Goal: Task Accomplishment & Management: Manage account settings

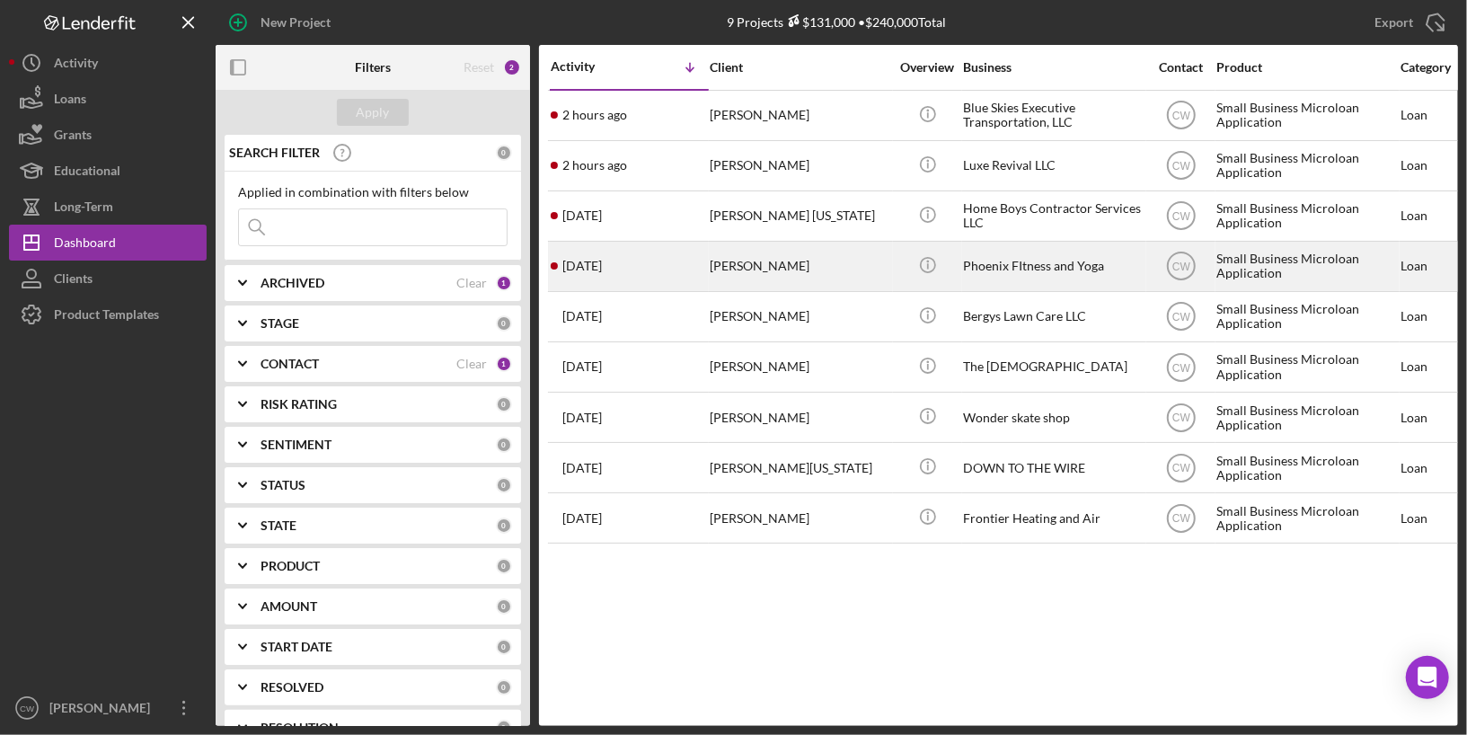
click at [892, 276] on td "[PERSON_NAME]" at bounding box center [801, 266] width 184 height 50
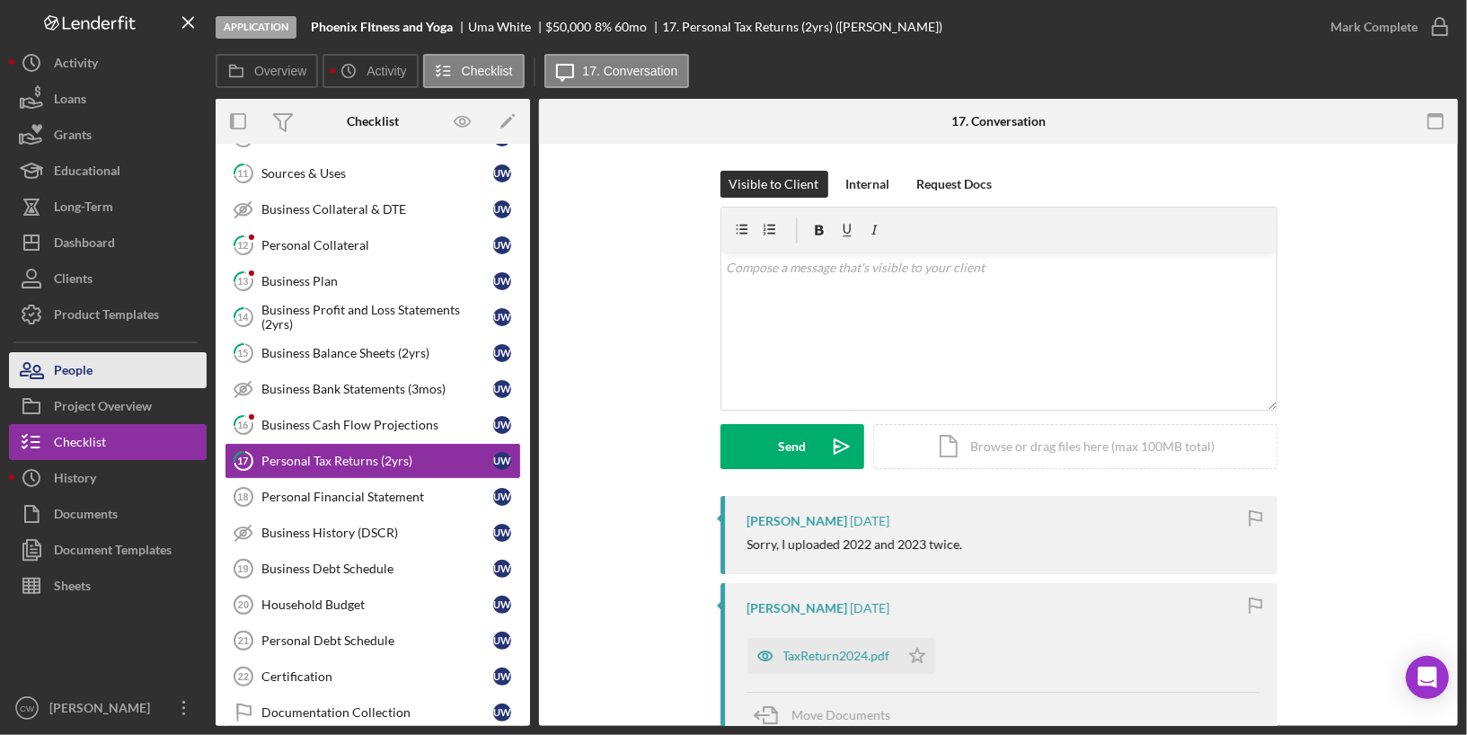
scroll to position [304, 0]
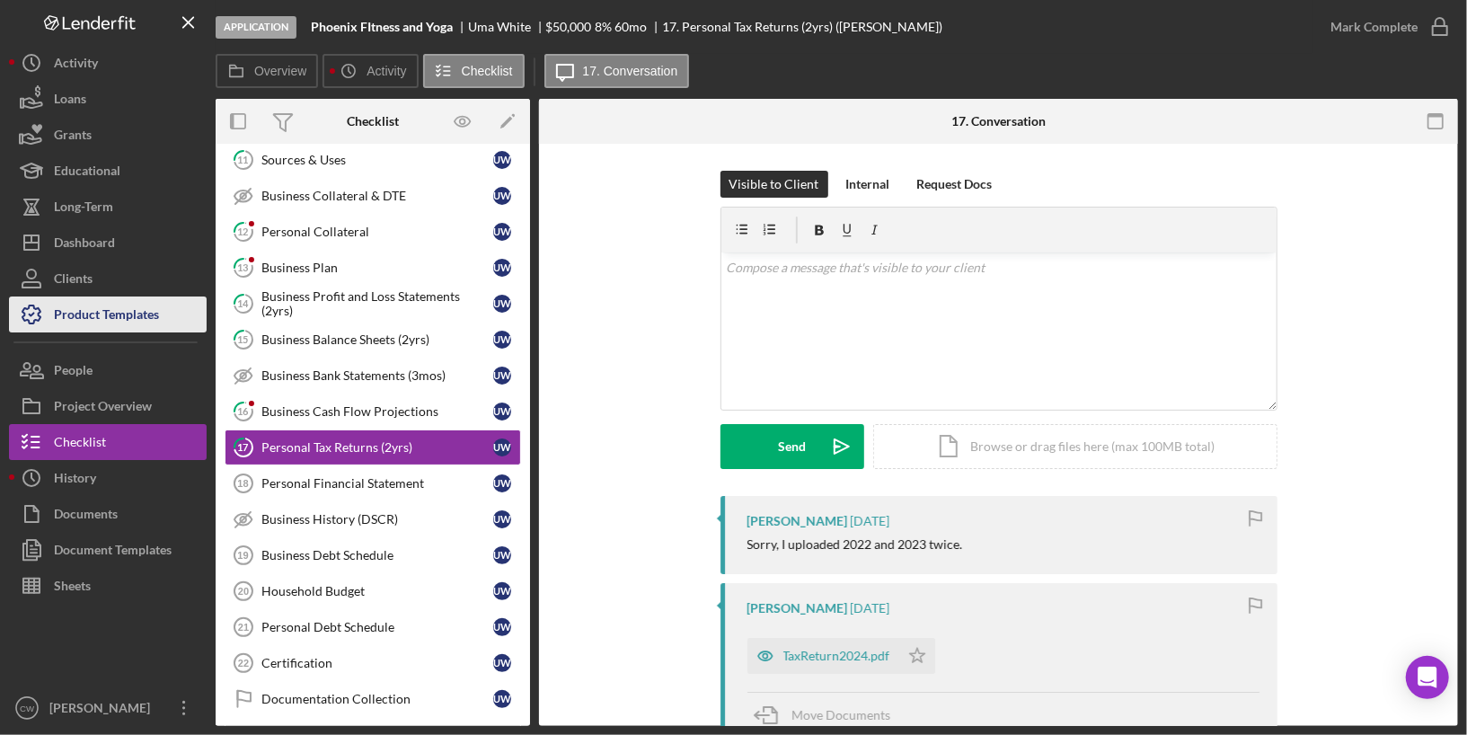
click at [126, 325] on div "Product Templates" at bounding box center [106, 316] width 105 height 40
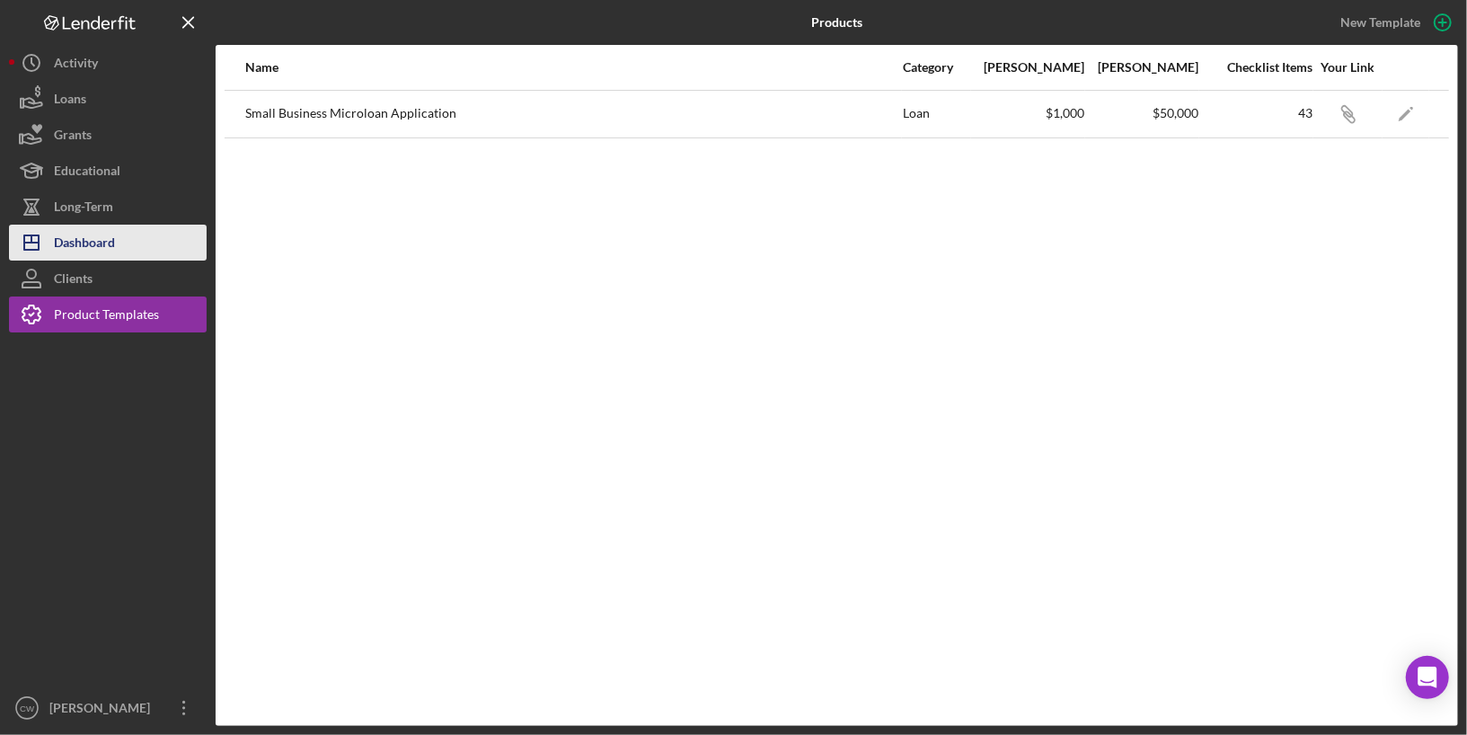
click at [83, 237] on div "Dashboard" at bounding box center [84, 245] width 61 height 40
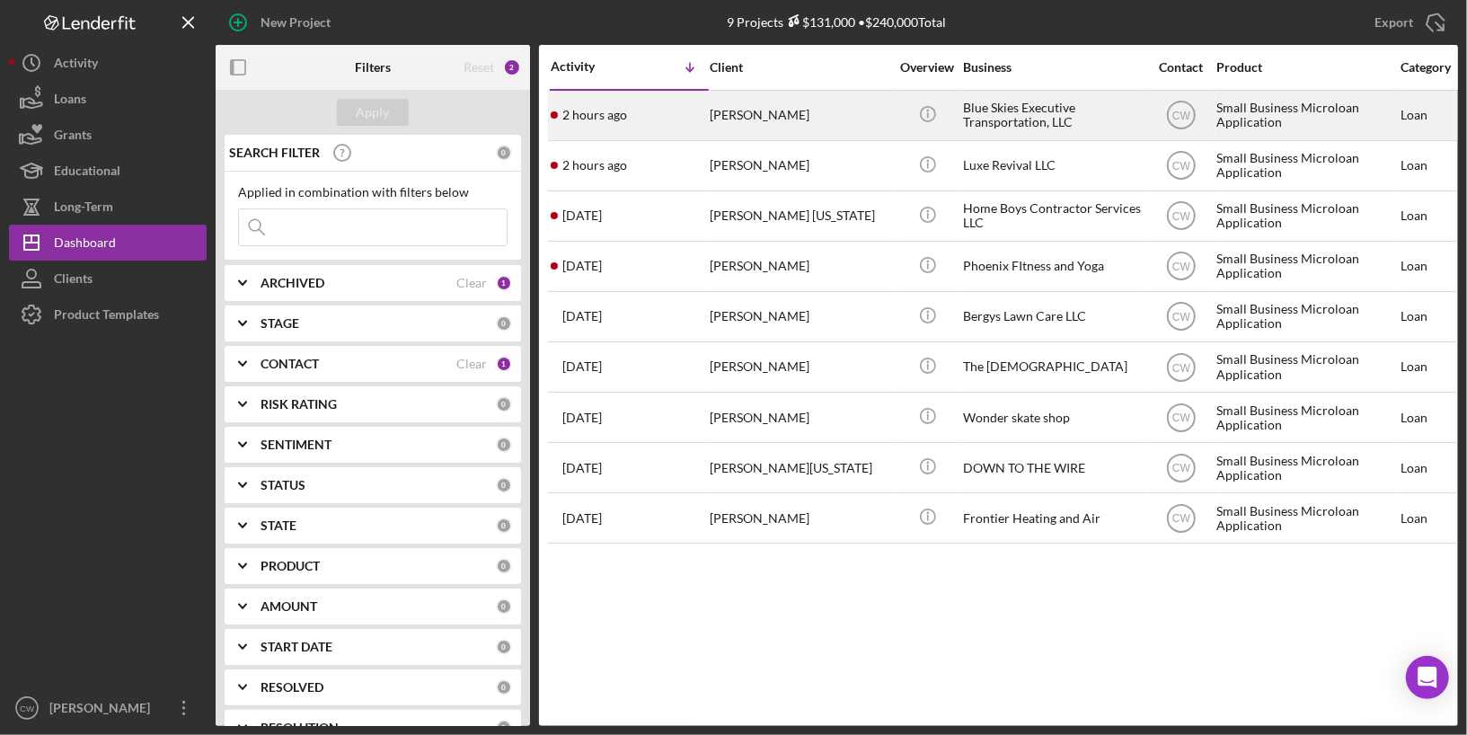
click at [798, 115] on div "[PERSON_NAME]" at bounding box center [800, 116] width 180 height 48
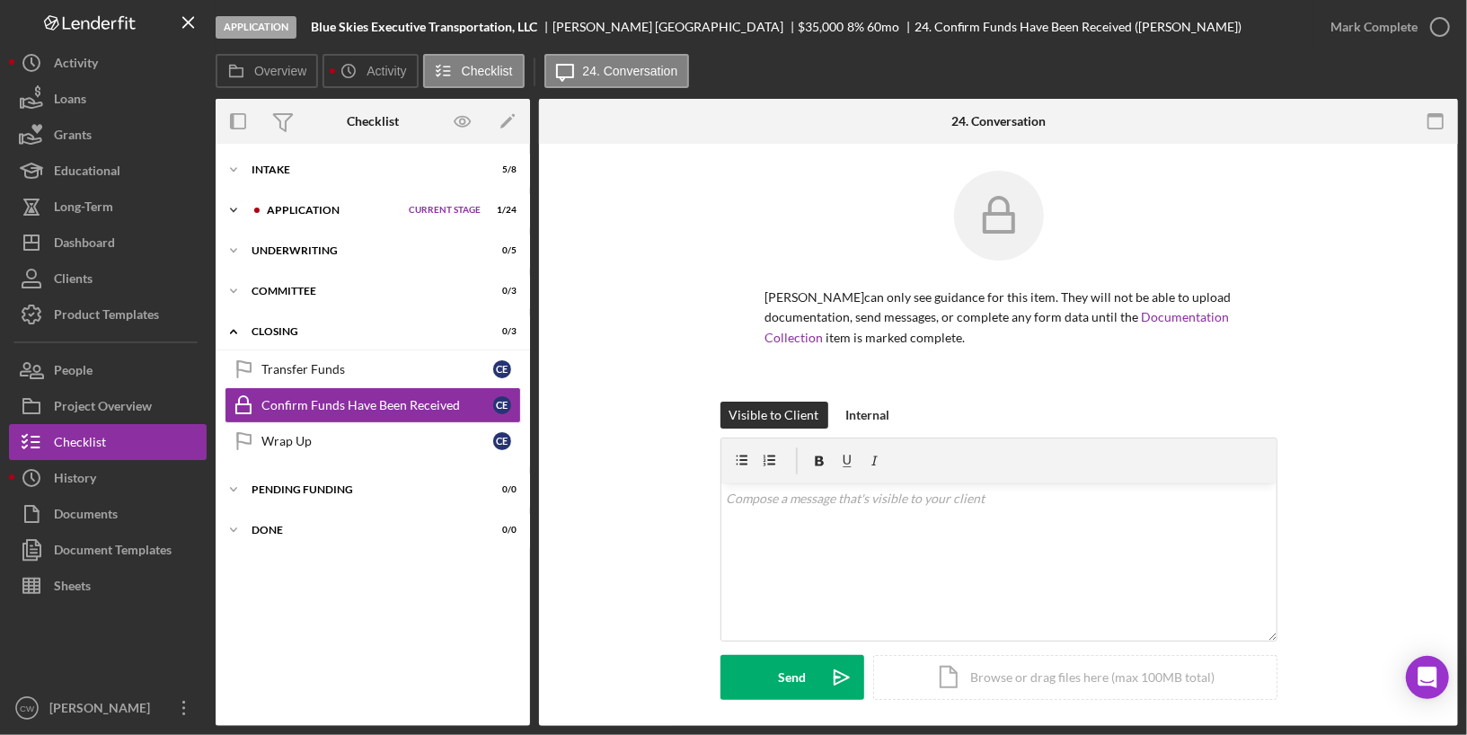
click at [243, 208] on icon "Icon/Expander" at bounding box center [234, 210] width 36 height 36
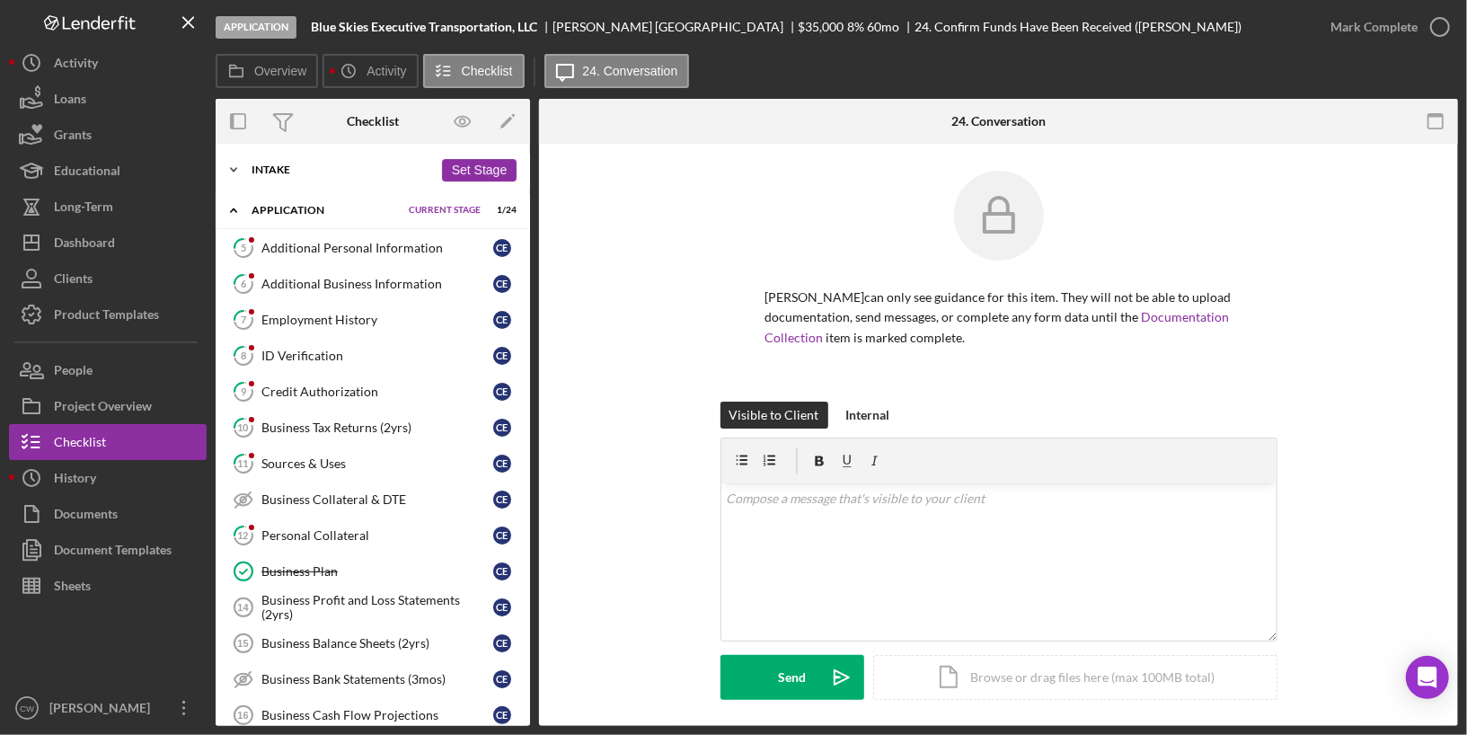
click at [270, 171] on div "Intake" at bounding box center [341, 169] width 181 height 11
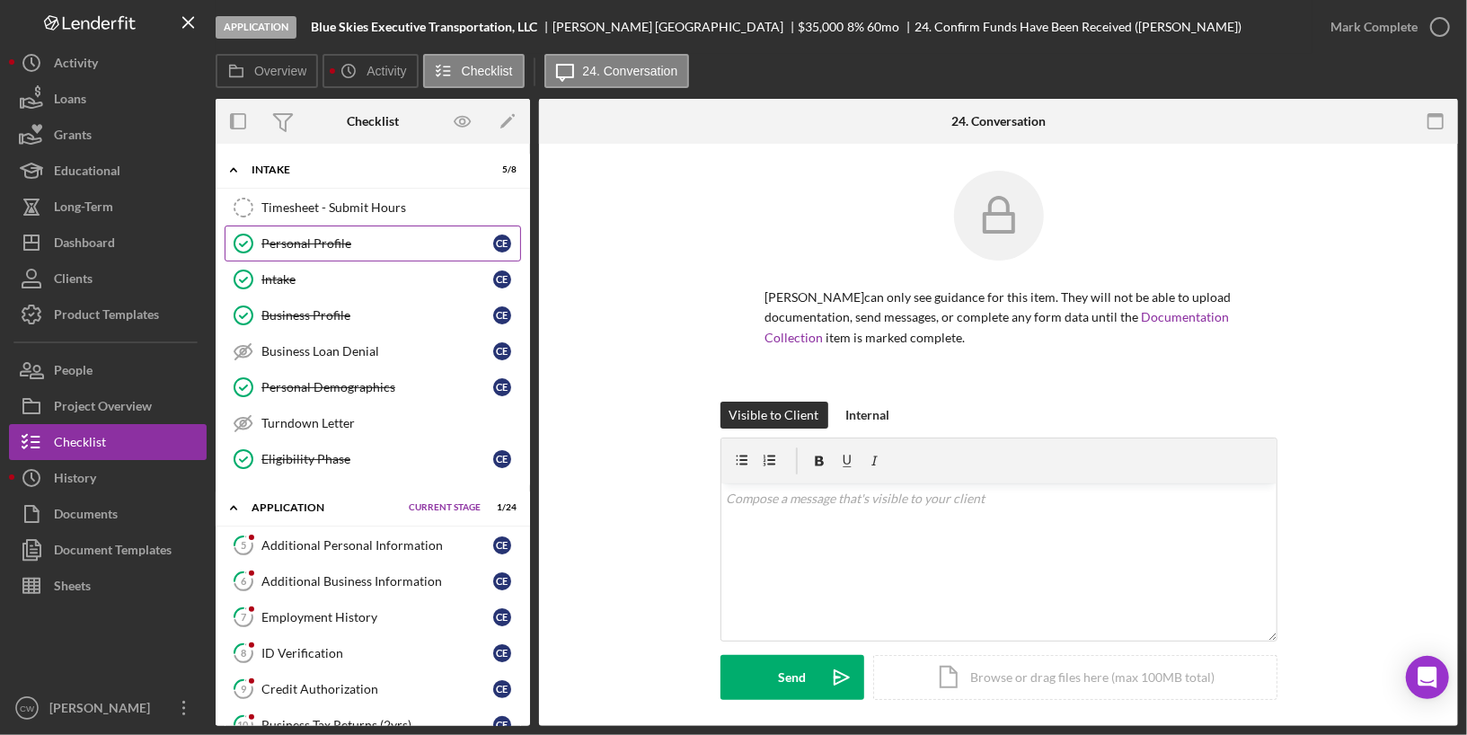
click at [304, 250] on link "Personal Profile Personal Profile C E" at bounding box center [373, 243] width 296 height 36
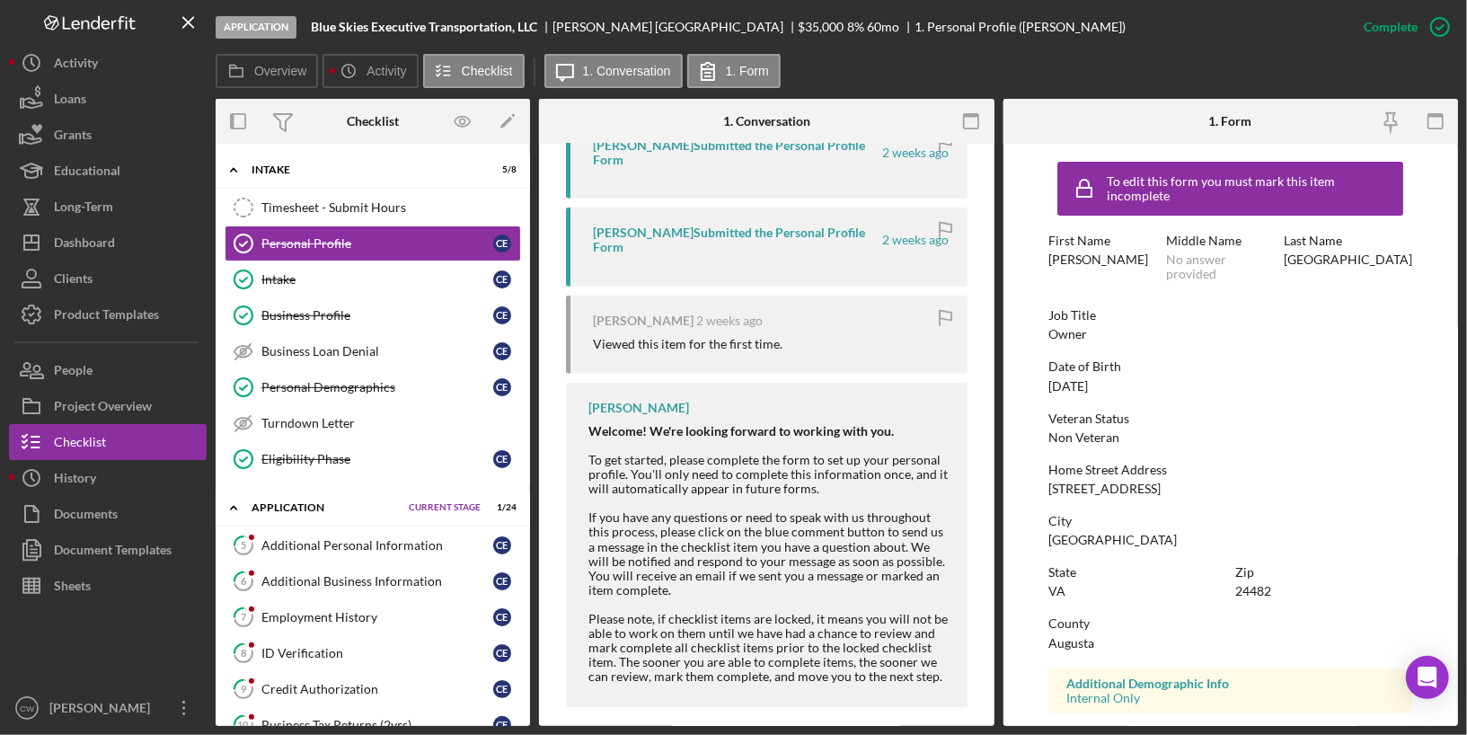
scroll to position [720, 0]
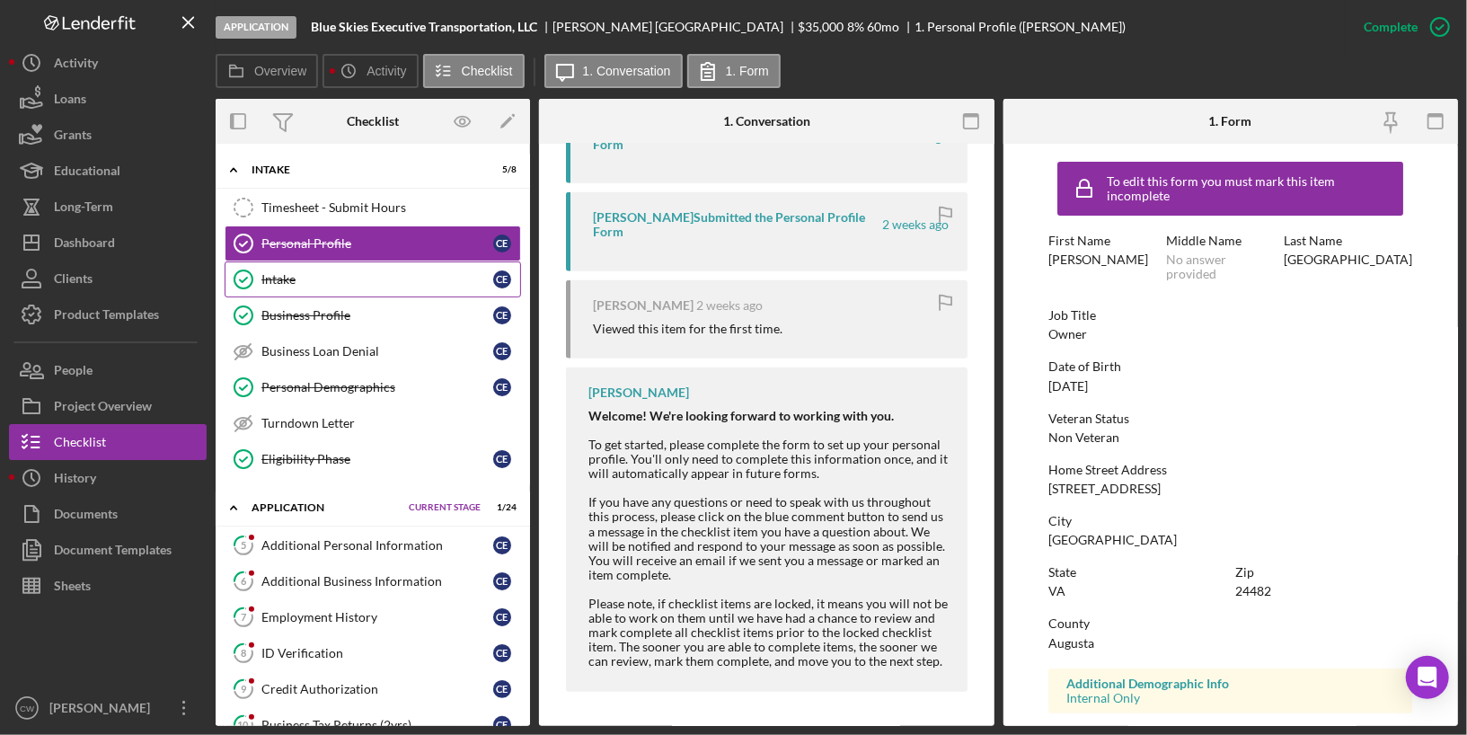
click at [268, 272] on div "Intake" at bounding box center [377, 279] width 232 height 14
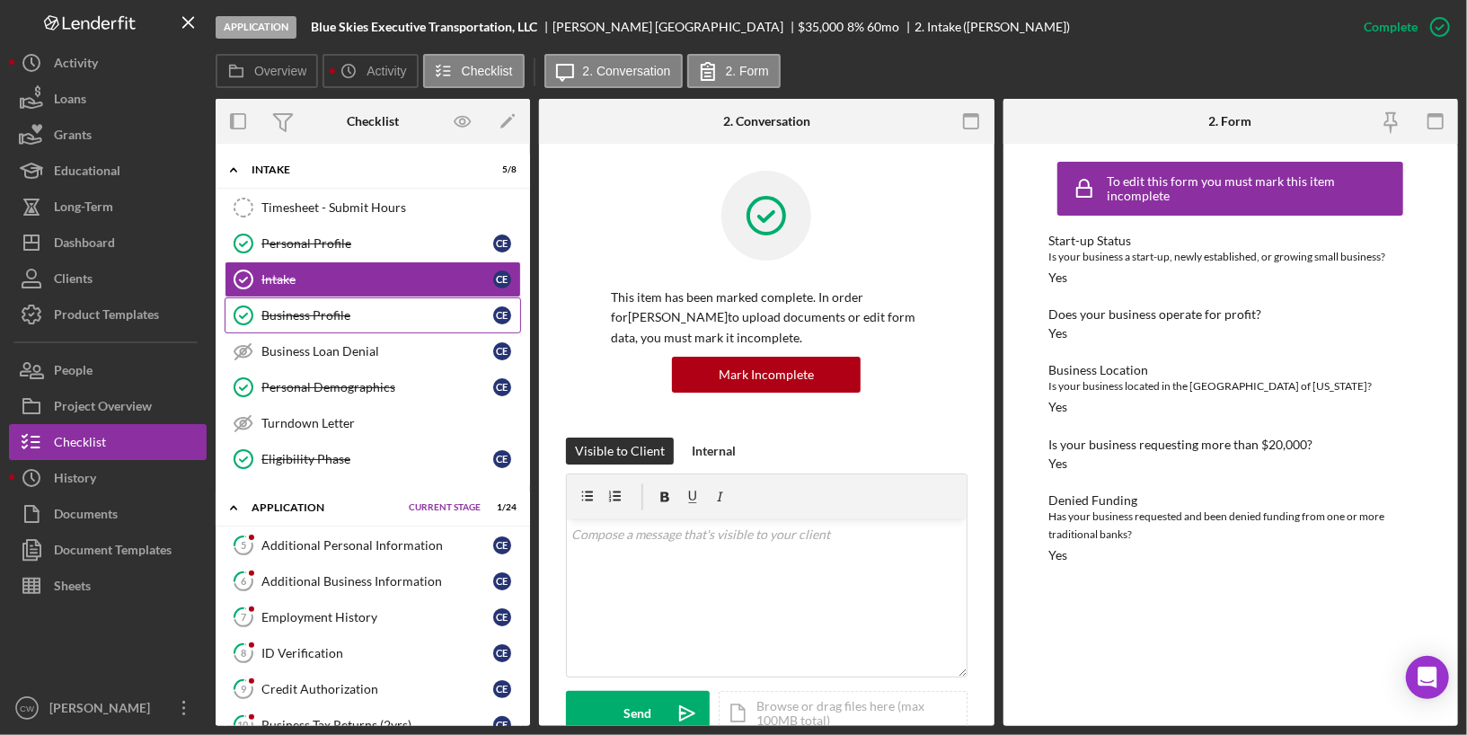
click at [340, 313] on div "Business Profile" at bounding box center [377, 315] width 232 height 14
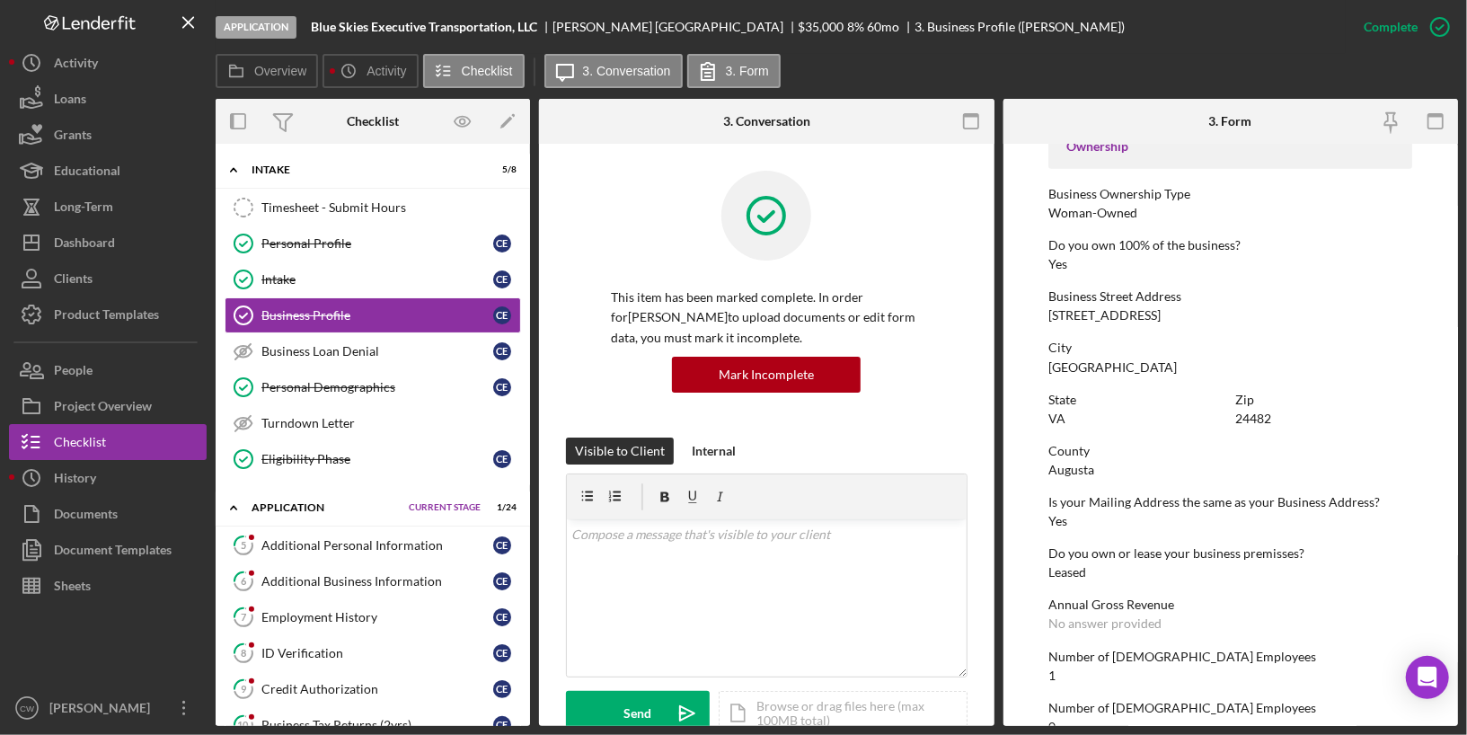
scroll to position [674, 0]
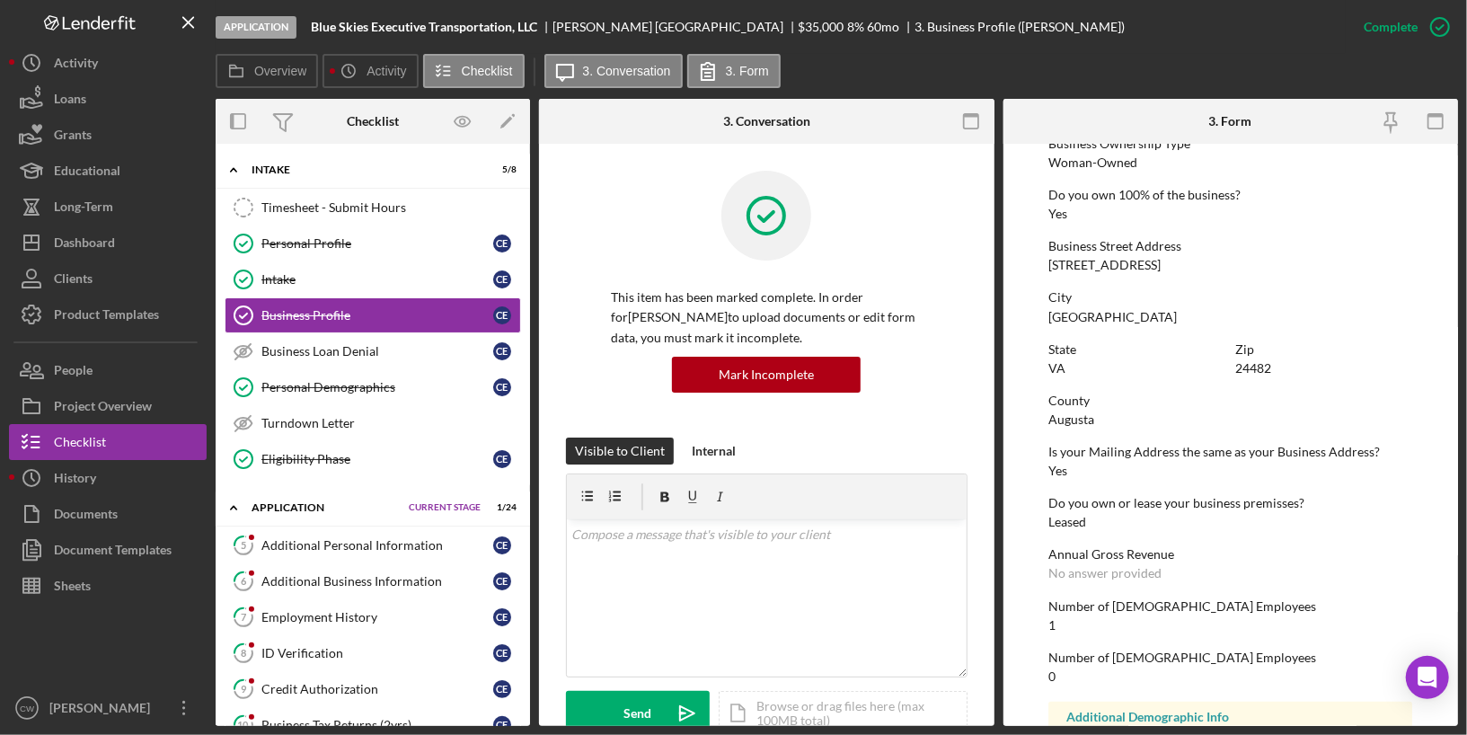
drag, startPoint x: 1048, startPoint y: 266, endPoint x: 1165, endPoint y: 266, distance: 116.8
click at [1165, 266] on div "Business Street Address [STREET_ADDRESS]" at bounding box center [1230, 255] width 364 height 33
copy div "[STREET_ADDRESS]"
click at [416, 393] on link "Personal Demographics Personal Demographics C E" at bounding box center [373, 387] width 296 height 36
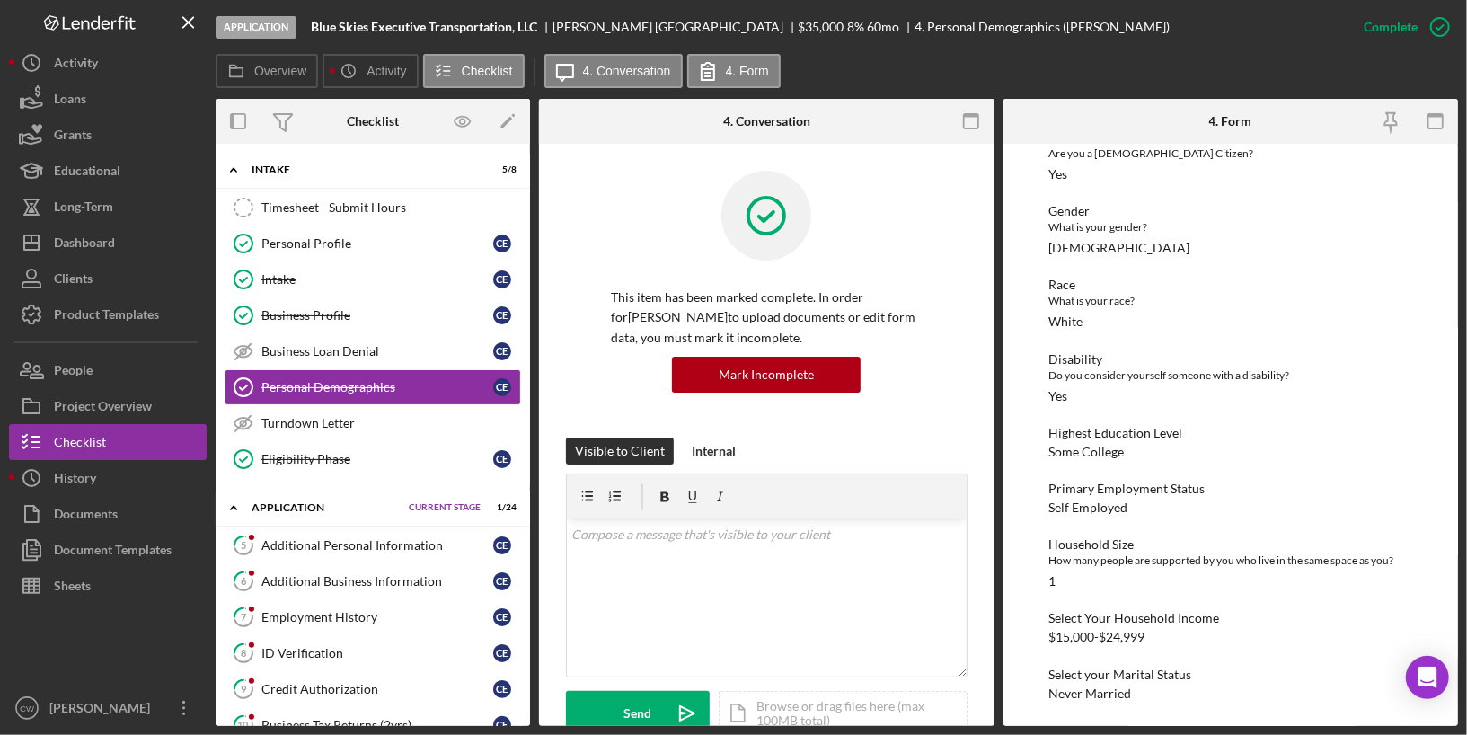
scroll to position [320, 0]
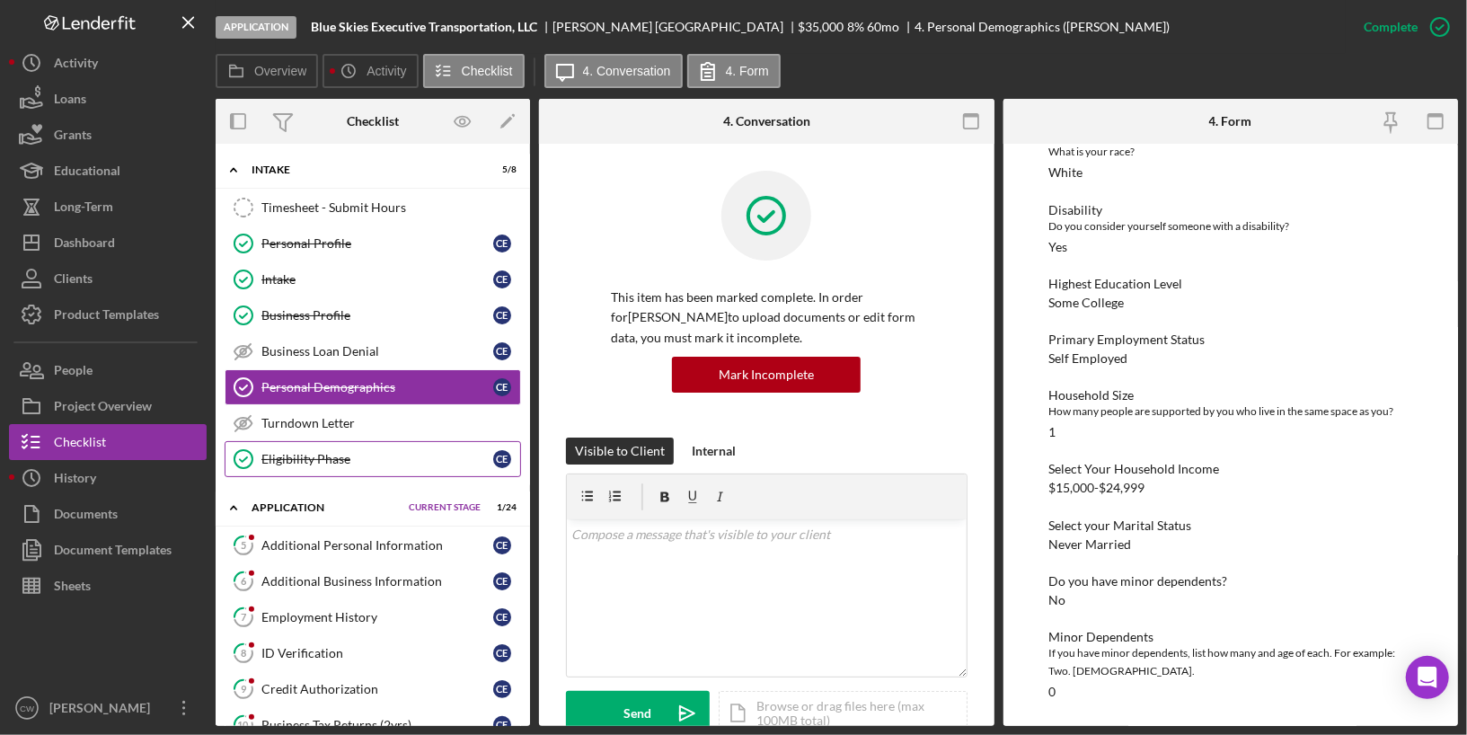
click at [307, 464] on link "Eligibility Phase Eligibility Phase C E" at bounding box center [373, 459] width 296 height 36
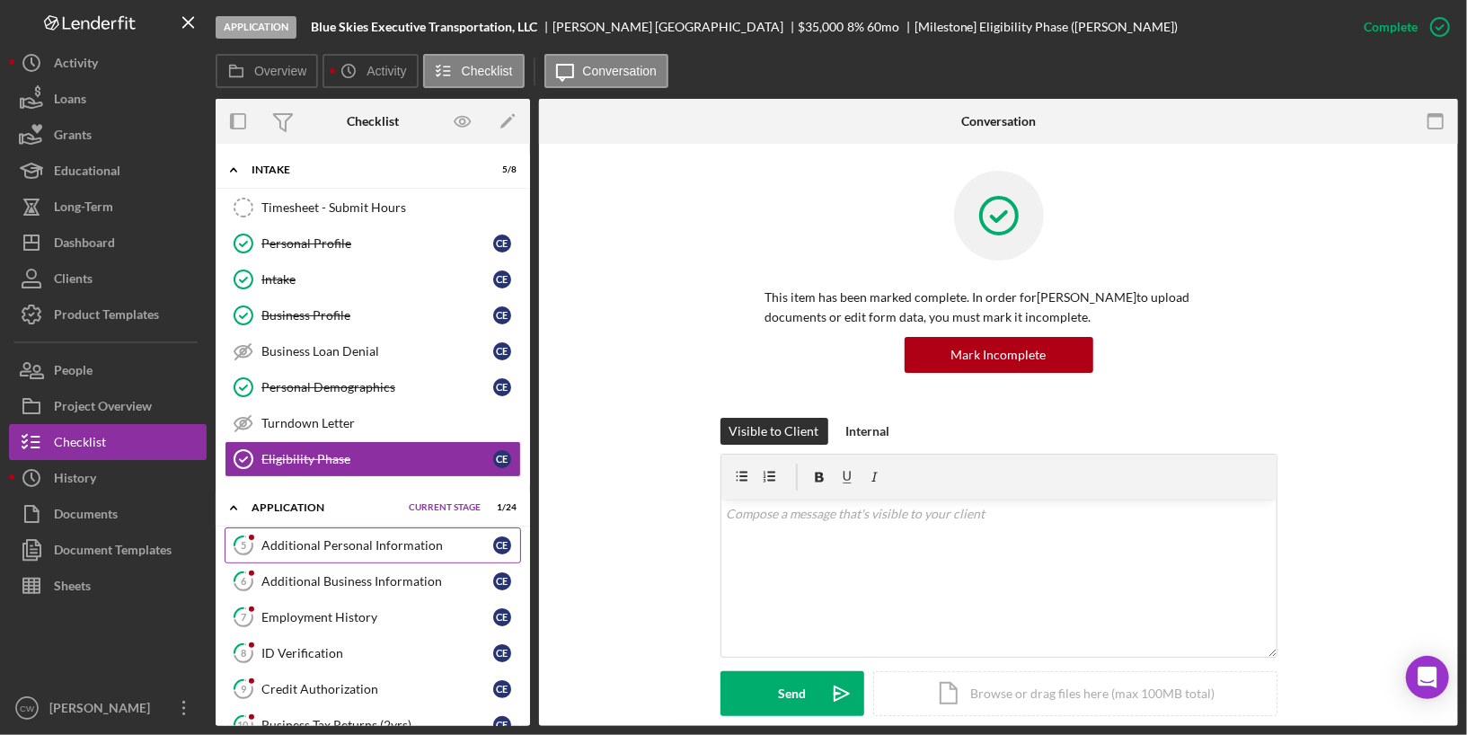
click at [294, 527] on link "5 Additional Personal Information C E" at bounding box center [373, 545] width 296 height 36
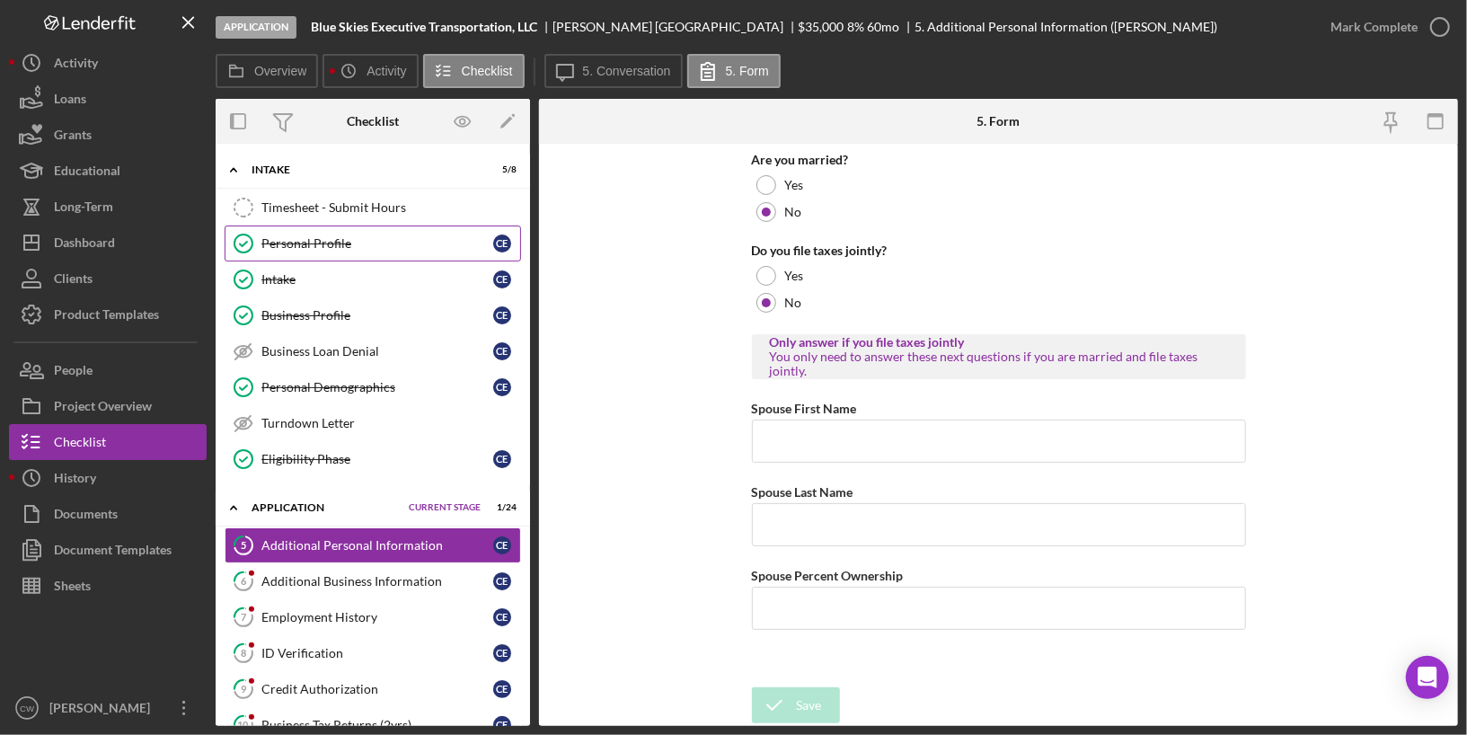
click at [333, 246] on div "Personal Profile" at bounding box center [377, 243] width 232 height 14
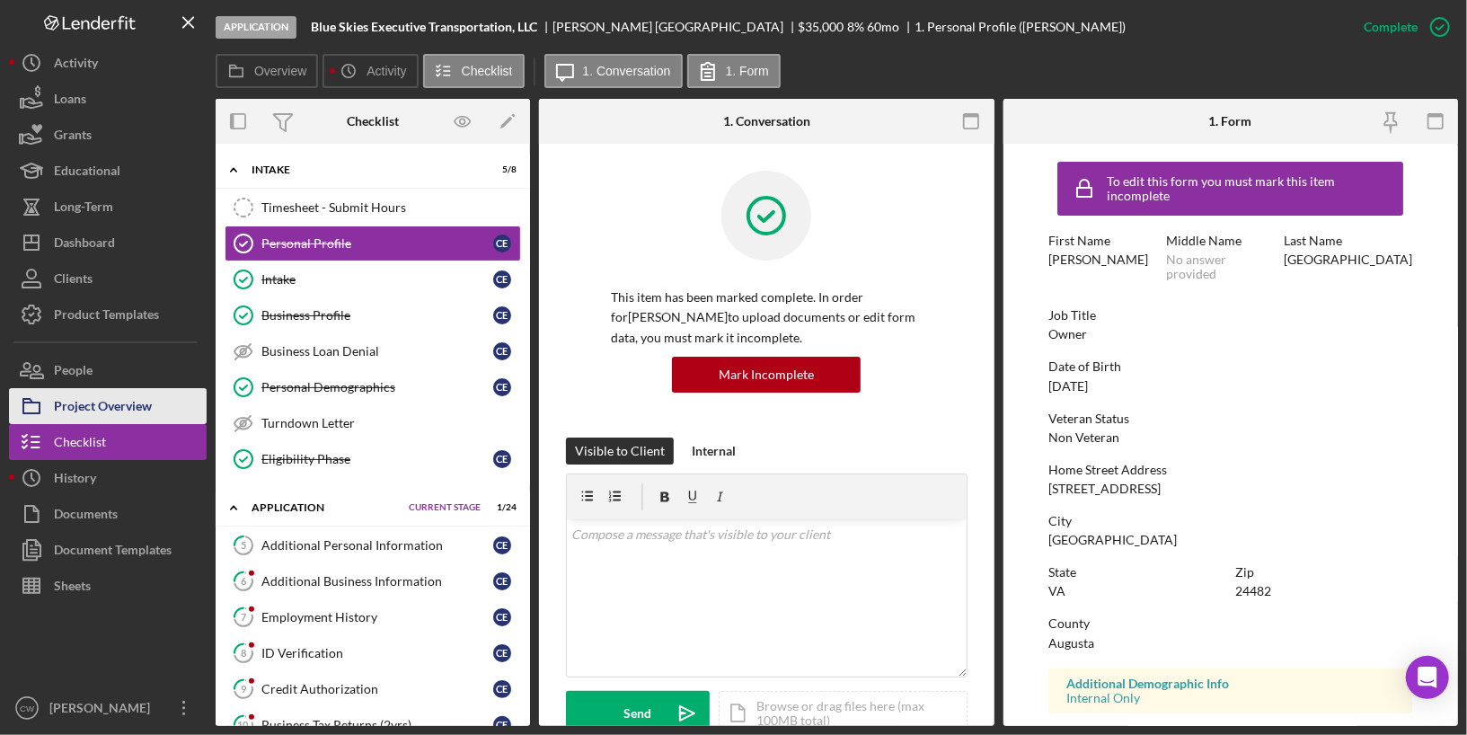
click at [101, 393] on div "Project Overview" at bounding box center [103, 408] width 98 height 40
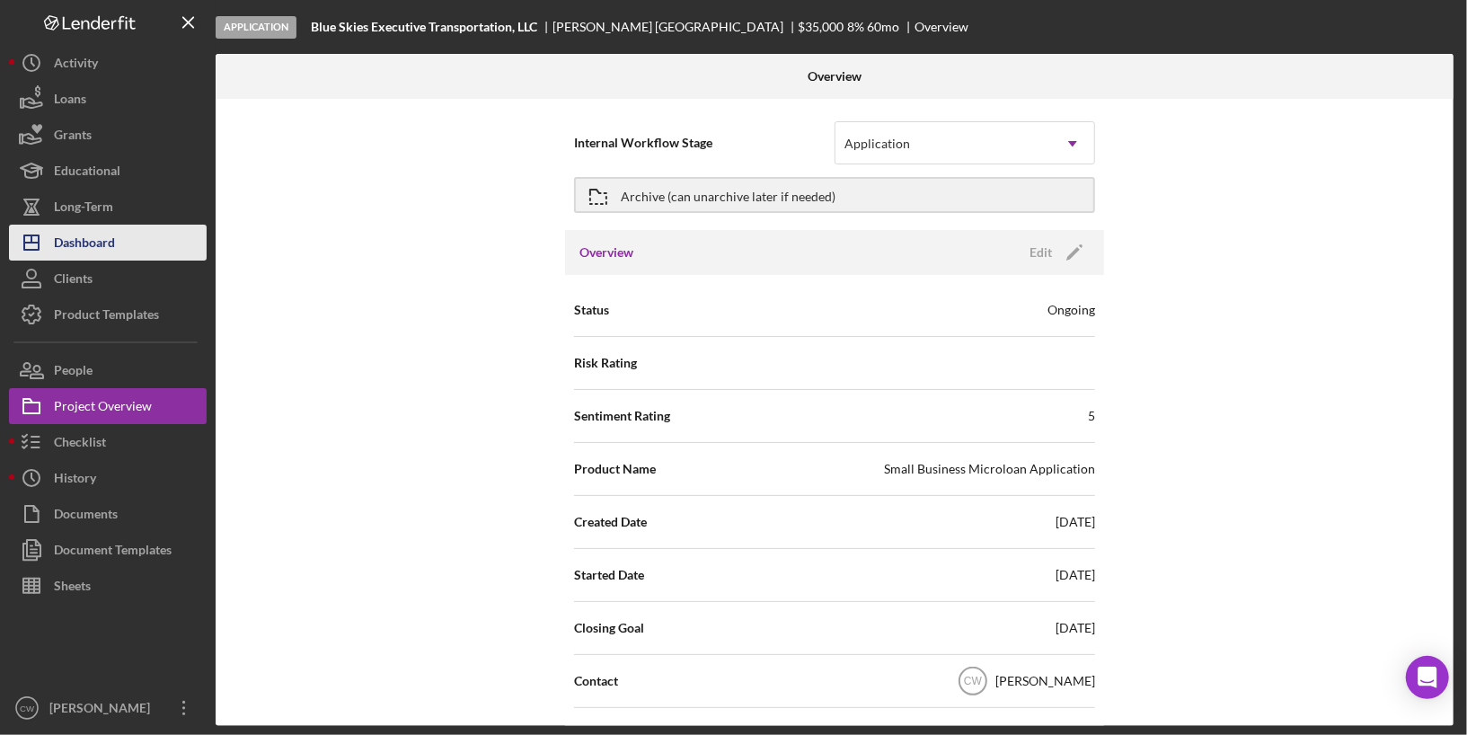
click at [102, 230] on div "Dashboard" at bounding box center [84, 245] width 61 height 40
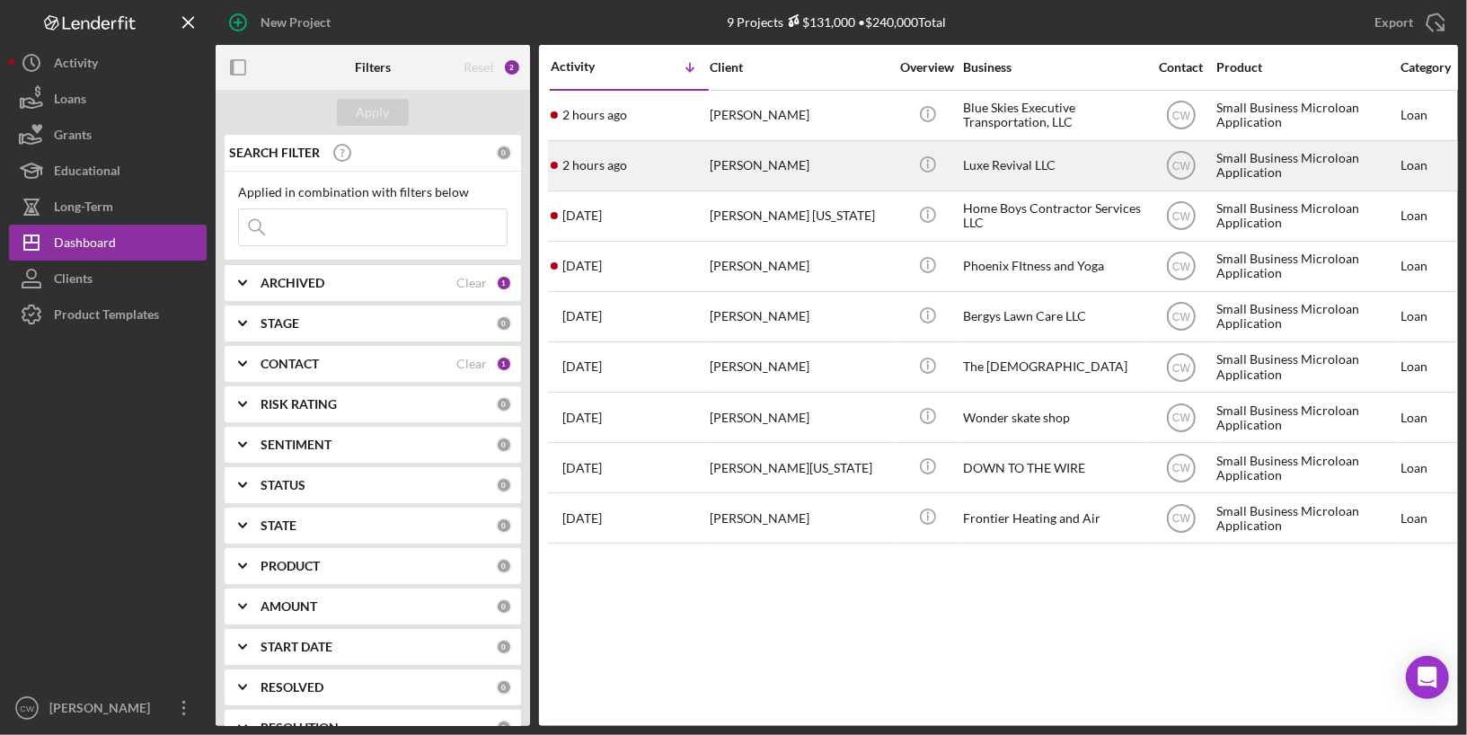
click at [816, 155] on div "[PERSON_NAME]" at bounding box center [800, 166] width 180 height 48
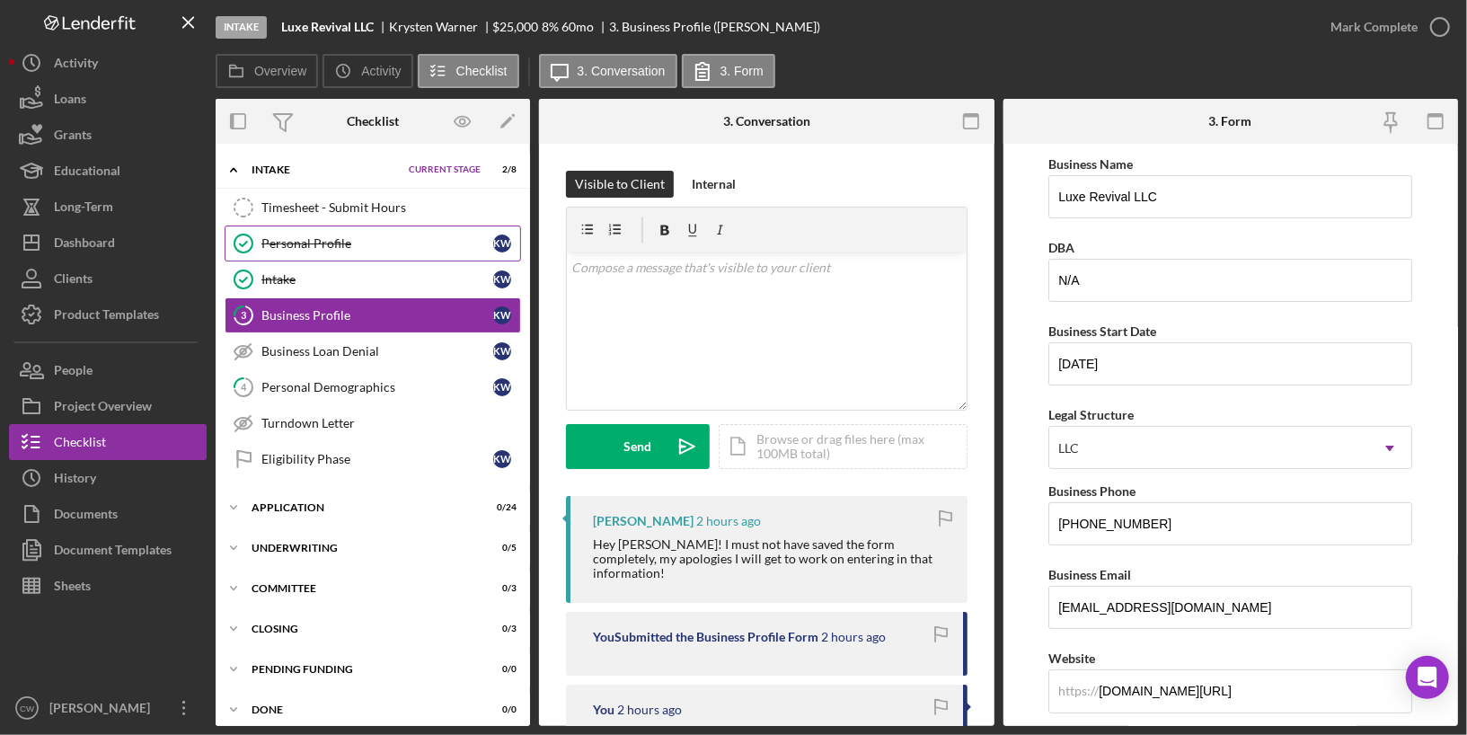
click at [404, 244] on div "Personal Profile" at bounding box center [377, 243] width 232 height 14
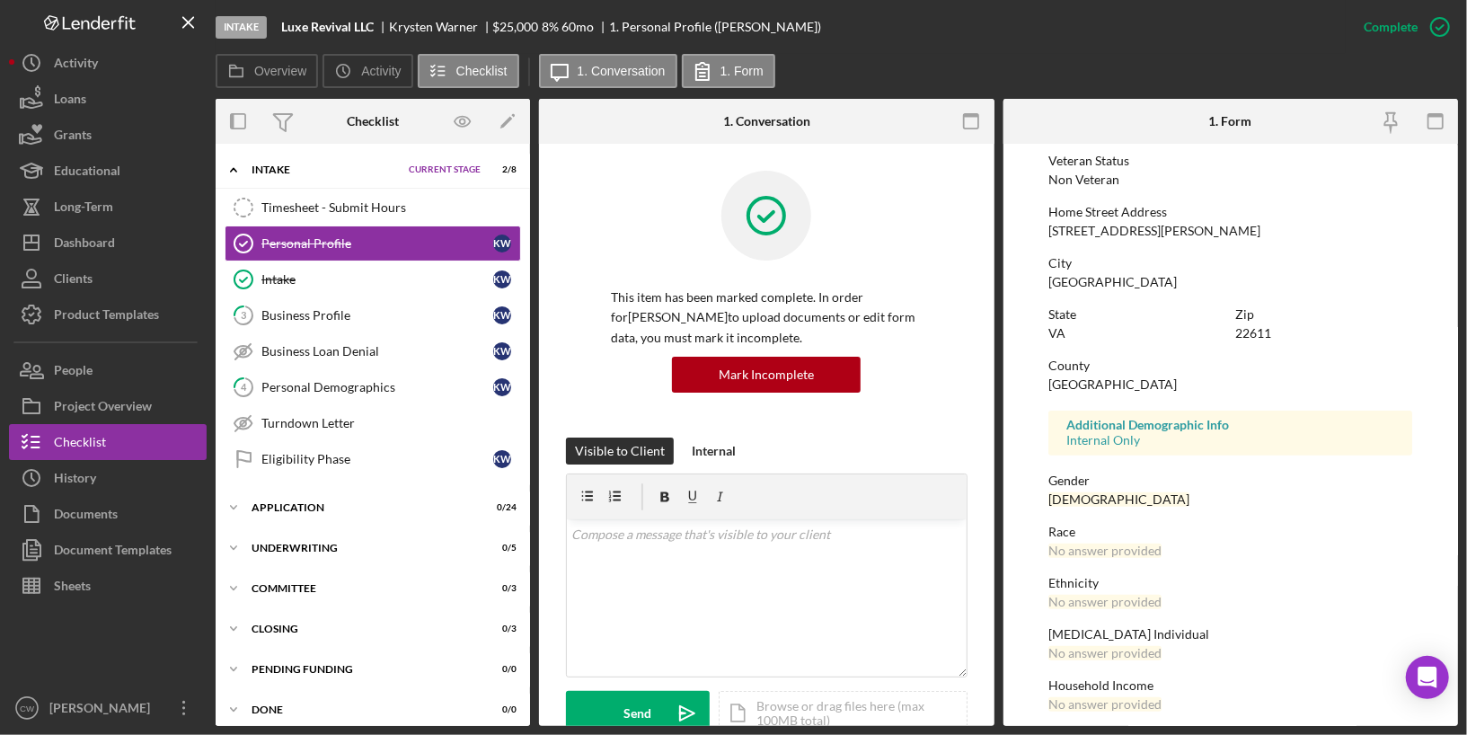
scroll to position [256, 0]
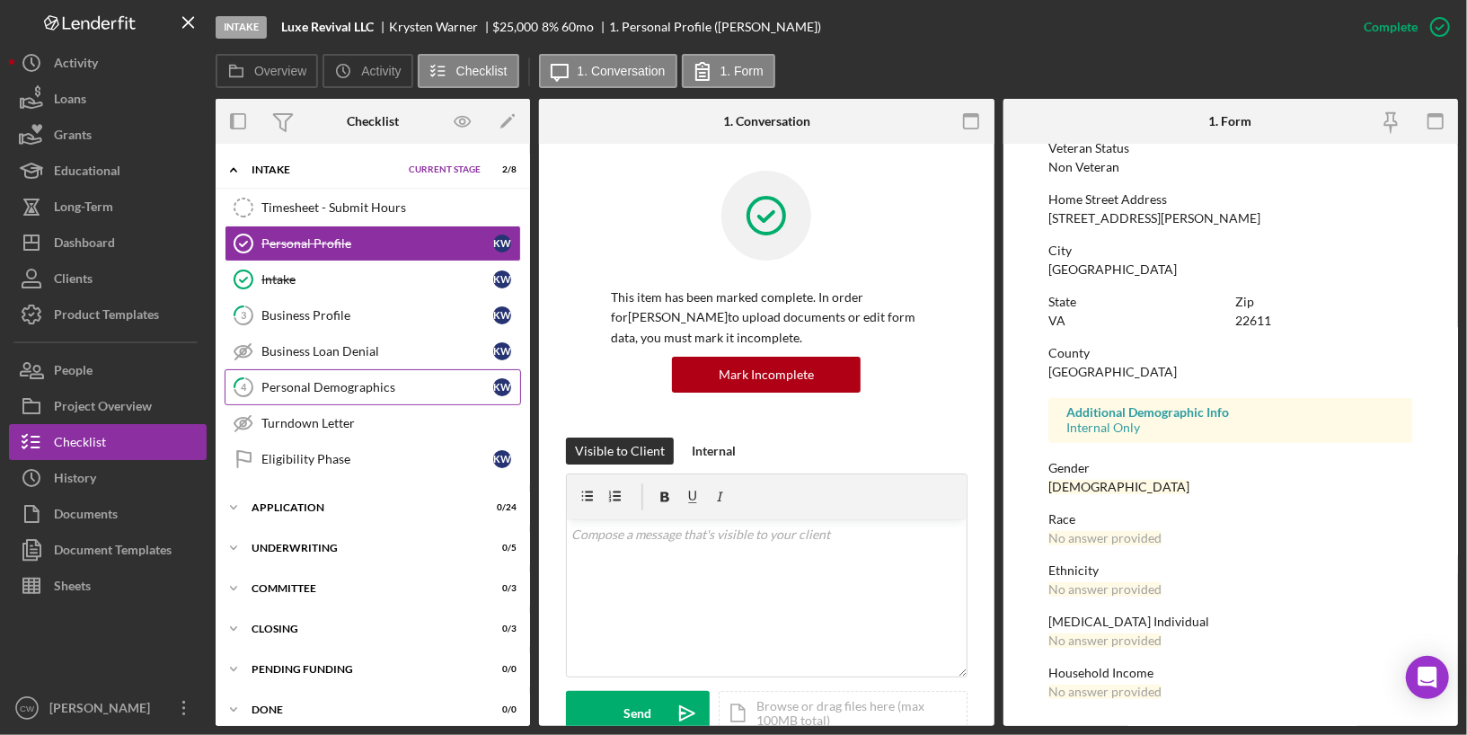
click at [326, 383] on div "Personal Demographics" at bounding box center [377, 387] width 232 height 14
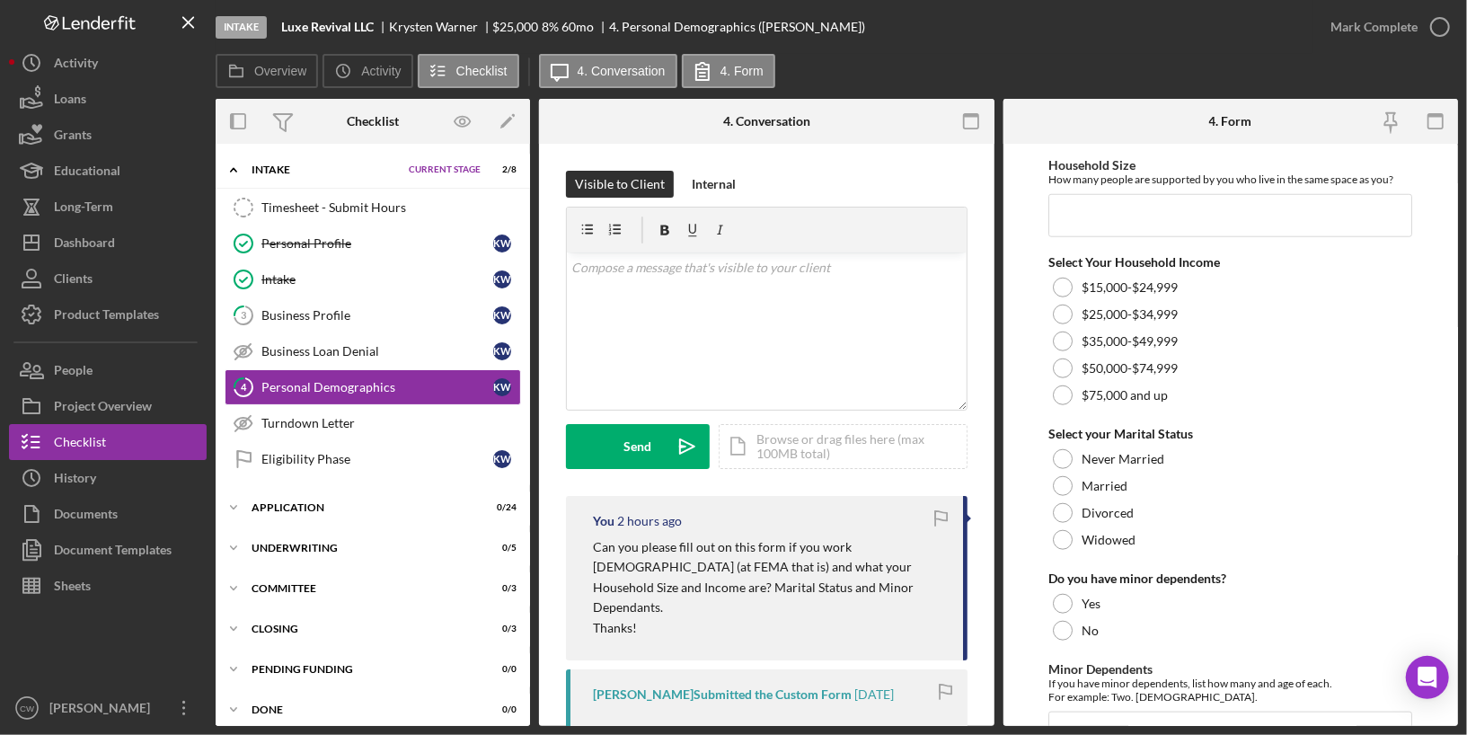
scroll to position [1107, 0]
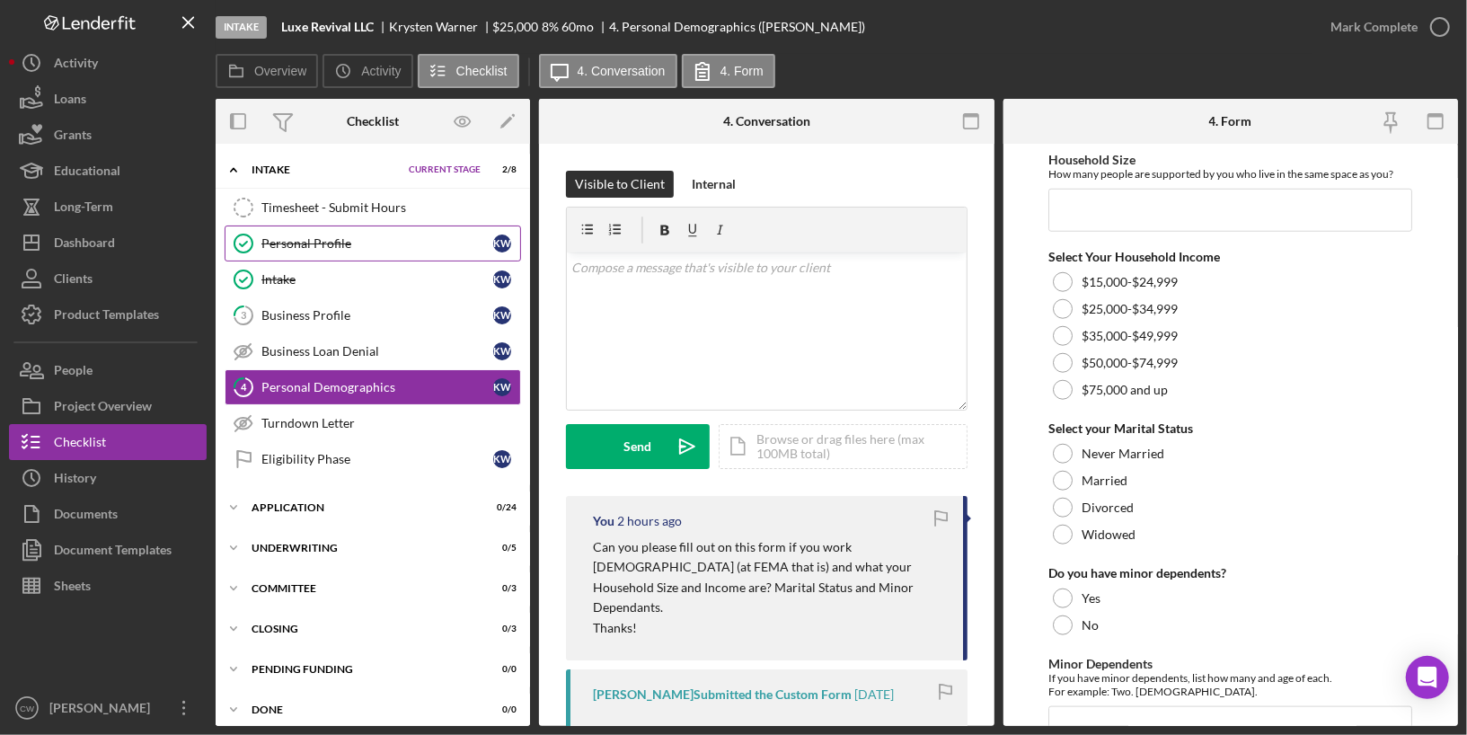
click at [331, 236] on div "Personal Profile" at bounding box center [377, 243] width 232 height 14
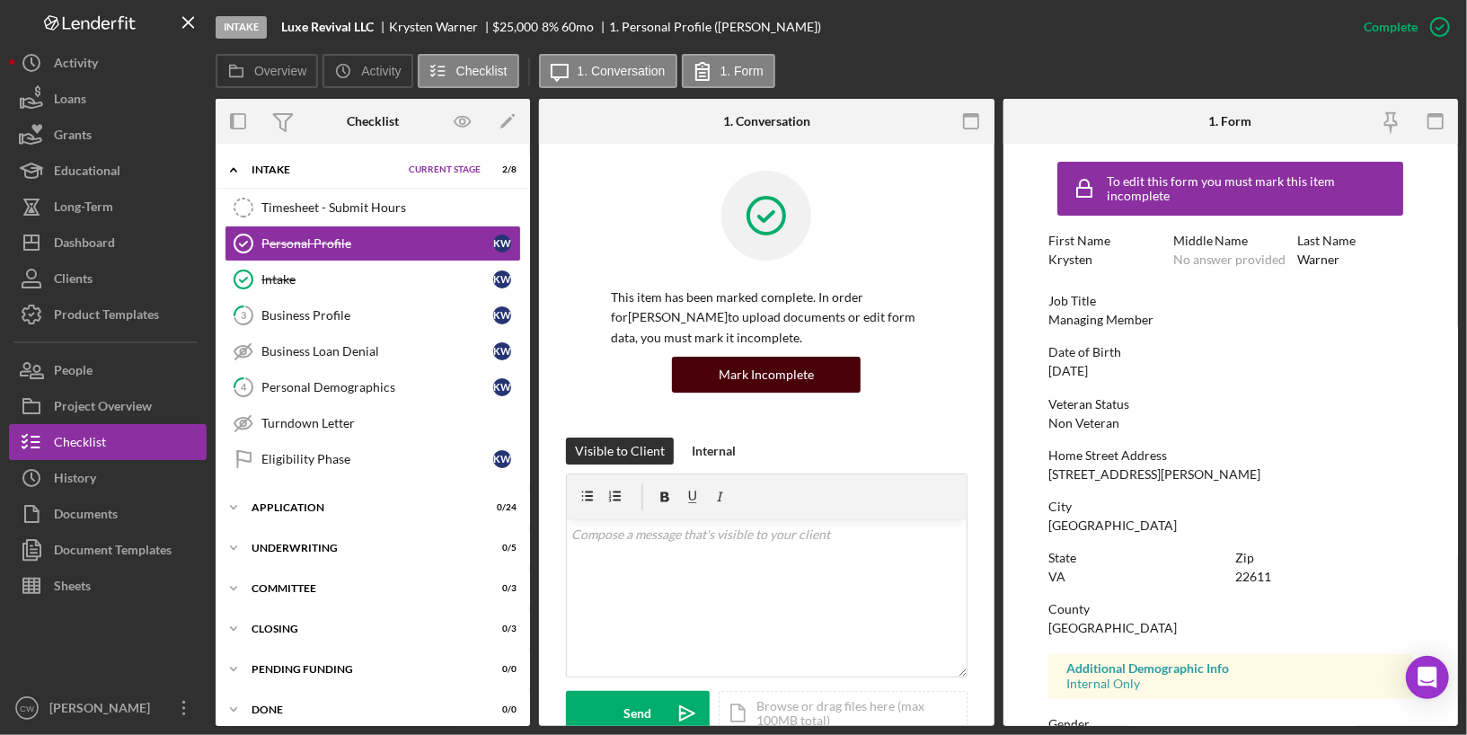
click at [802, 377] on div "Mark Incomplete" at bounding box center [766, 375] width 95 height 36
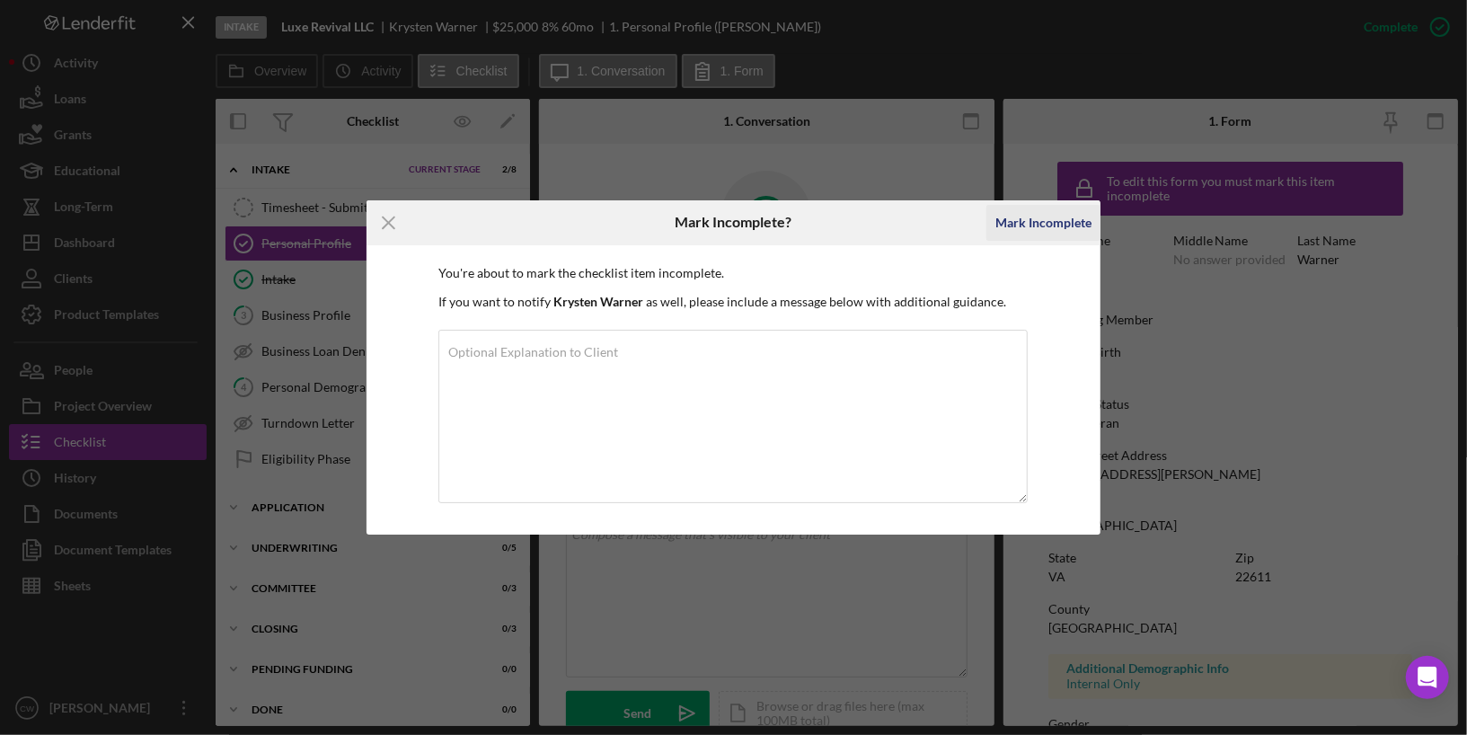
click at [1029, 225] on div "Mark Incomplete" at bounding box center [1043, 223] width 96 height 36
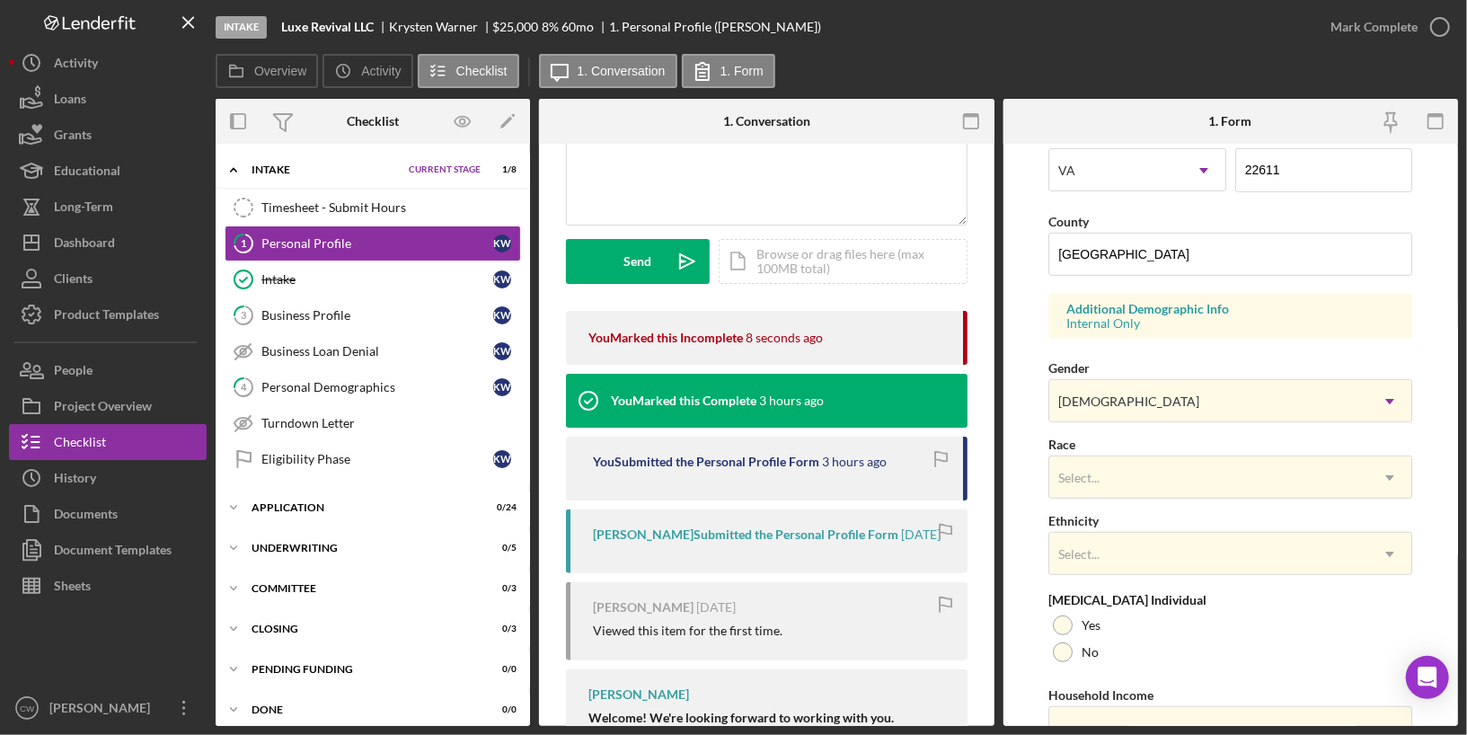
scroll to position [610, 0]
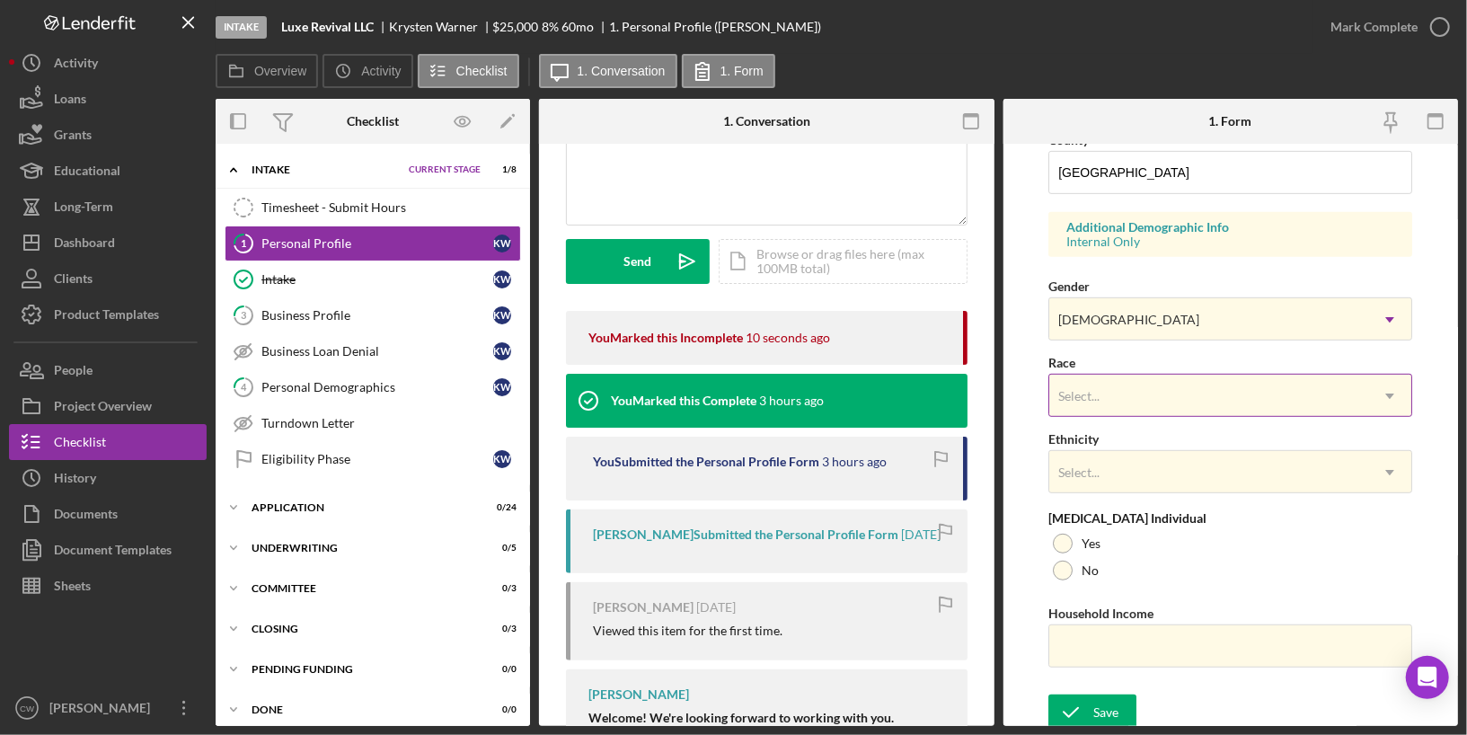
click at [1092, 375] on div "Select..." at bounding box center [1208, 395] width 319 height 41
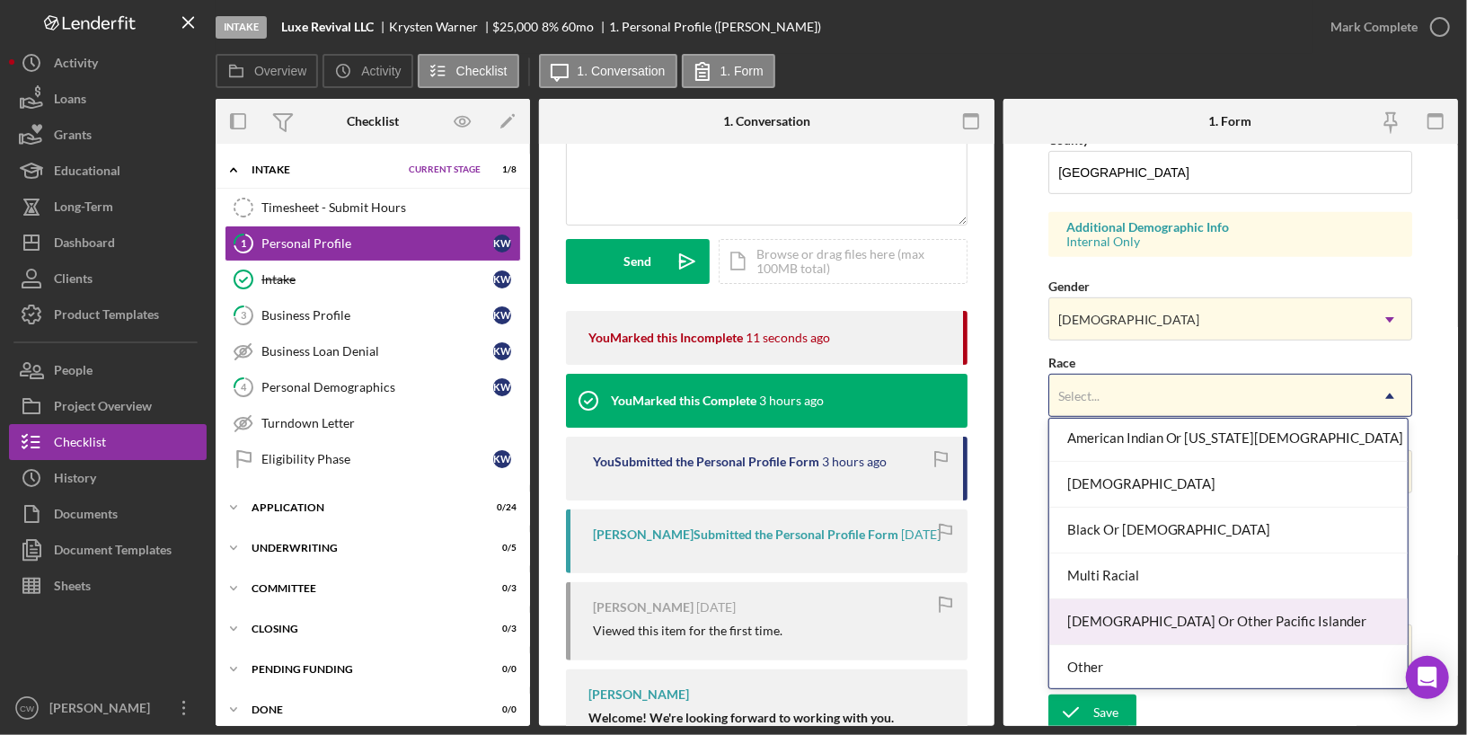
scroll to position [93, 0]
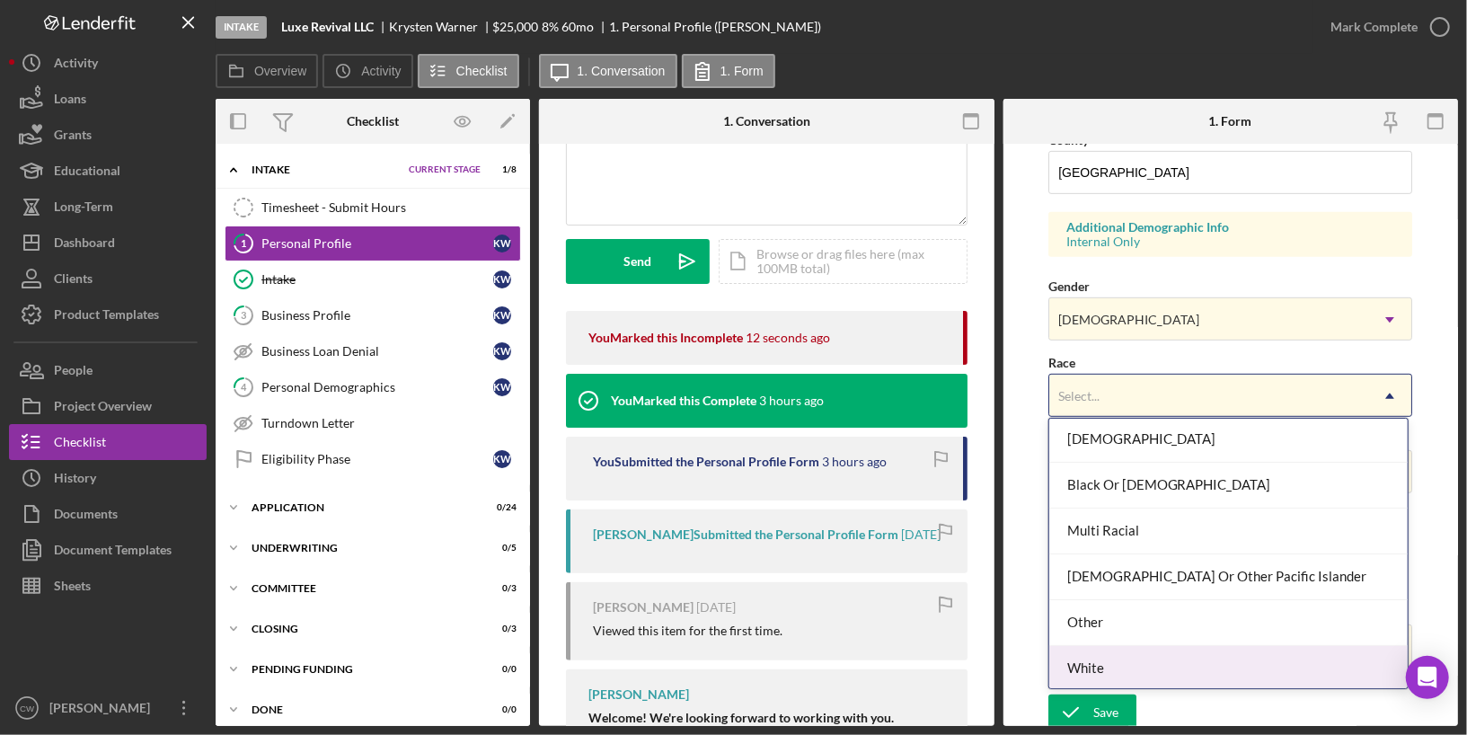
click at [1085, 668] on div "White" at bounding box center [1228, 669] width 358 height 46
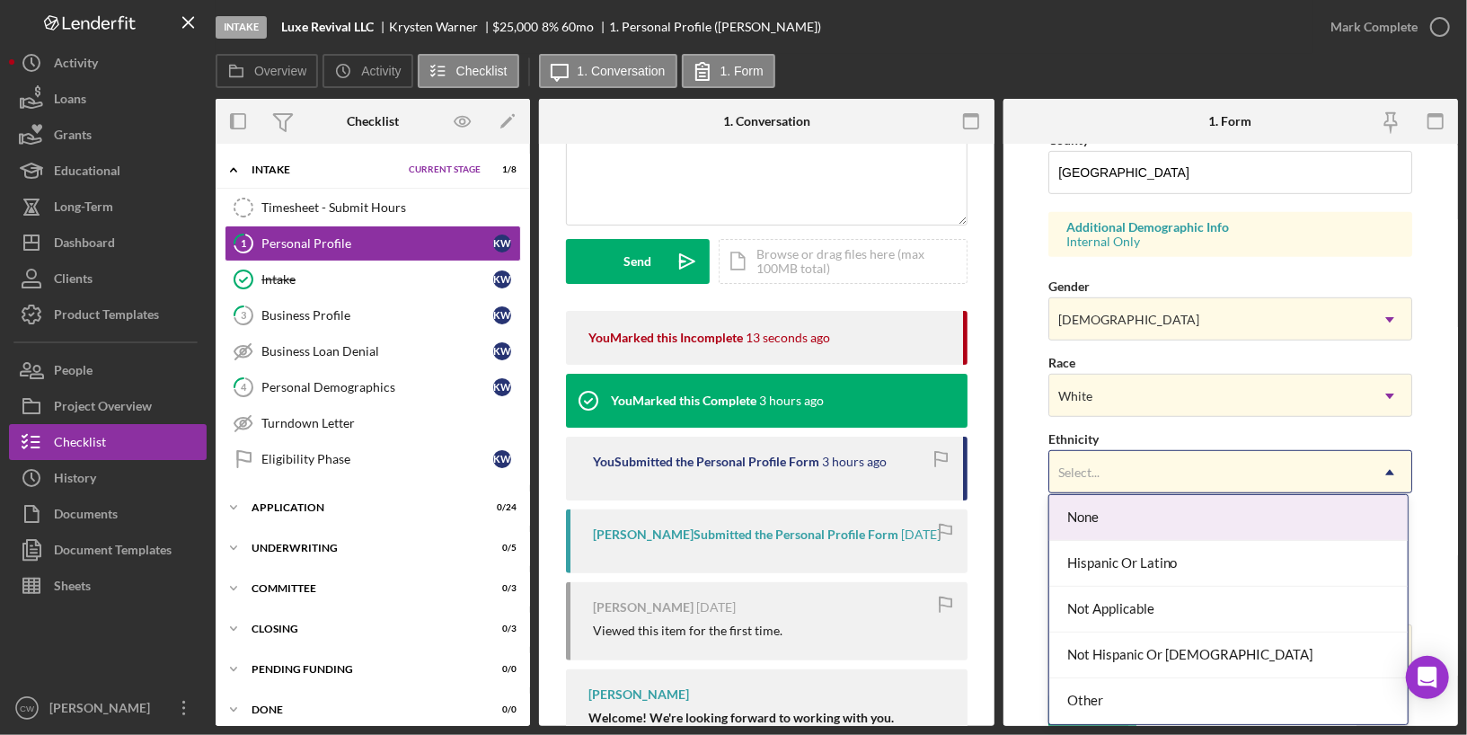
click at [1099, 472] on div "Select..." at bounding box center [1208, 472] width 319 height 41
click at [1113, 520] on div "None" at bounding box center [1228, 518] width 358 height 46
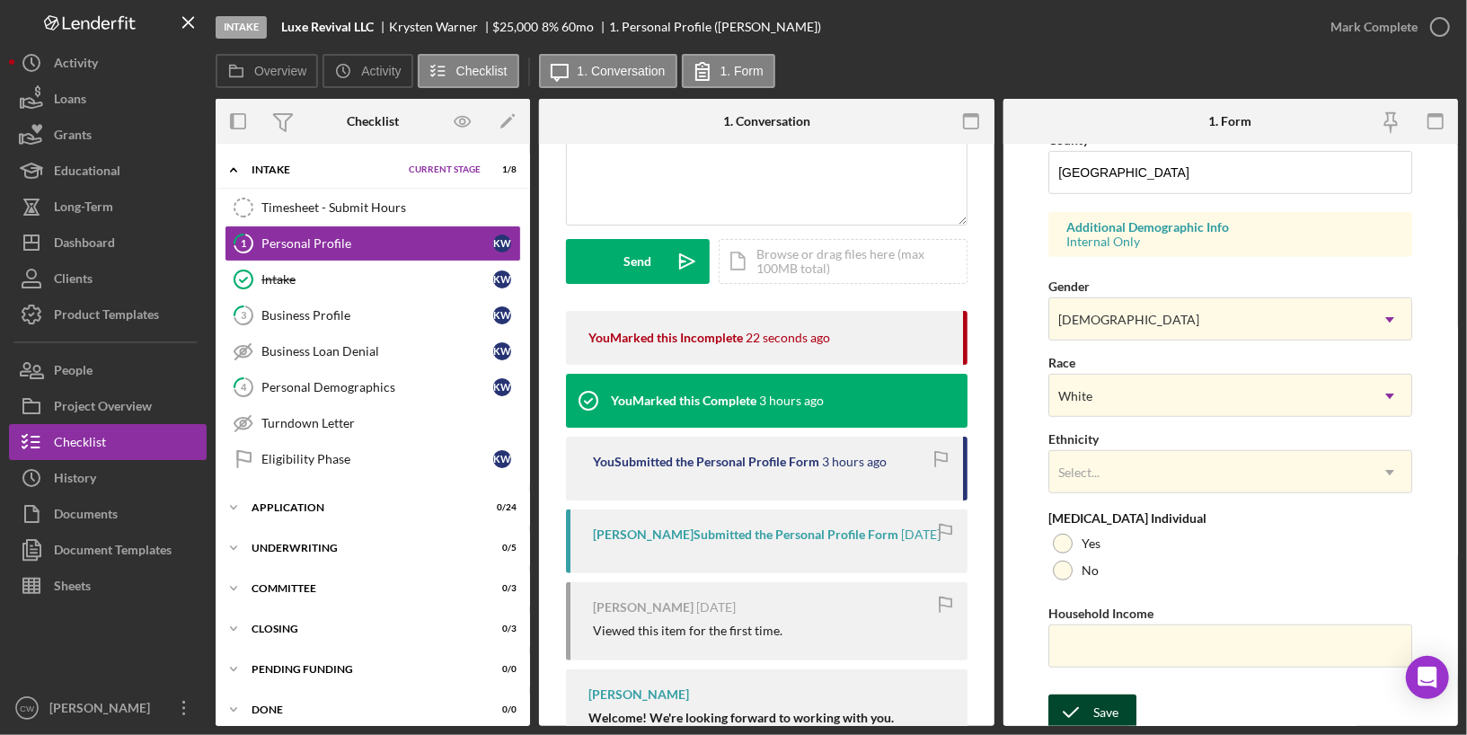
click at [1068, 712] on icon "submit" at bounding box center [1070, 712] width 45 height 45
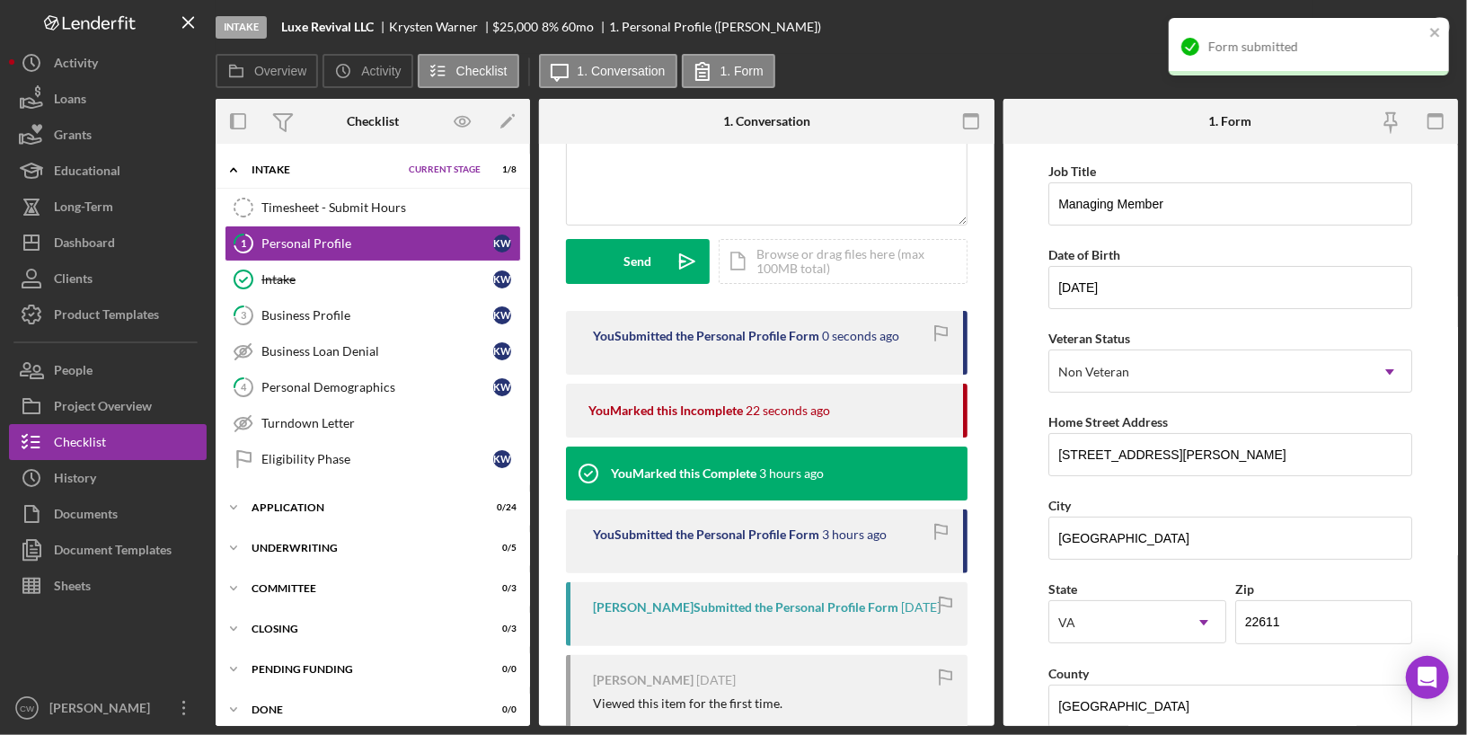
scroll to position [0, 0]
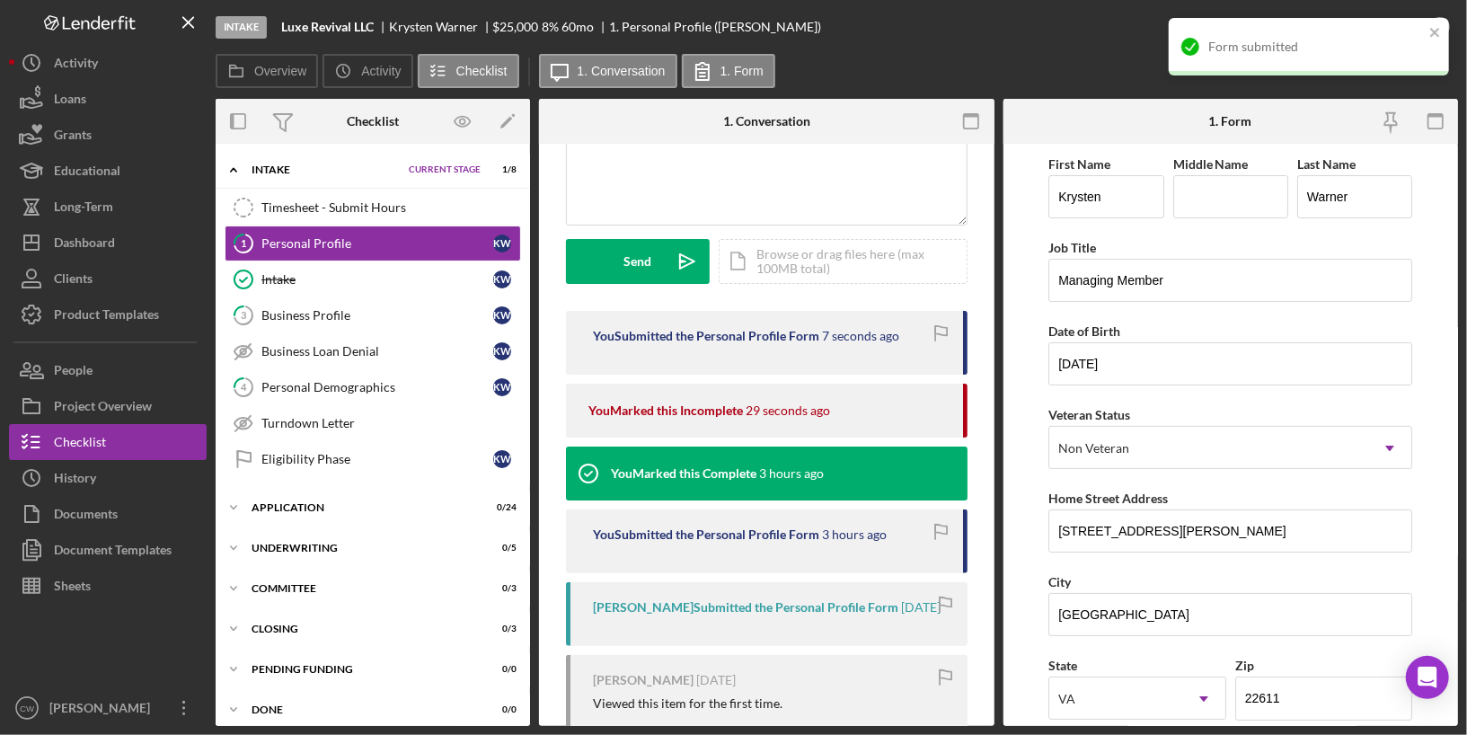
click at [974, 73] on div "Overview Icon/History Activity Checklist Icon/Message 1. Conversation 1. Form" at bounding box center [837, 72] width 1242 height 36
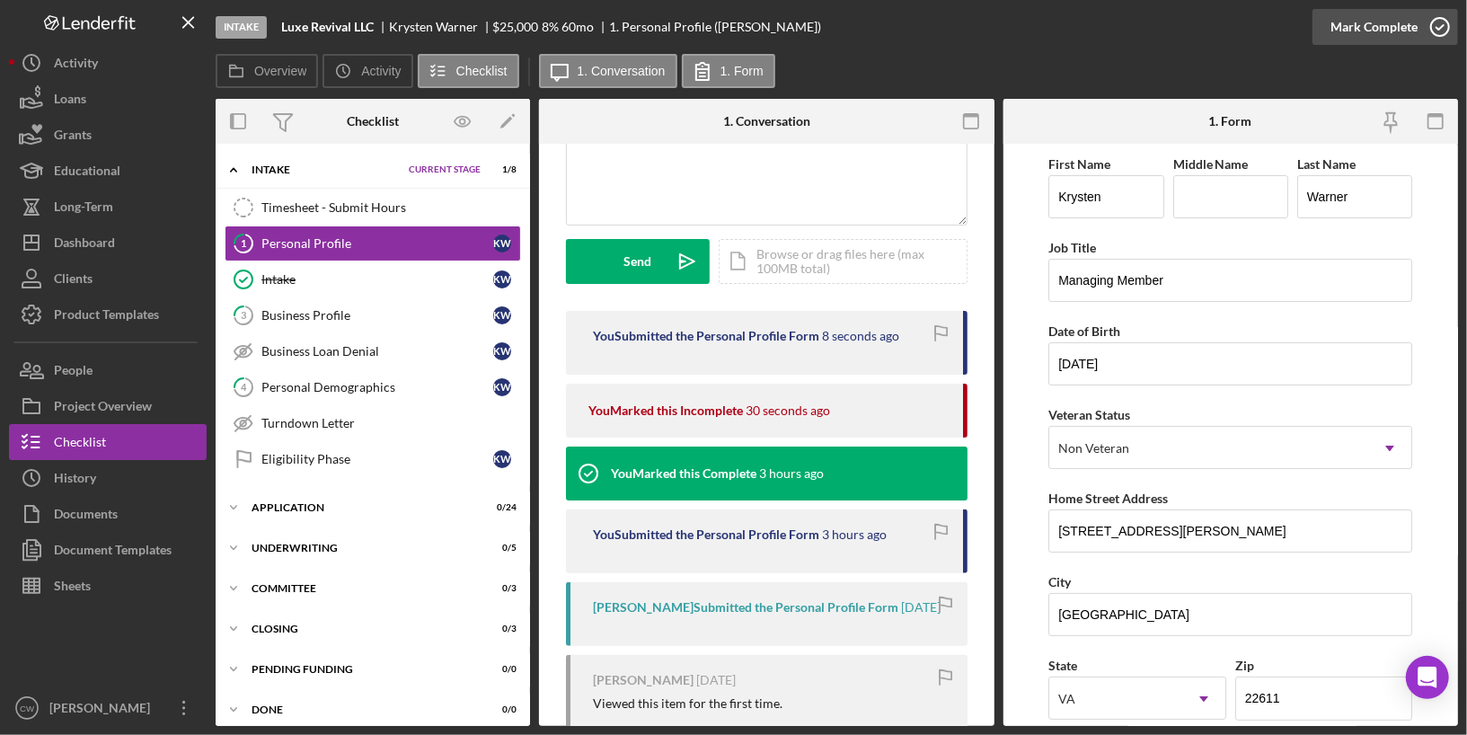
click at [1444, 35] on icon "button" at bounding box center [1439, 26] width 45 height 45
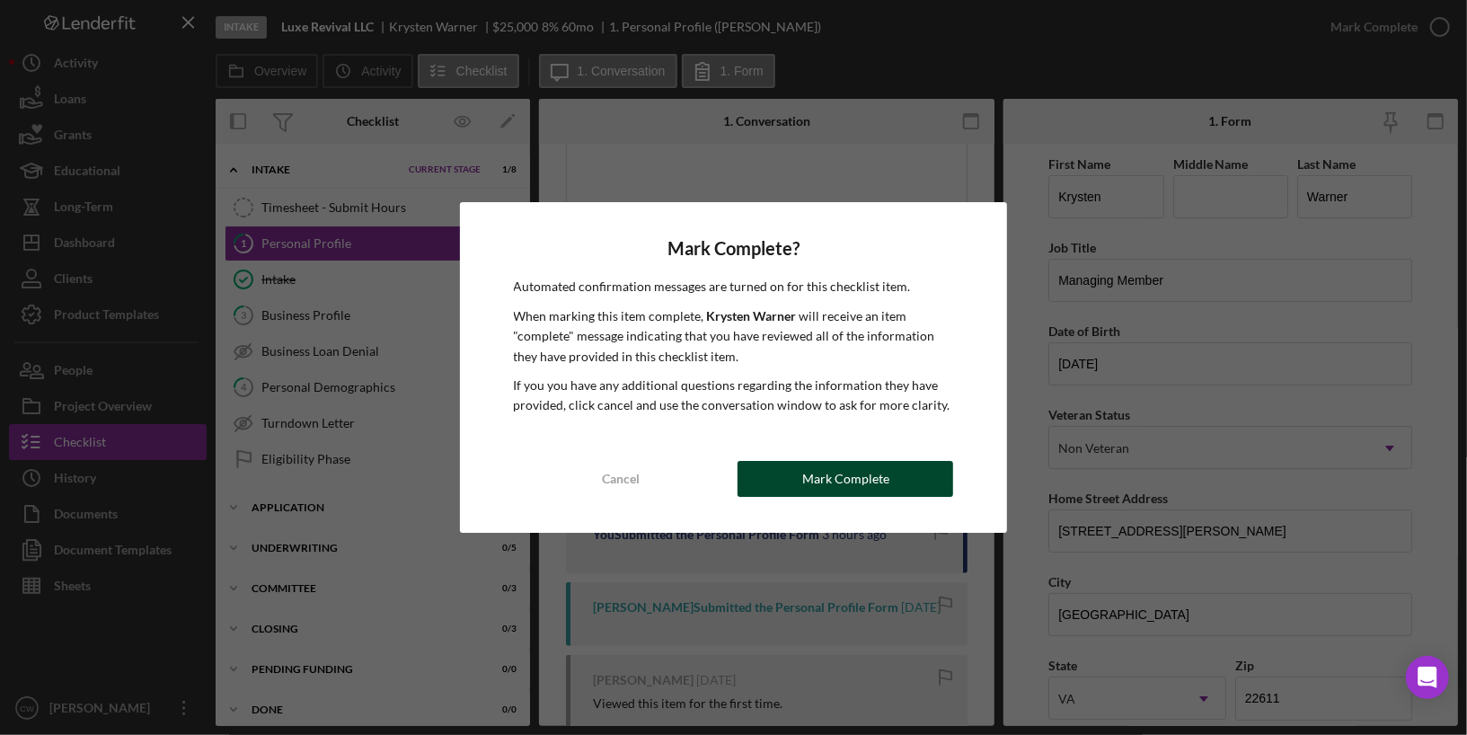
click at [825, 489] on div "Mark Complete" at bounding box center [845, 479] width 87 height 36
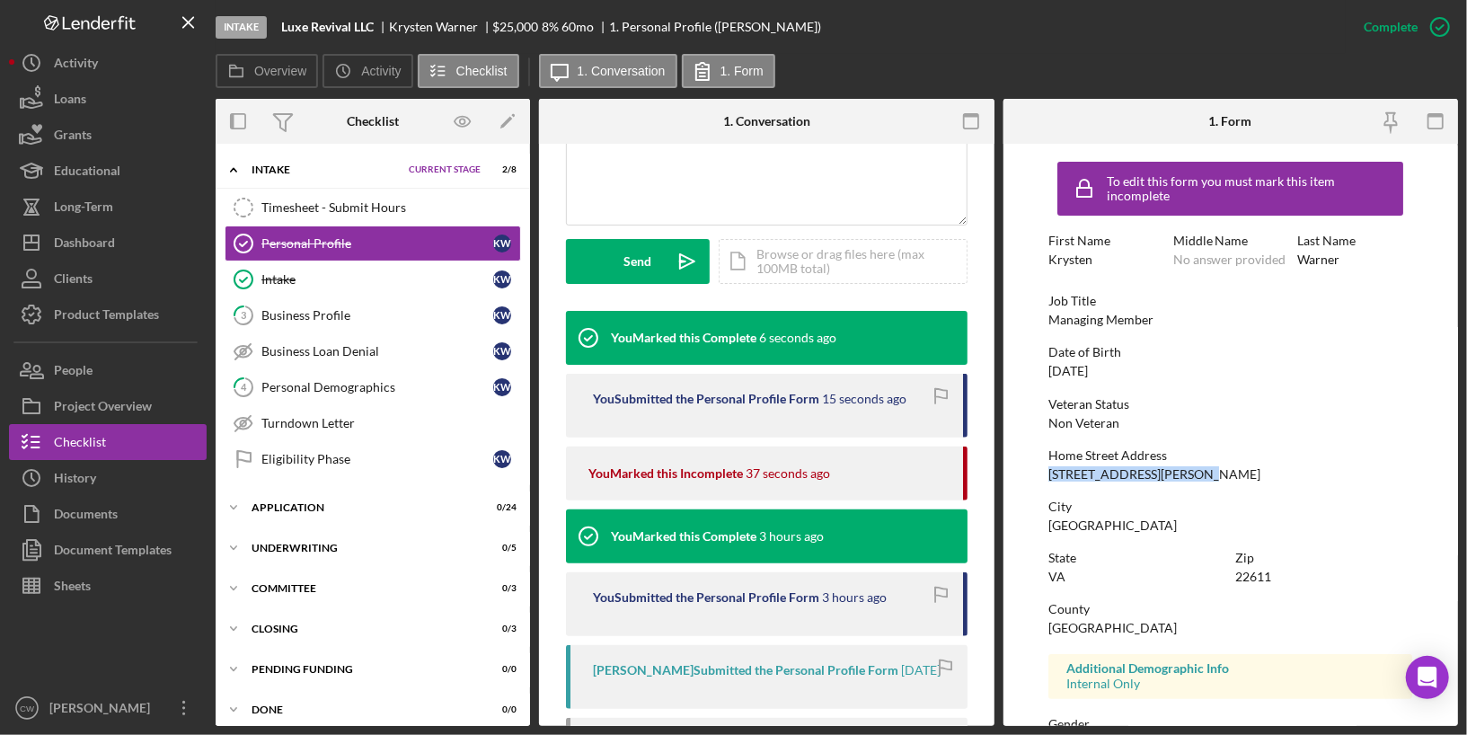
drag, startPoint x: 1047, startPoint y: 472, endPoint x: 1232, endPoint y: 472, distance: 185.0
click at [1232, 472] on div "Home Street Address [STREET_ADDRESS][PERSON_NAME]" at bounding box center [1230, 464] width 364 height 33
copy div "[STREET_ADDRESS][PERSON_NAME]"
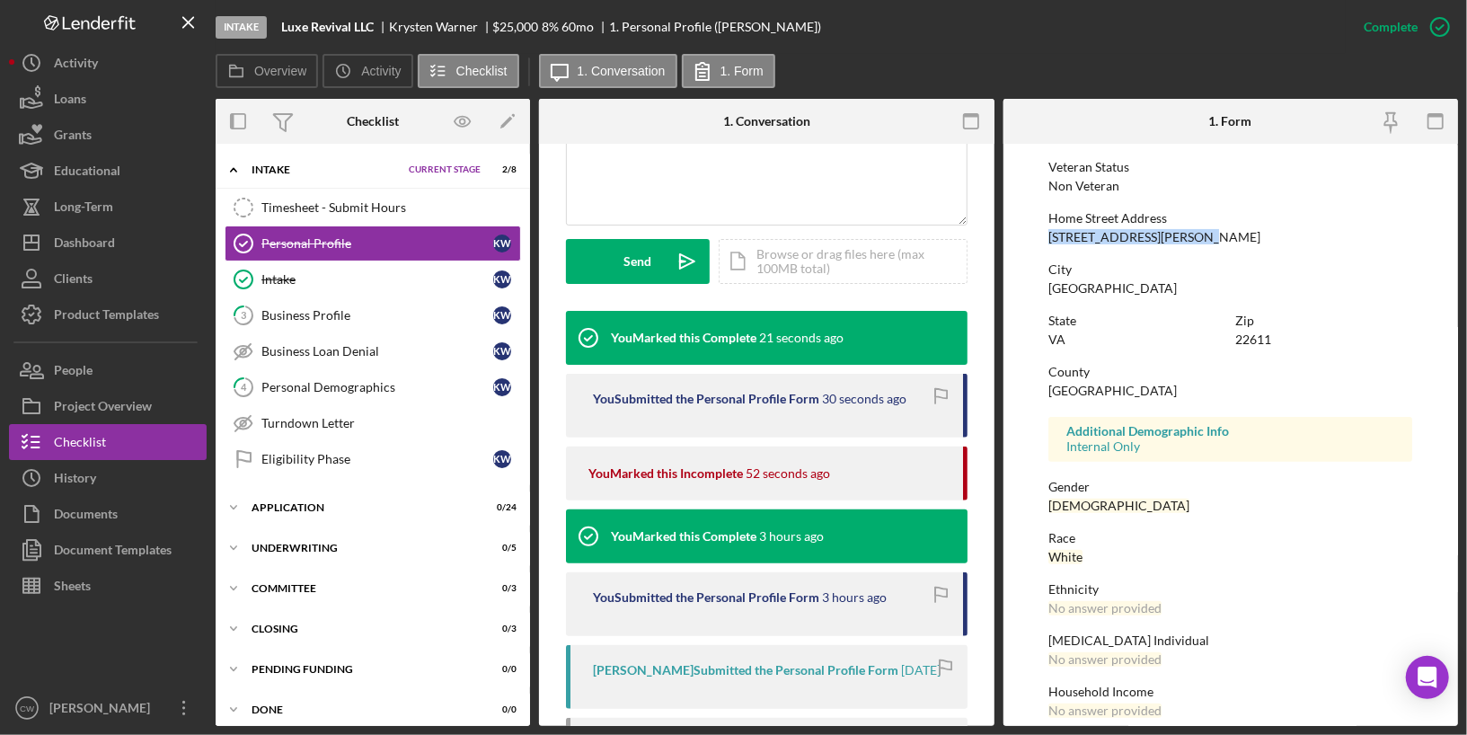
scroll to position [256, 0]
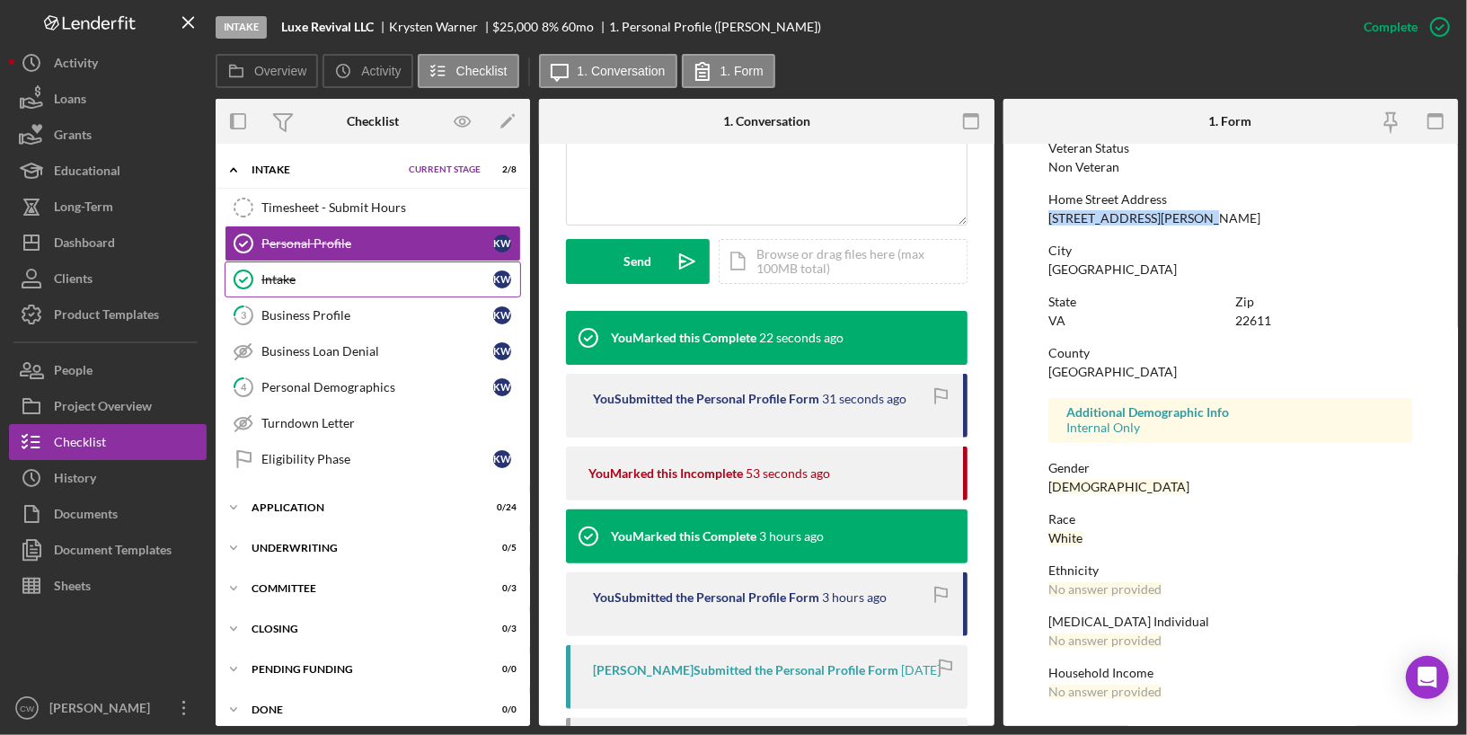
click at [378, 289] on link "Intake Intake K W" at bounding box center [373, 279] width 296 height 36
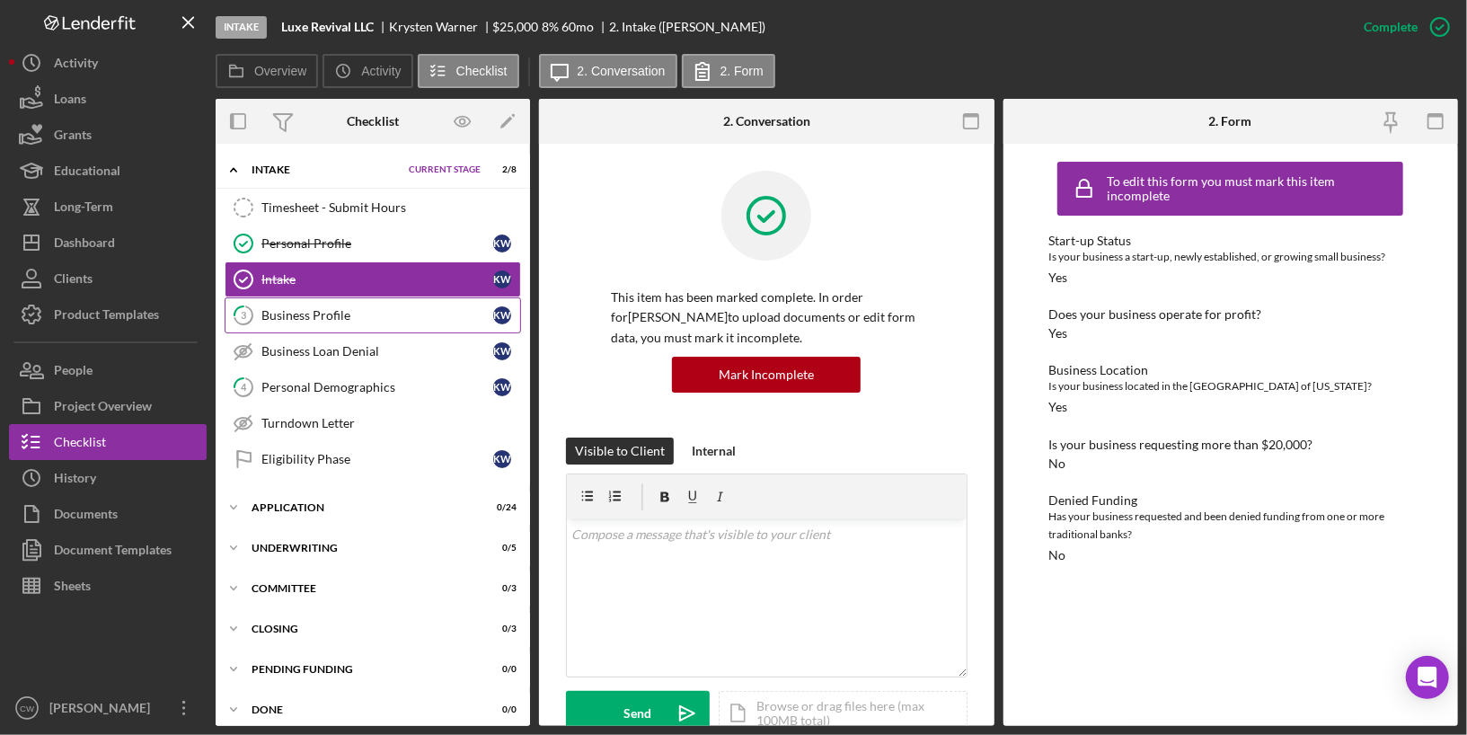
click at [291, 318] on div "Business Profile" at bounding box center [377, 315] width 232 height 14
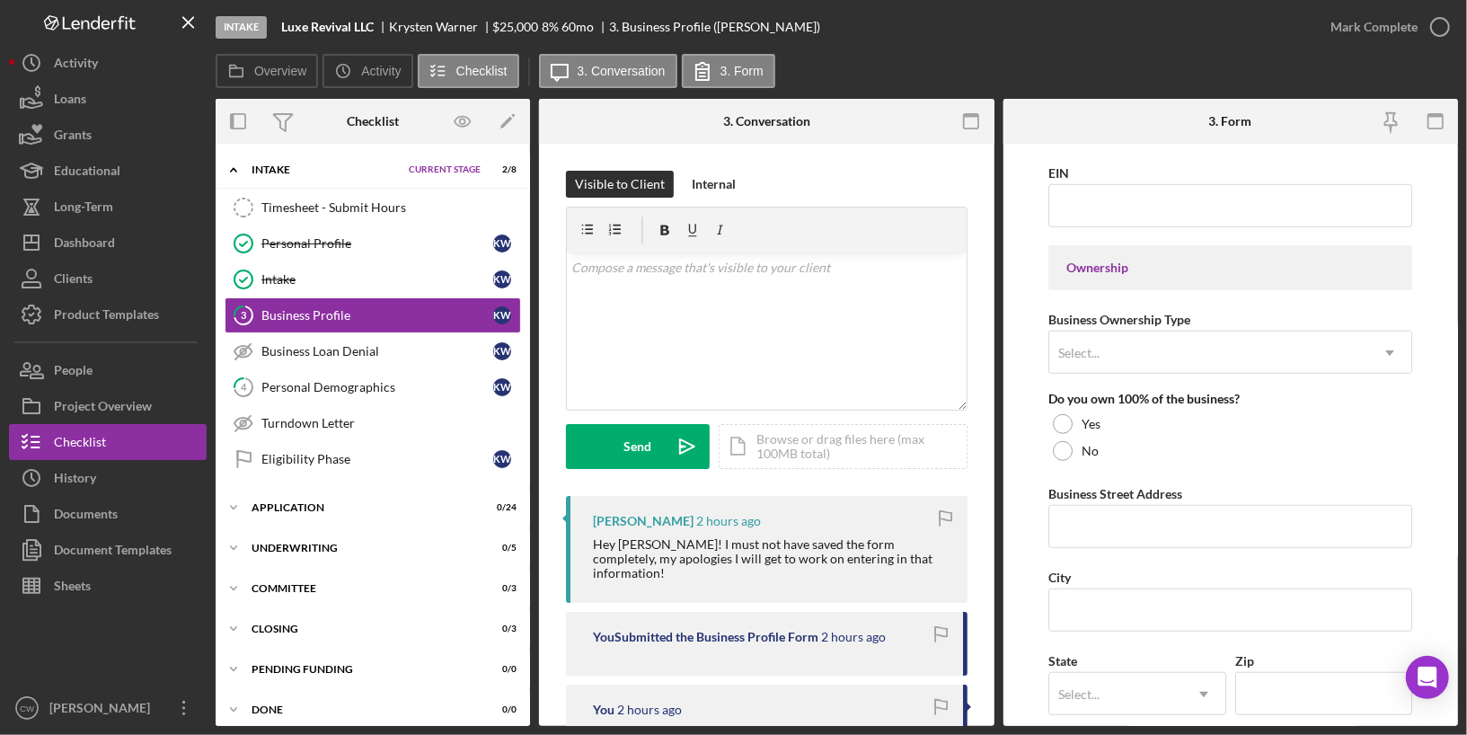
scroll to position [399, 0]
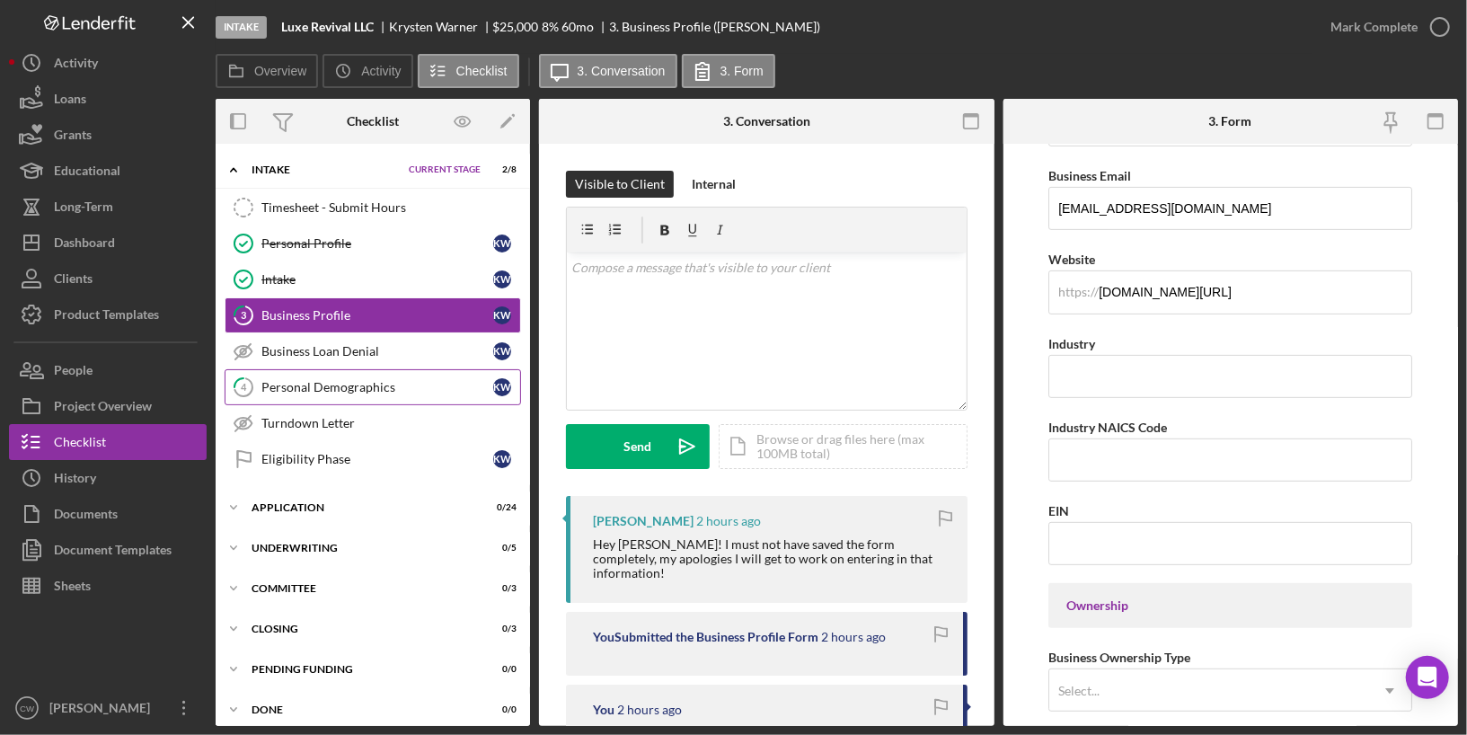
click at [423, 384] on div "Personal Demographics" at bounding box center [377, 387] width 232 height 14
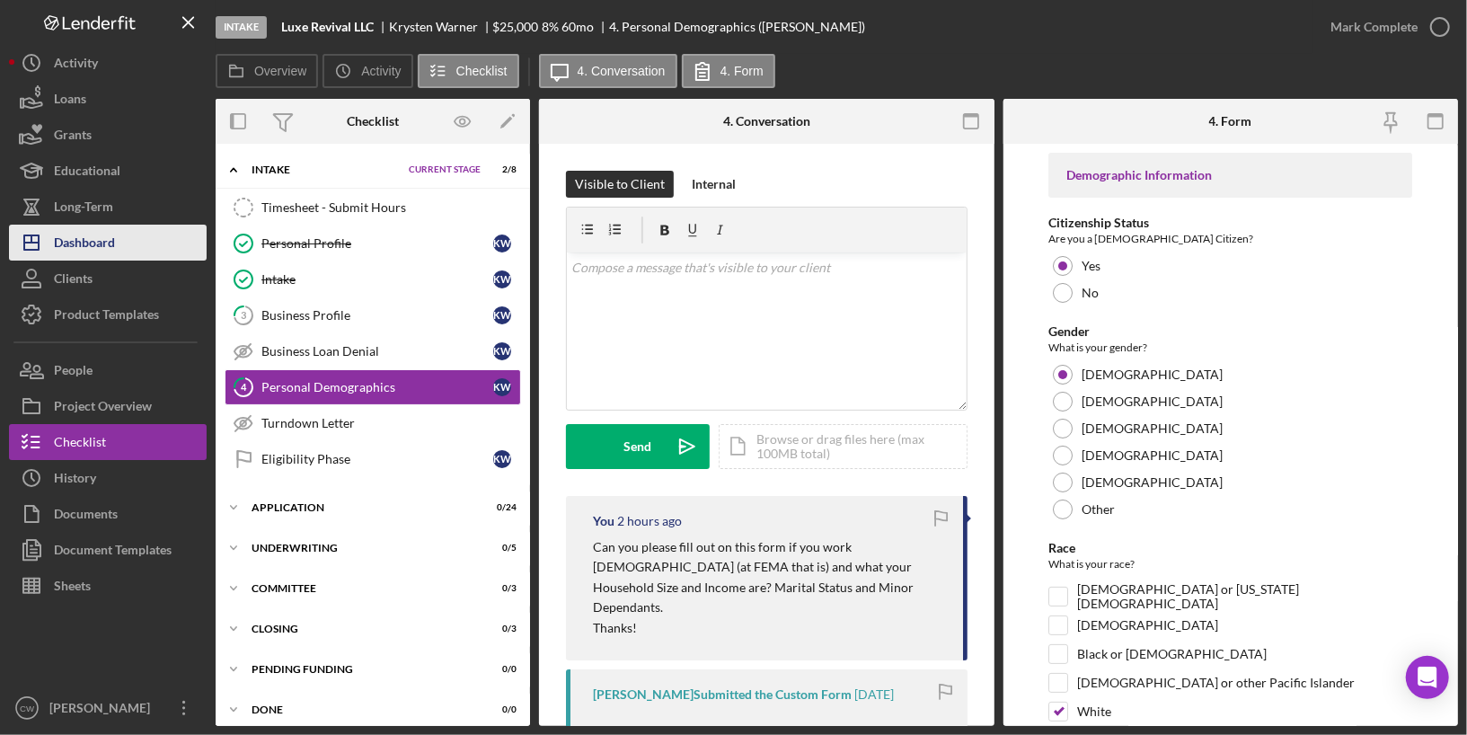
click at [103, 257] on div "Dashboard" at bounding box center [84, 245] width 61 height 40
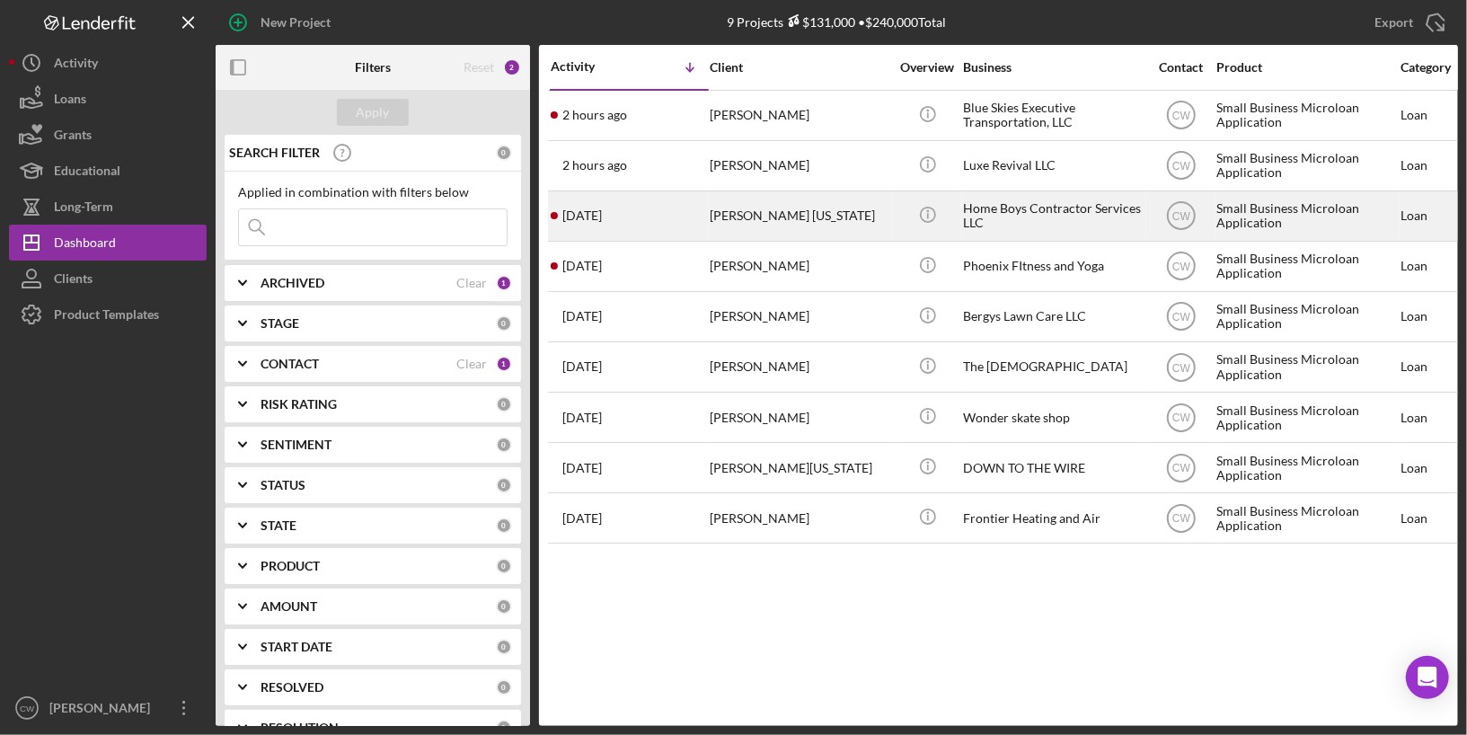
click at [830, 207] on div "[PERSON_NAME] [US_STATE]" at bounding box center [800, 216] width 180 height 48
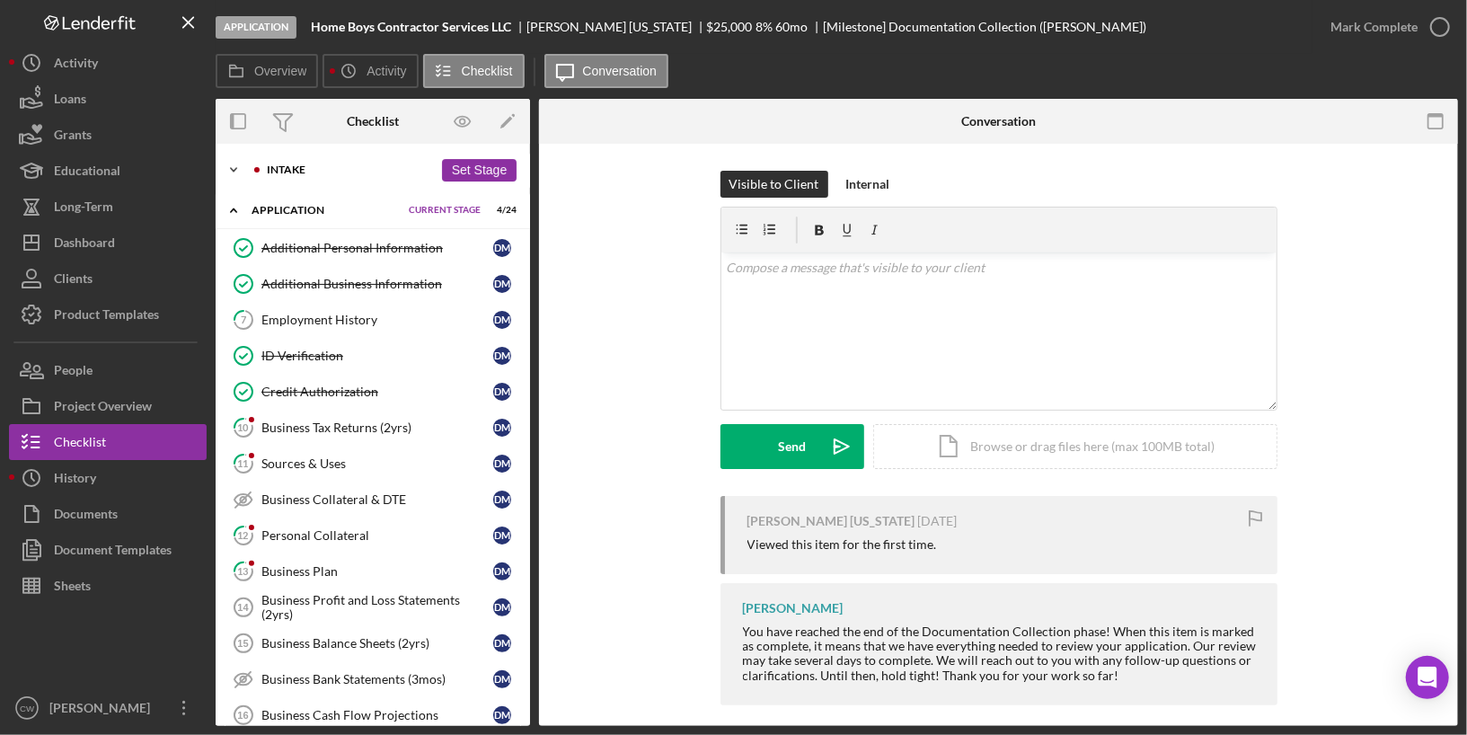
click at [319, 175] on div "Icon/Expander Intake 4 / 8 Set Stage" at bounding box center [373, 170] width 314 height 36
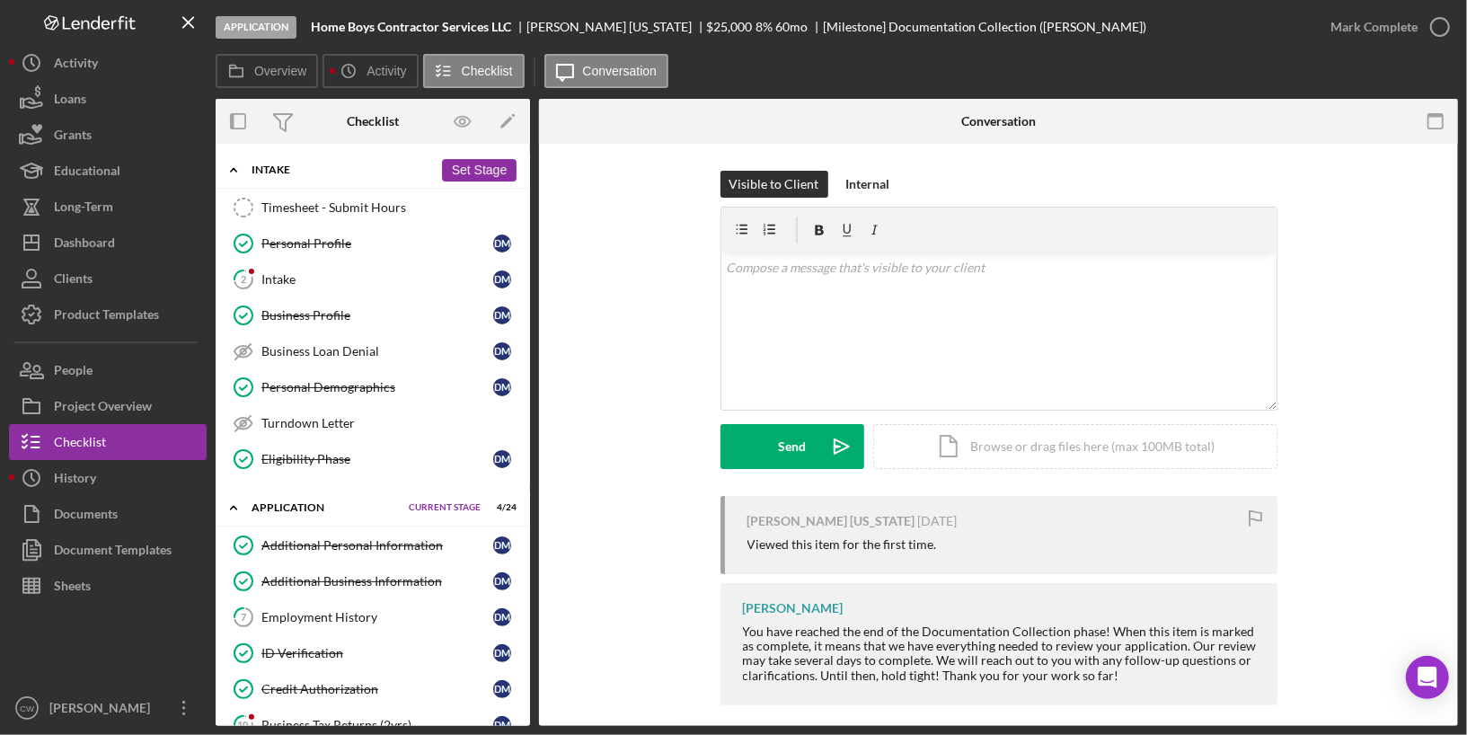
click at [242, 168] on icon "Icon/Expander" at bounding box center [234, 170] width 36 height 36
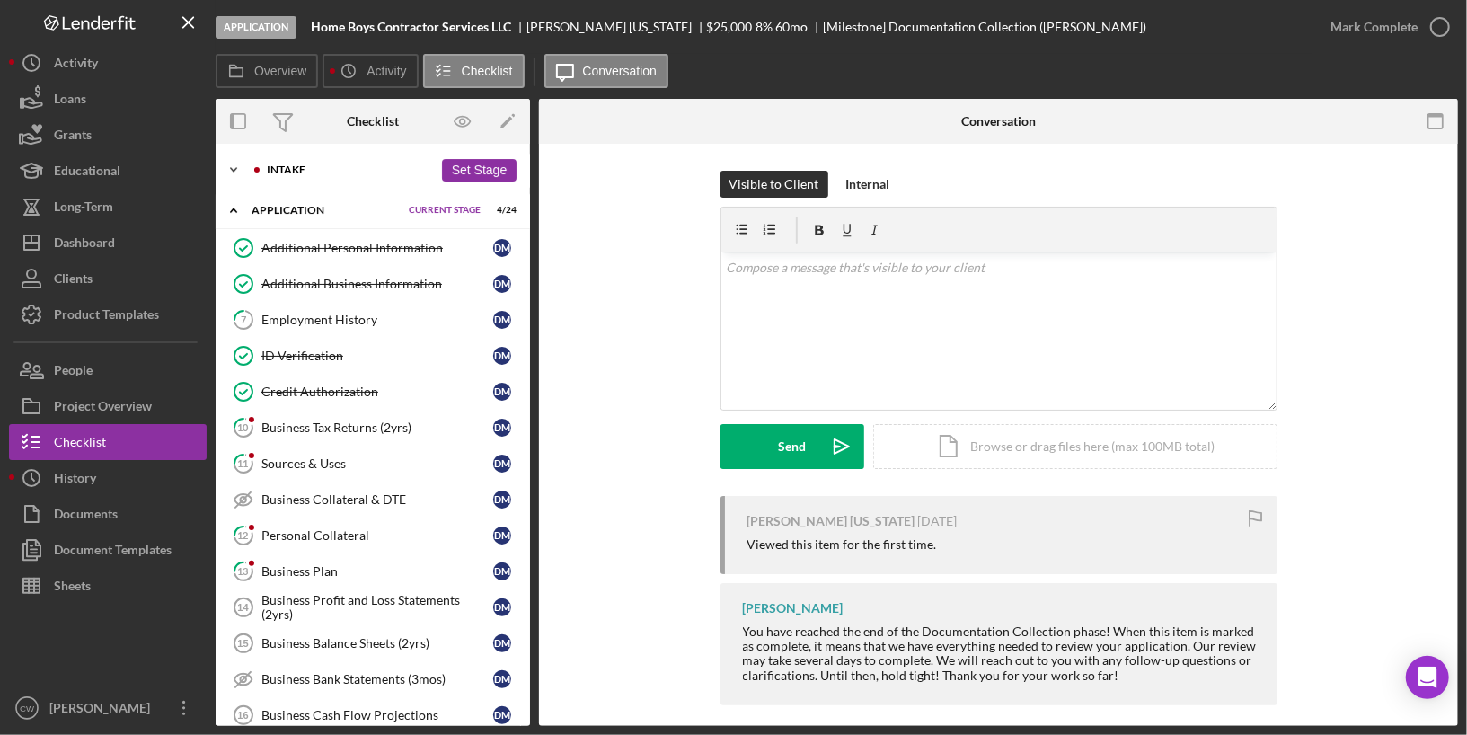
click at [301, 173] on div "Intake" at bounding box center [350, 169] width 166 height 11
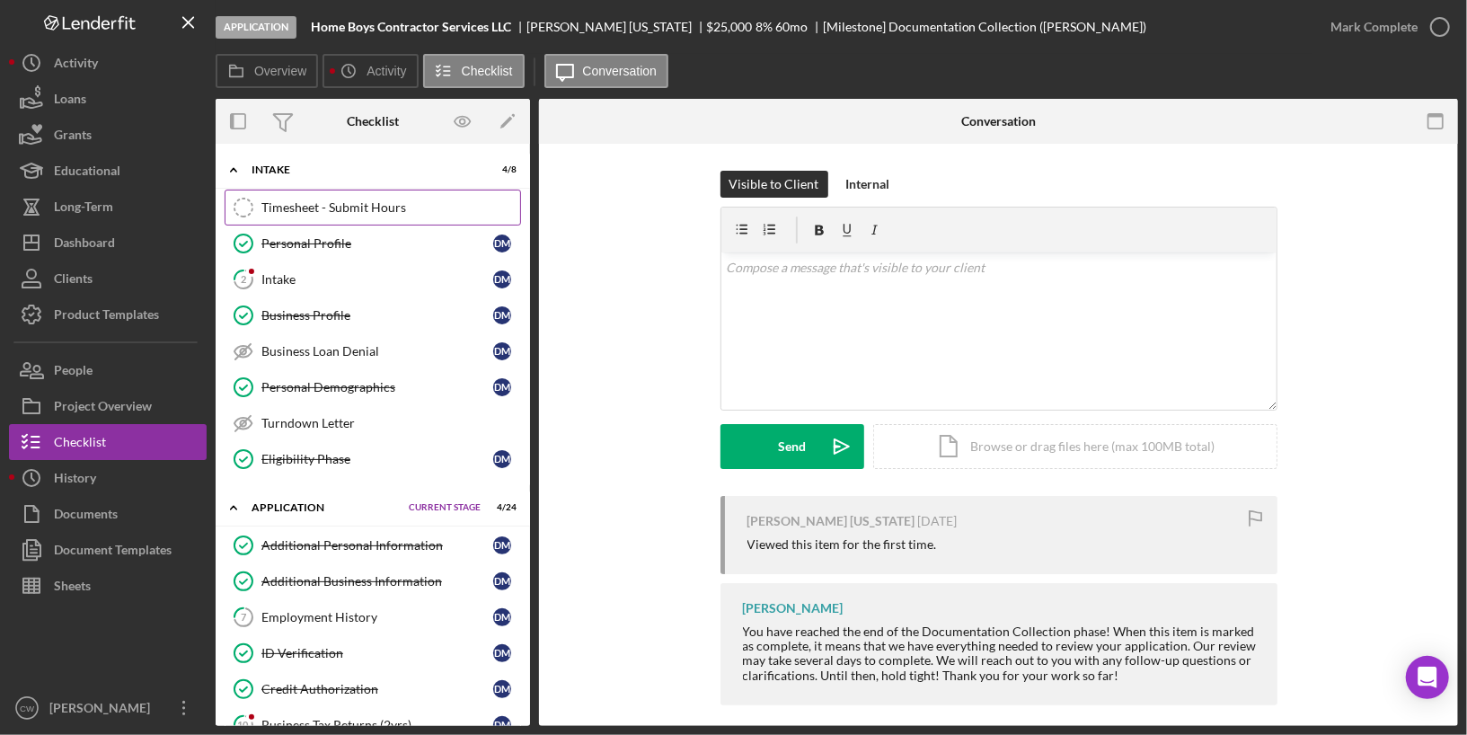
click at [282, 223] on link "Timesheet - Submit Hours Timesheet - Submit Hours" at bounding box center [373, 208] width 296 height 36
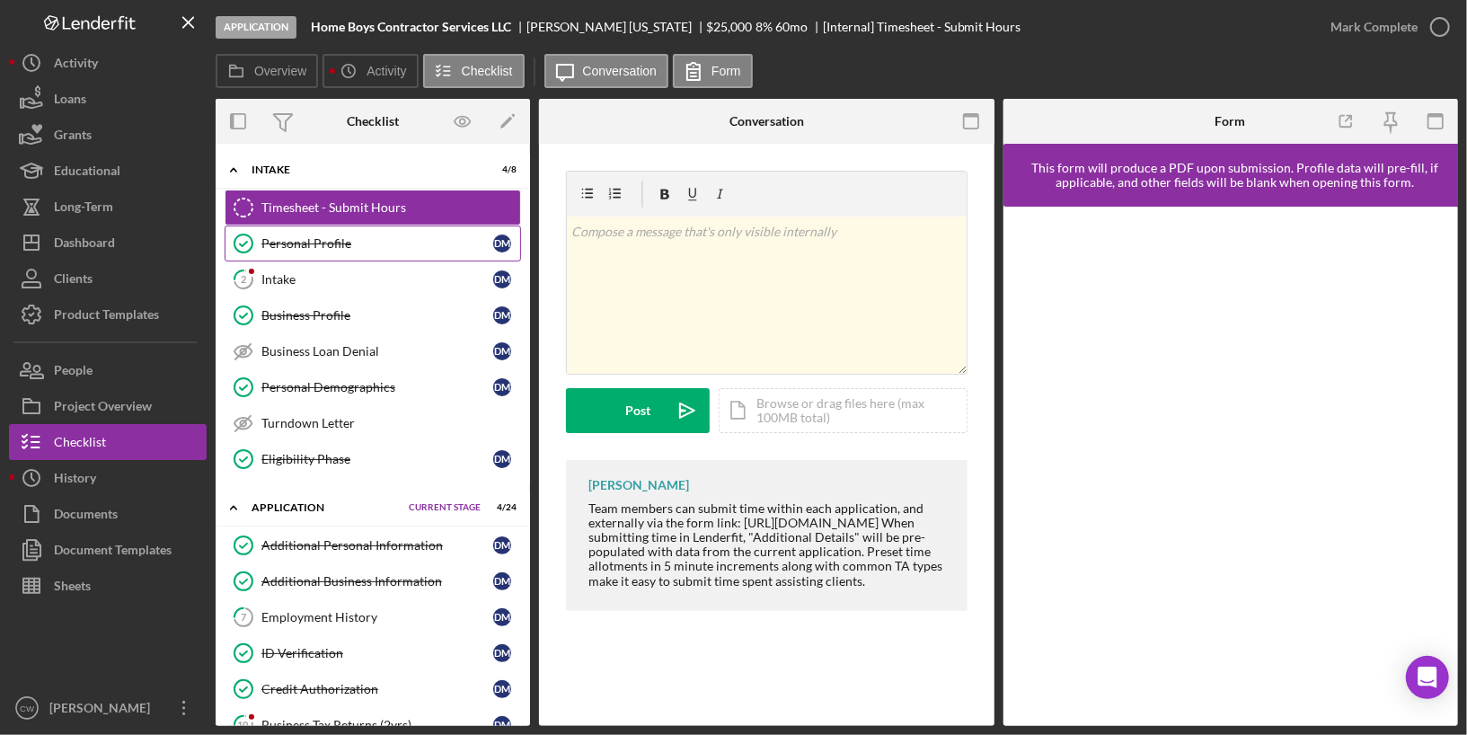
click at [277, 241] on div "Personal Profile" at bounding box center [377, 243] width 232 height 14
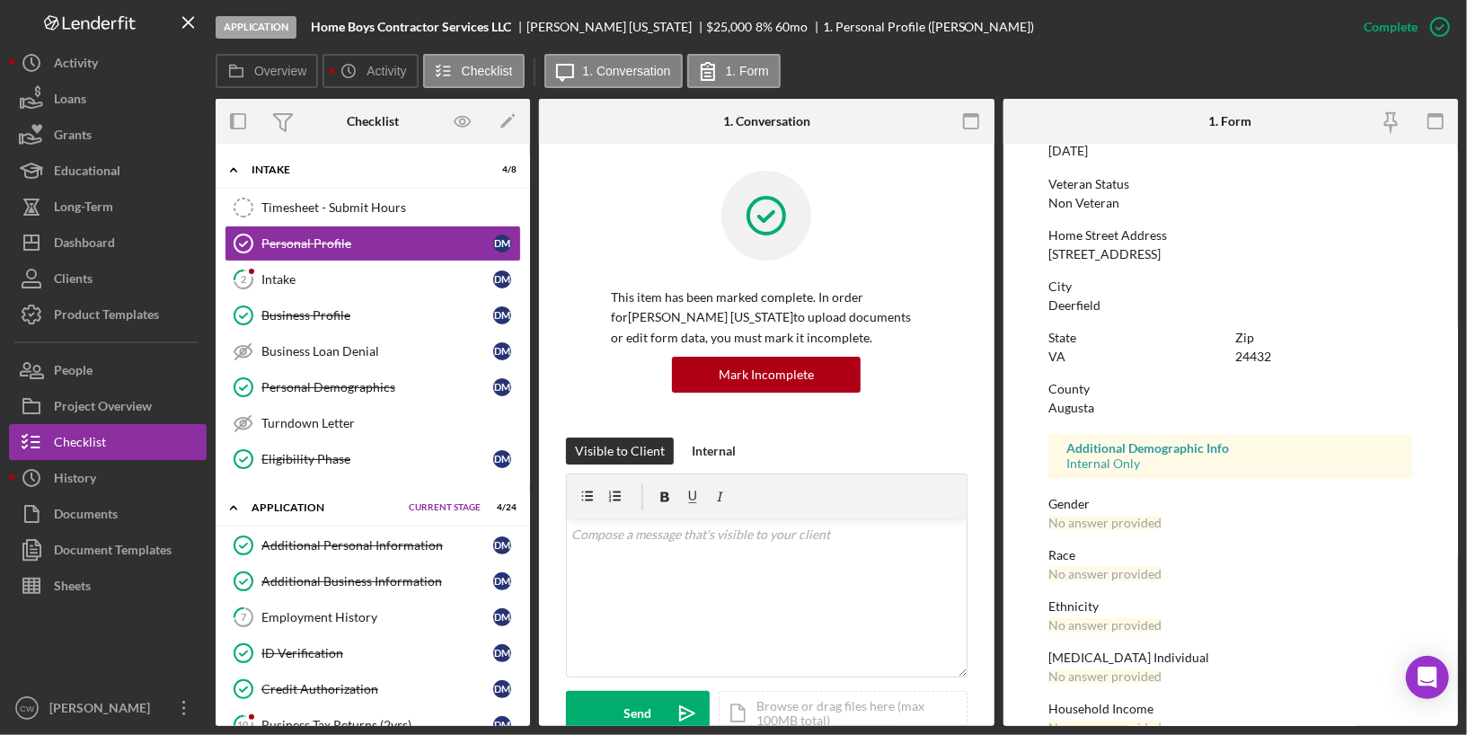
scroll to position [256, 0]
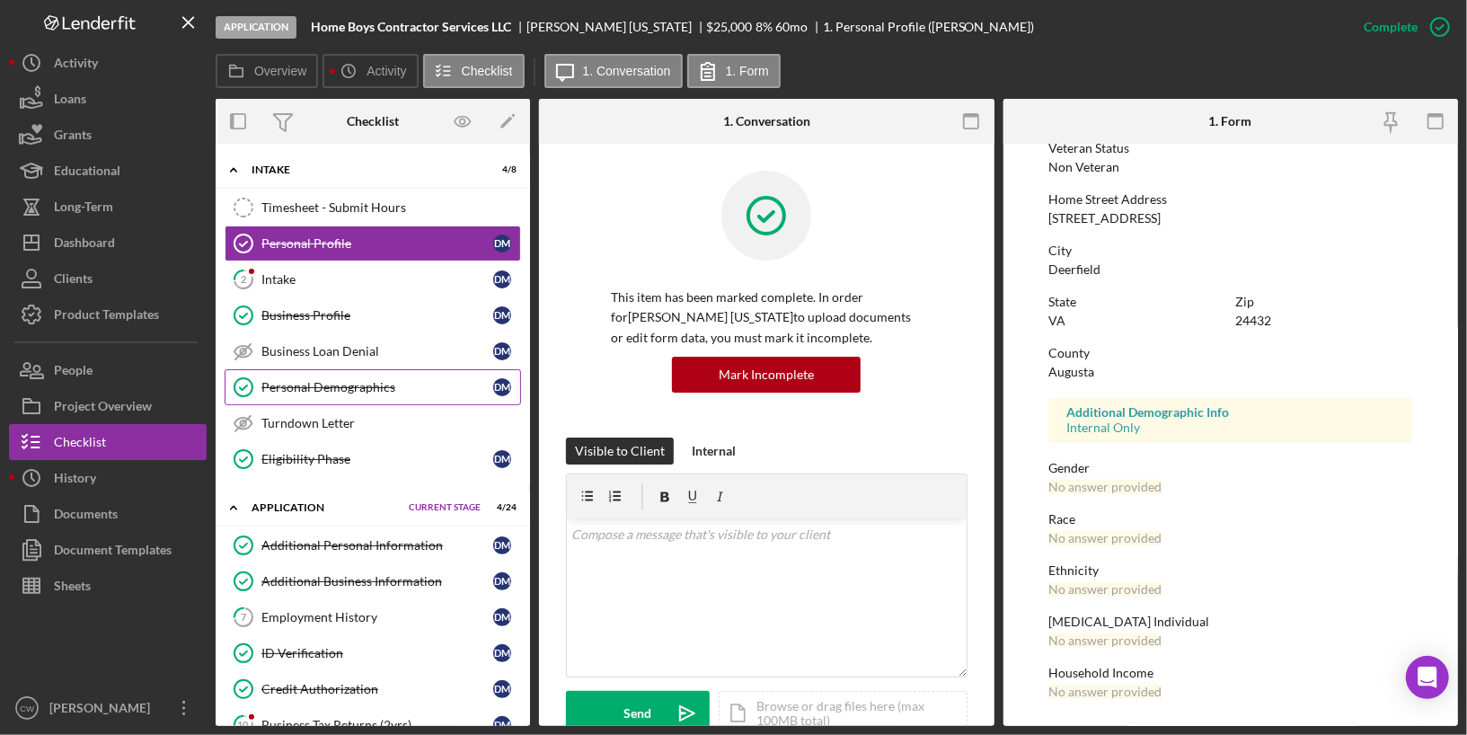
click at [377, 389] on div "Personal Demographics" at bounding box center [377, 387] width 232 height 14
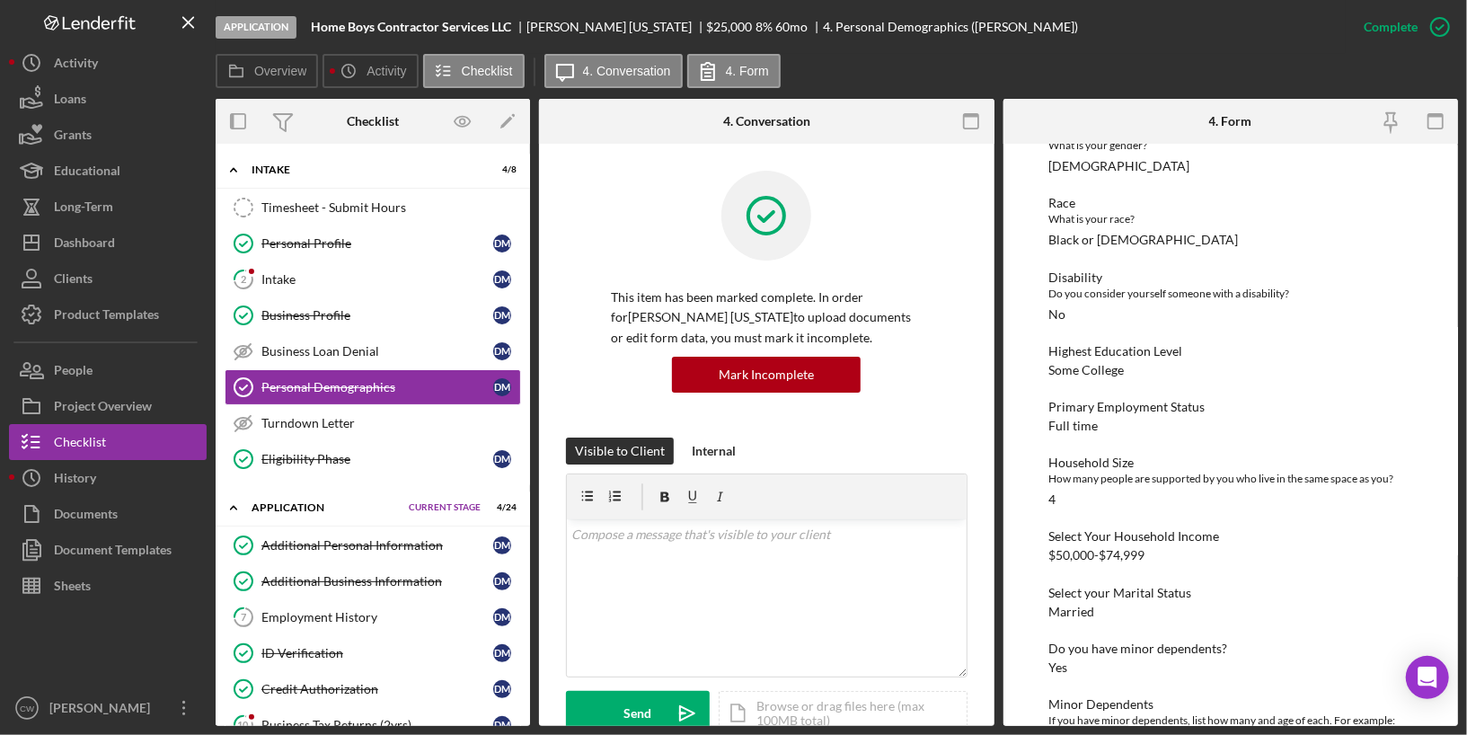
scroll to position [320, 0]
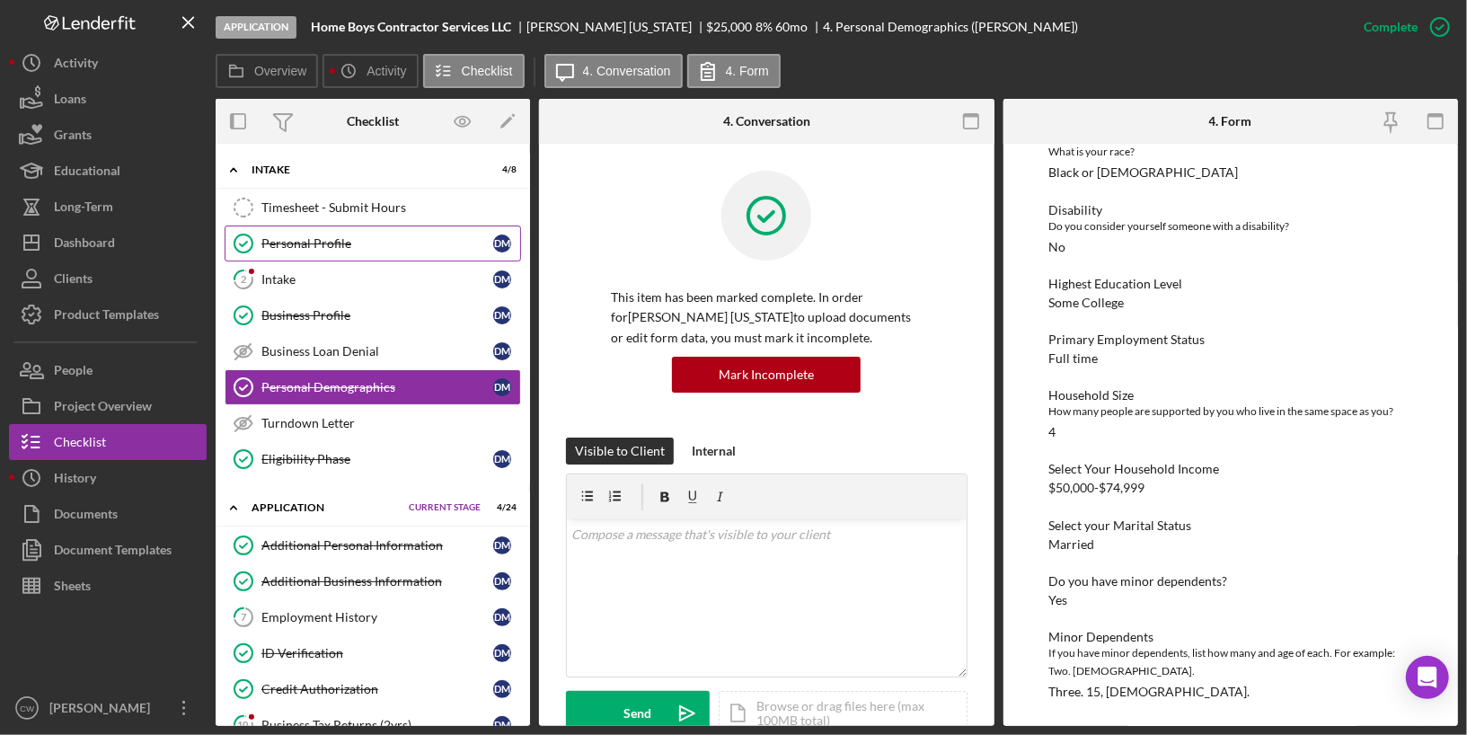
click at [365, 250] on link "Personal Profile Personal Profile [PERSON_NAME]" at bounding box center [373, 243] width 296 height 36
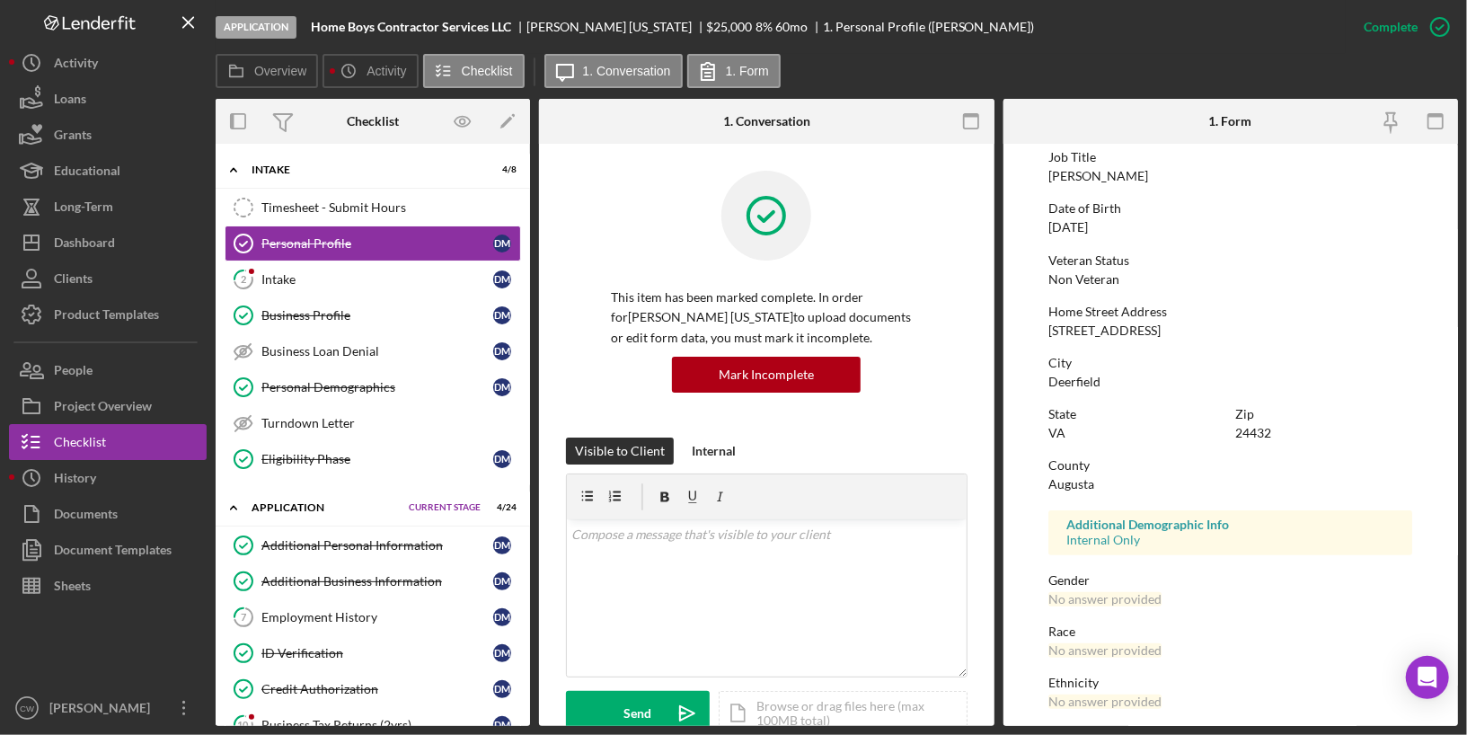
scroll to position [256, 0]
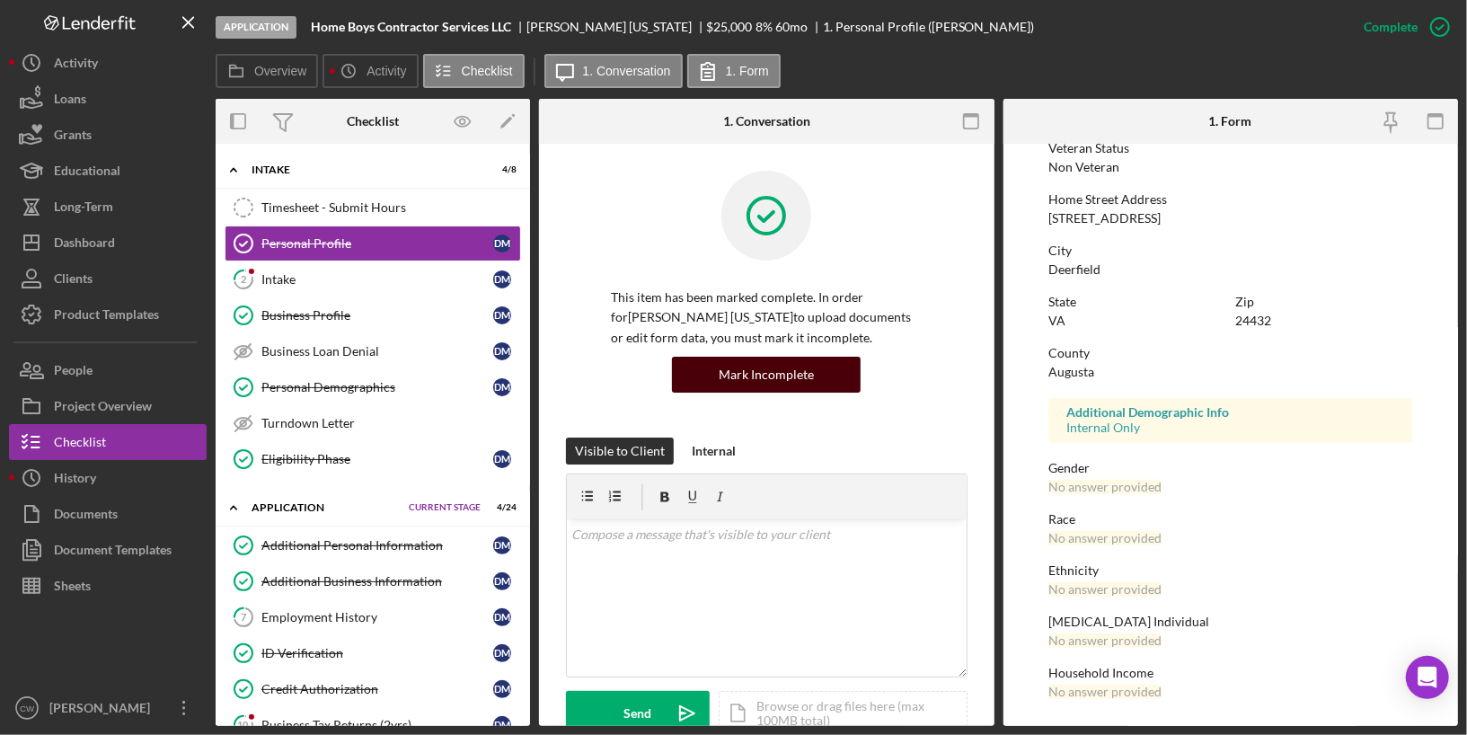
click at [766, 380] on div "Mark Incomplete" at bounding box center [766, 375] width 95 height 36
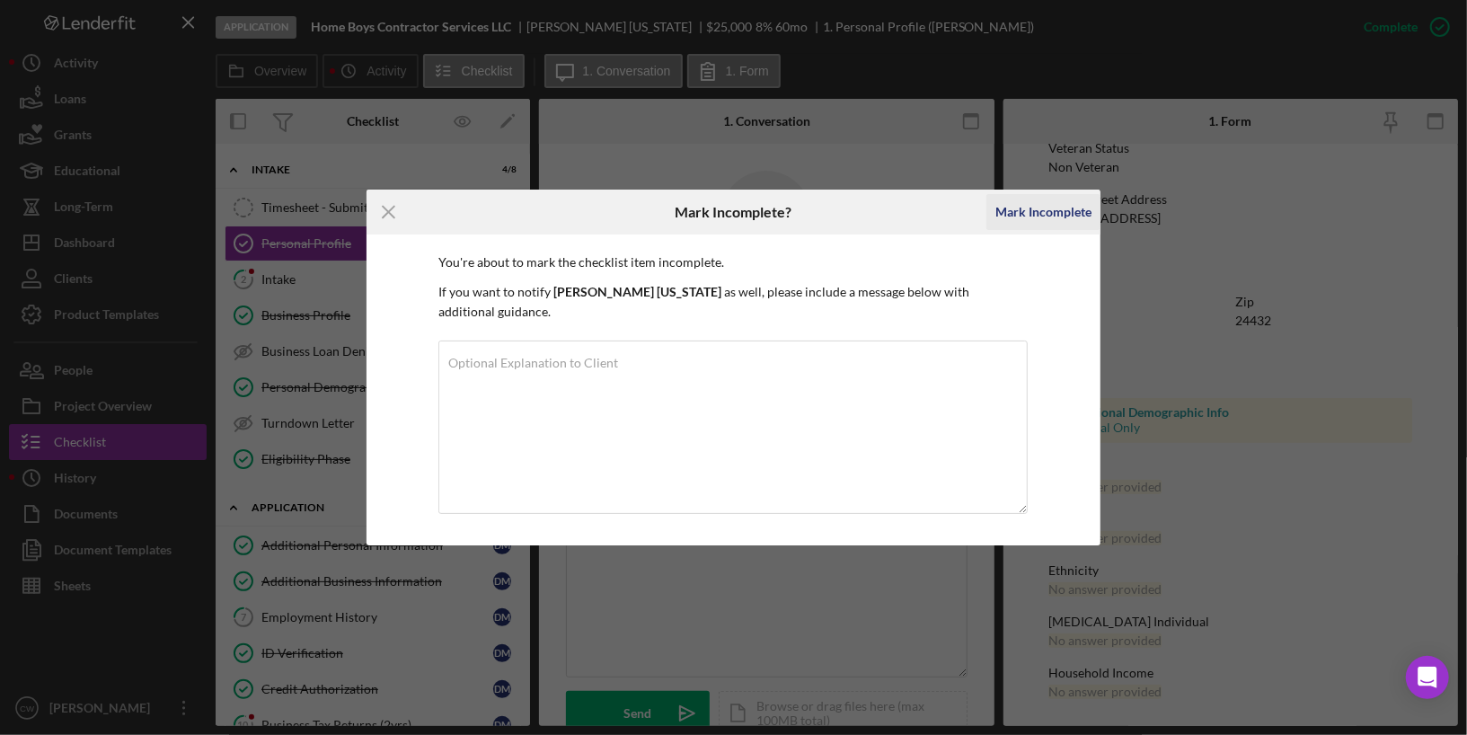
click at [1052, 222] on div "Mark Incomplete" at bounding box center [1043, 212] width 96 height 36
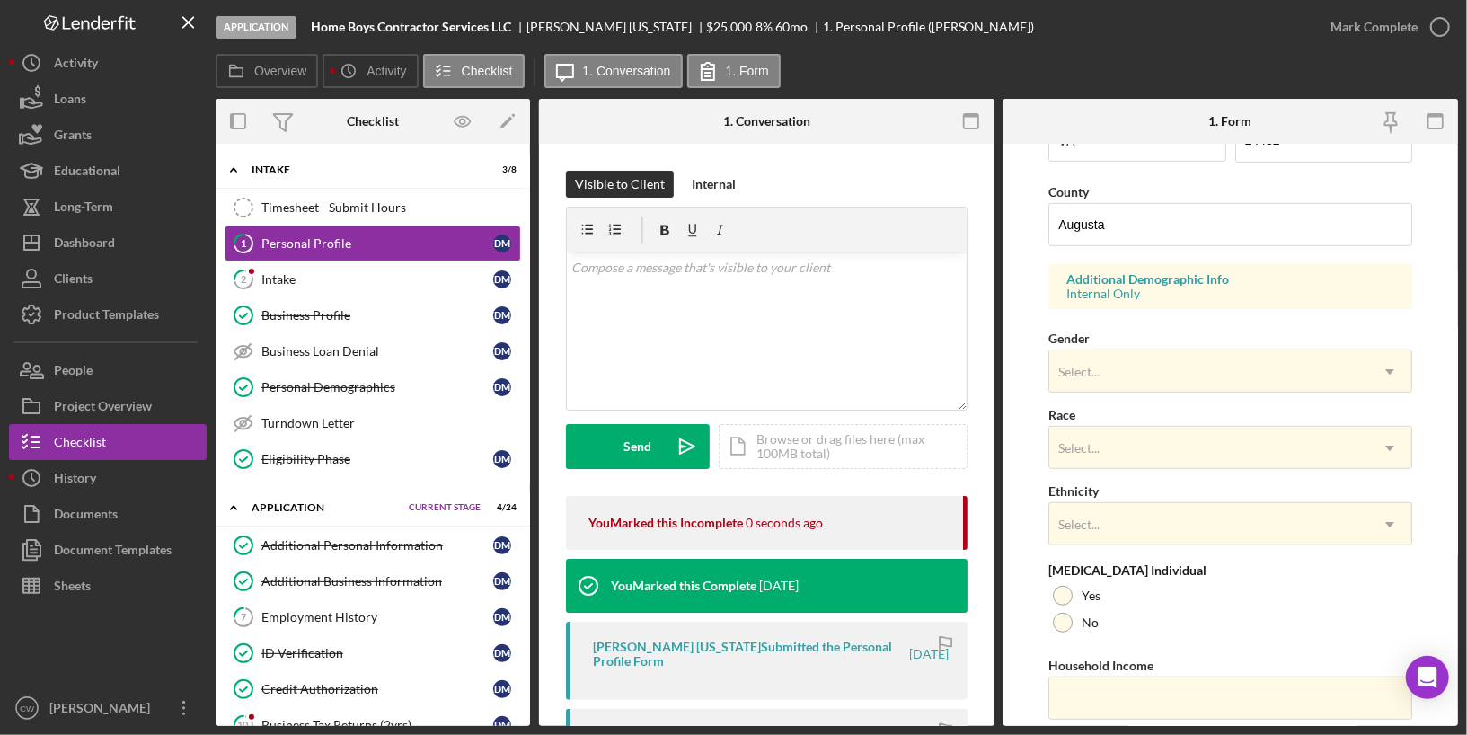
scroll to position [607, 0]
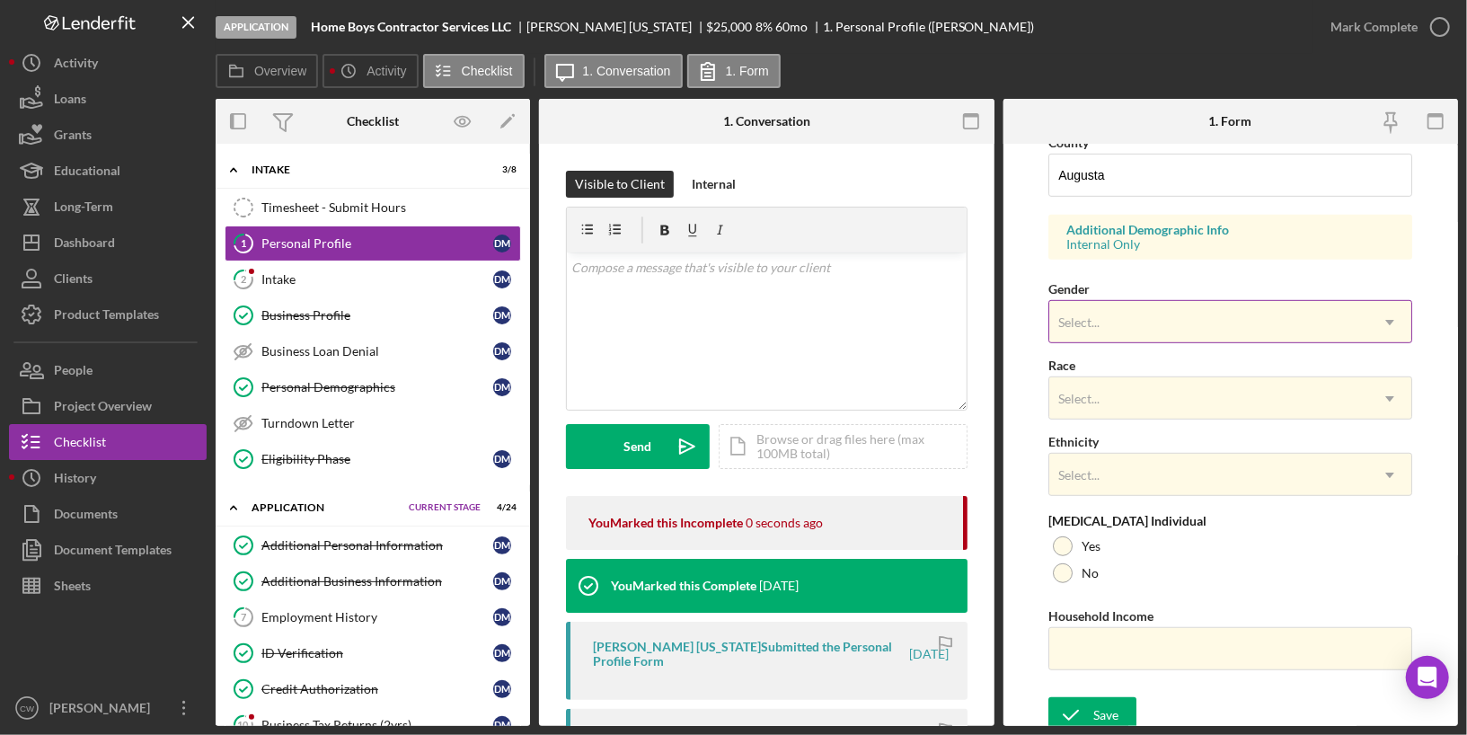
click at [1159, 315] on div "Select..." at bounding box center [1208, 322] width 319 height 41
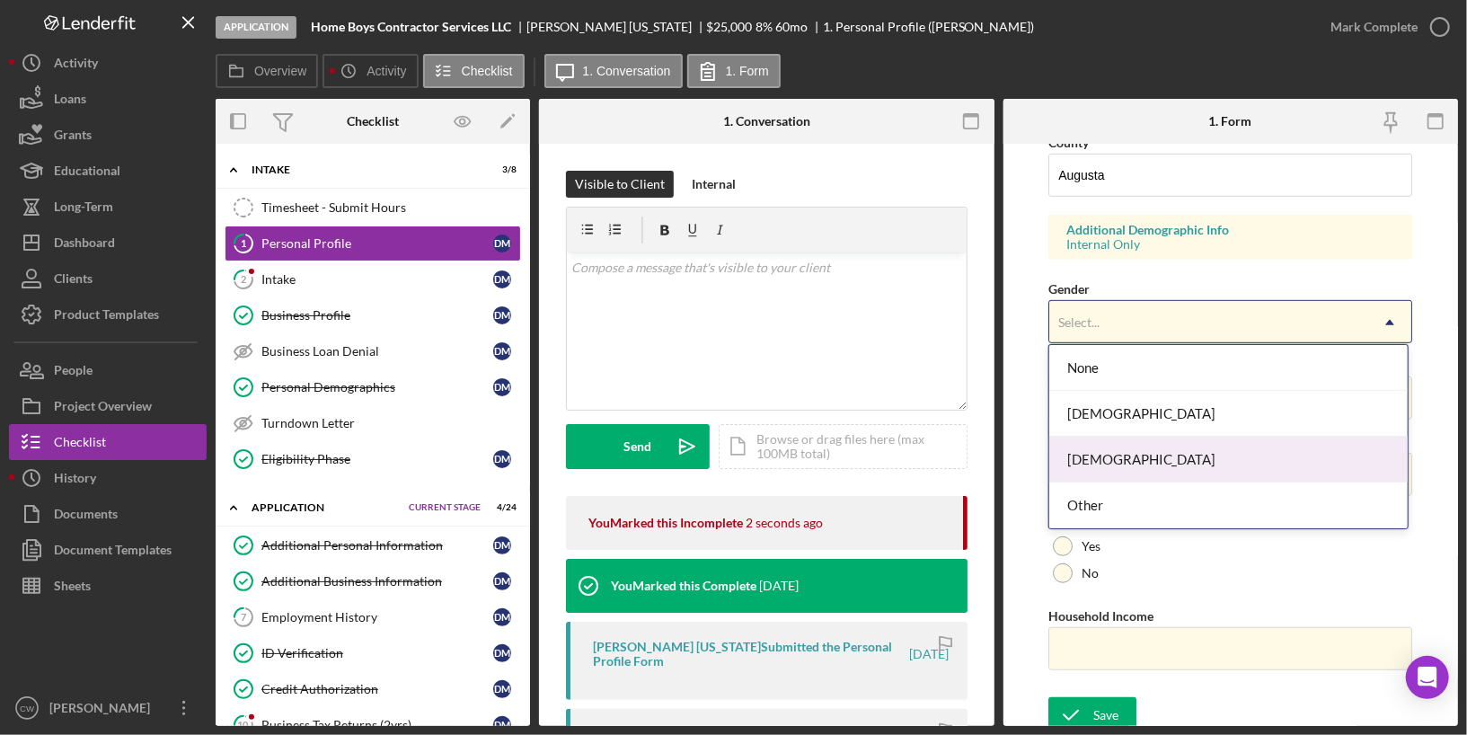
click at [1115, 454] on div "[DEMOGRAPHIC_DATA]" at bounding box center [1228, 459] width 358 height 46
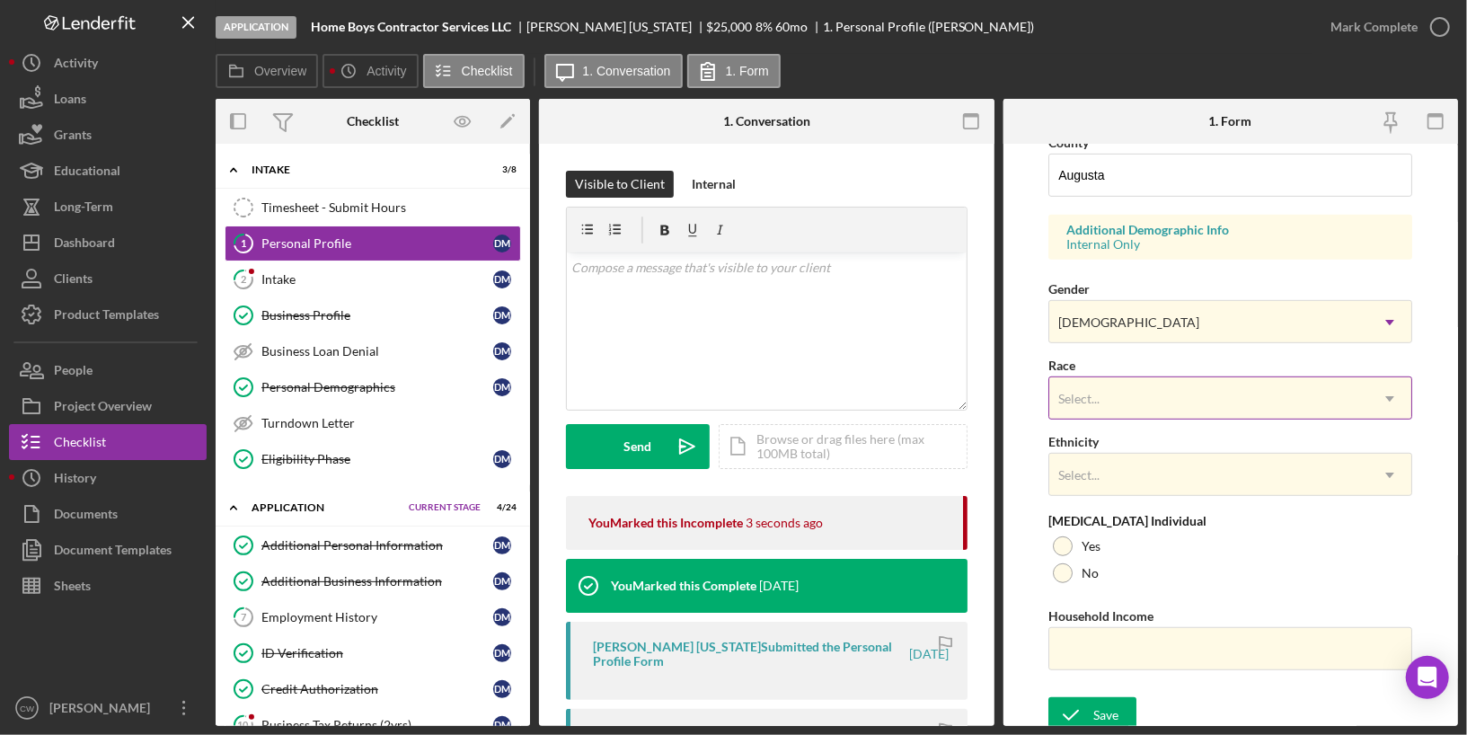
click at [1157, 384] on div "Select..." at bounding box center [1208, 398] width 319 height 41
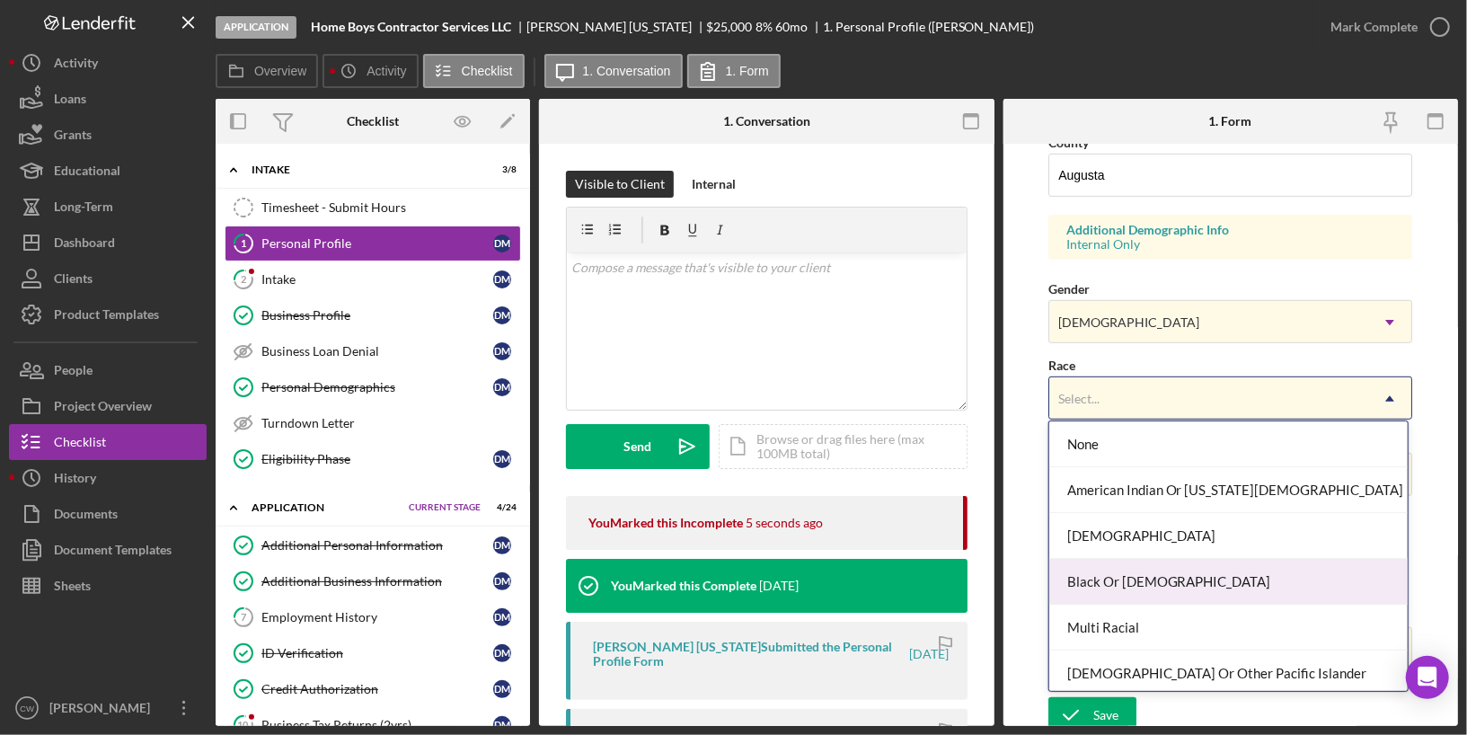
click at [1133, 575] on div "Black Or [DEMOGRAPHIC_DATA]" at bounding box center [1228, 582] width 358 height 46
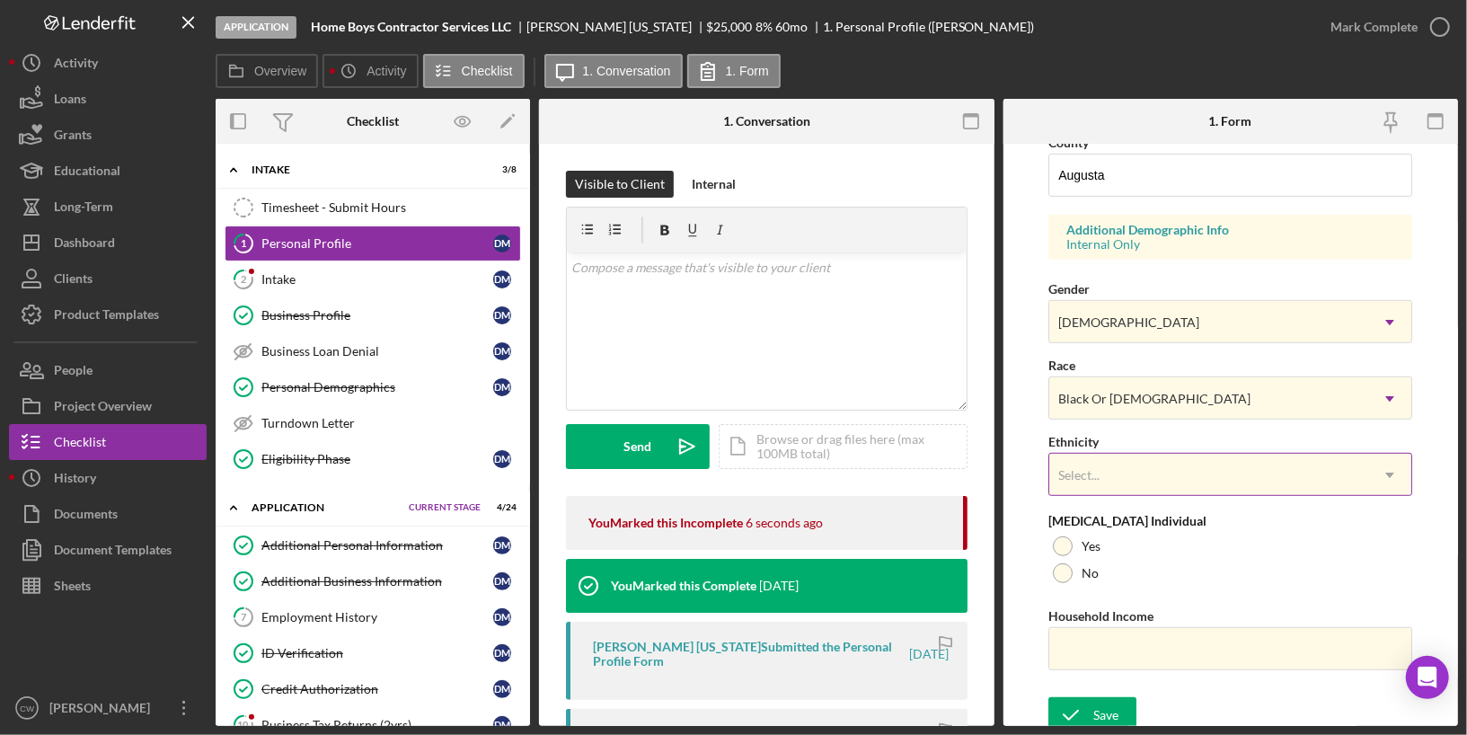
click at [1125, 470] on div "Select..." at bounding box center [1208, 474] width 319 height 41
click at [1028, 454] on form "First Name [PERSON_NAME] Middle Name Last Name [US_STATE] Job Title [PERSON_NAM…" at bounding box center [1230, 435] width 455 height 582
click at [1079, 714] on icon "submit" at bounding box center [1070, 712] width 45 height 45
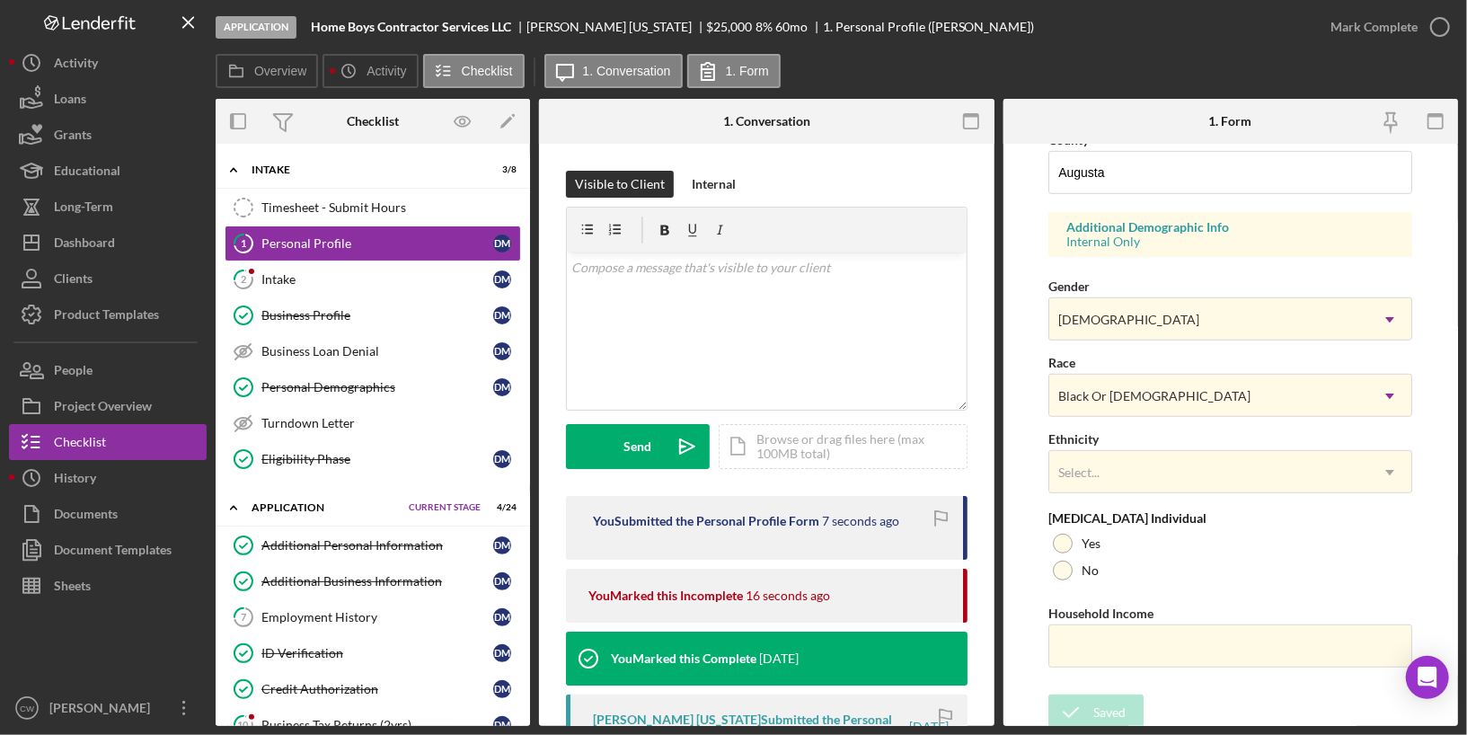
scroll to position [0, 0]
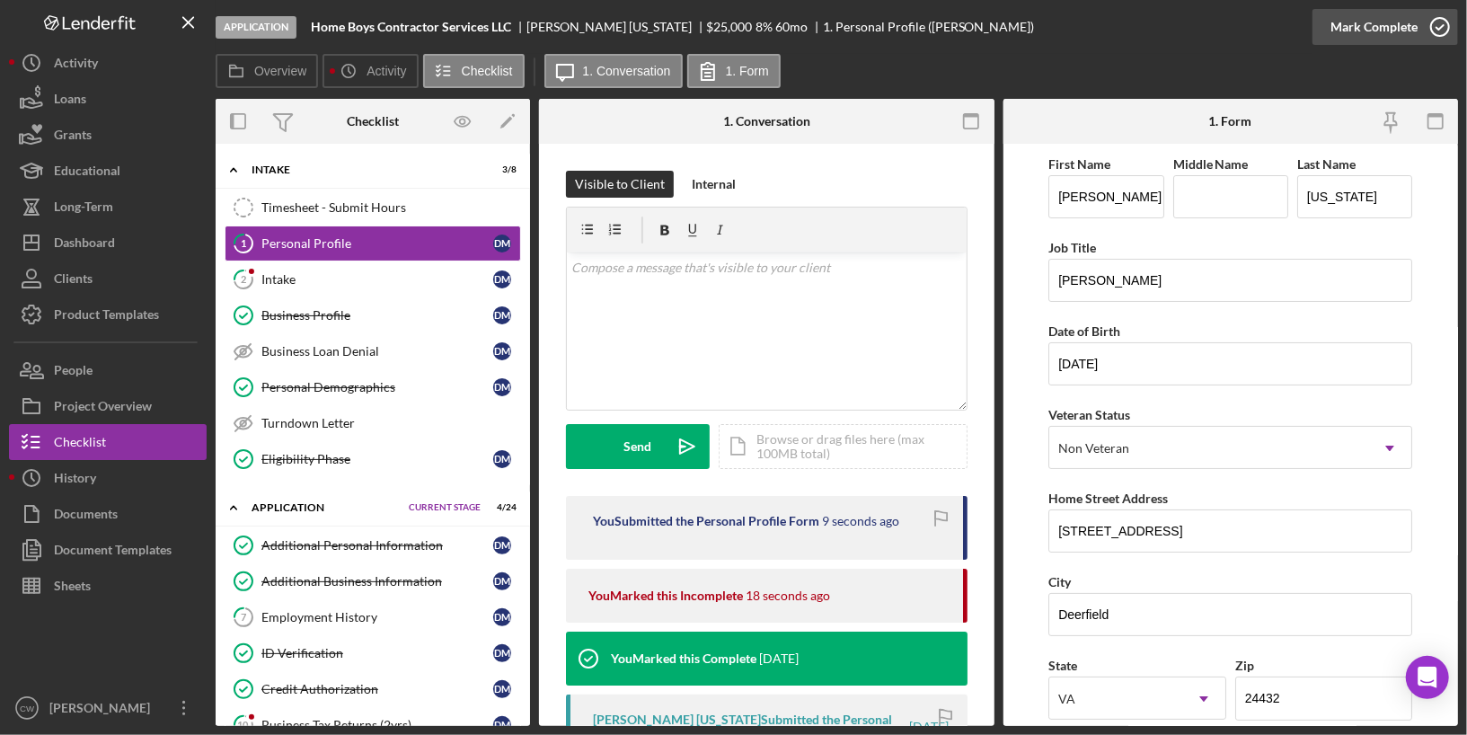
click at [1440, 26] on icon "button" at bounding box center [1439, 26] width 45 height 45
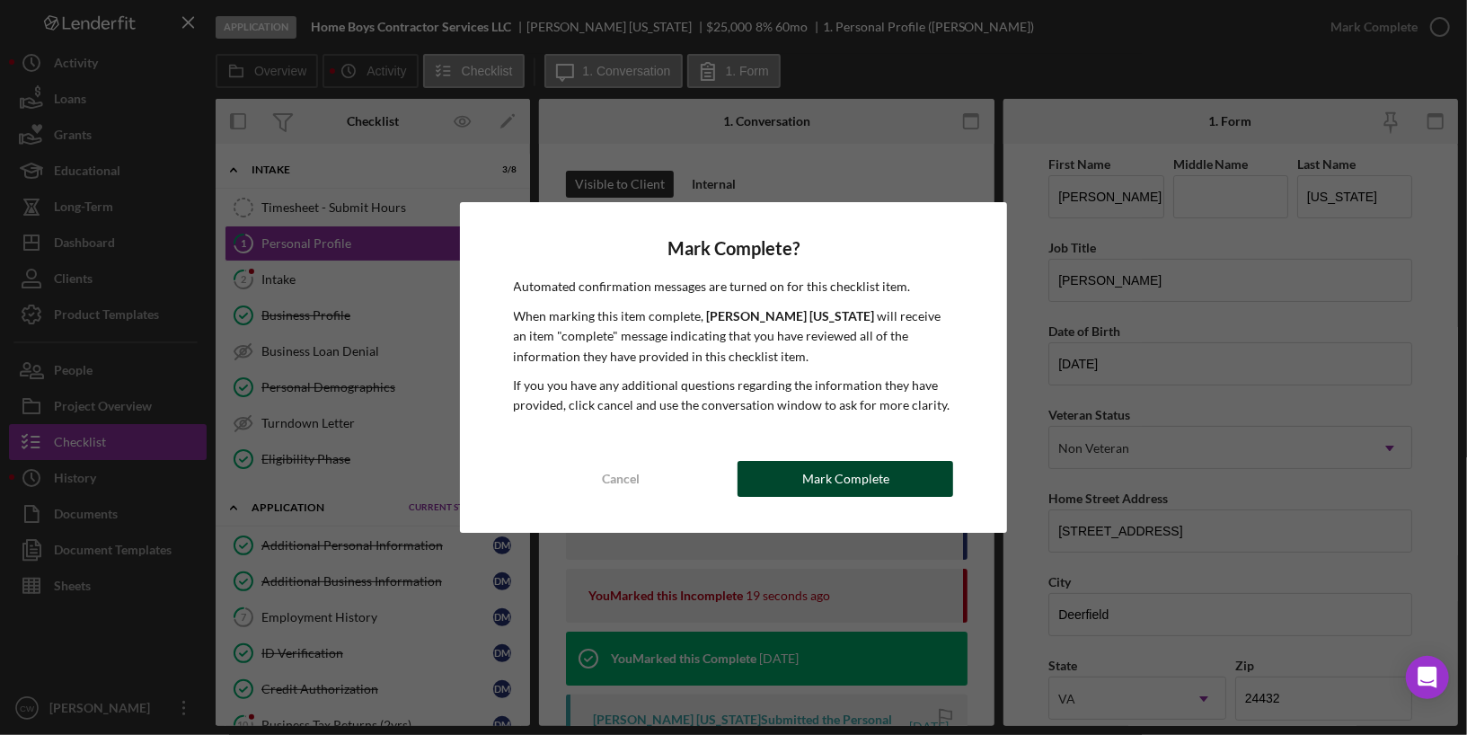
click at [828, 484] on div "Mark Complete" at bounding box center [845, 479] width 87 height 36
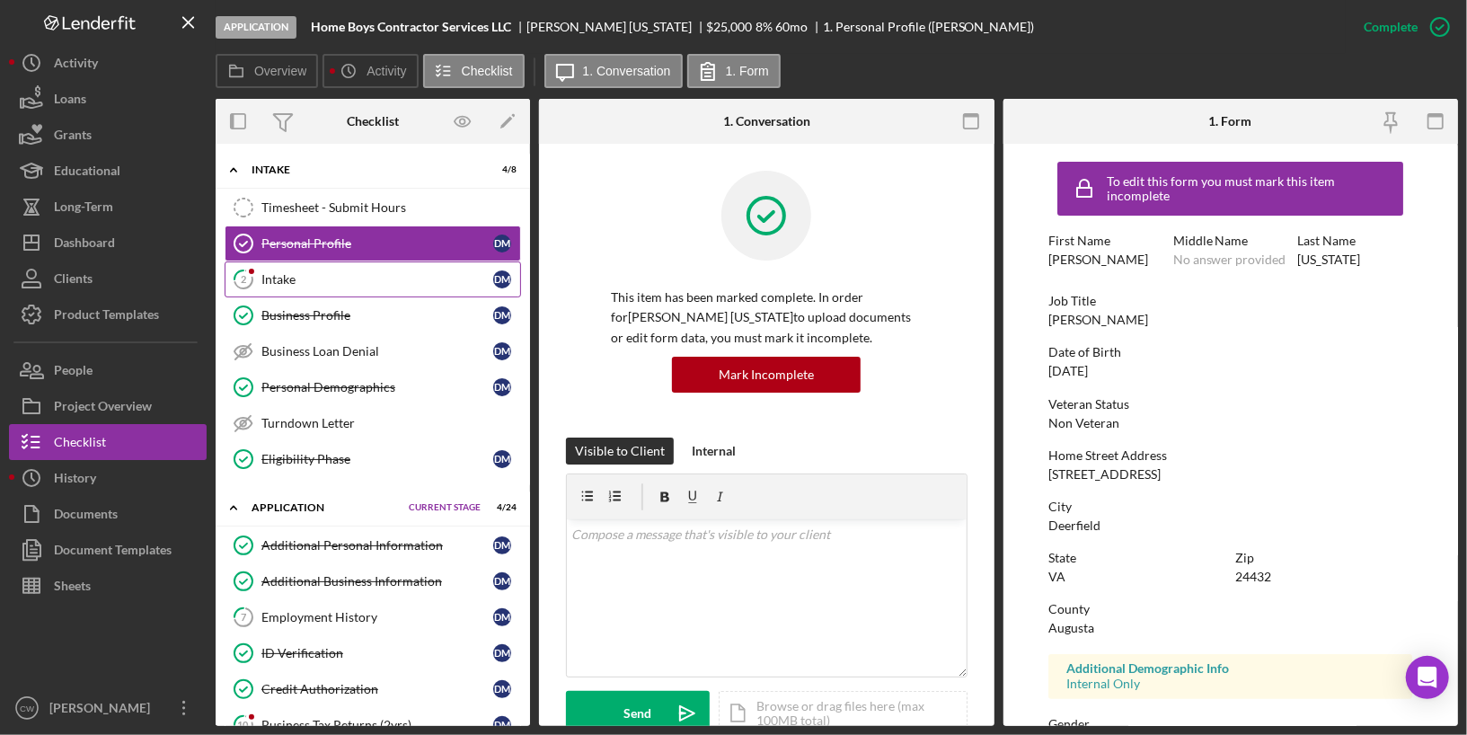
click at [410, 278] on div "Intake" at bounding box center [377, 279] width 232 height 14
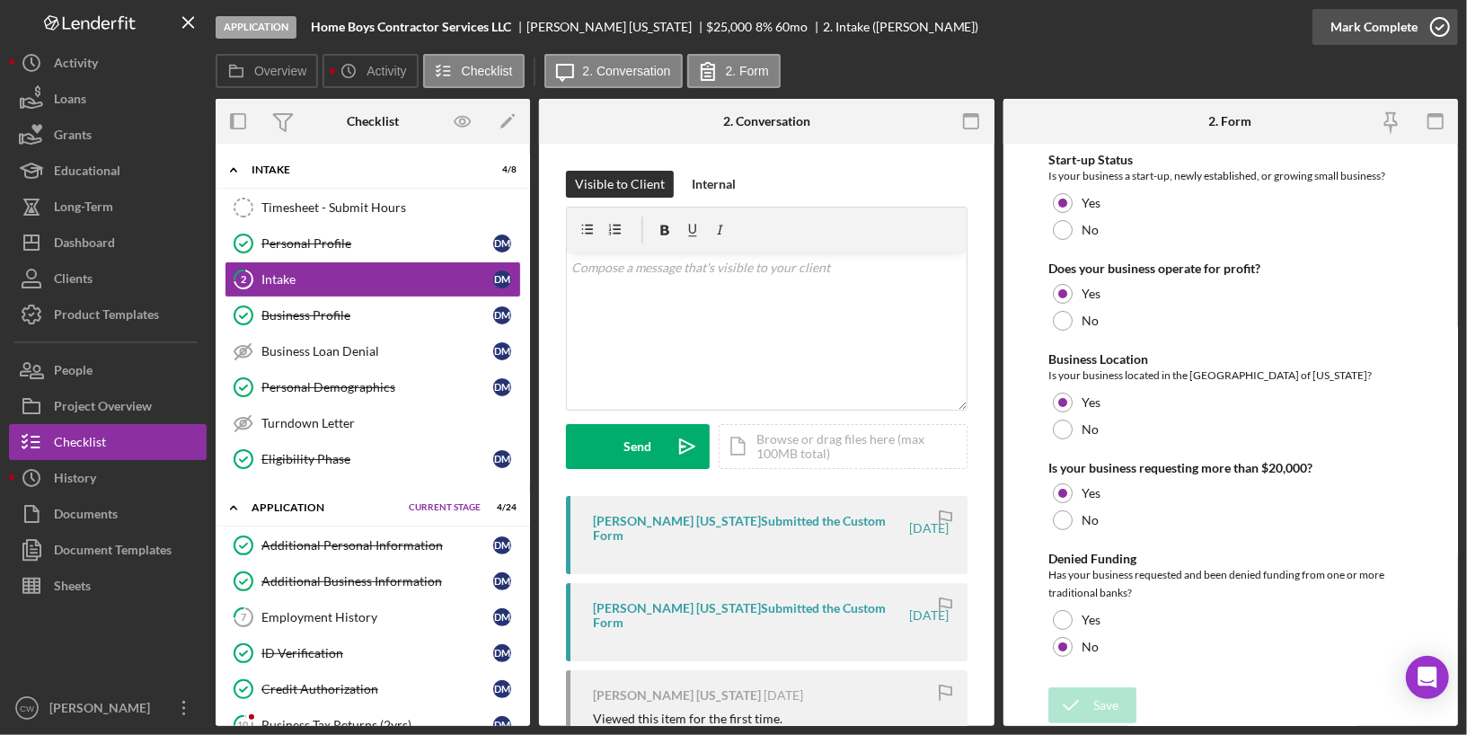
click at [1434, 25] on icon "button" at bounding box center [1439, 26] width 45 height 45
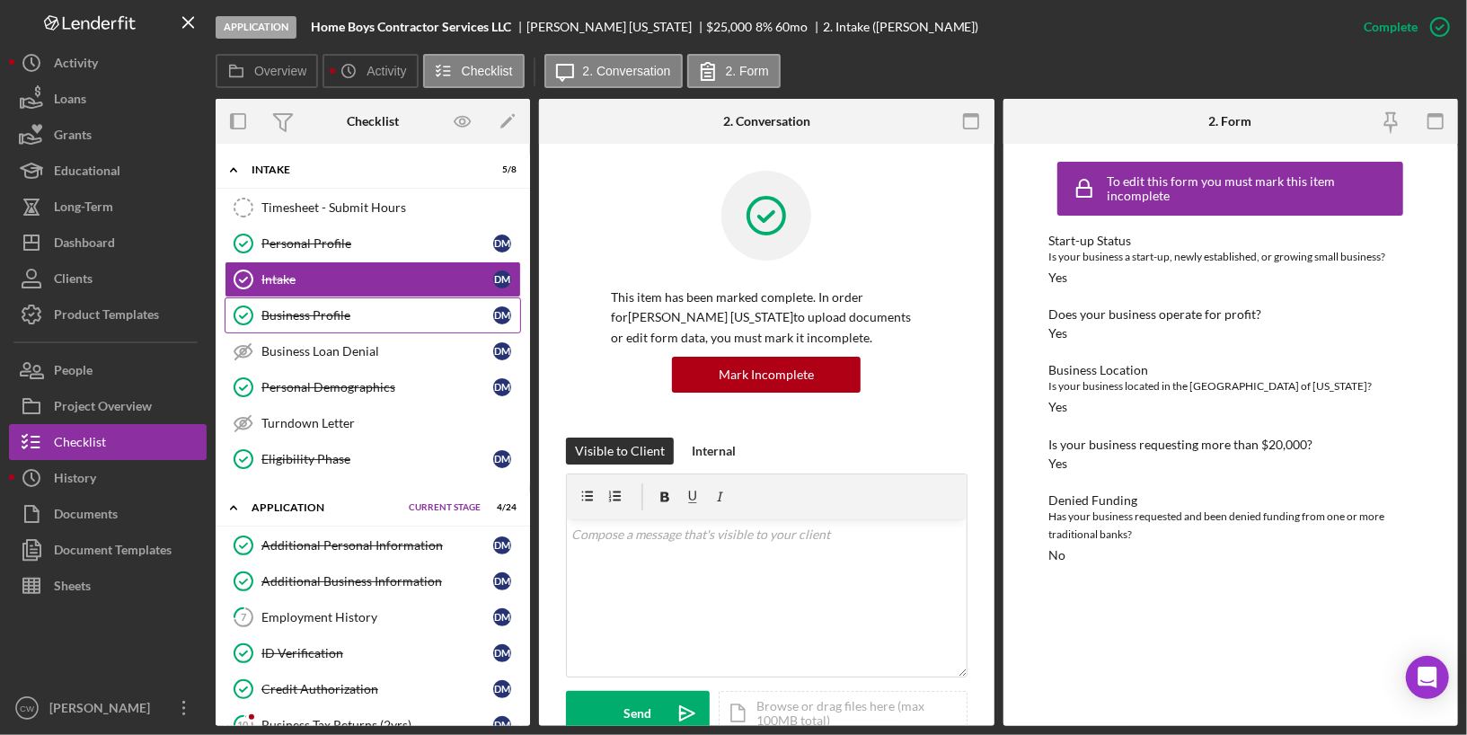
click at [426, 309] on div "Business Profile" at bounding box center [377, 315] width 232 height 14
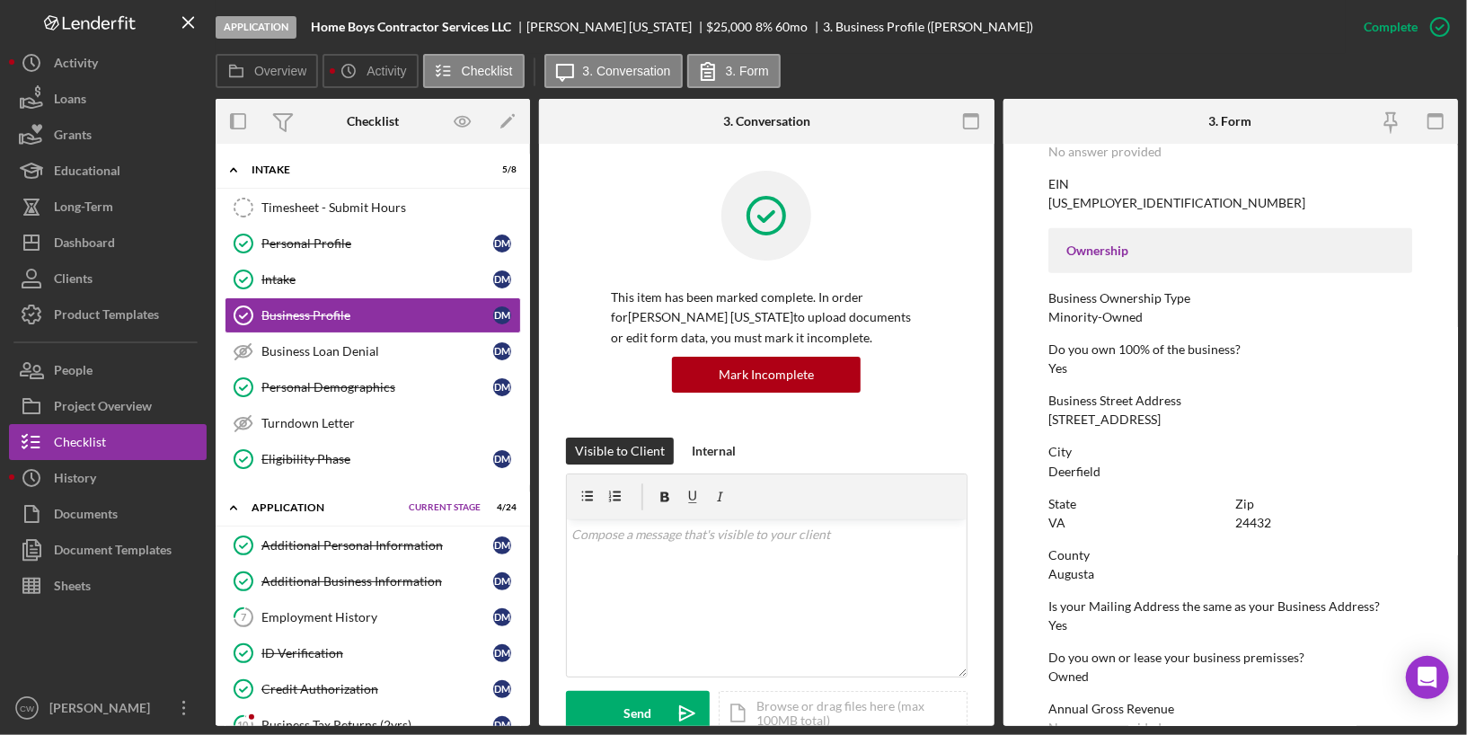
scroll to position [522, 0]
drag, startPoint x: 1049, startPoint y: 417, endPoint x: 1213, endPoint y: 415, distance: 164.4
click at [1213, 416] on div "Business Street Address [STREET_ADDRESS]" at bounding box center [1230, 407] width 364 height 33
copy div "[STREET_ADDRESS]"
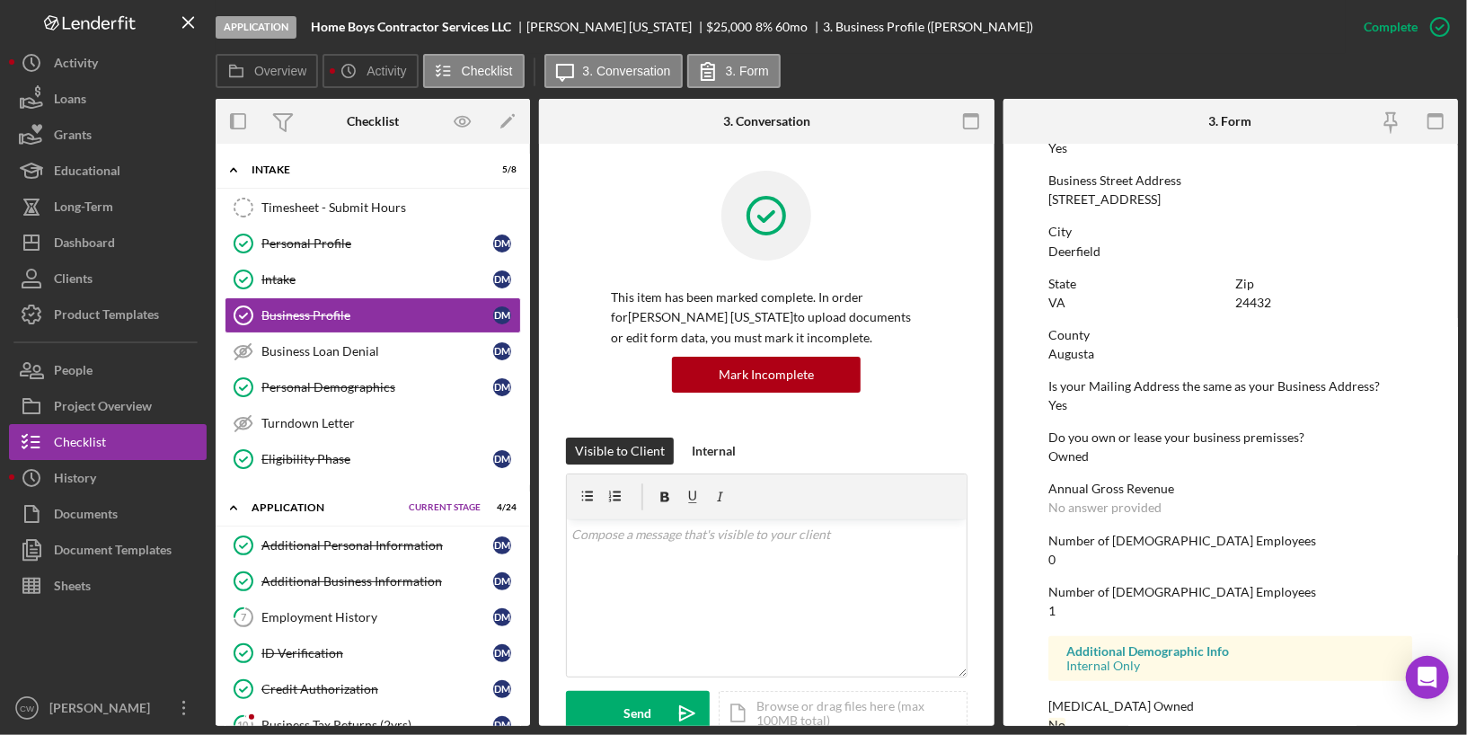
scroll to position [772, 0]
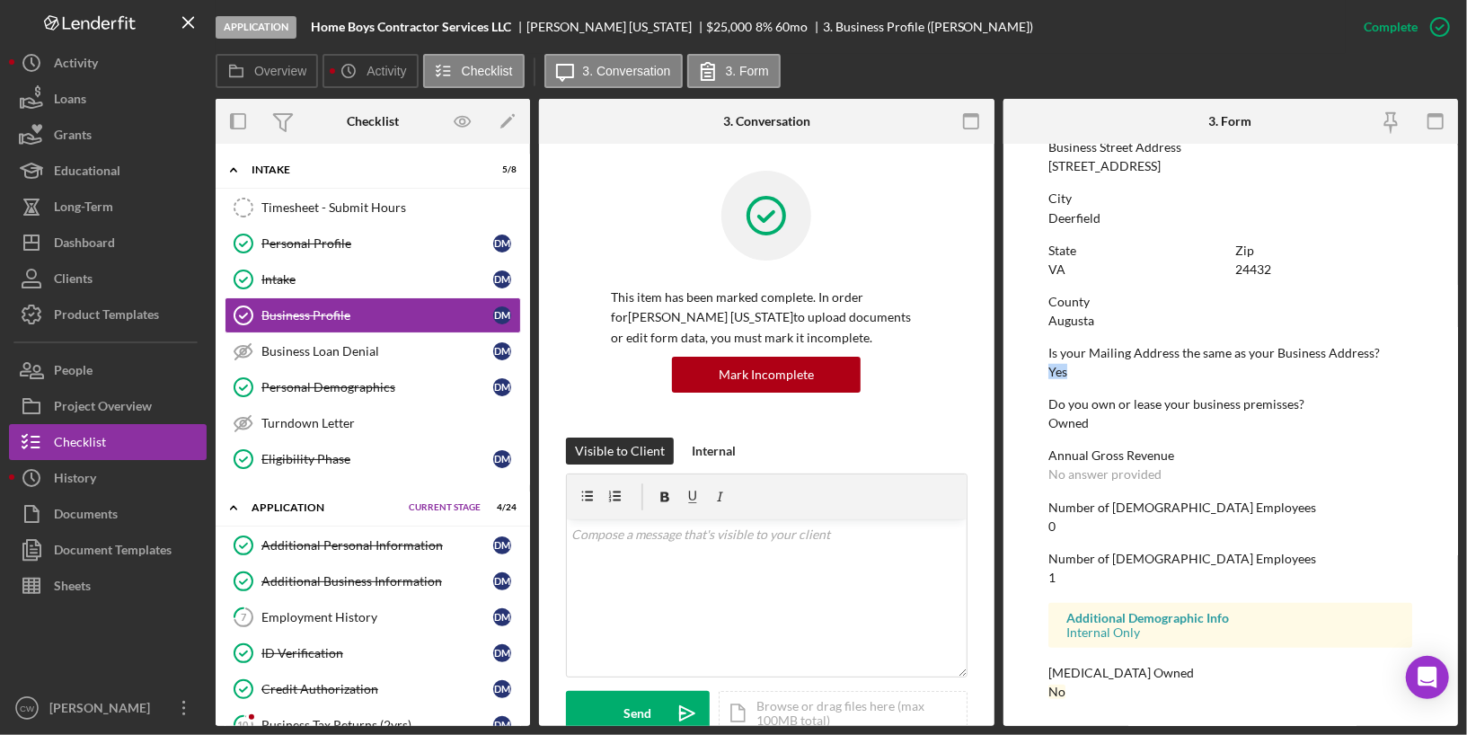
drag, startPoint x: 1050, startPoint y: 373, endPoint x: 1067, endPoint y: 373, distance: 17.1
click at [1067, 373] on div "Is your Mailing Address the same as your Business Address? Yes" at bounding box center [1230, 362] width 364 height 33
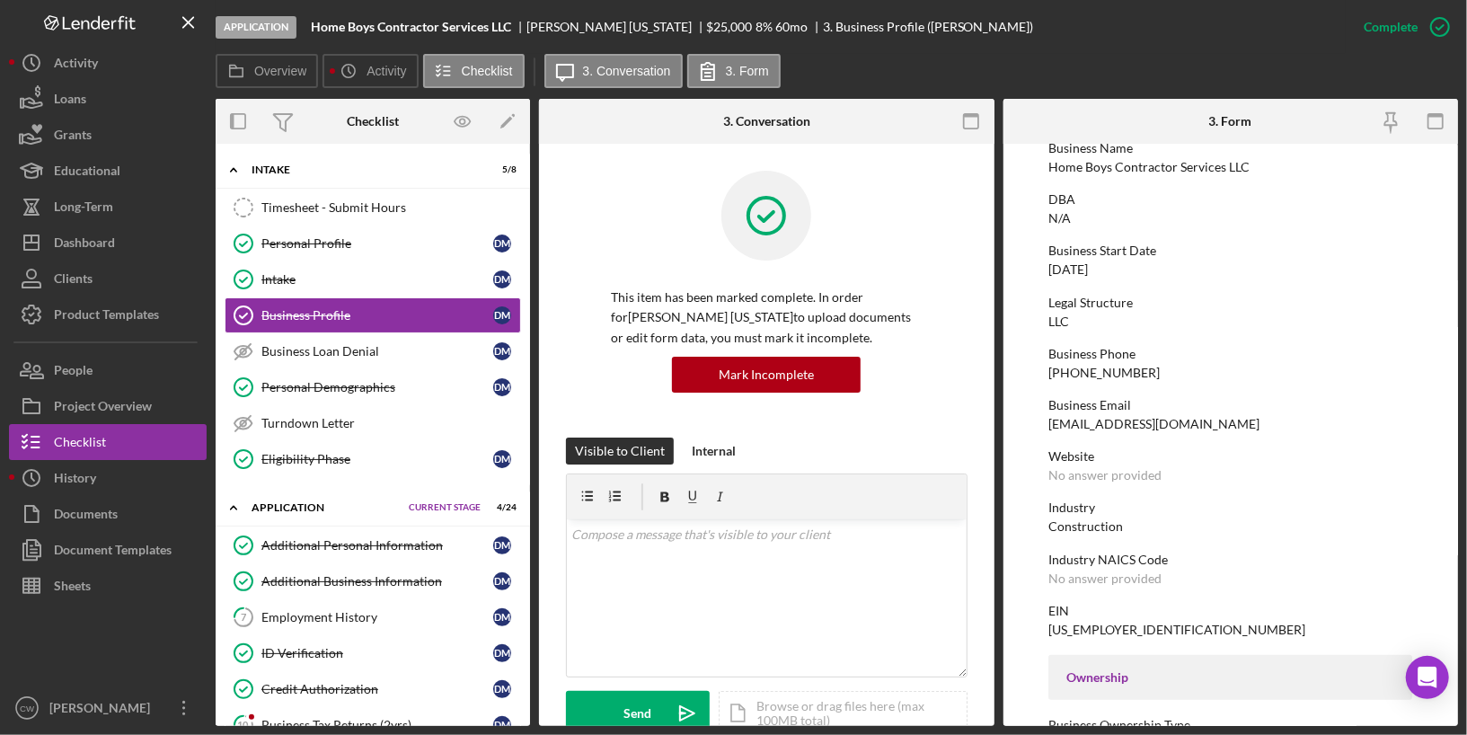
scroll to position [0, 0]
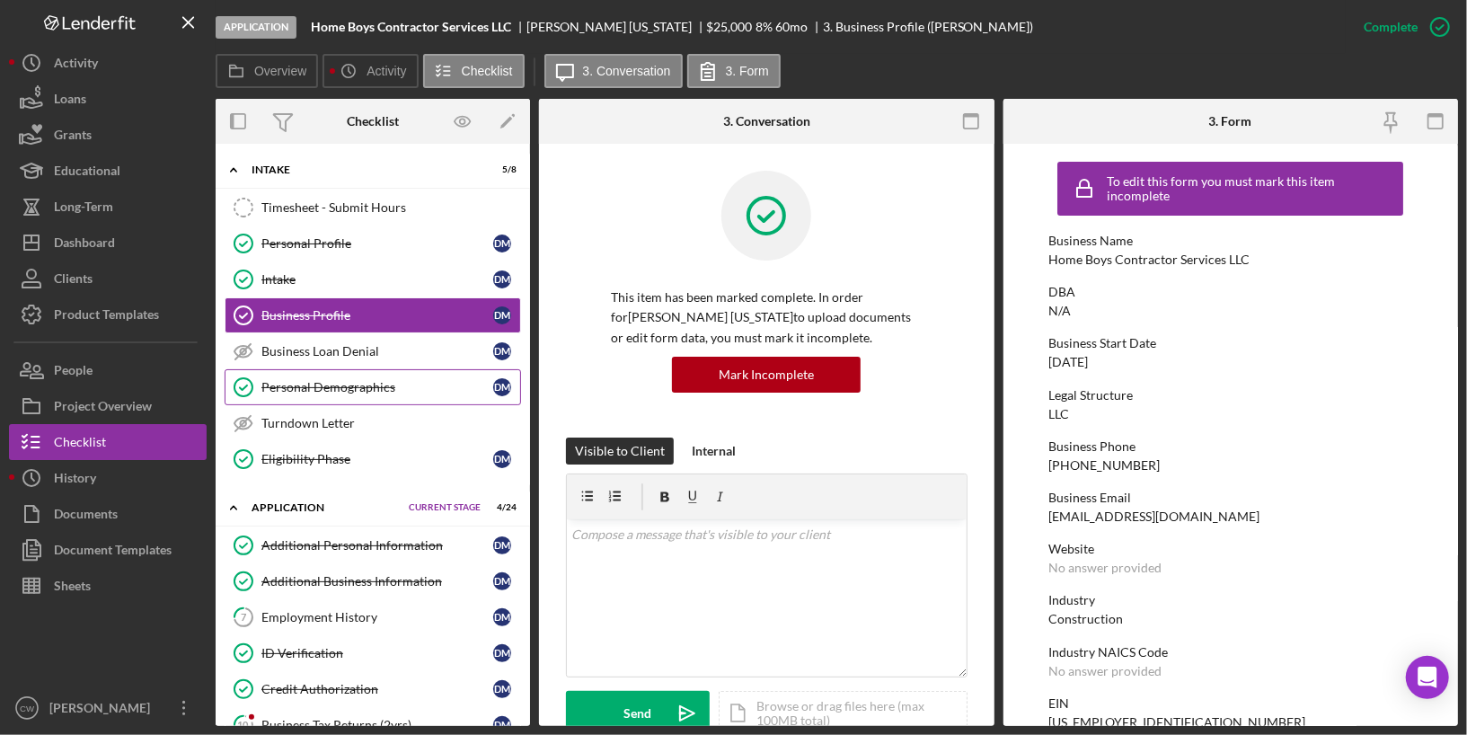
click at [435, 394] on link "Personal Demographics Personal Demographics [PERSON_NAME]" at bounding box center [373, 387] width 296 height 36
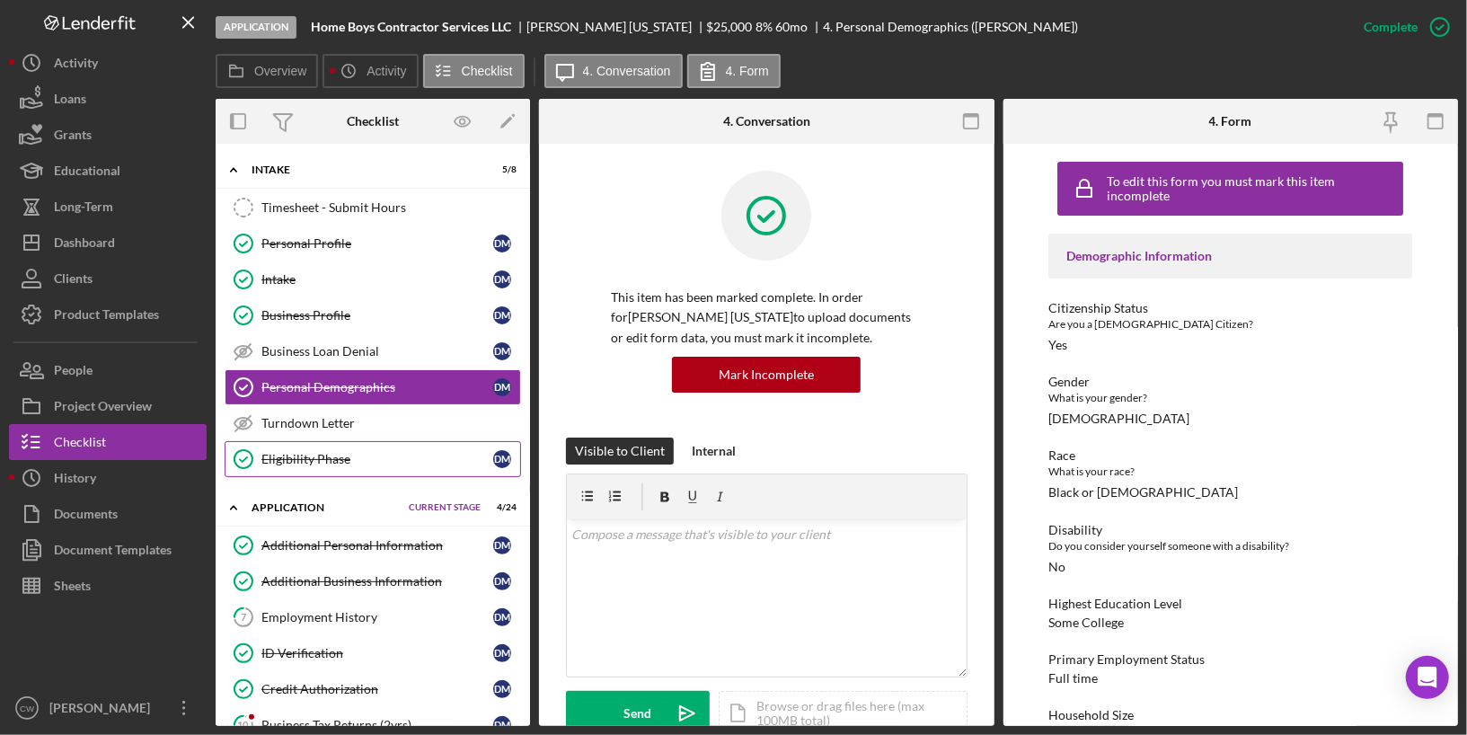
click at [352, 454] on div "Eligibility Phase" at bounding box center [377, 459] width 232 height 14
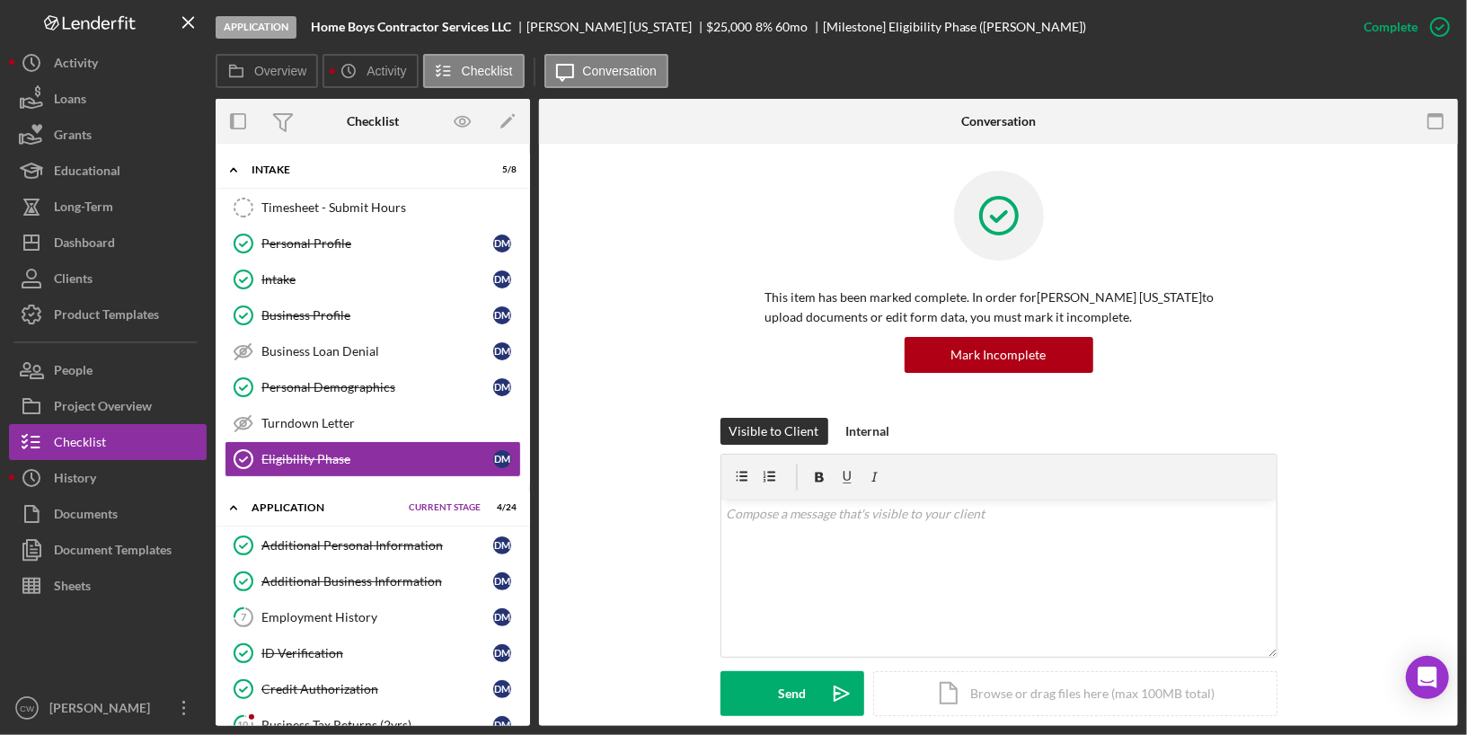
scroll to position [338, 0]
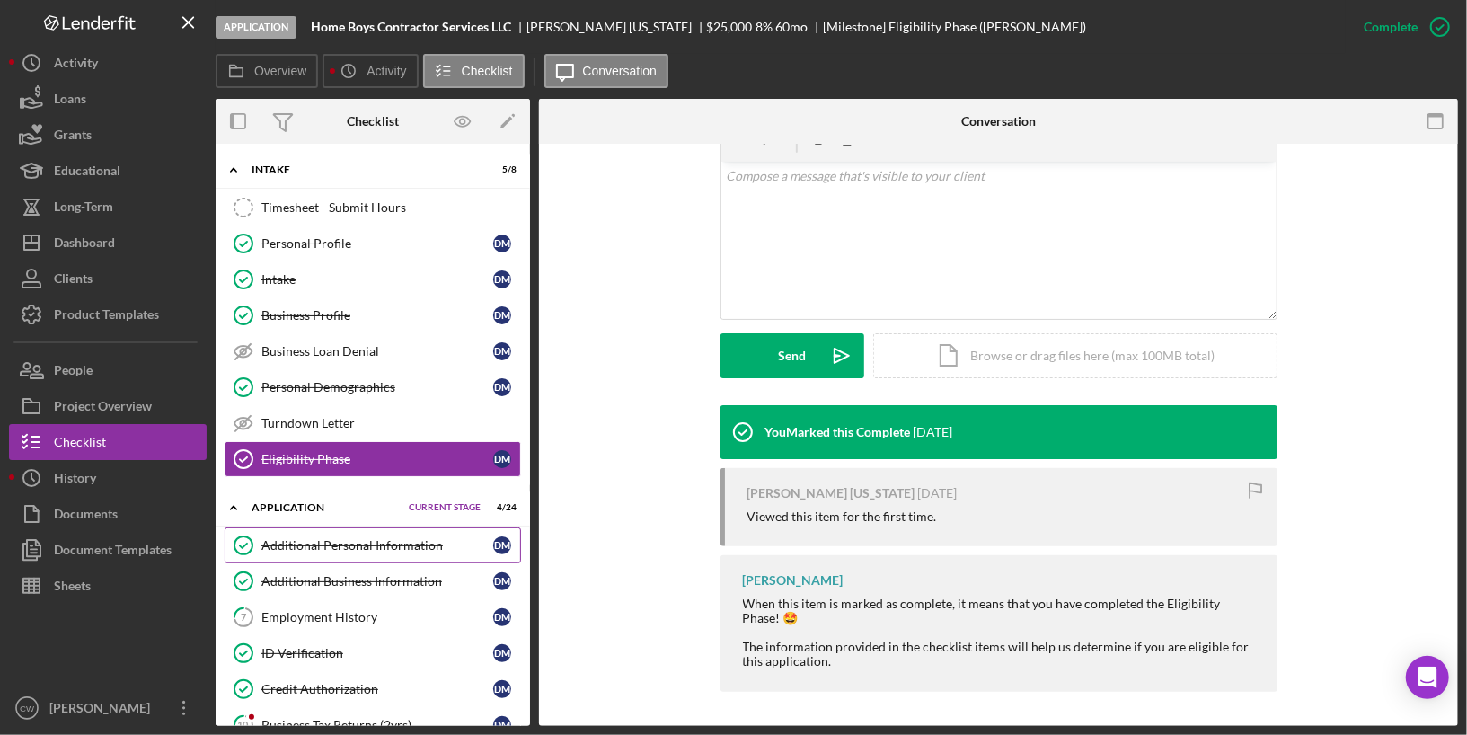
click at [436, 538] on div "Additional Personal Information" at bounding box center [377, 545] width 232 height 14
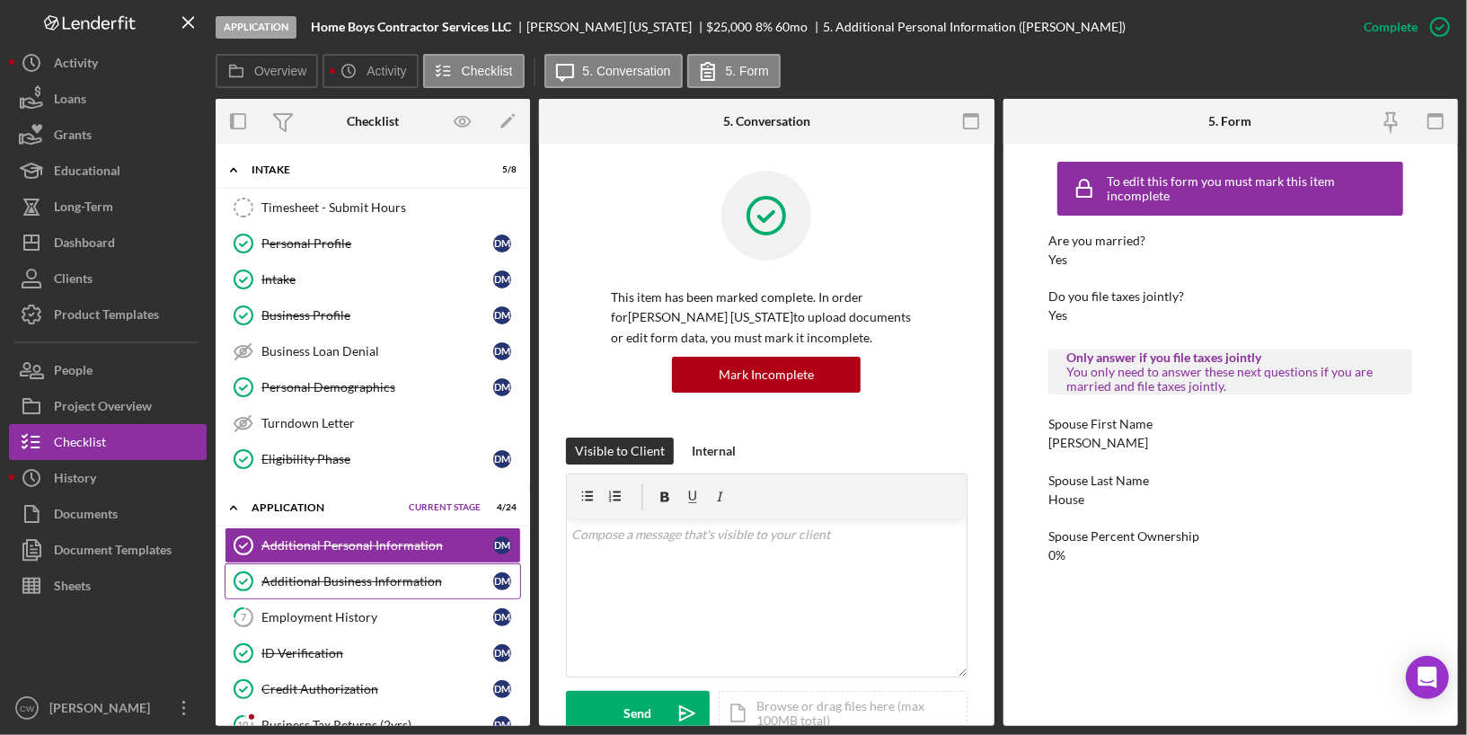
click at [407, 574] on div "Additional Business Information" at bounding box center [377, 581] width 232 height 14
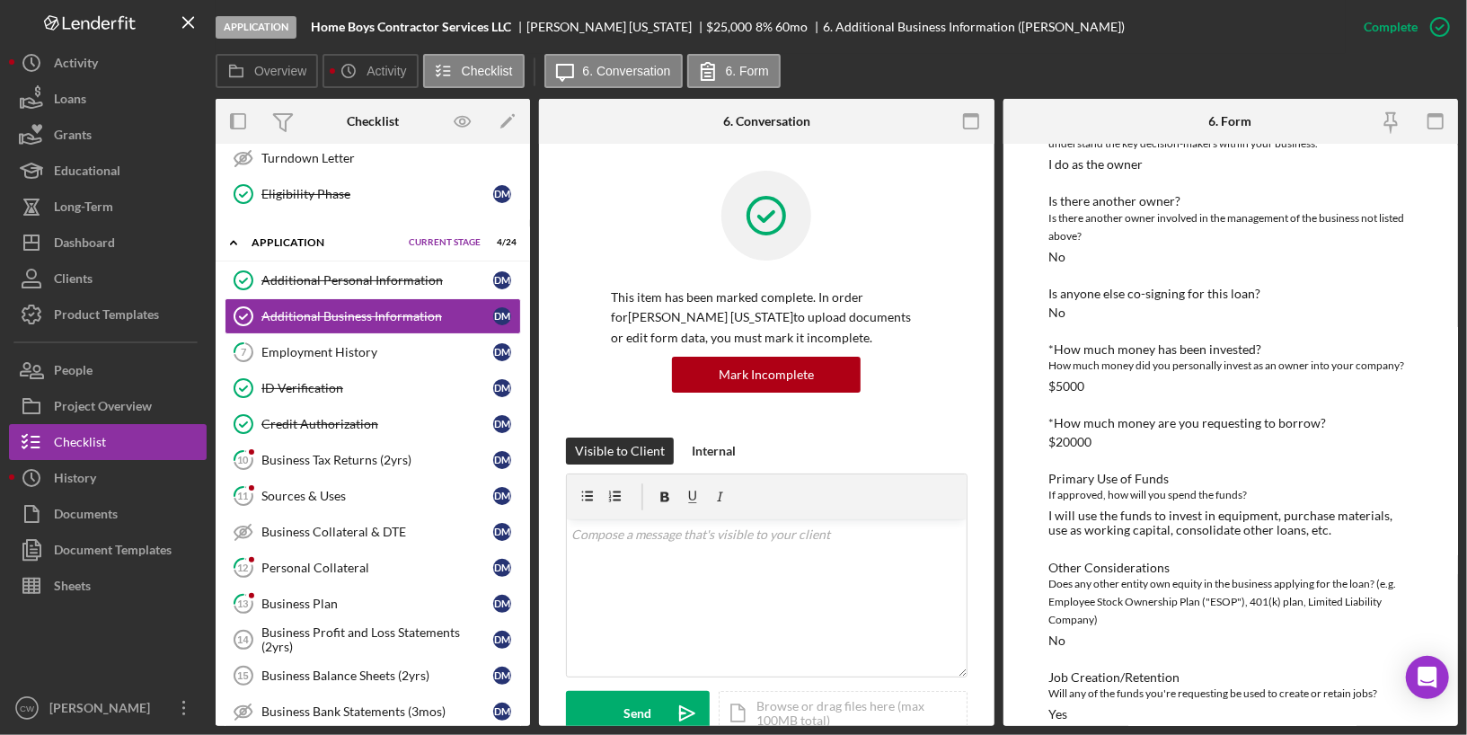
scroll to position [277, 0]
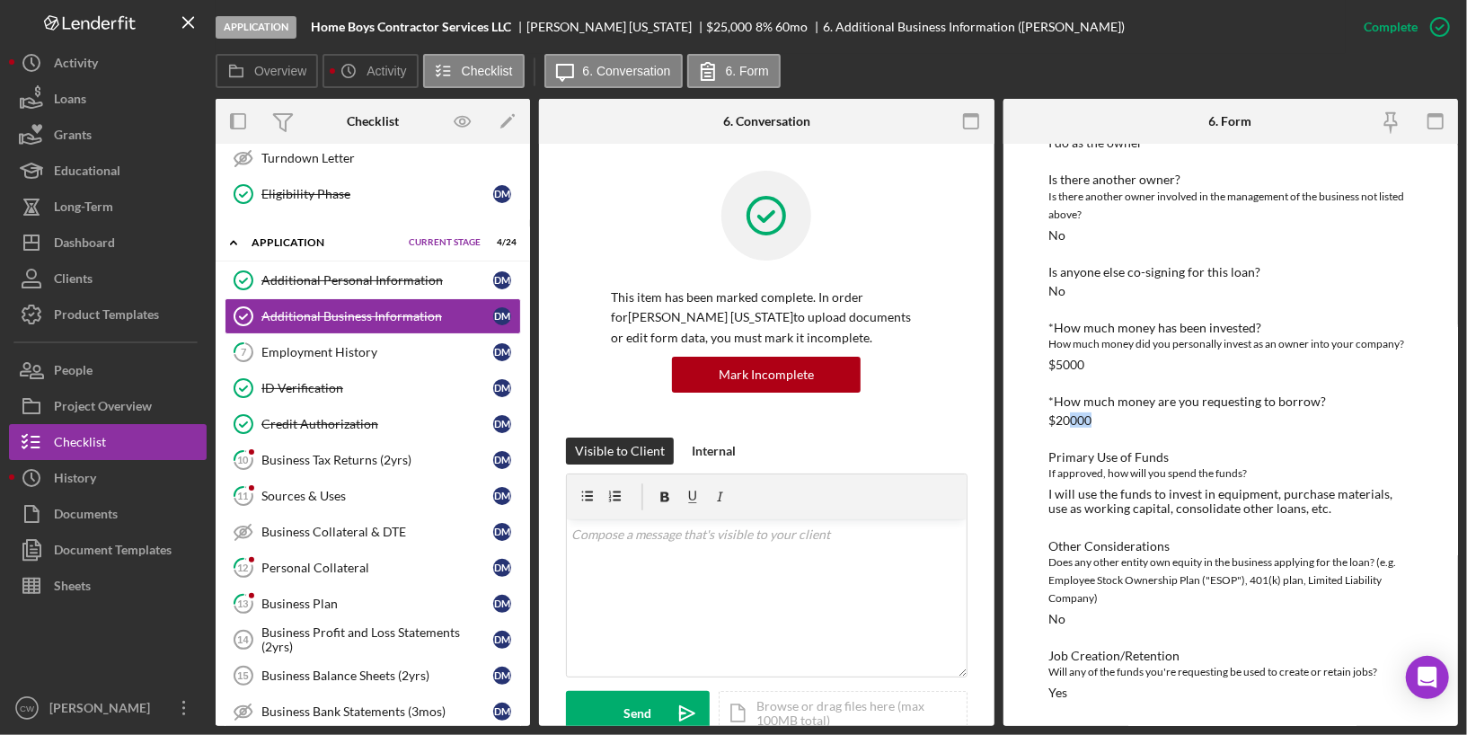
drag, startPoint x: 1070, startPoint y: 421, endPoint x: 1122, endPoint y: 420, distance: 52.1
click at [1122, 421] on div "*How much money are you requesting to borrow? $20000" at bounding box center [1230, 410] width 364 height 33
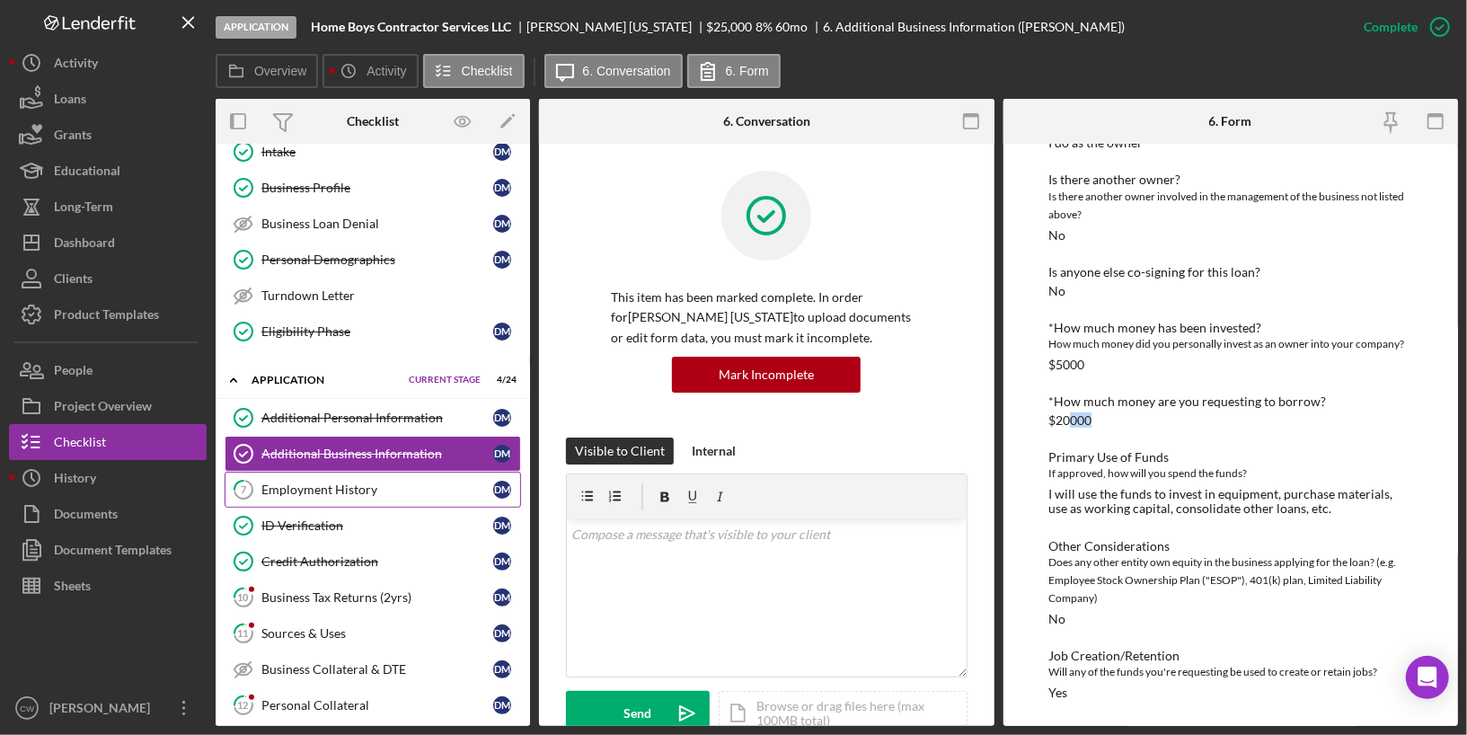
scroll to position [0, 0]
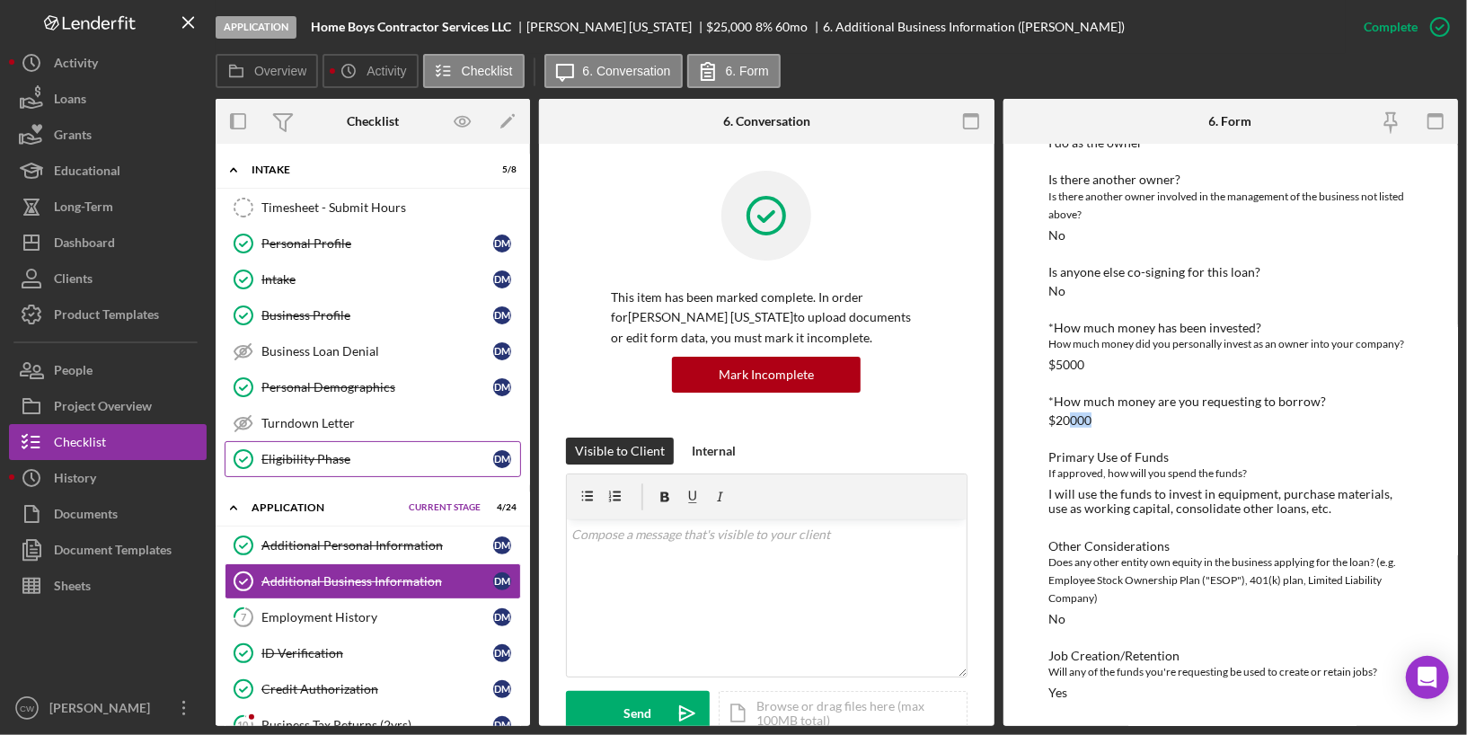
click at [306, 454] on div "Eligibility Phase" at bounding box center [377, 459] width 232 height 14
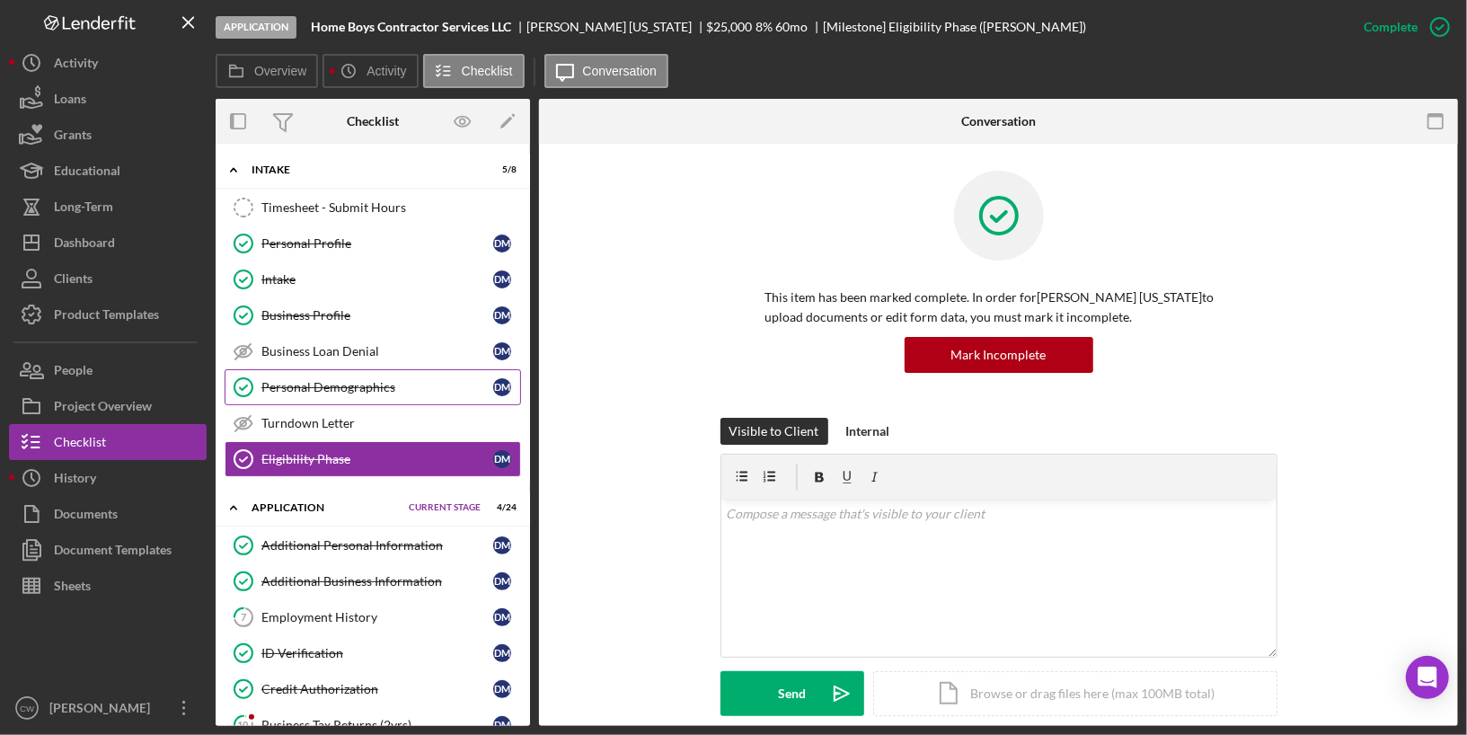
click at [290, 374] on link "Personal Demographics Personal Demographics [PERSON_NAME]" at bounding box center [373, 387] width 296 height 36
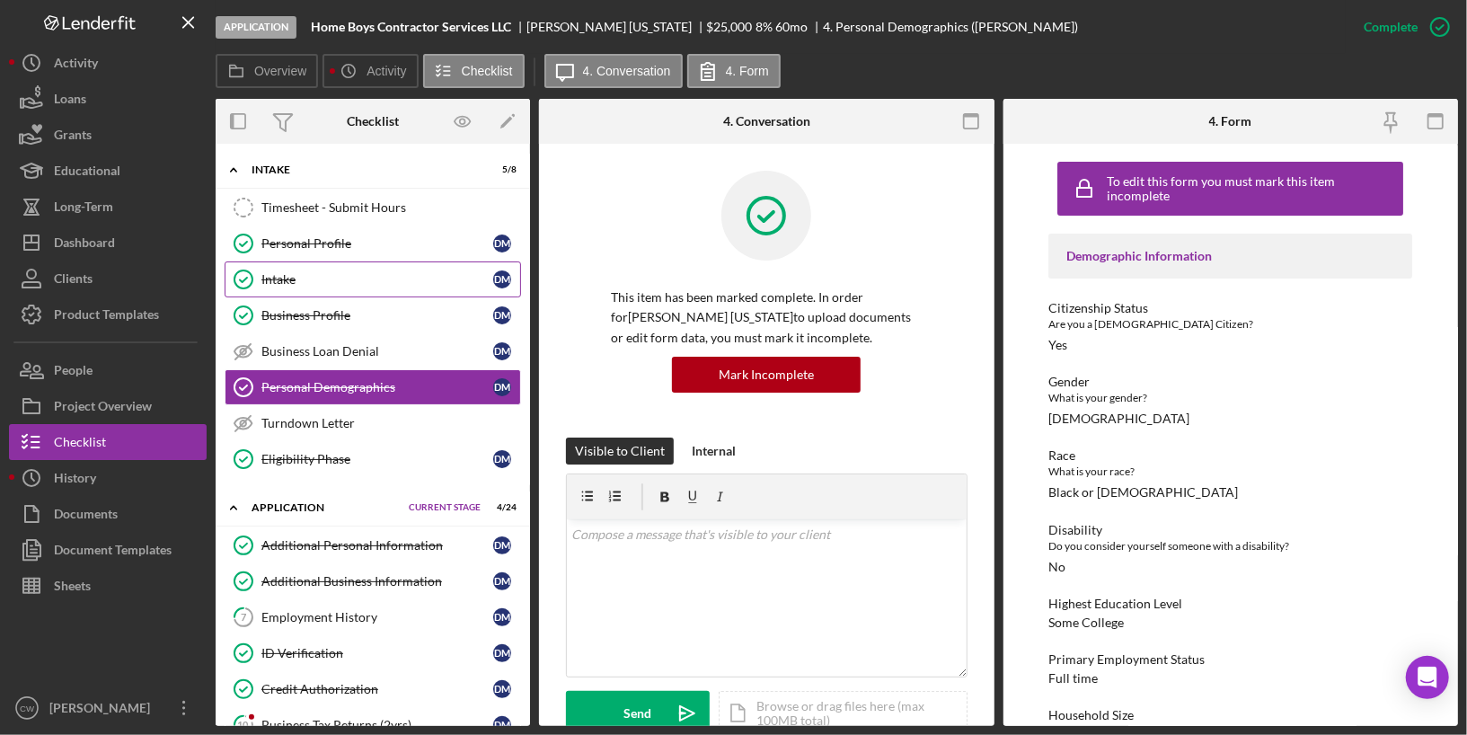
click at [325, 278] on div "Intake" at bounding box center [377, 279] width 232 height 14
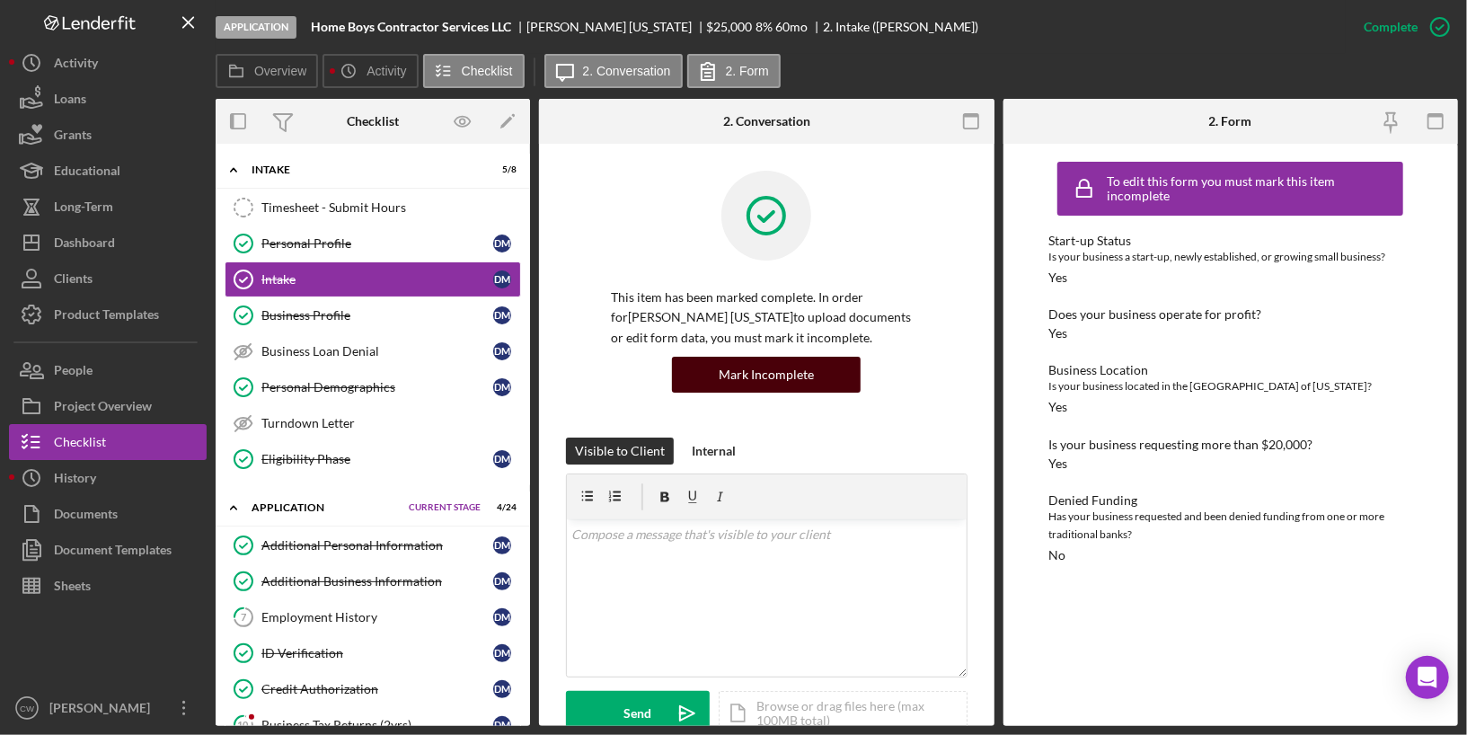
click at [823, 362] on button "Mark Incomplete" at bounding box center [766, 375] width 189 height 36
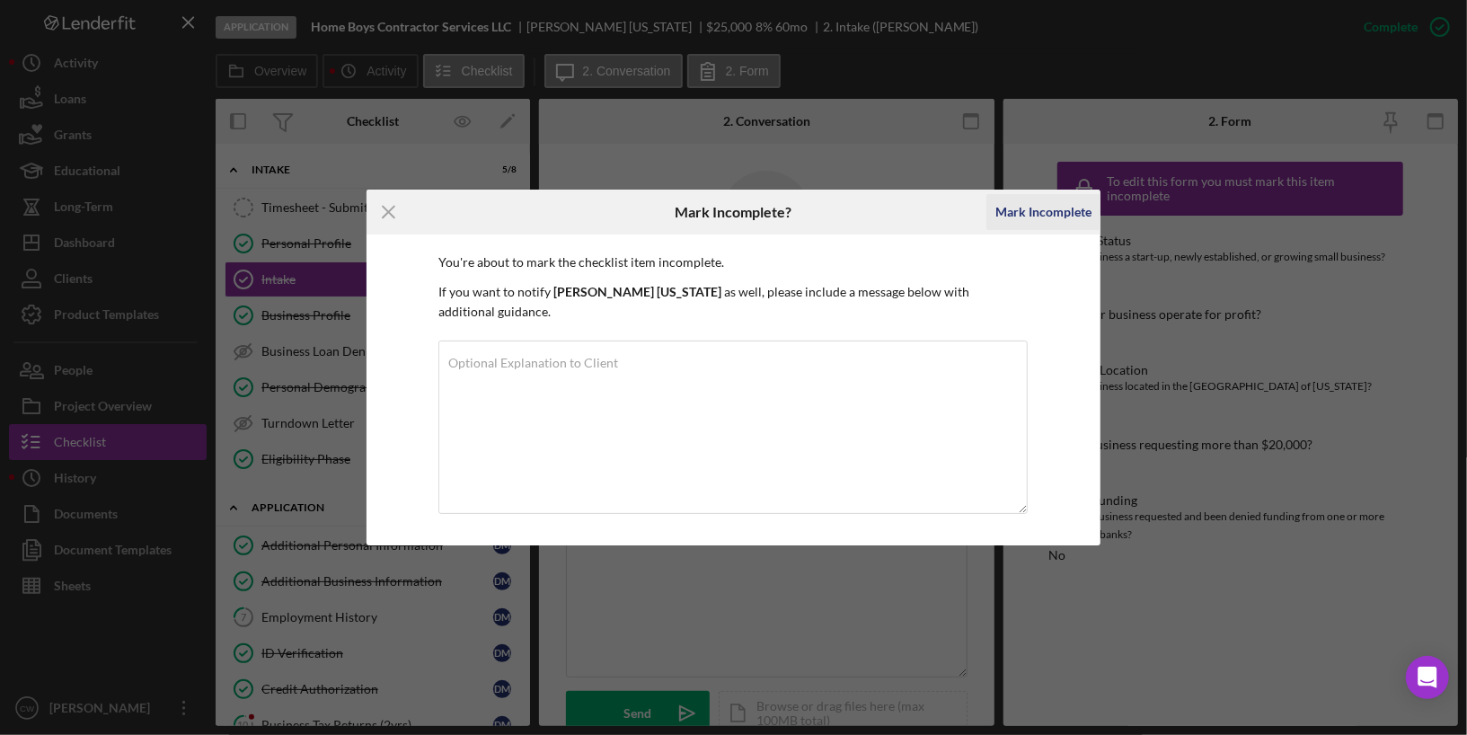
click at [1054, 220] on div "Mark Incomplete" at bounding box center [1043, 212] width 96 height 36
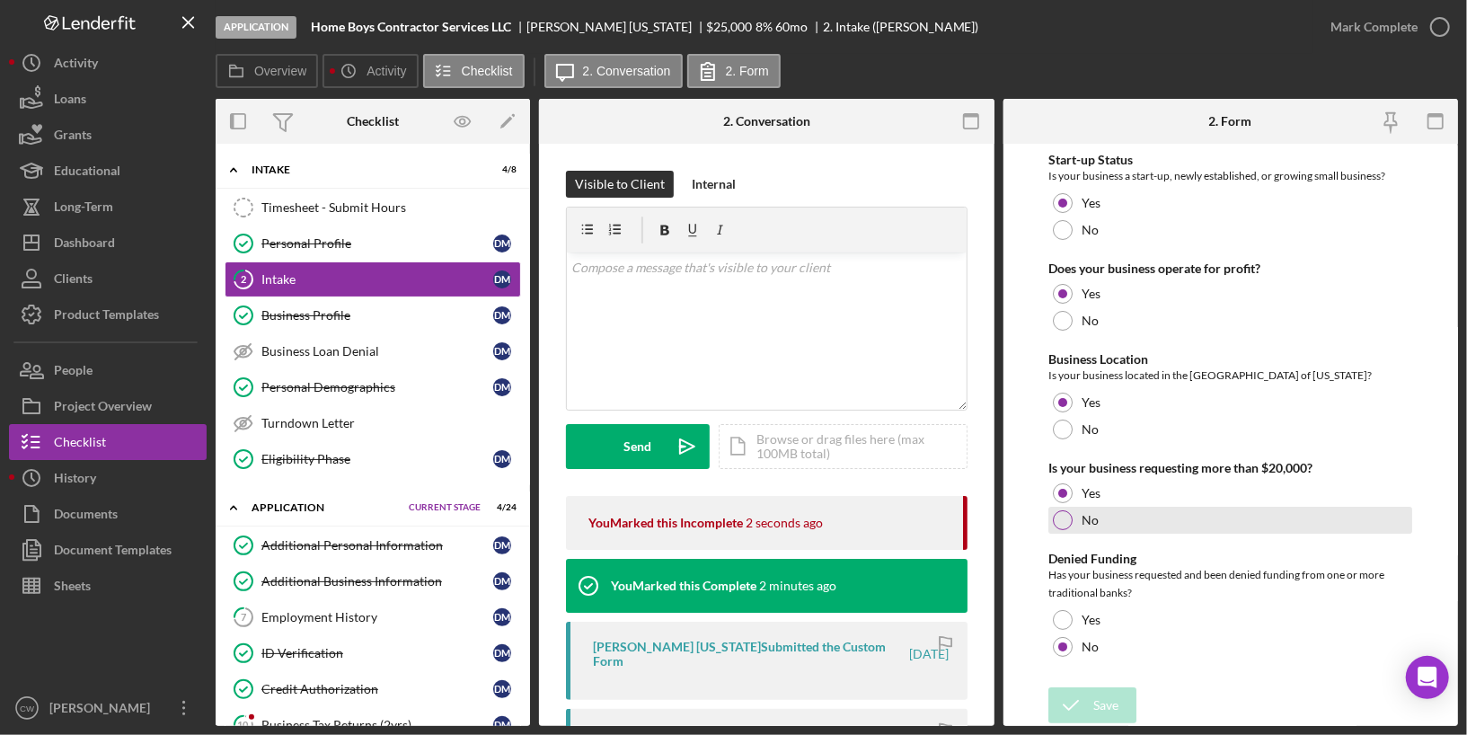
click at [1063, 528] on div at bounding box center [1063, 520] width 20 height 20
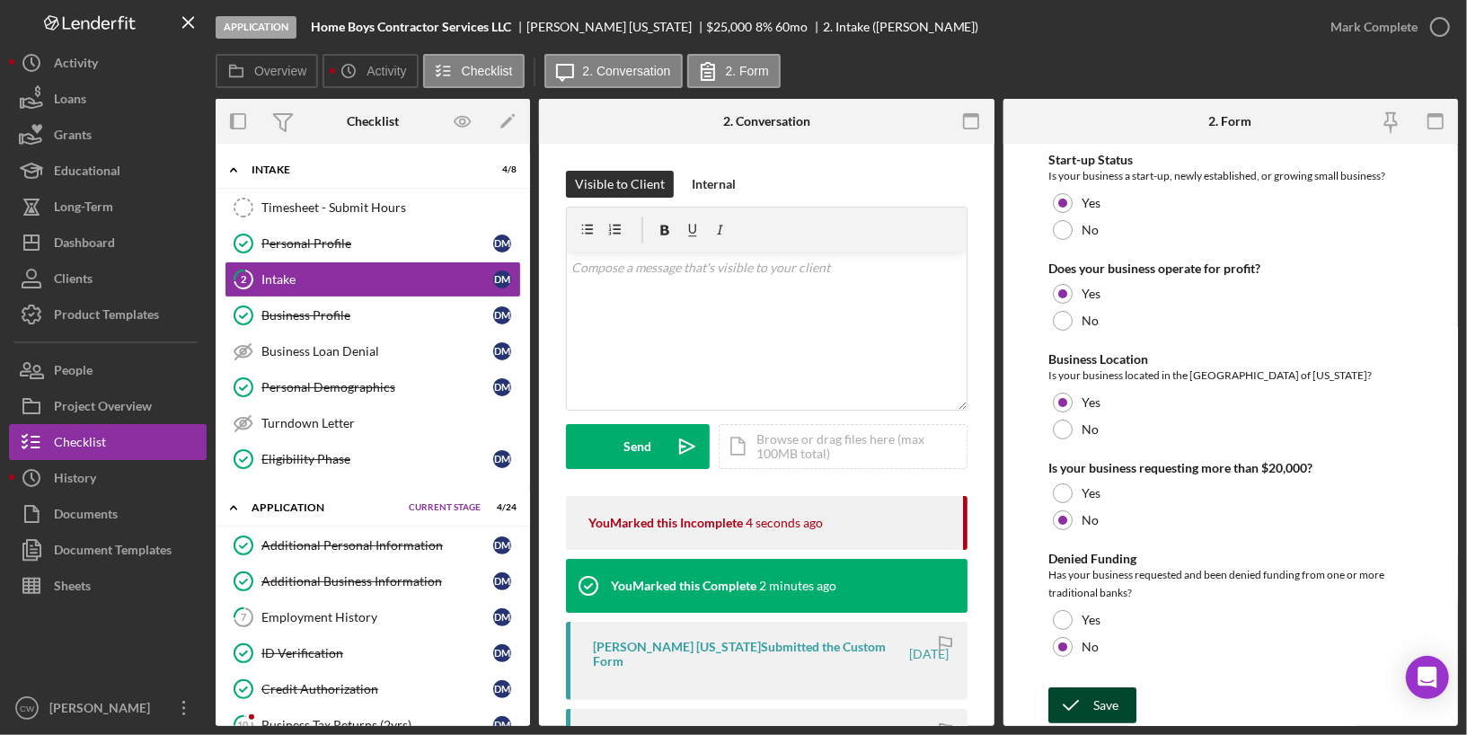
click at [1081, 707] on icon "submit" at bounding box center [1070, 705] width 45 height 45
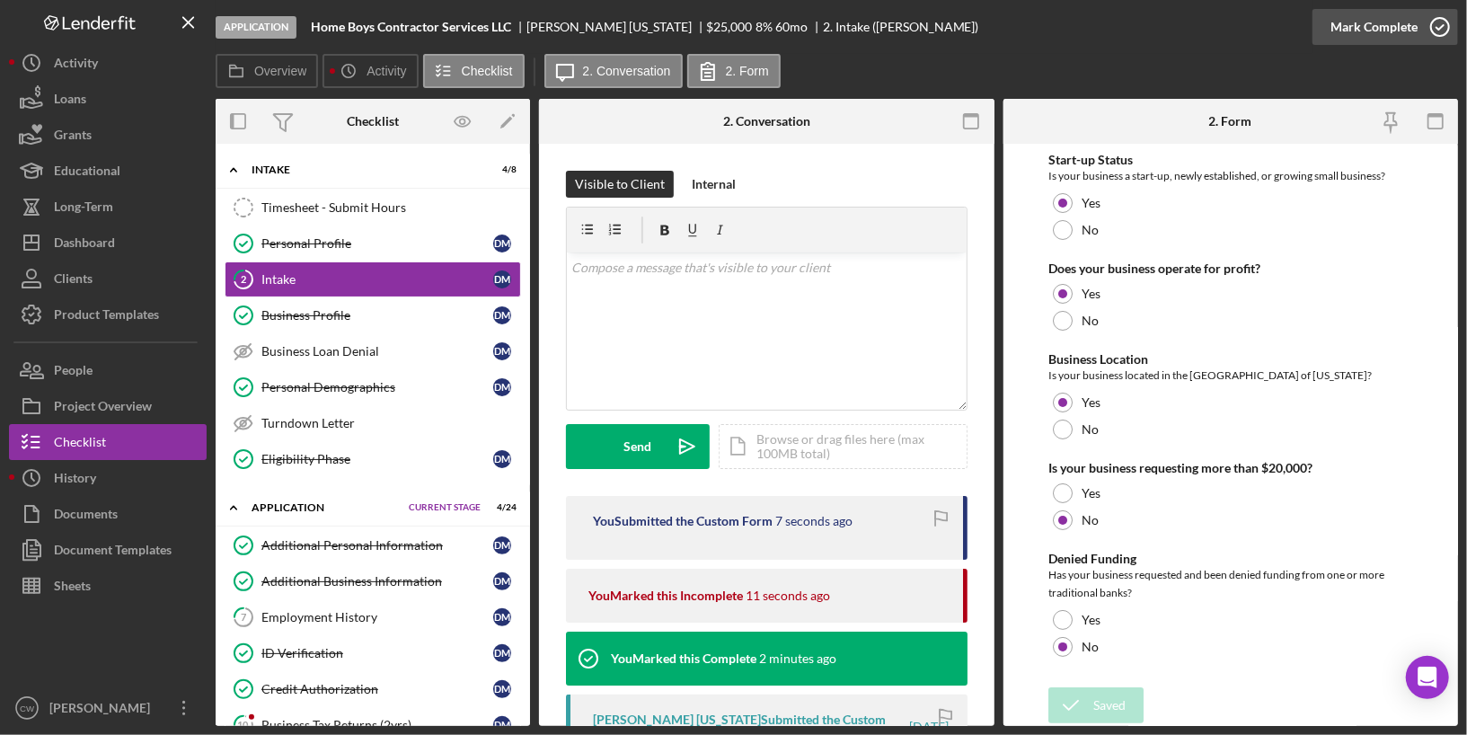
click at [1446, 22] on icon "button" at bounding box center [1439, 26] width 45 height 45
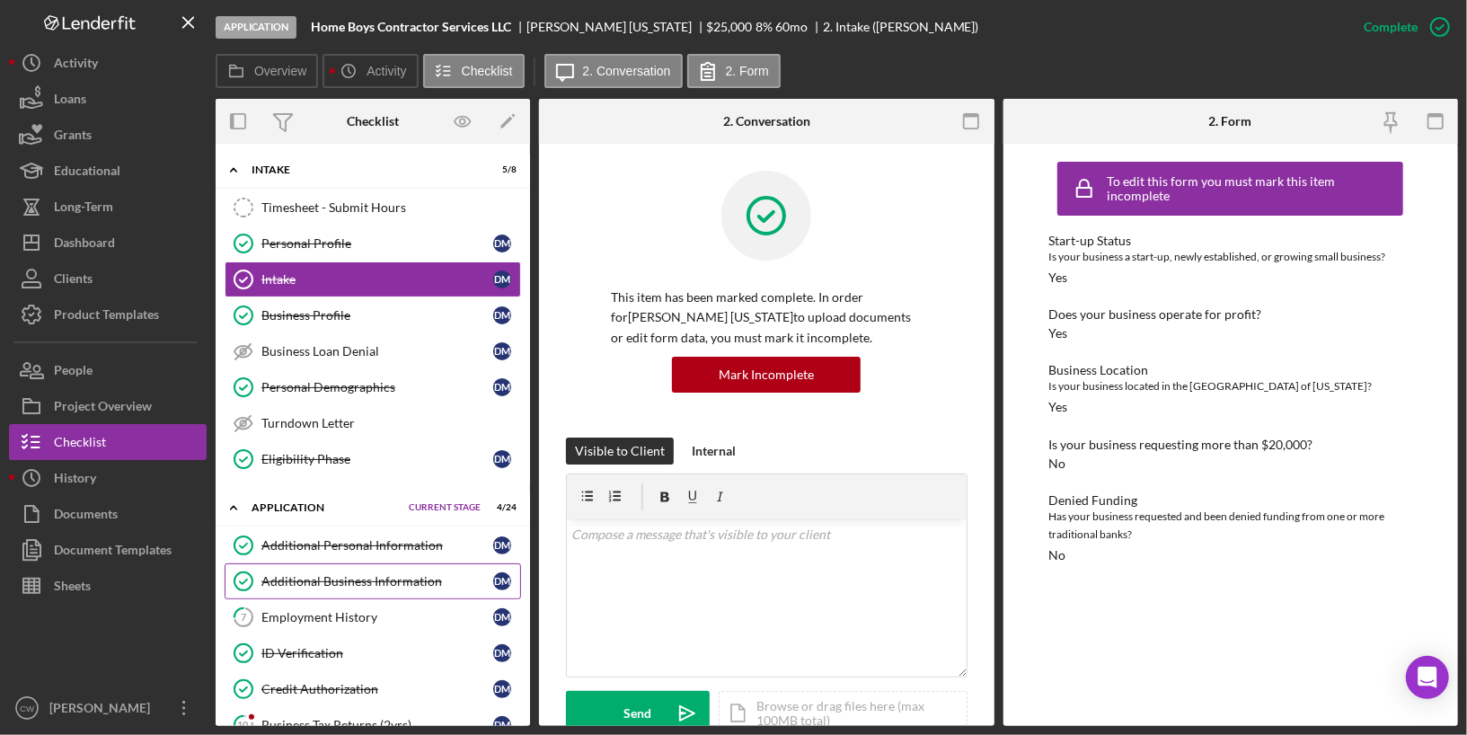
click at [348, 575] on div "Additional Business Information" at bounding box center [377, 581] width 232 height 14
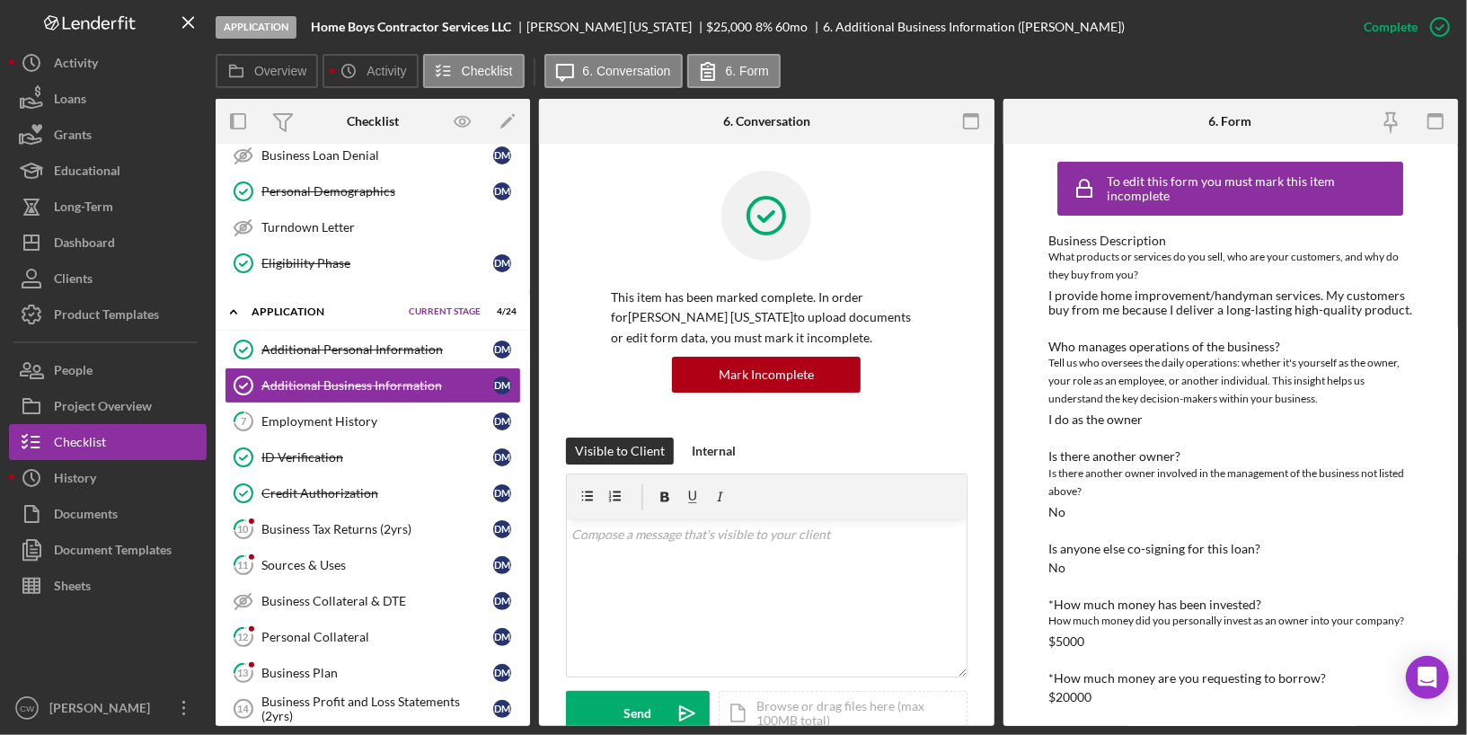
scroll to position [277, 0]
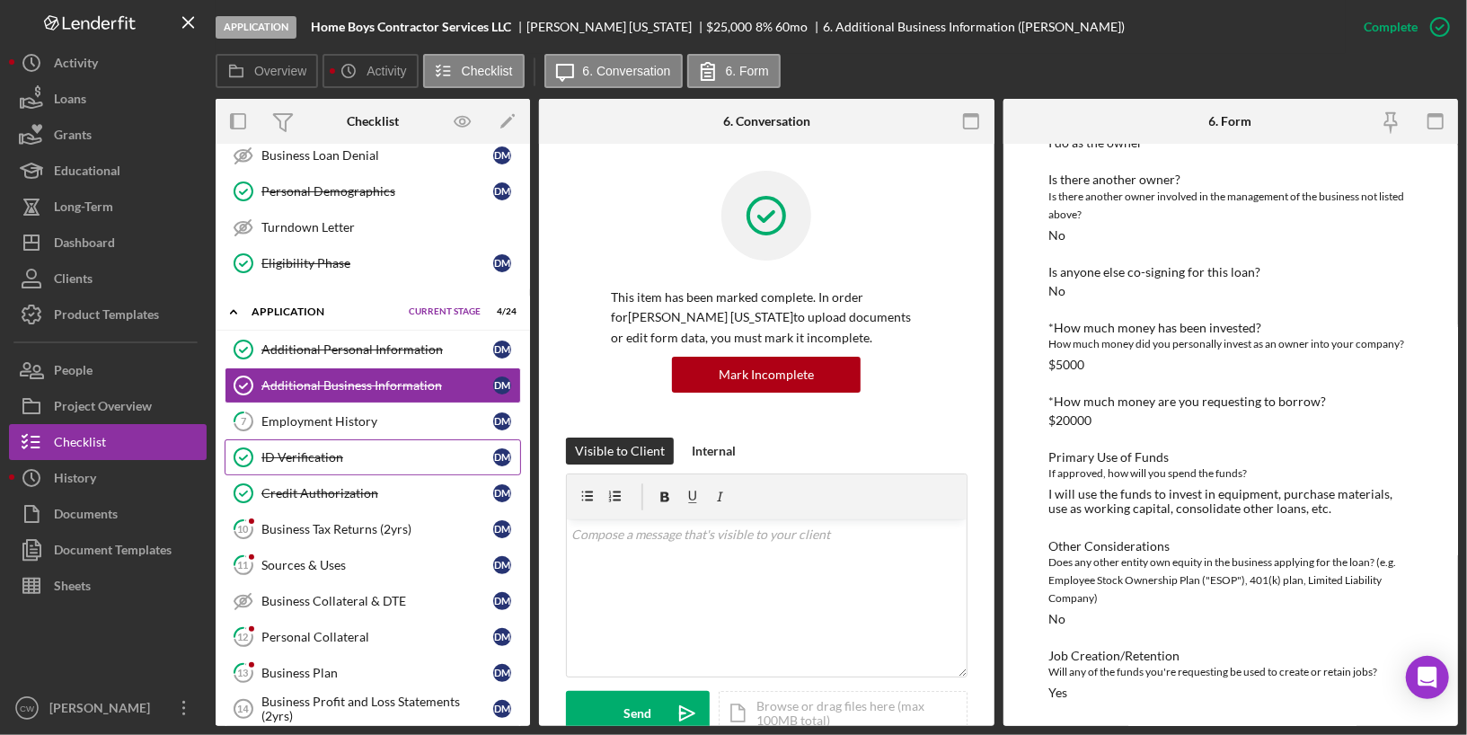
click at [377, 450] on div "ID Verification" at bounding box center [377, 457] width 232 height 14
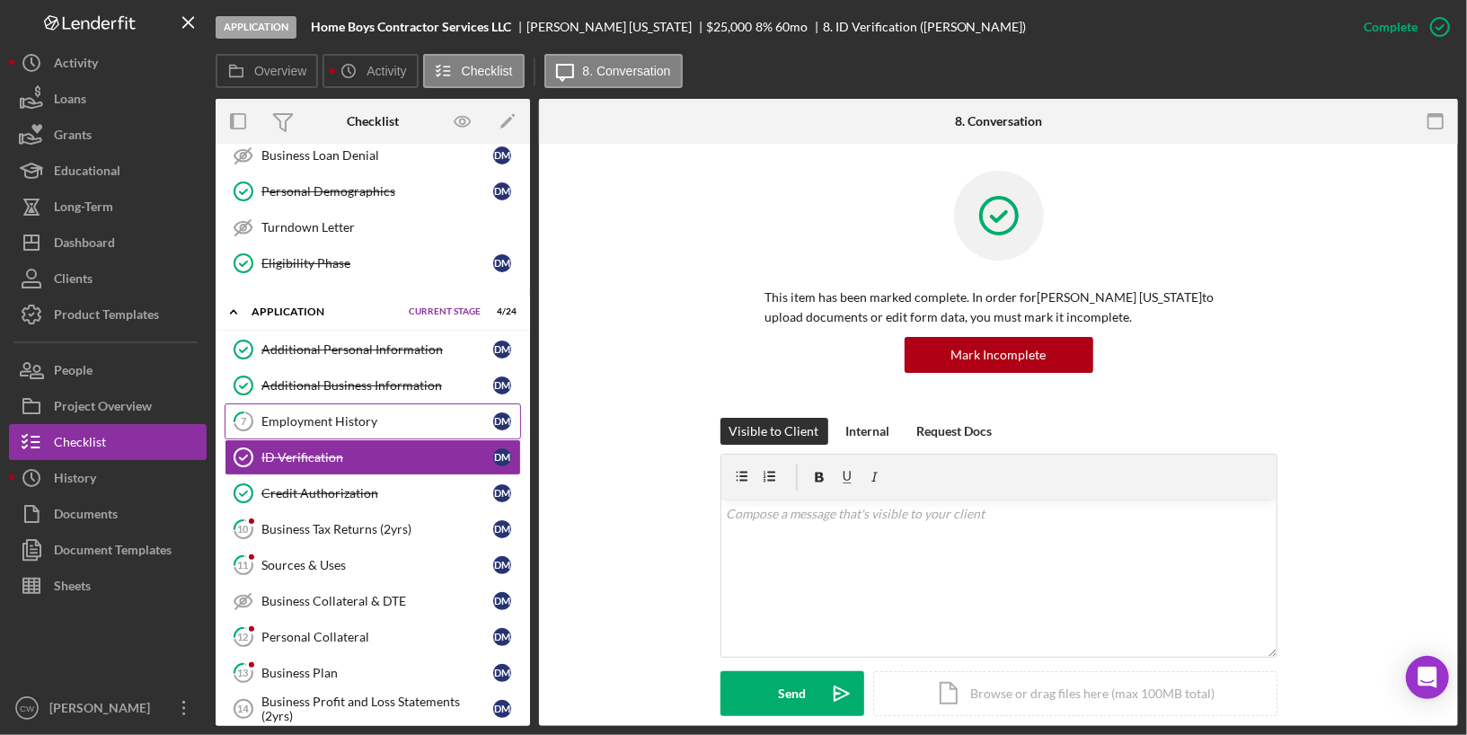
click at [371, 414] on div "Employment History" at bounding box center [377, 421] width 232 height 14
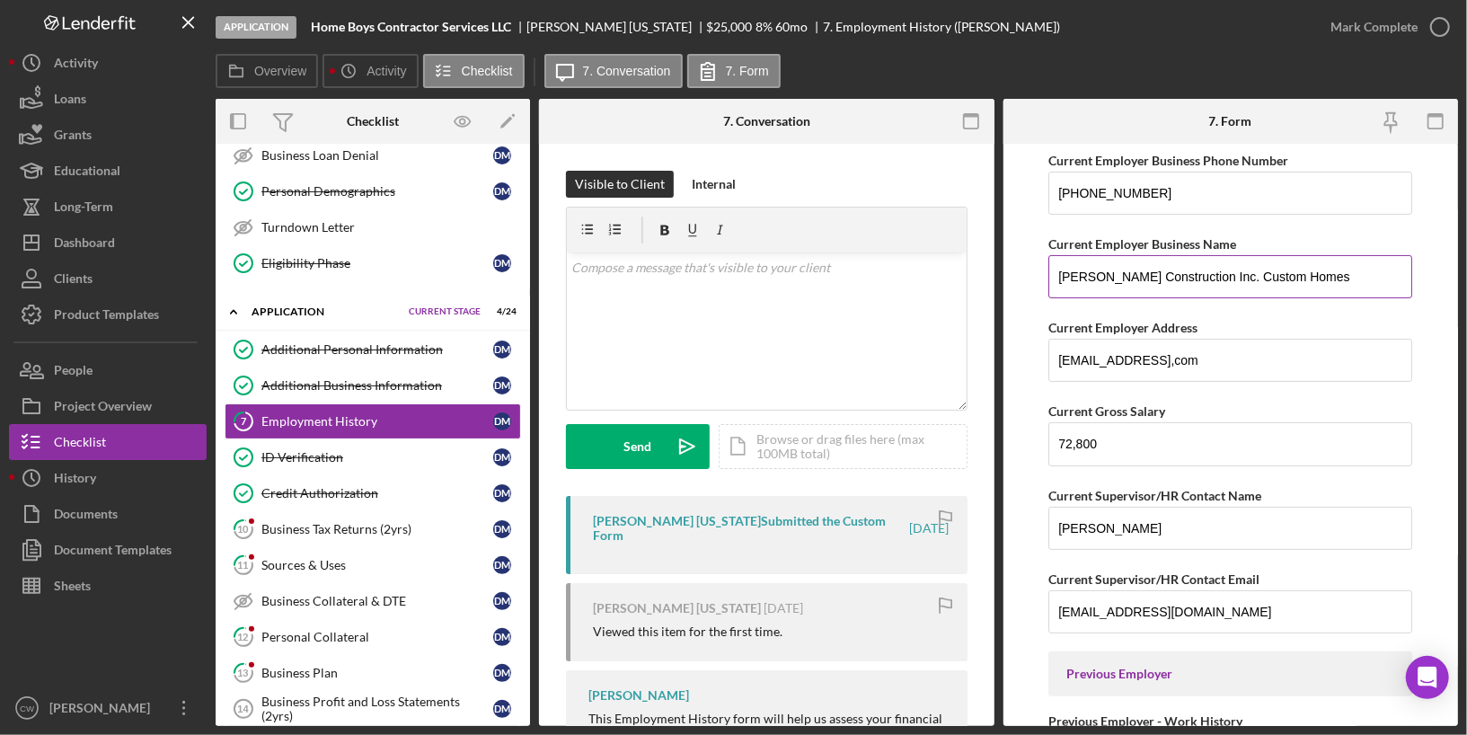
scroll to position [177, 0]
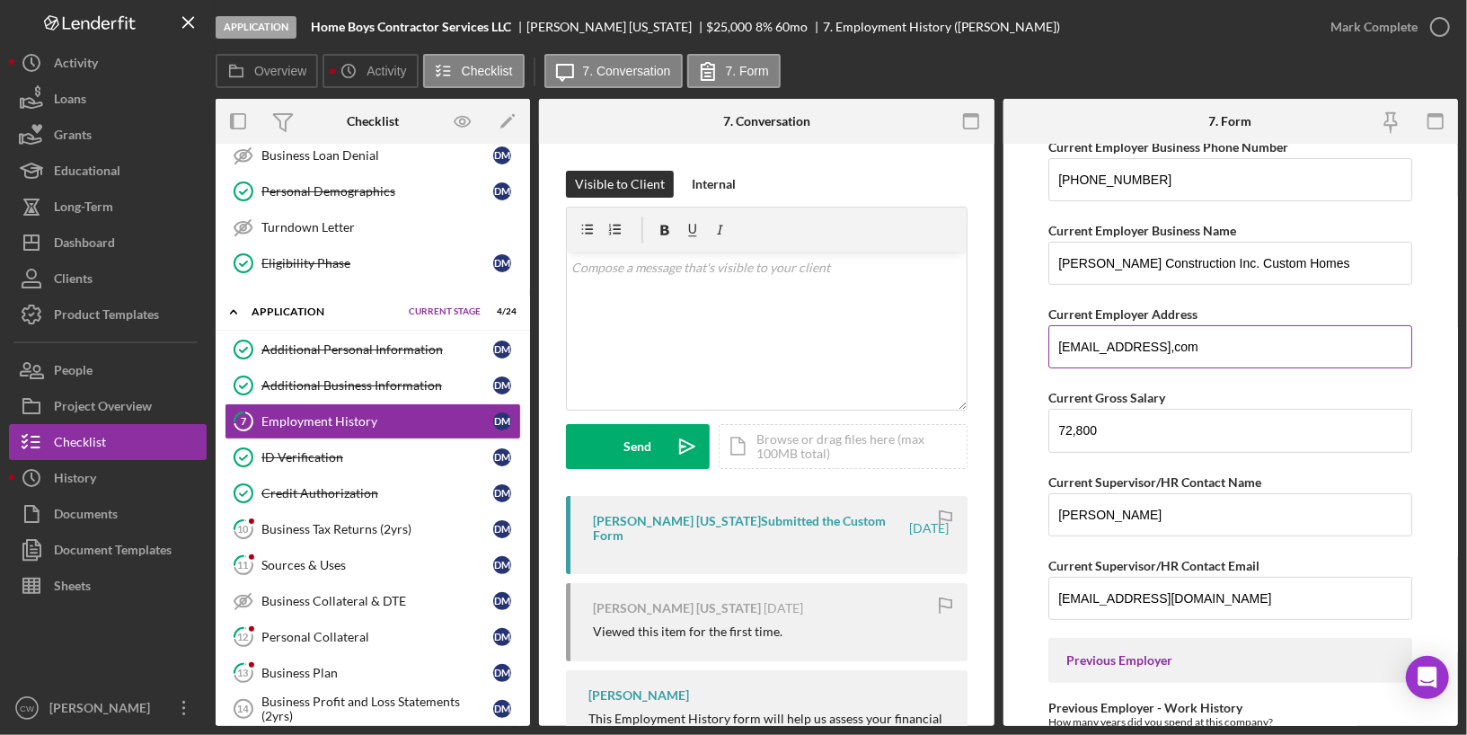
click at [1171, 348] on input "[EMAIL_ADDRESS],com" at bounding box center [1230, 346] width 364 height 43
type input "[EMAIL_ADDRESS][DOMAIN_NAME]"
click at [1295, 421] on input "72,800" at bounding box center [1230, 430] width 364 height 43
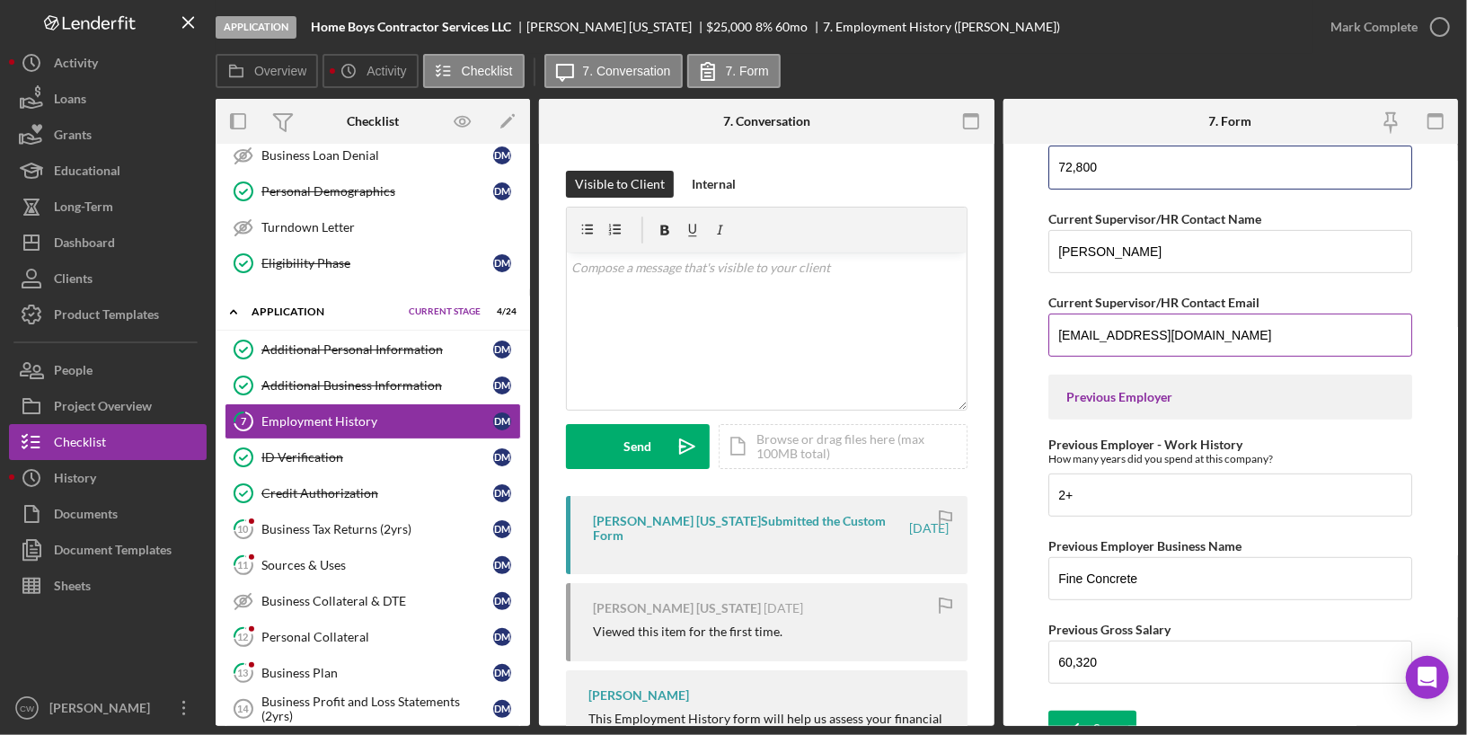
scroll to position [455, 0]
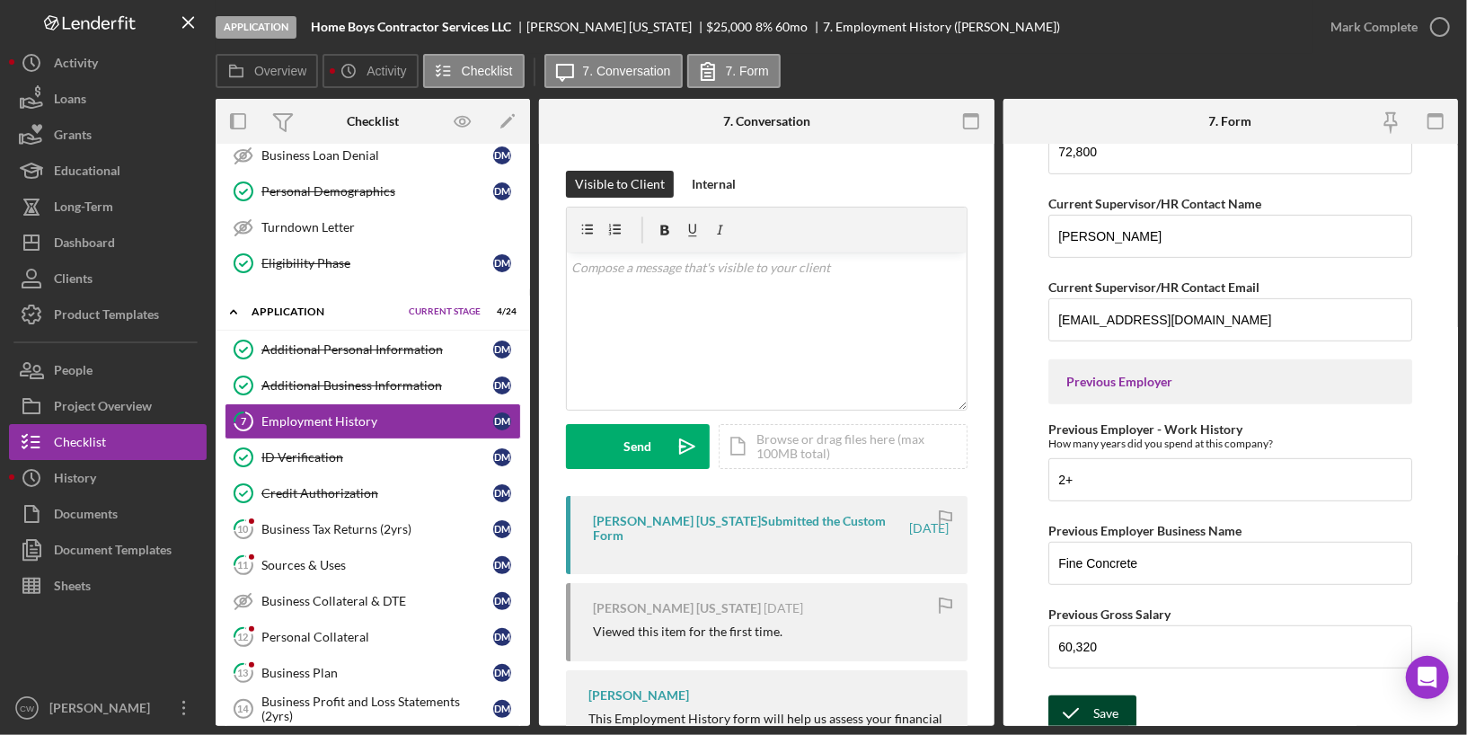
click at [1093, 709] on div "Save" at bounding box center [1105, 713] width 25 height 36
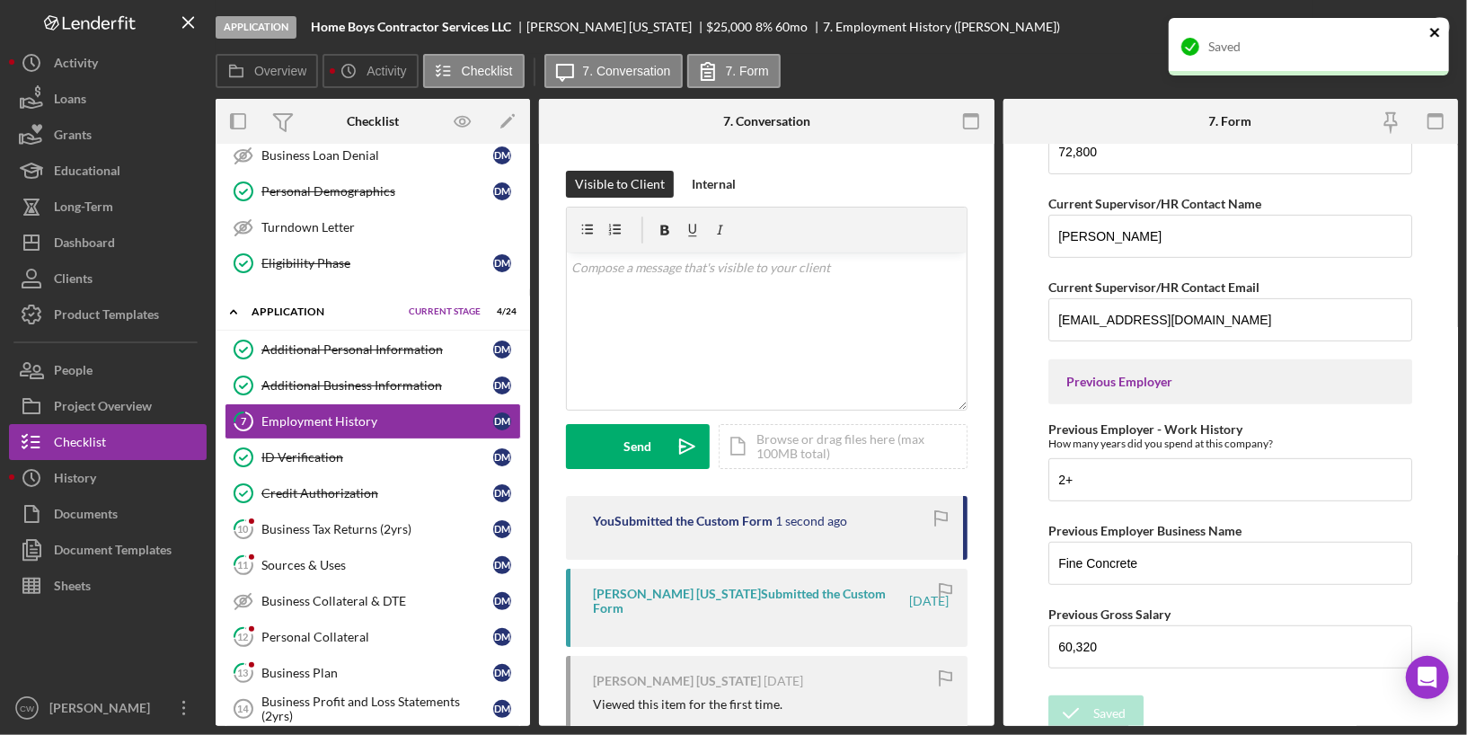
click at [1438, 34] on icon "close" at bounding box center [1435, 32] width 13 height 14
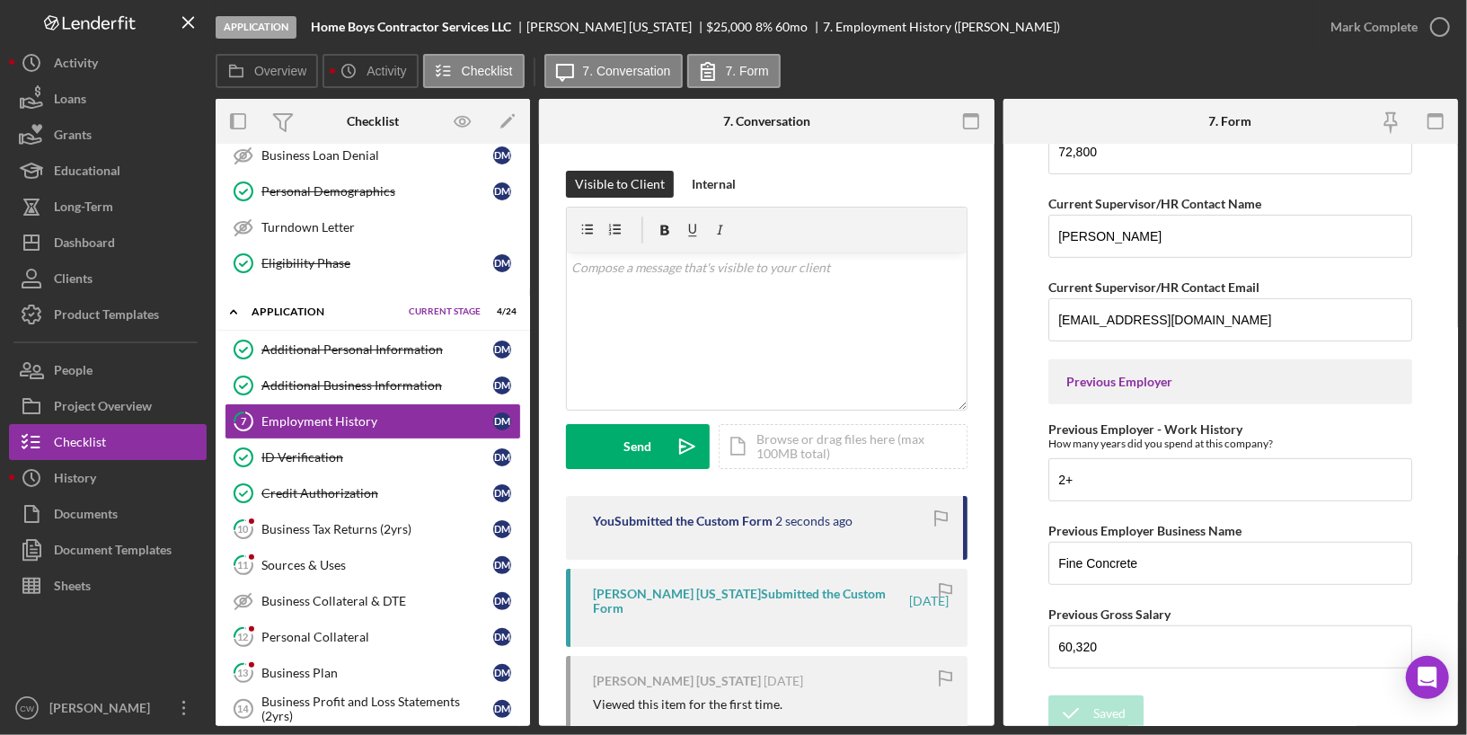
click at [0, 0] on icon "button" at bounding box center [0, 0] width 0 height 0
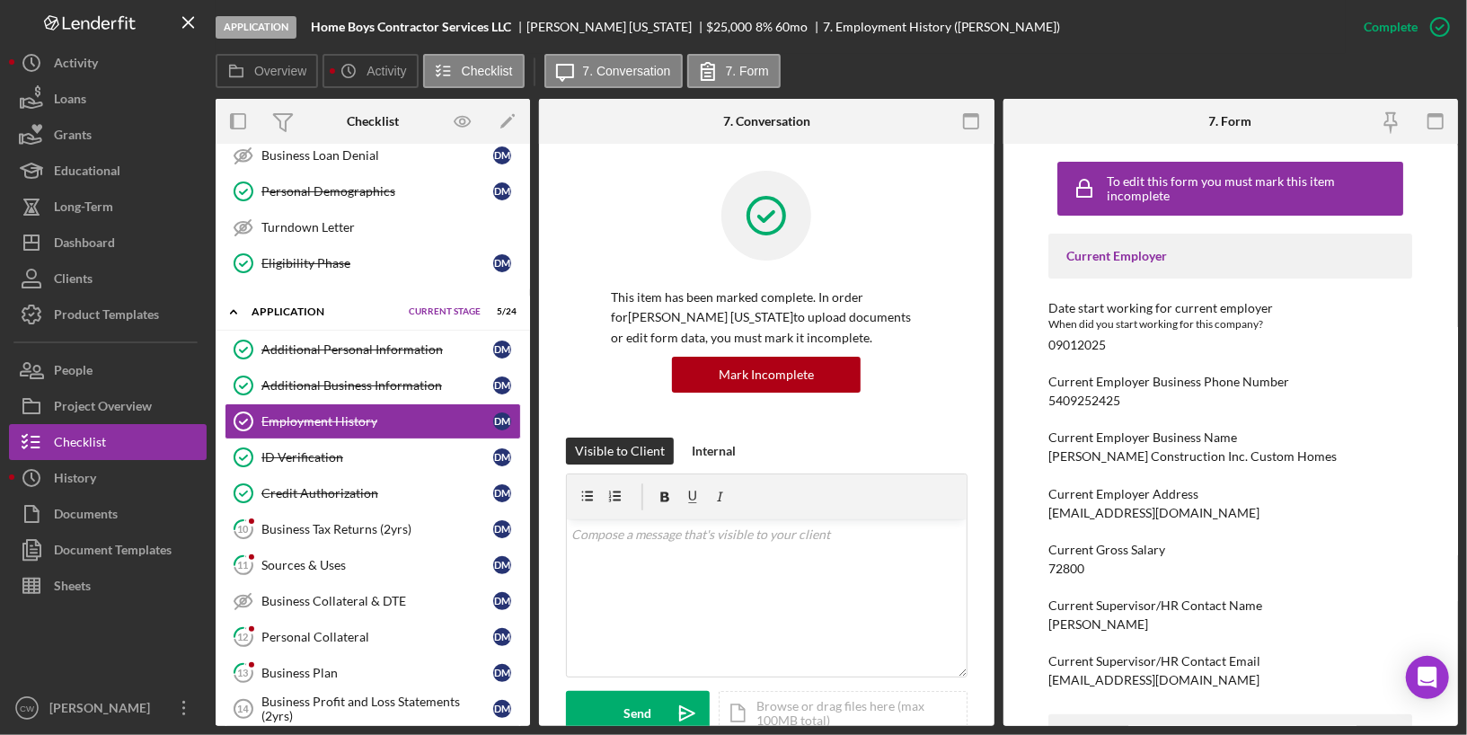
scroll to position [245, 0]
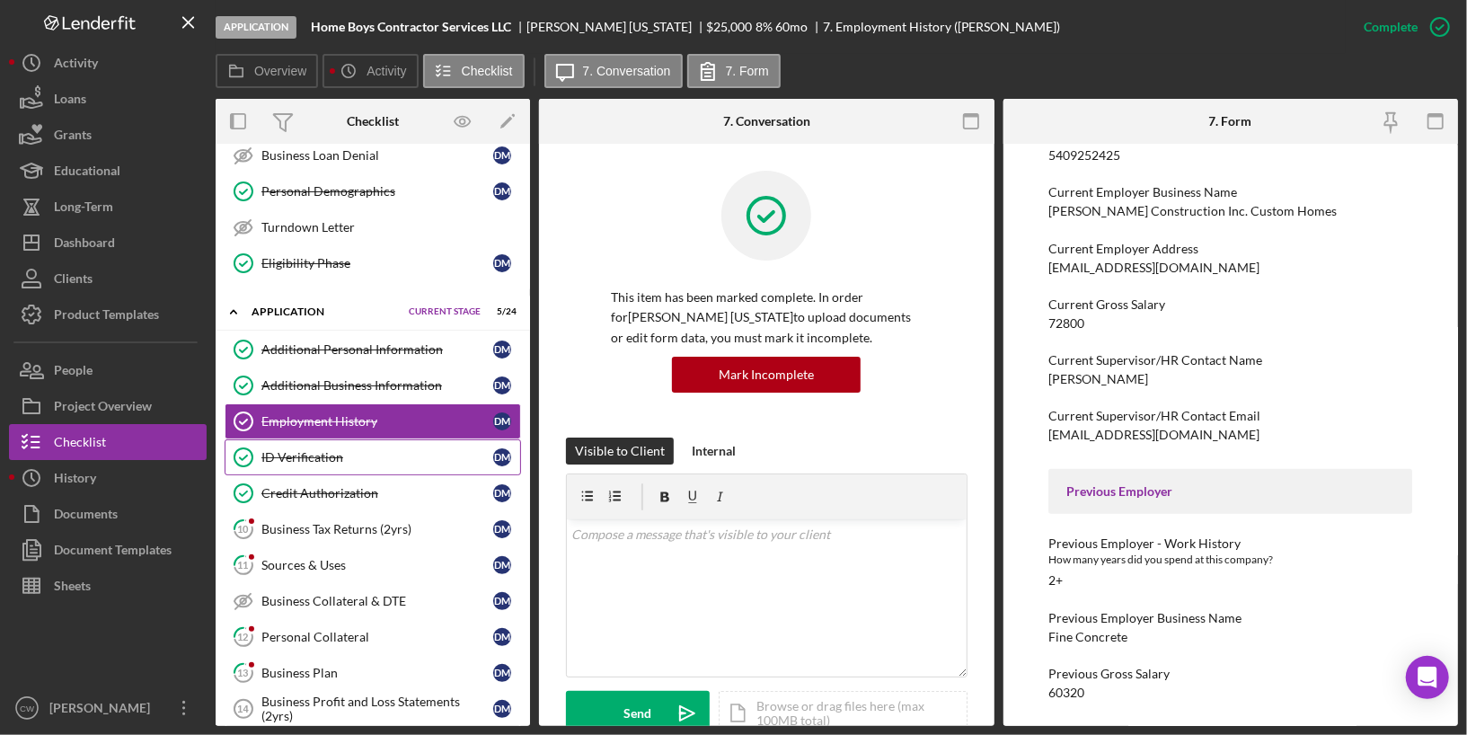
click at [287, 450] on div "ID Verification" at bounding box center [377, 457] width 232 height 14
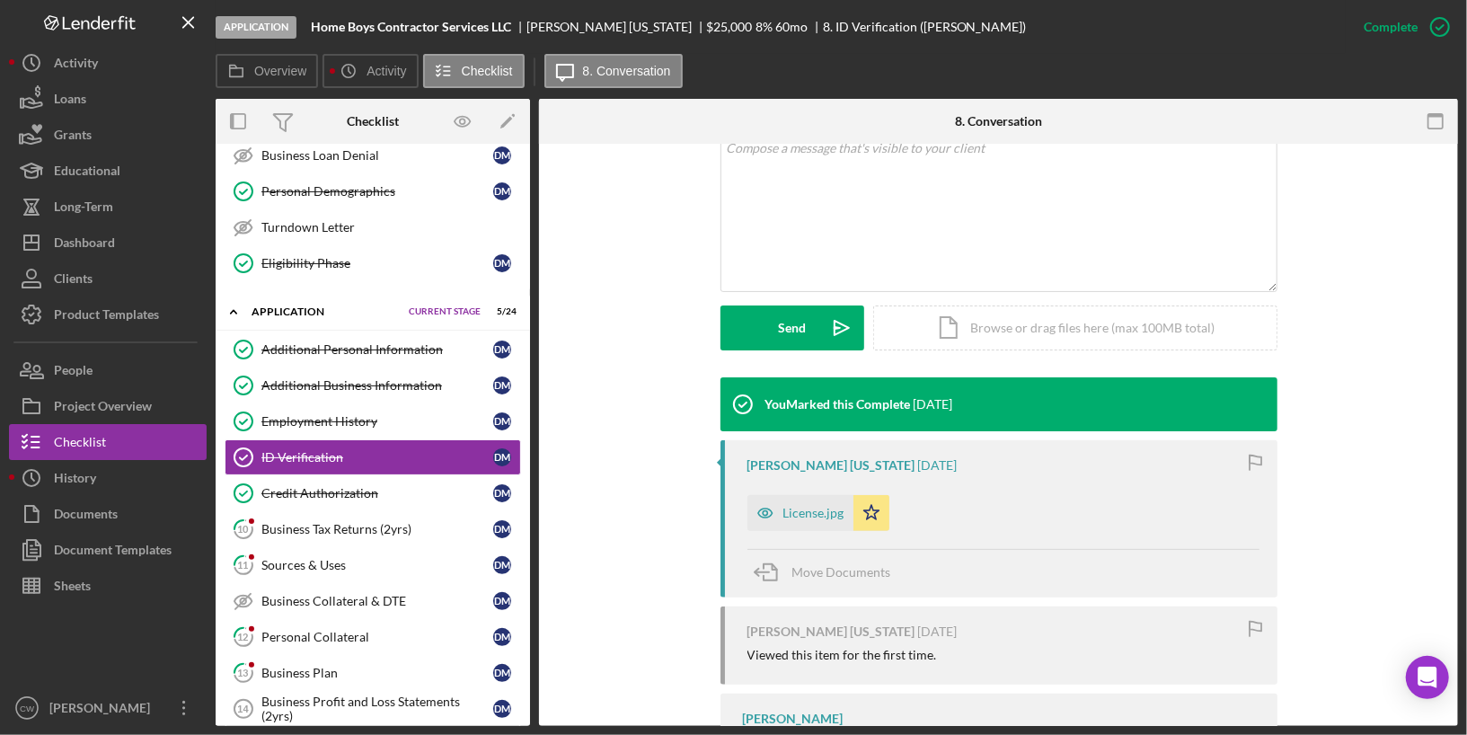
scroll to position [533, 0]
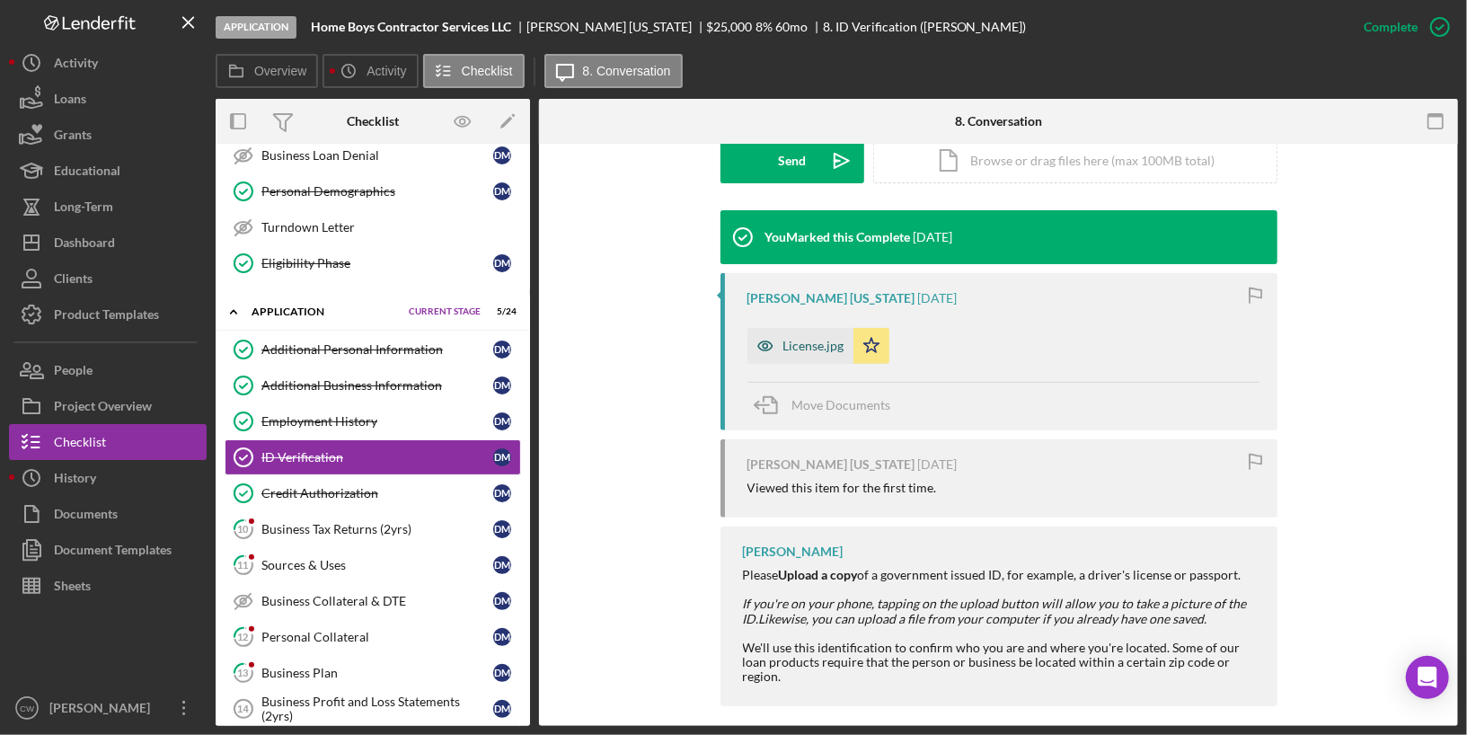
click at [820, 344] on div "License.jpg" at bounding box center [813, 346] width 61 height 14
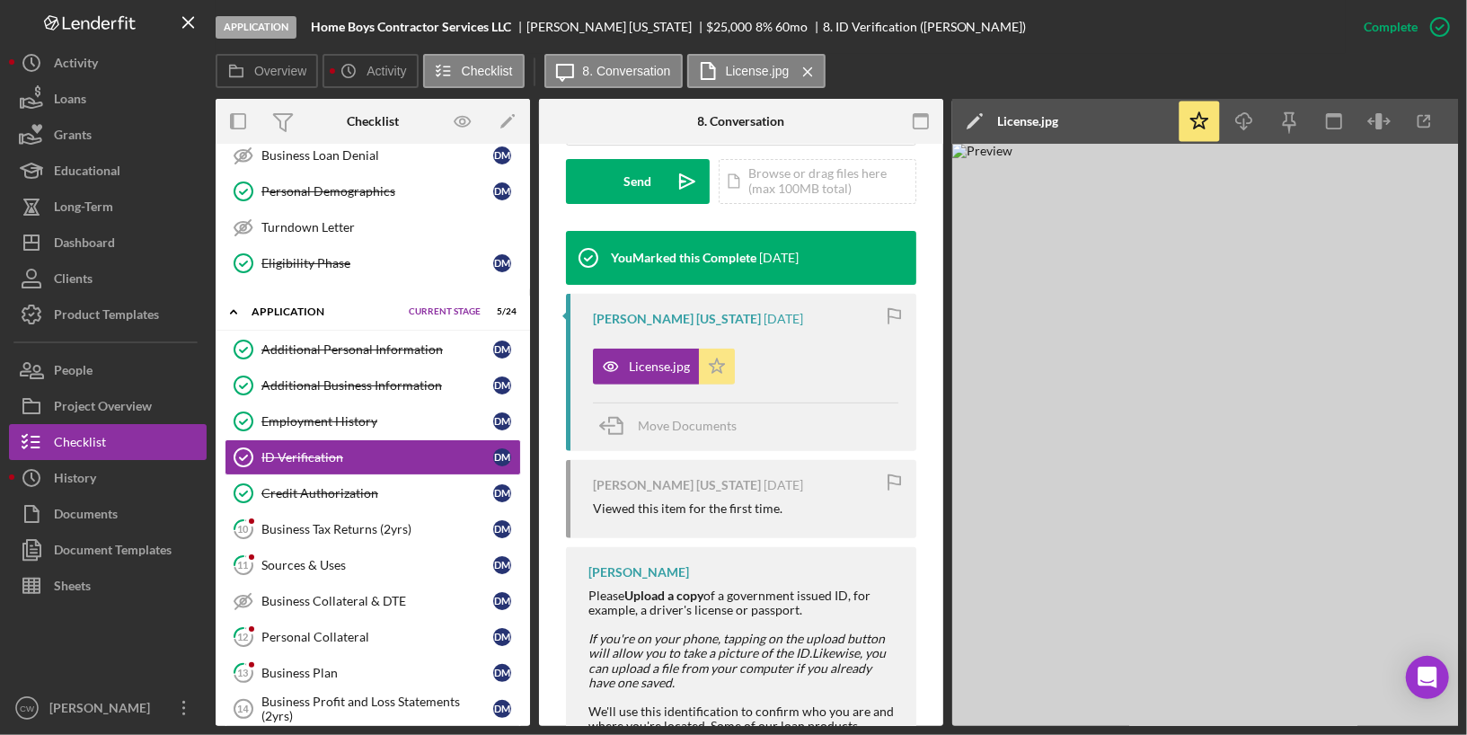
click at [714, 348] on icon "Icon/Star" at bounding box center [717, 366] width 36 height 36
click at [716, 348] on icon "Icon/Star" at bounding box center [717, 366] width 36 height 36
click at [398, 488] on div "Credit Authorization" at bounding box center [377, 493] width 232 height 14
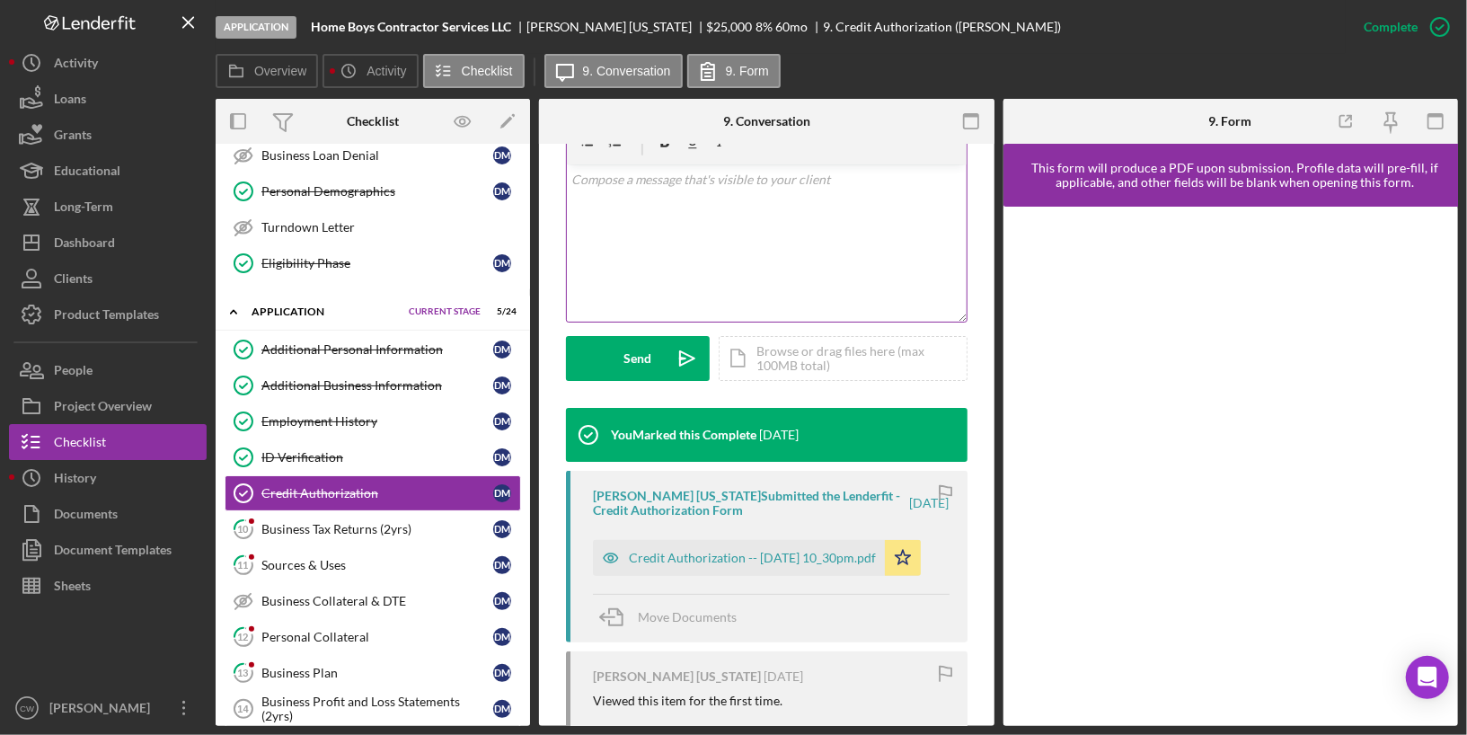
scroll to position [427, 0]
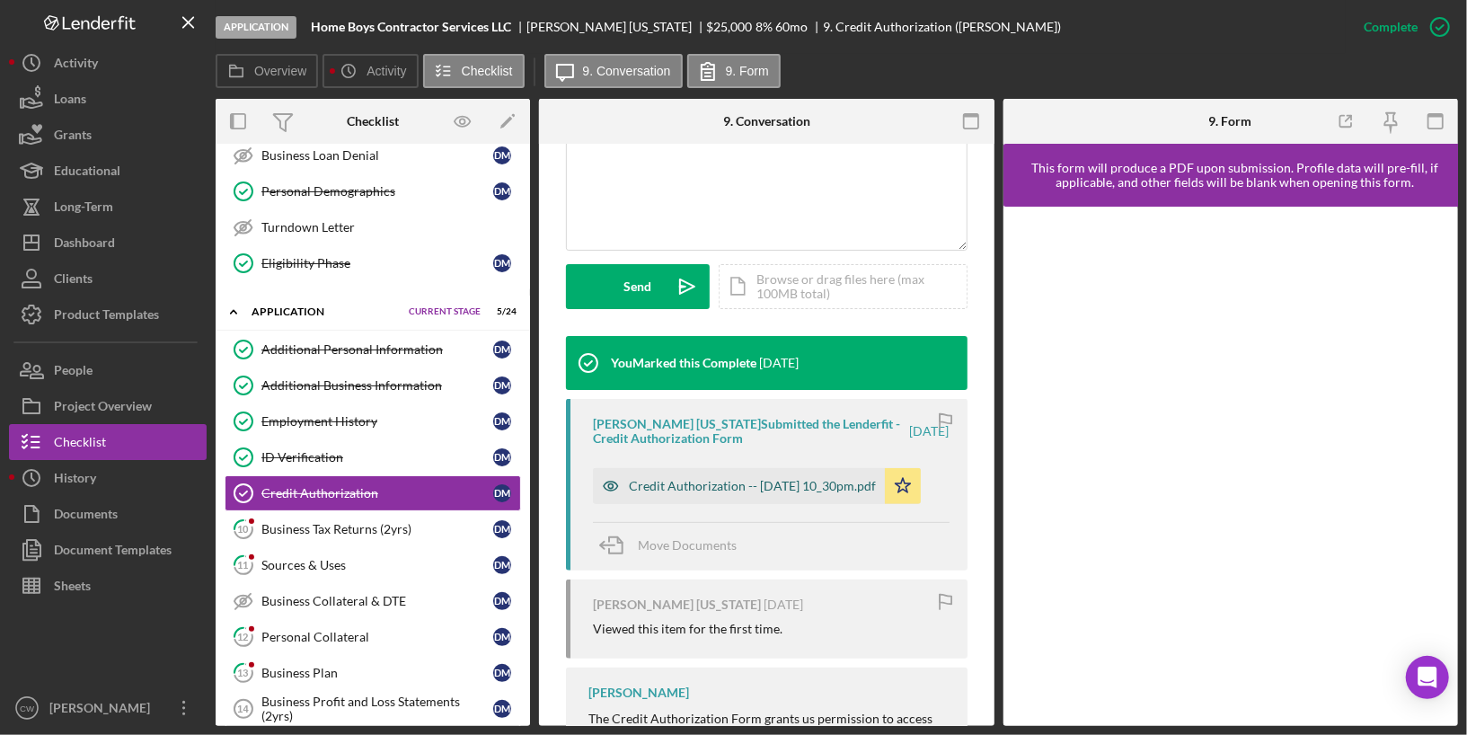
click at [697, 479] on div "Credit Authorization -- [DATE] 10_30pm.pdf" at bounding box center [752, 486] width 247 height 14
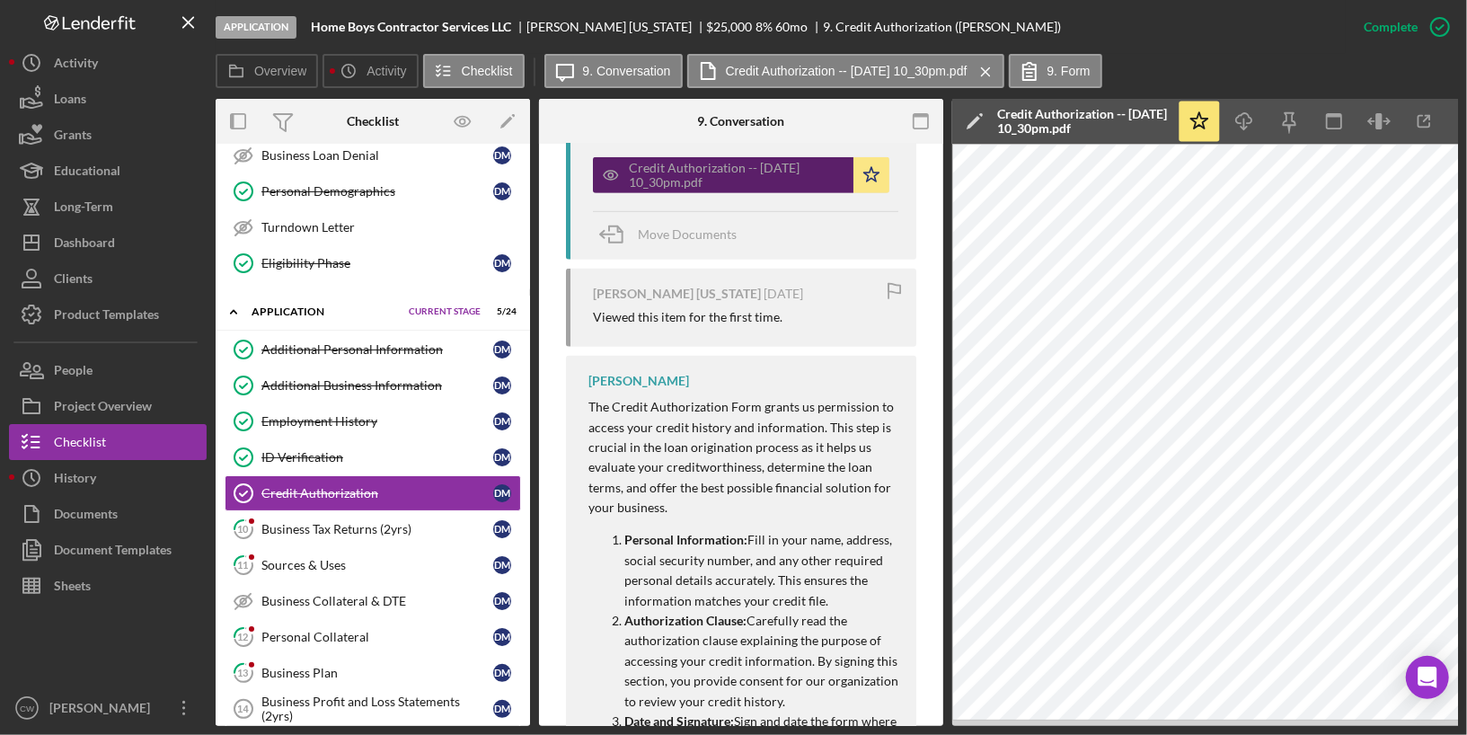
scroll to position [839, 0]
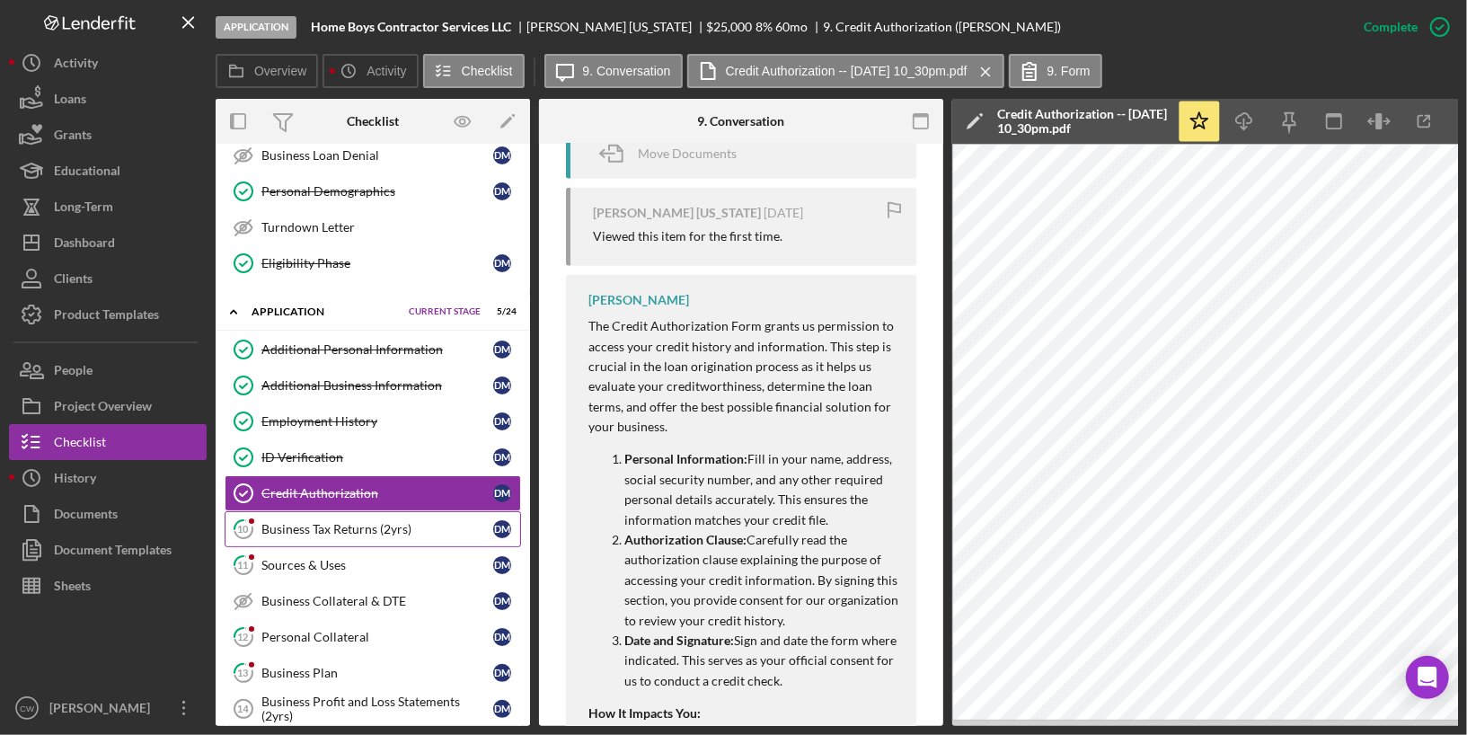
click at [410, 522] on div "Business Tax Returns (2yrs)" at bounding box center [377, 529] width 232 height 14
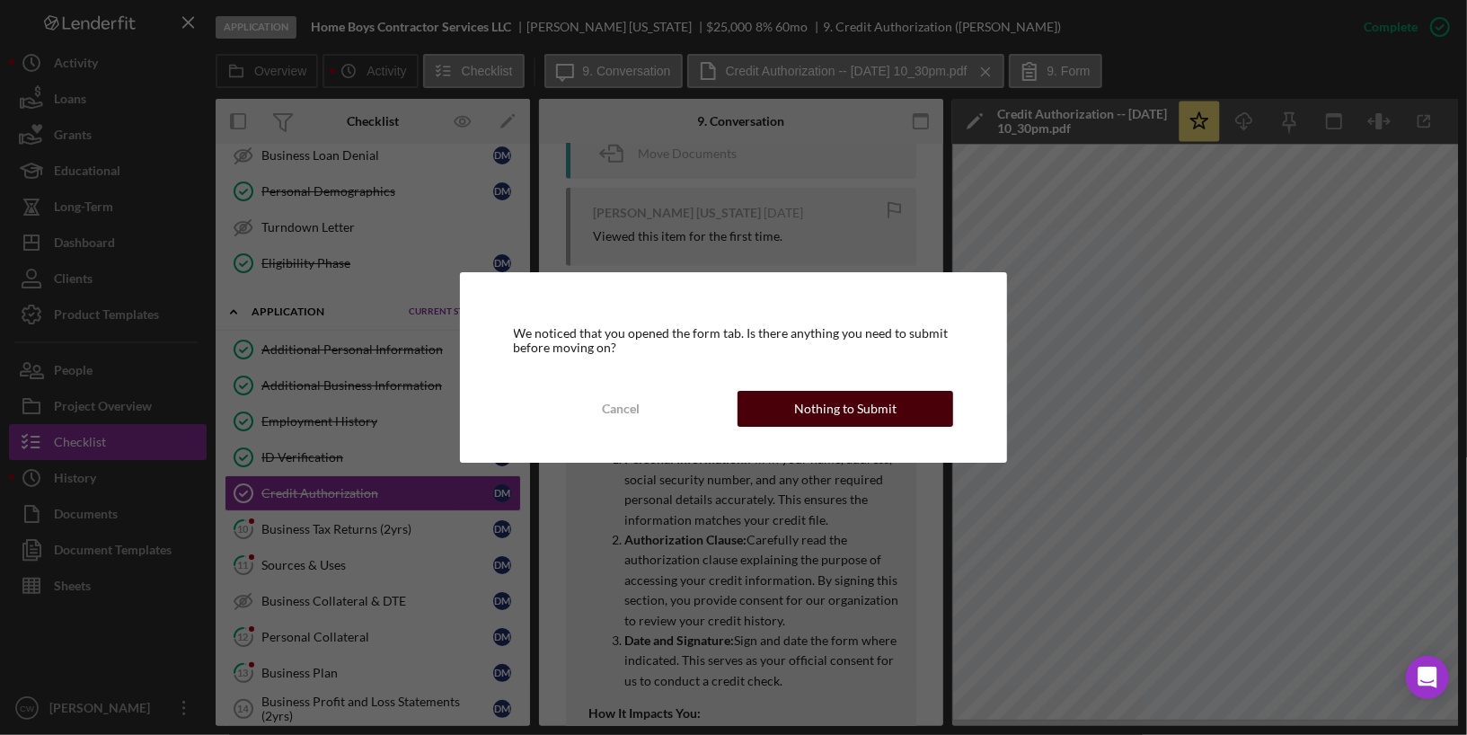
click at [878, 412] on div "Nothing to Submit" at bounding box center [845, 409] width 102 height 36
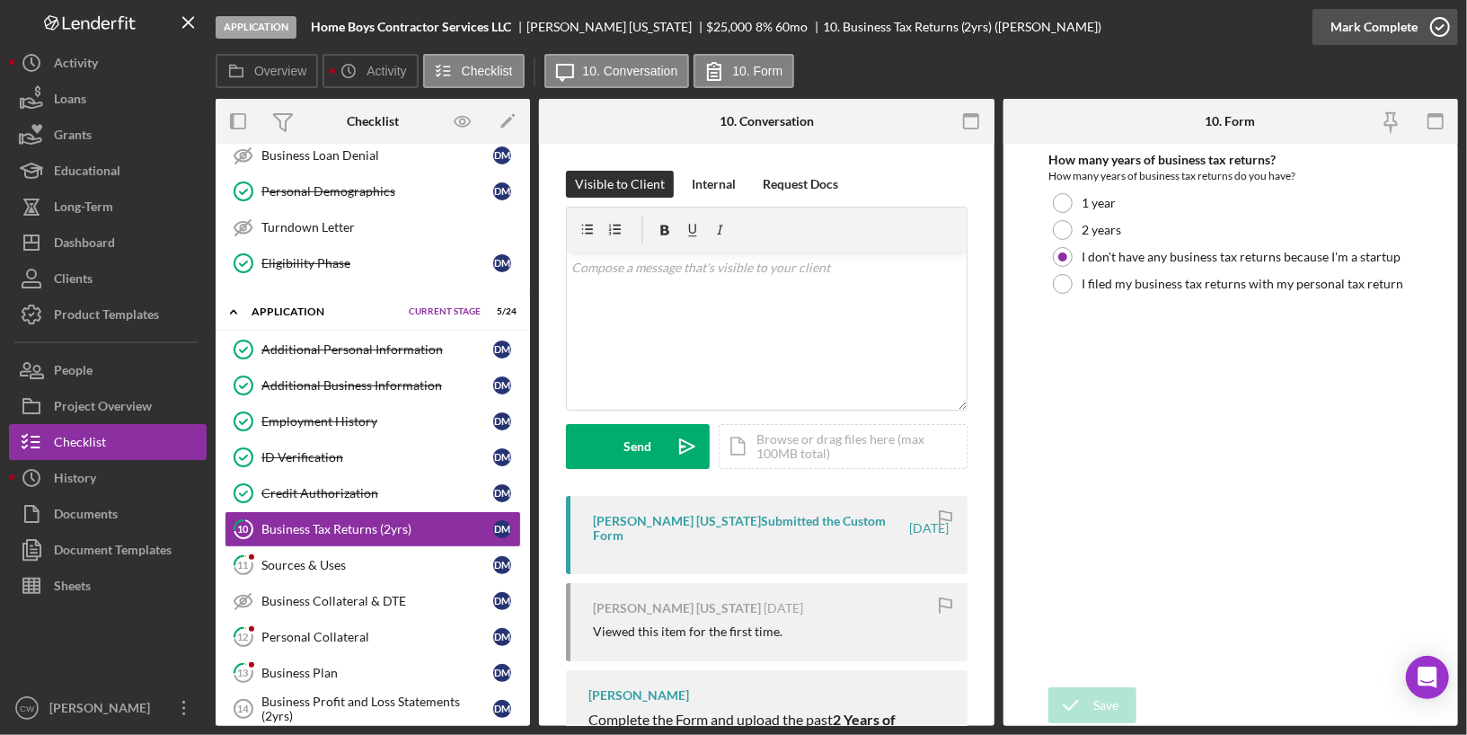
click at [1442, 28] on icon "button" at bounding box center [1439, 26] width 45 height 45
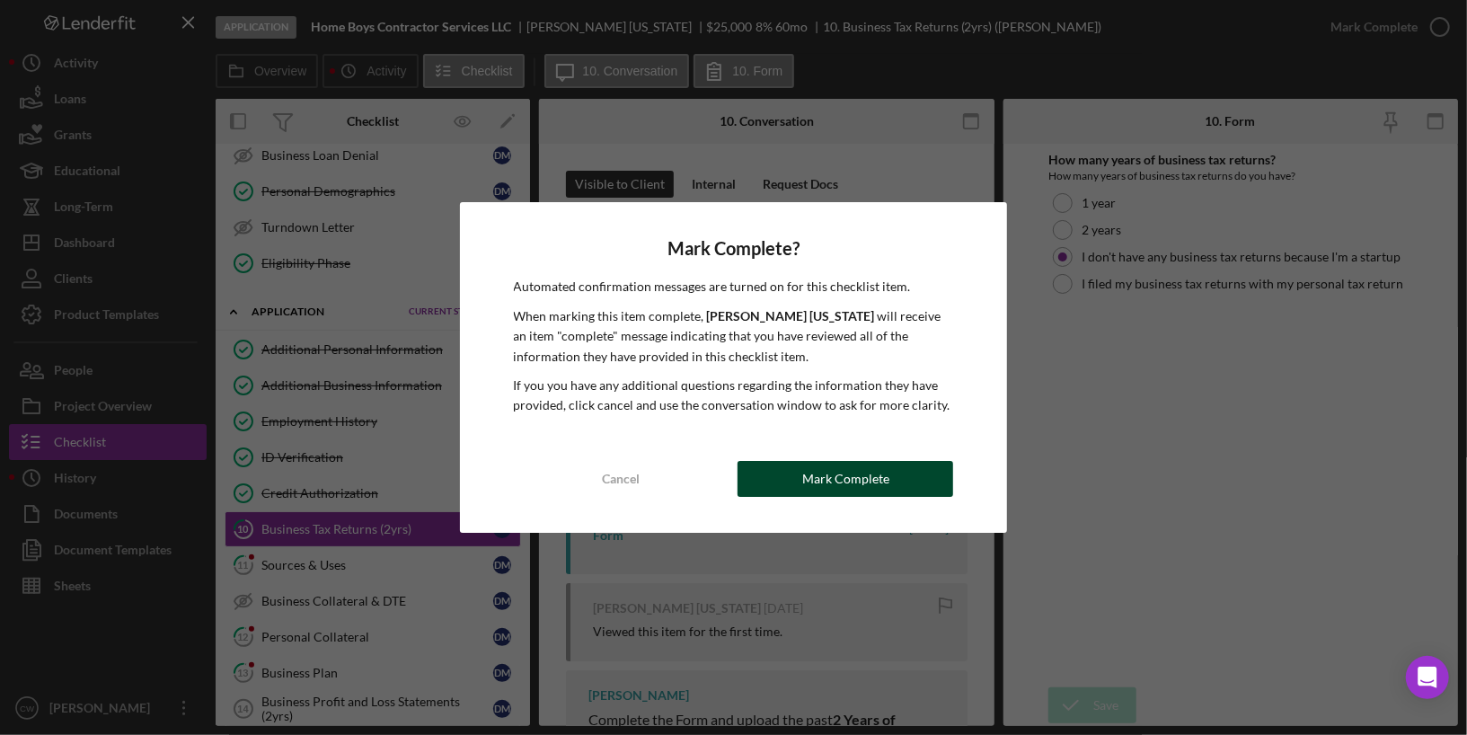
click at [861, 482] on div "Mark Complete" at bounding box center [845, 479] width 87 height 36
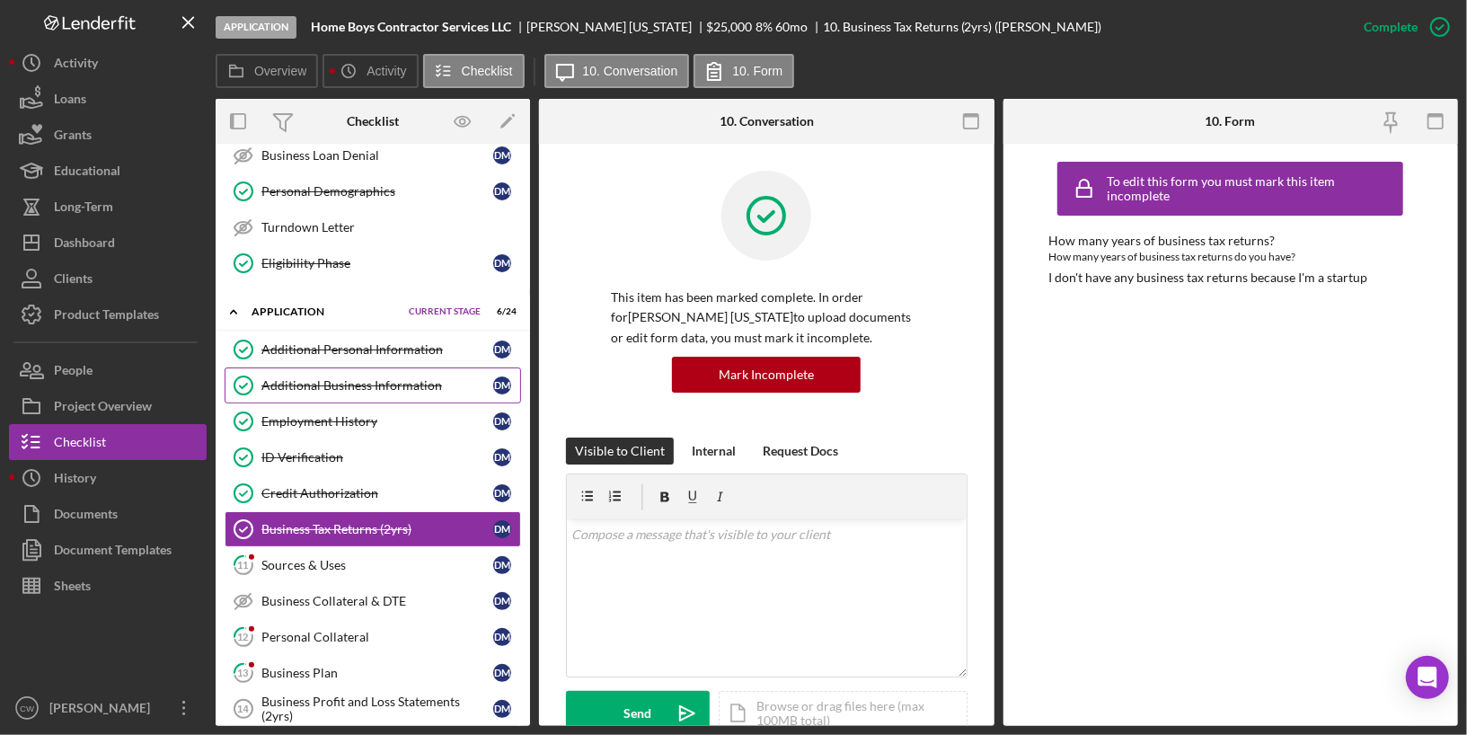
click at [367, 378] on div "Additional Business Information" at bounding box center [377, 385] width 232 height 14
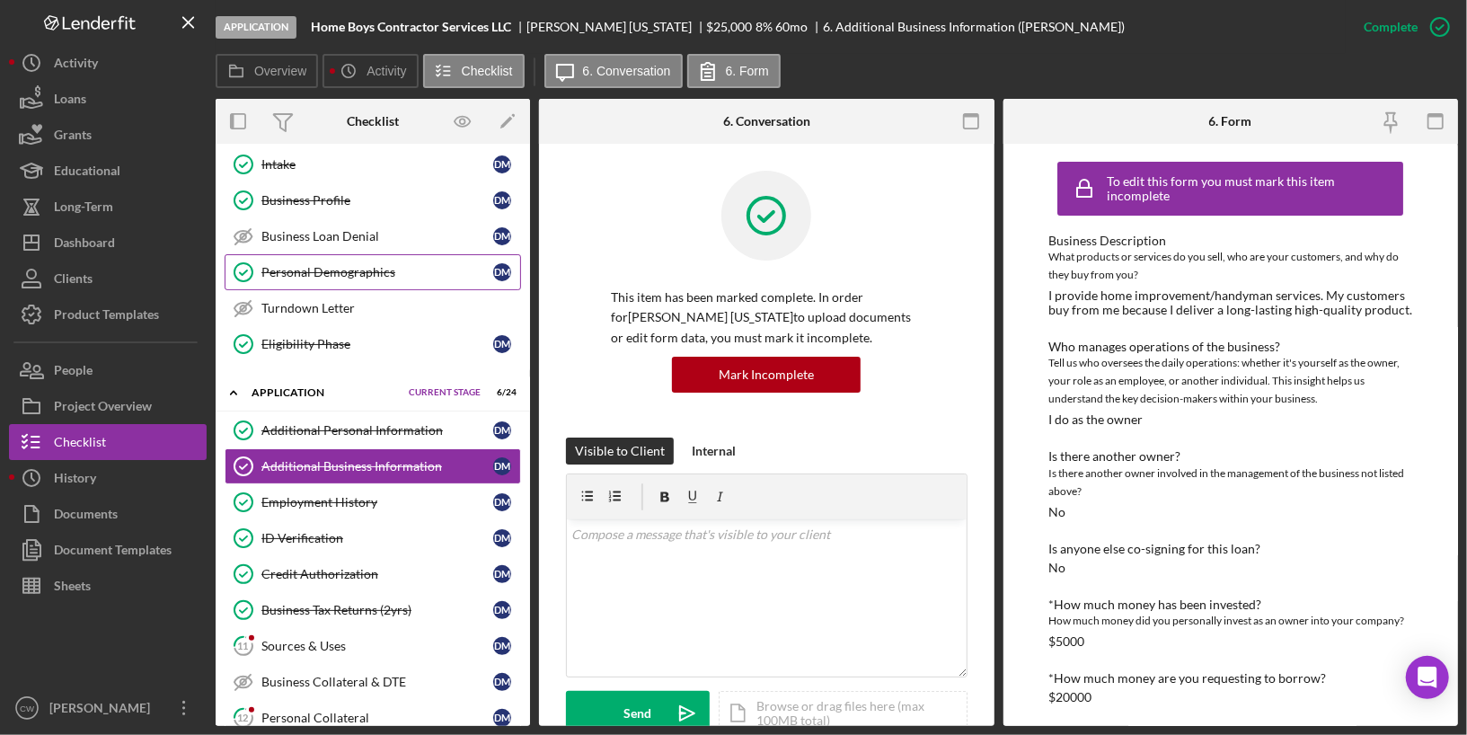
scroll to position [114, 0]
click at [331, 207] on link "Business Profile Business Profile [PERSON_NAME]" at bounding box center [373, 201] width 296 height 36
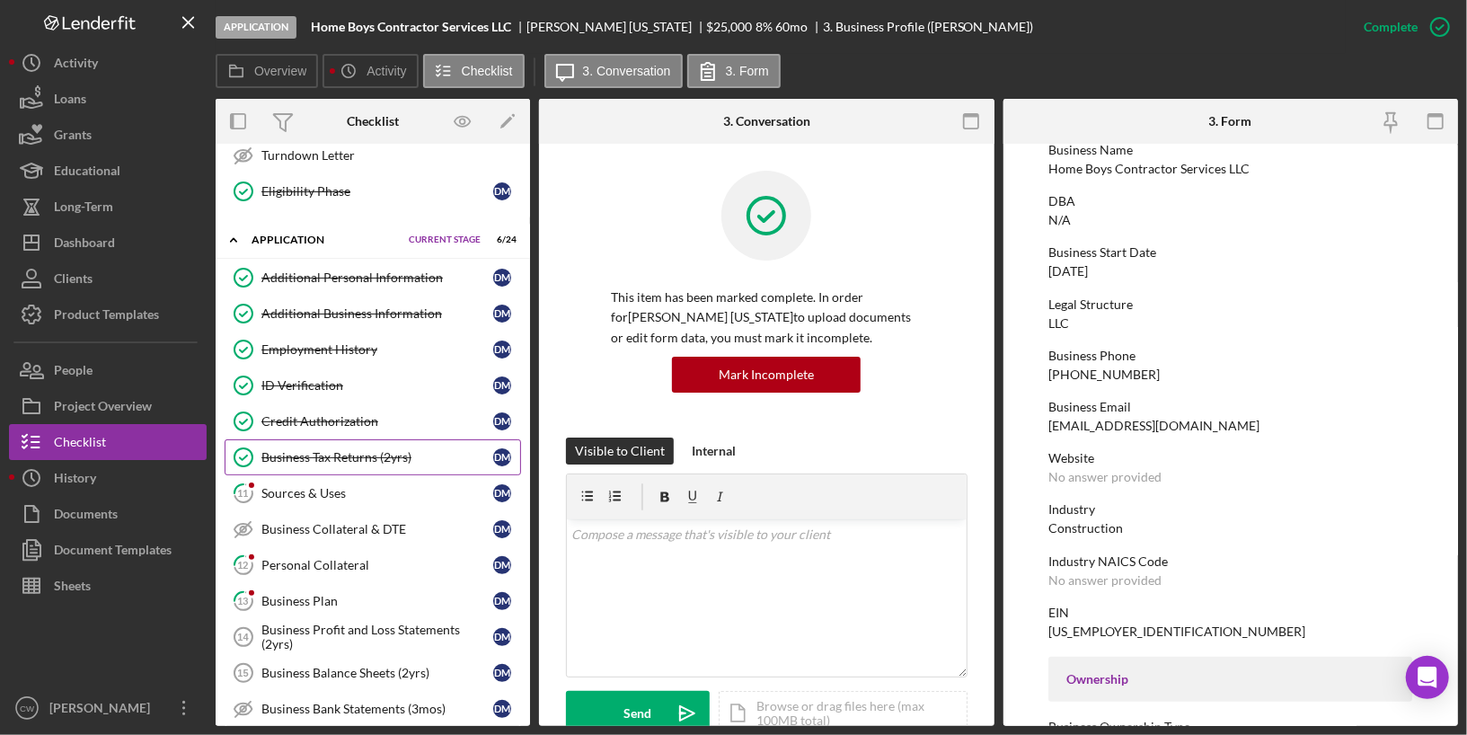
scroll to position [345, 0]
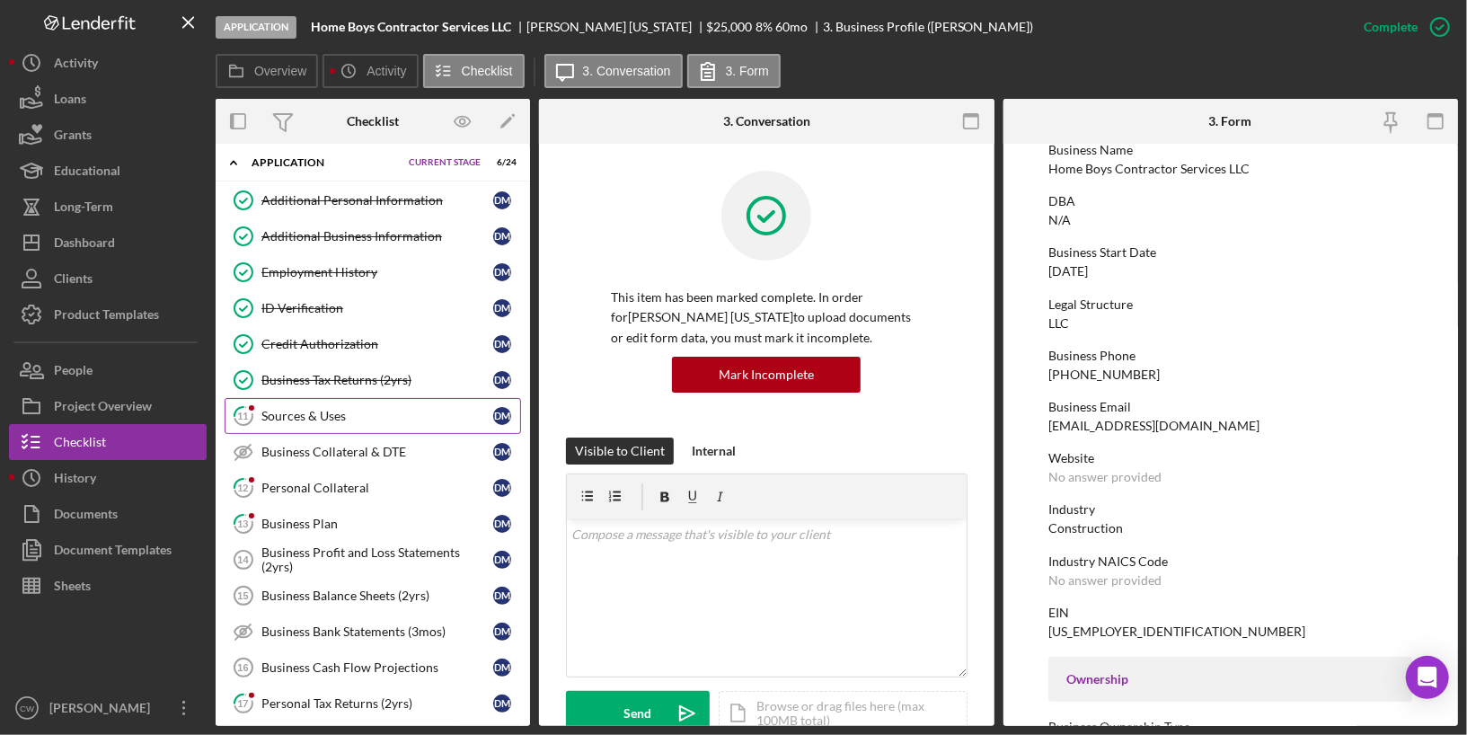
click at [335, 410] on link "11 Sources & Uses [PERSON_NAME]" at bounding box center [373, 416] width 296 height 36
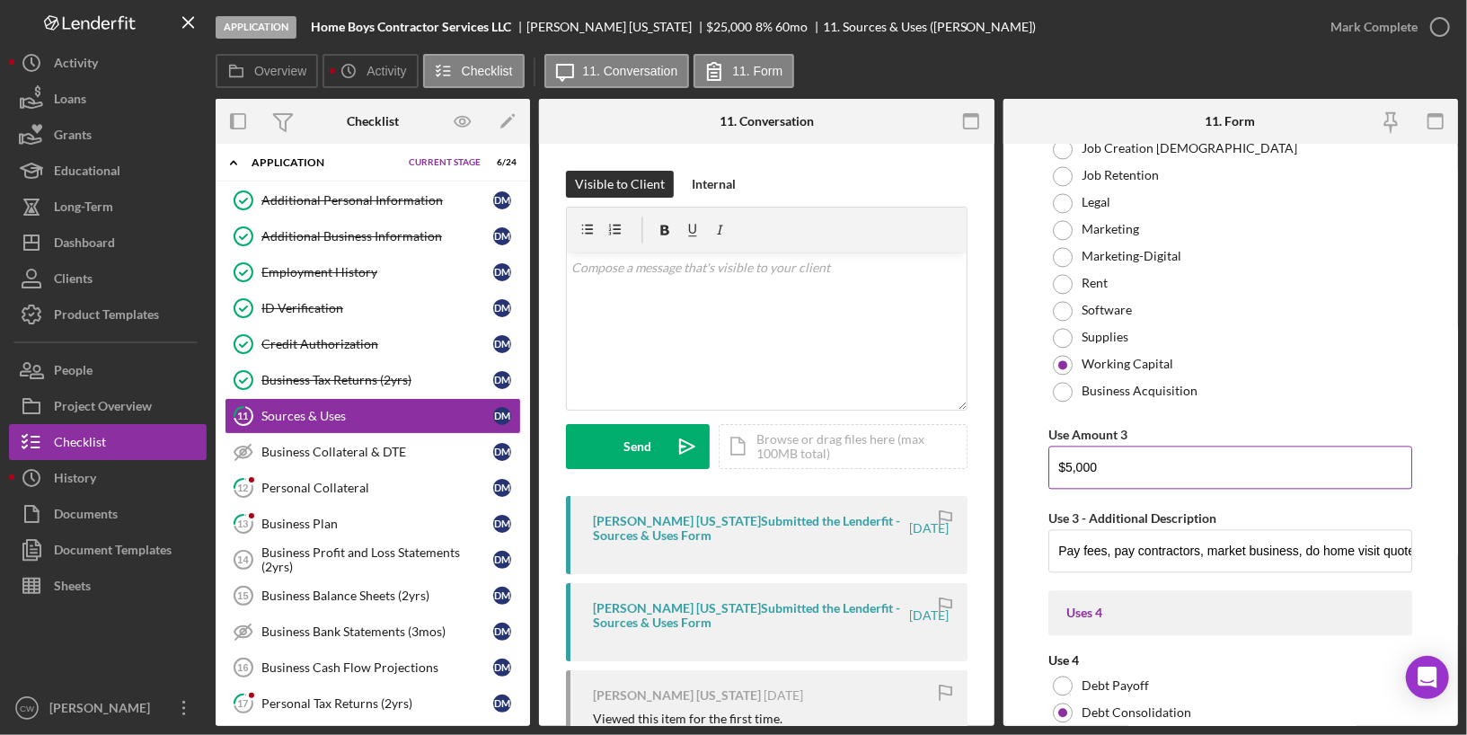
scroll to position [2489, 0]
click at [1134, 534] on input "Pay fees, pay contractors, market business, do home visit quotes, etc." at bounding box center [1230, 547] width 364 height 43
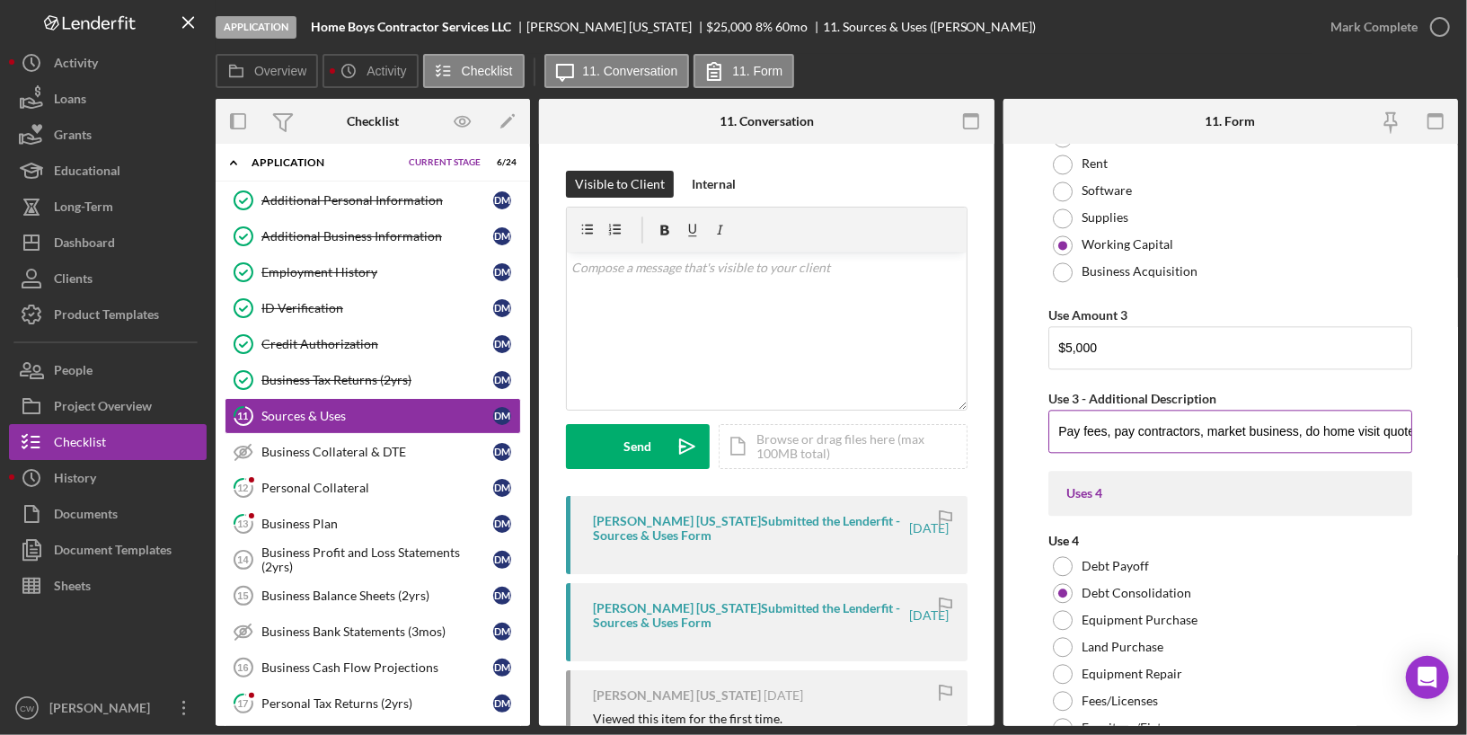
click at [1360, 428] on input "Pay fees, pay contractors, market business, do home visit quotes, etc." at bounding box center [1230, 431] width 364 height 43
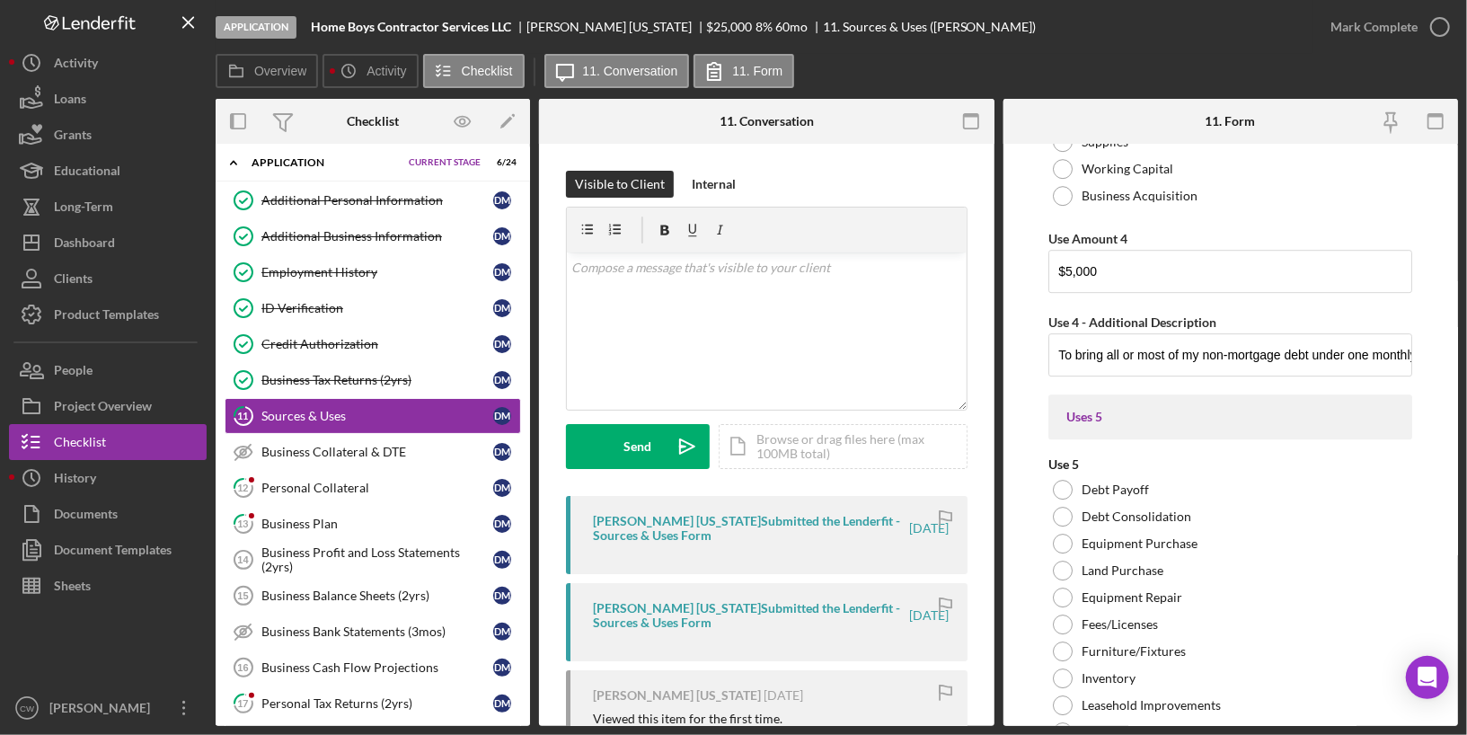
scroll to position [3525, 0]
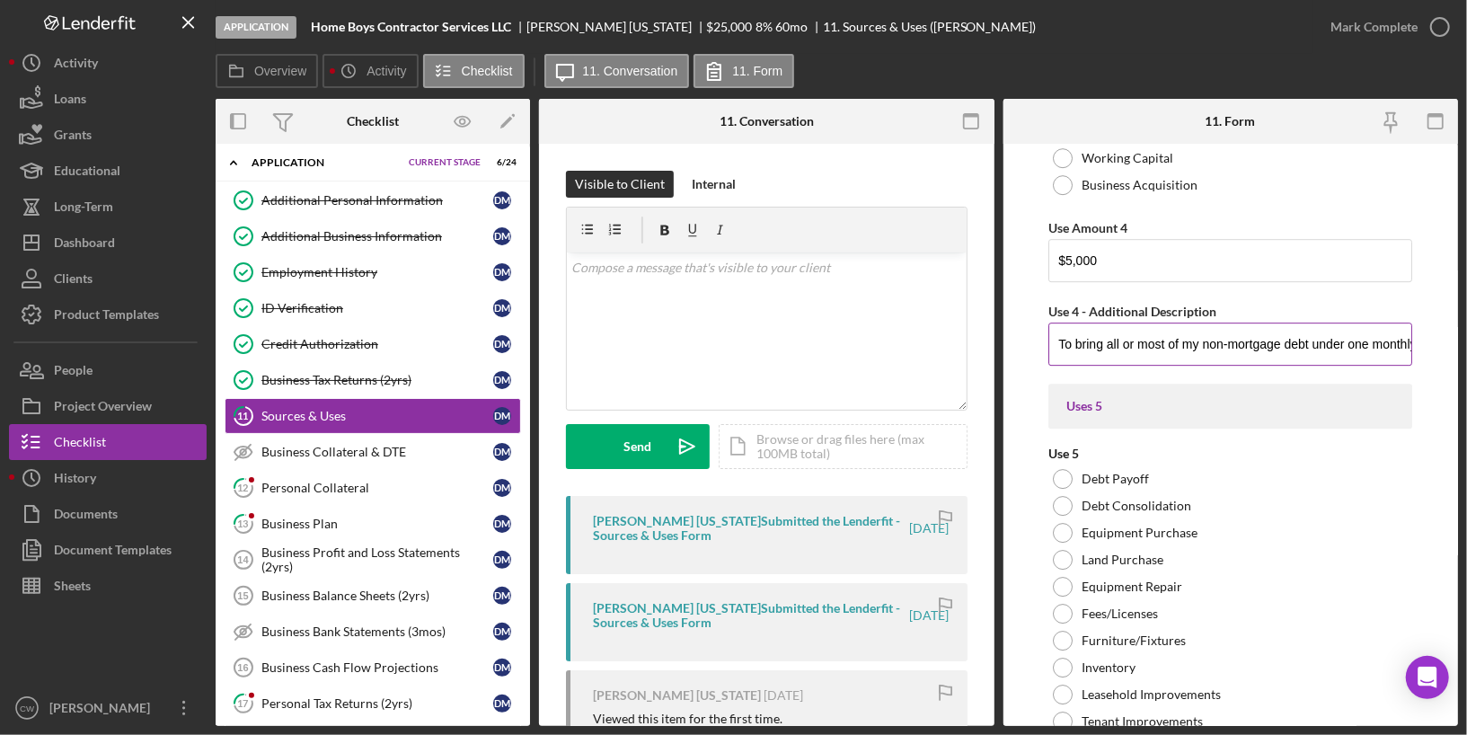
click at [1353, 338] on input "To bring all or most of my non-mortgage debt under one monthly payment." at bounding box center [1230, 343] width 364 height 43
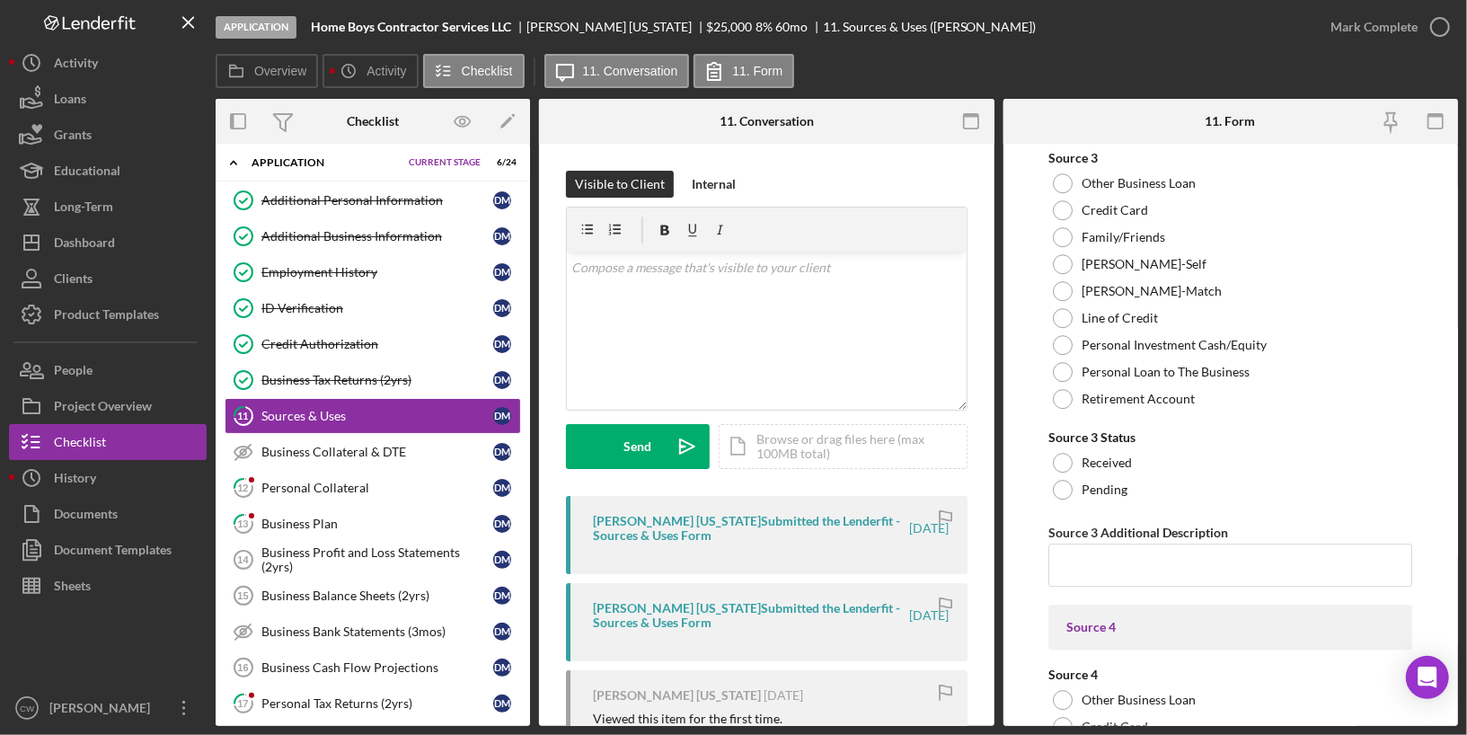
scroll to position [8351, 0]
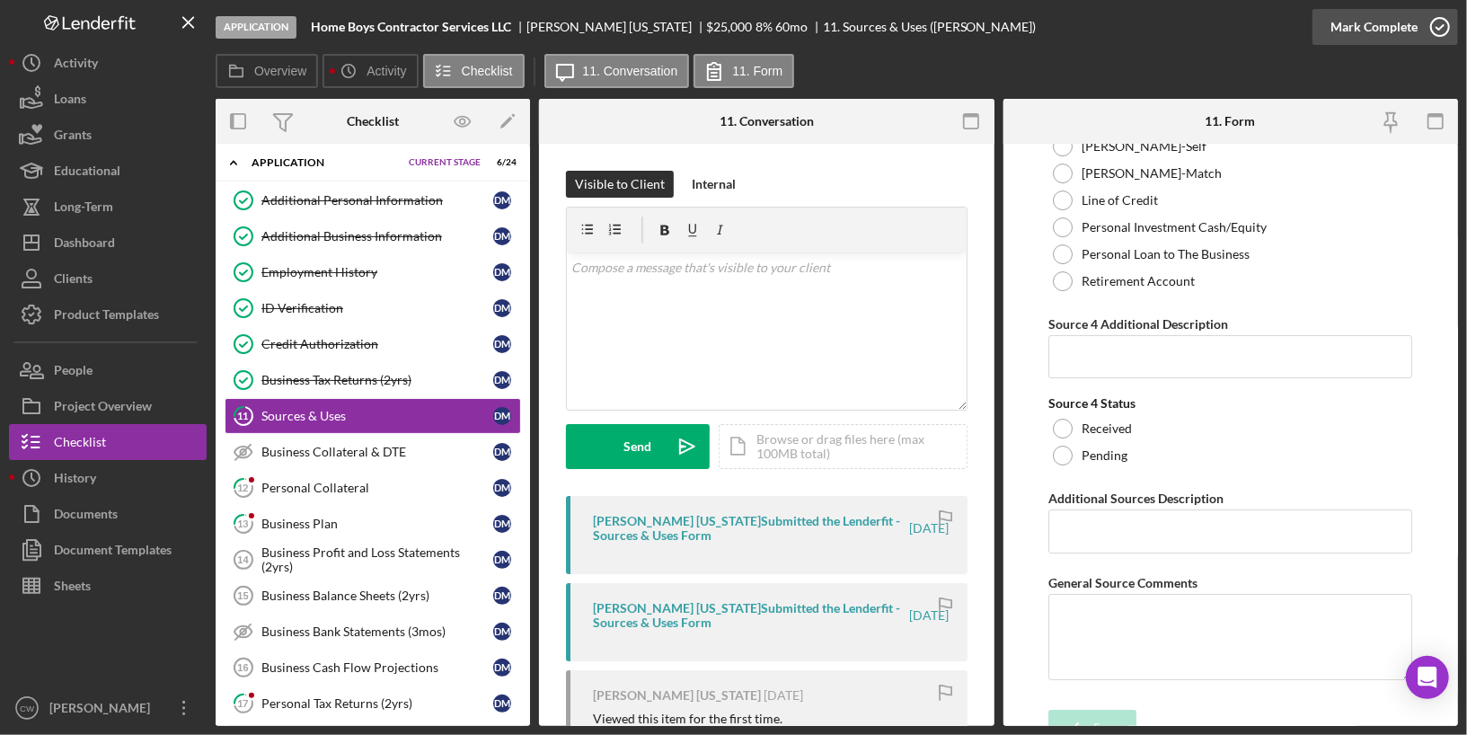
click at [1441, 23] on icon "button" at bounding box center [1439, 26] width 45 height 45
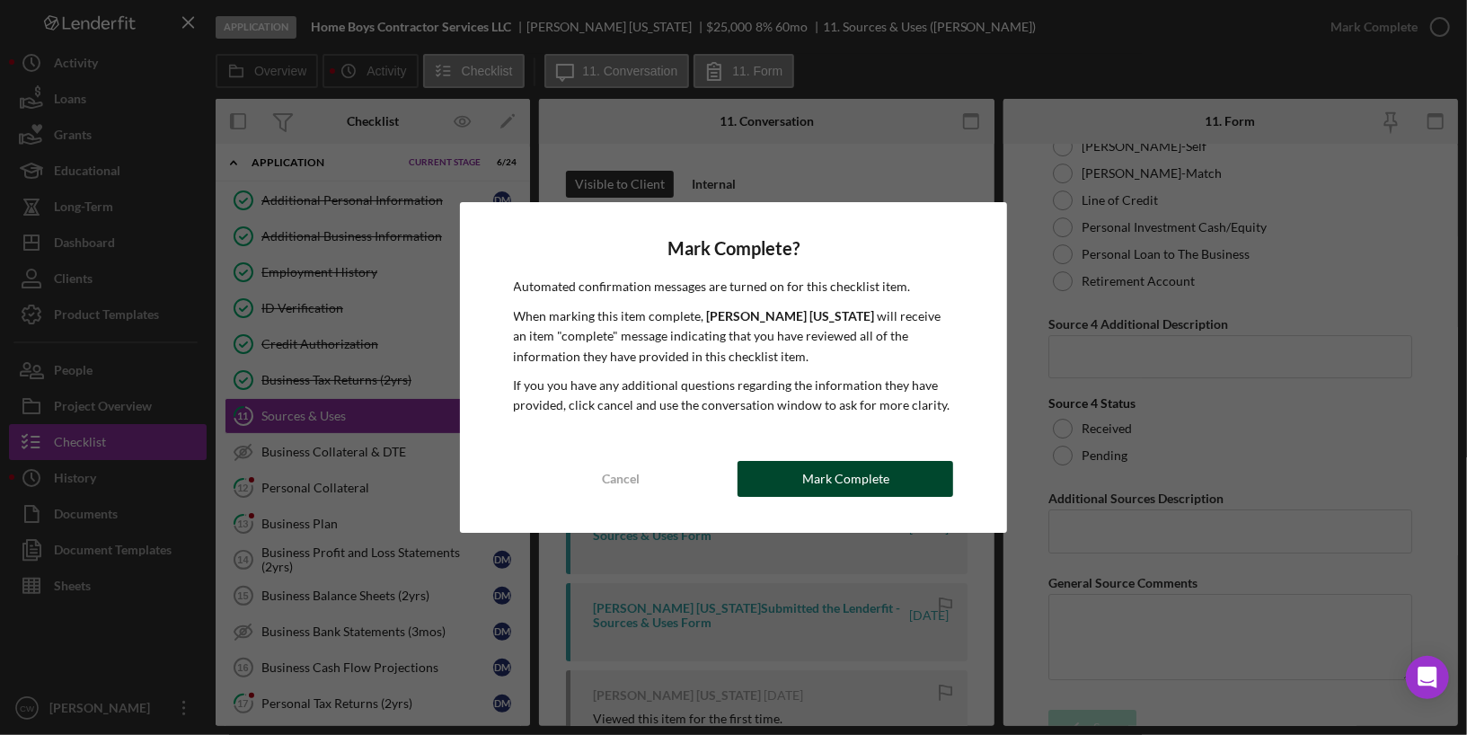
click at [803, 473] on button "Mark Complete" at bounding box center [845, 479] width 216 height 36
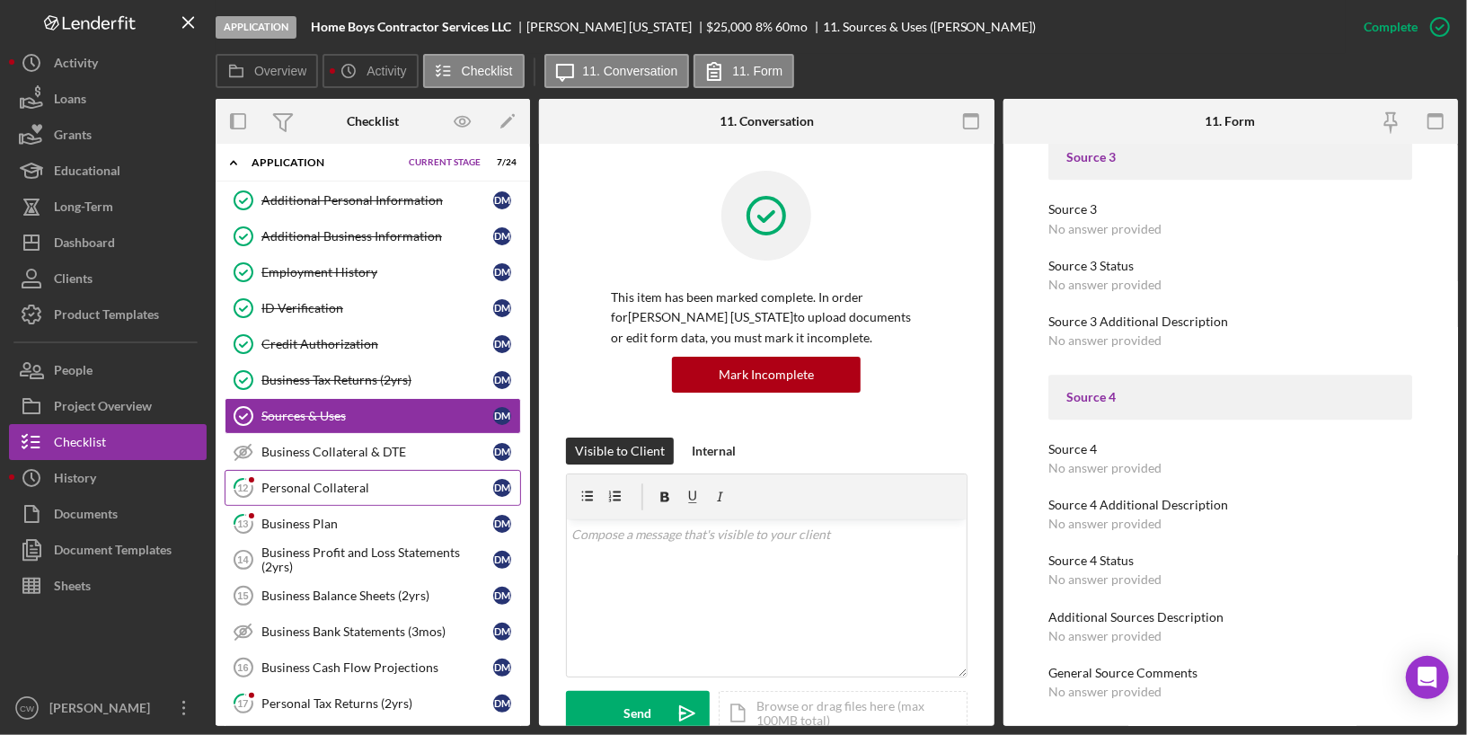
click at [410, 481] on div "Personal Collateral" at bounding box center [377, 488] width 232 height 14
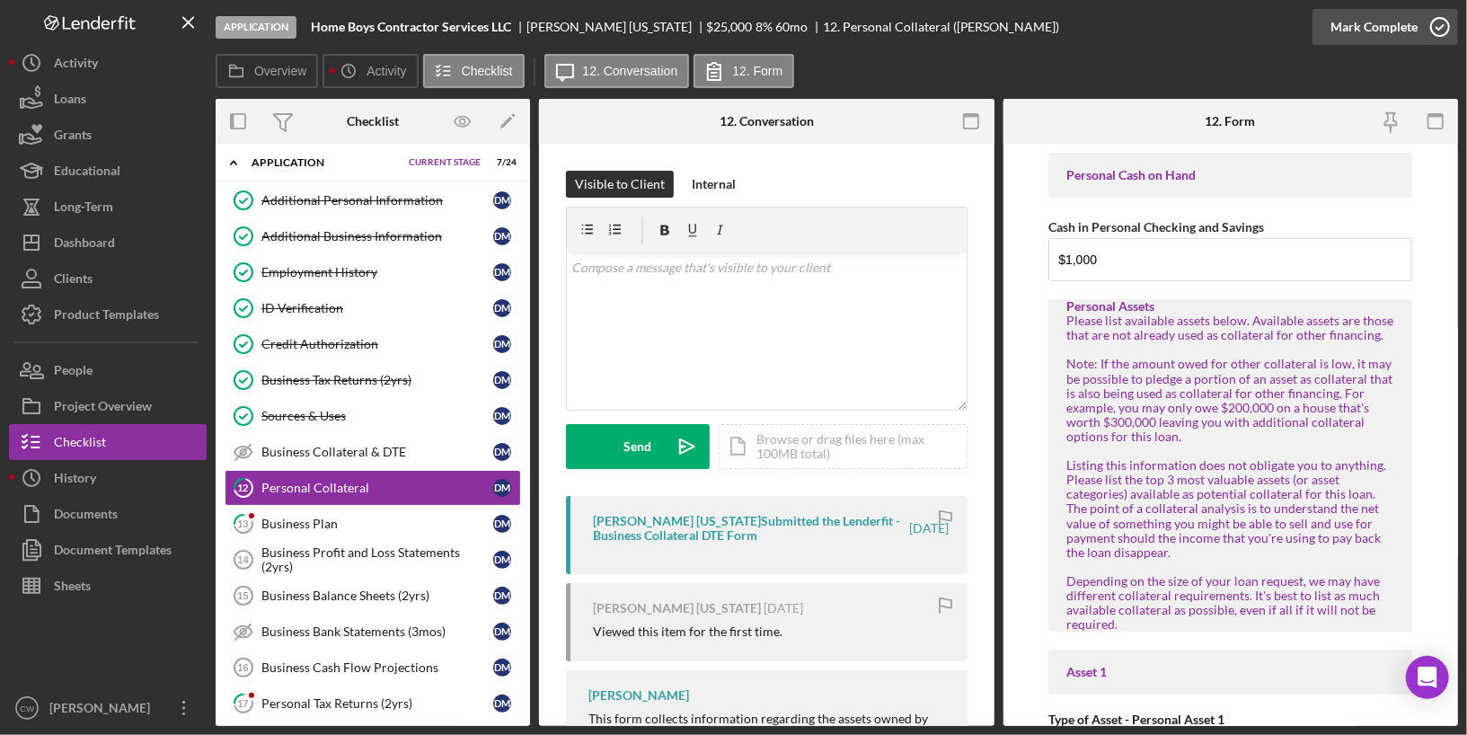
click at [1440, 25] on icon "button" at bounding box center [1439, 26] width 45 height 45
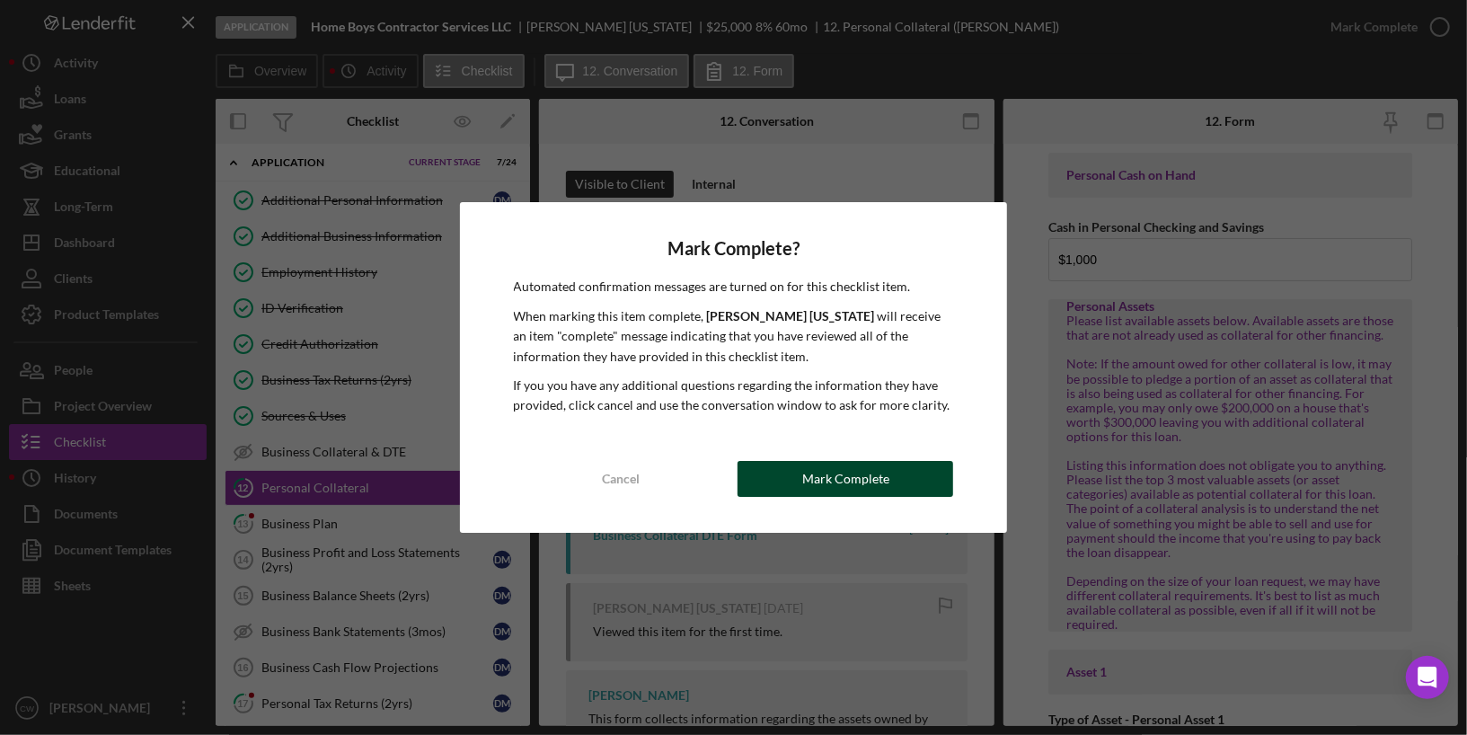
click at [864, 479] on div "Mark Complete" at bounding box center [845, 479] width 87 height 36
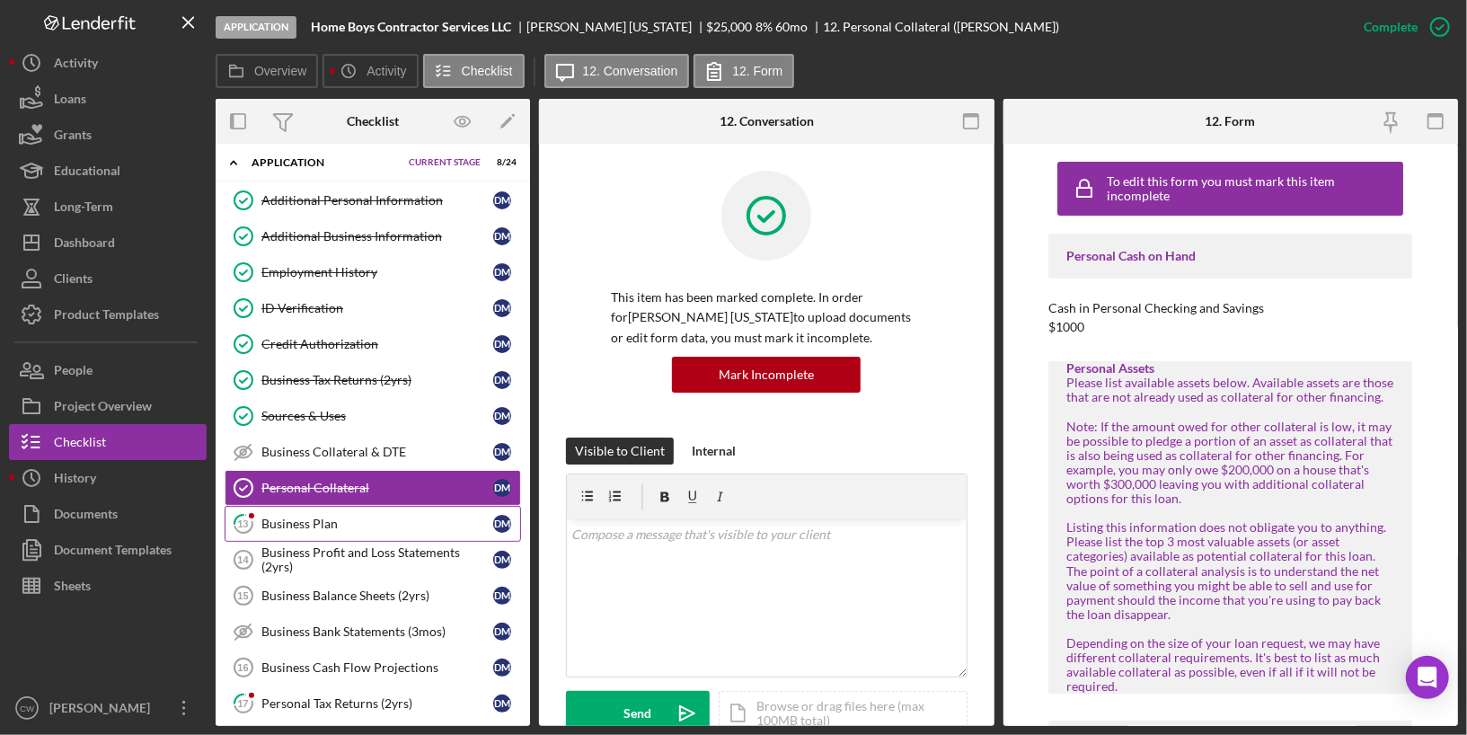
click at [418, 524] on link "13 Business Plan [PERSON_NAME]" at bounding box center [373, 524] width 296 height 36
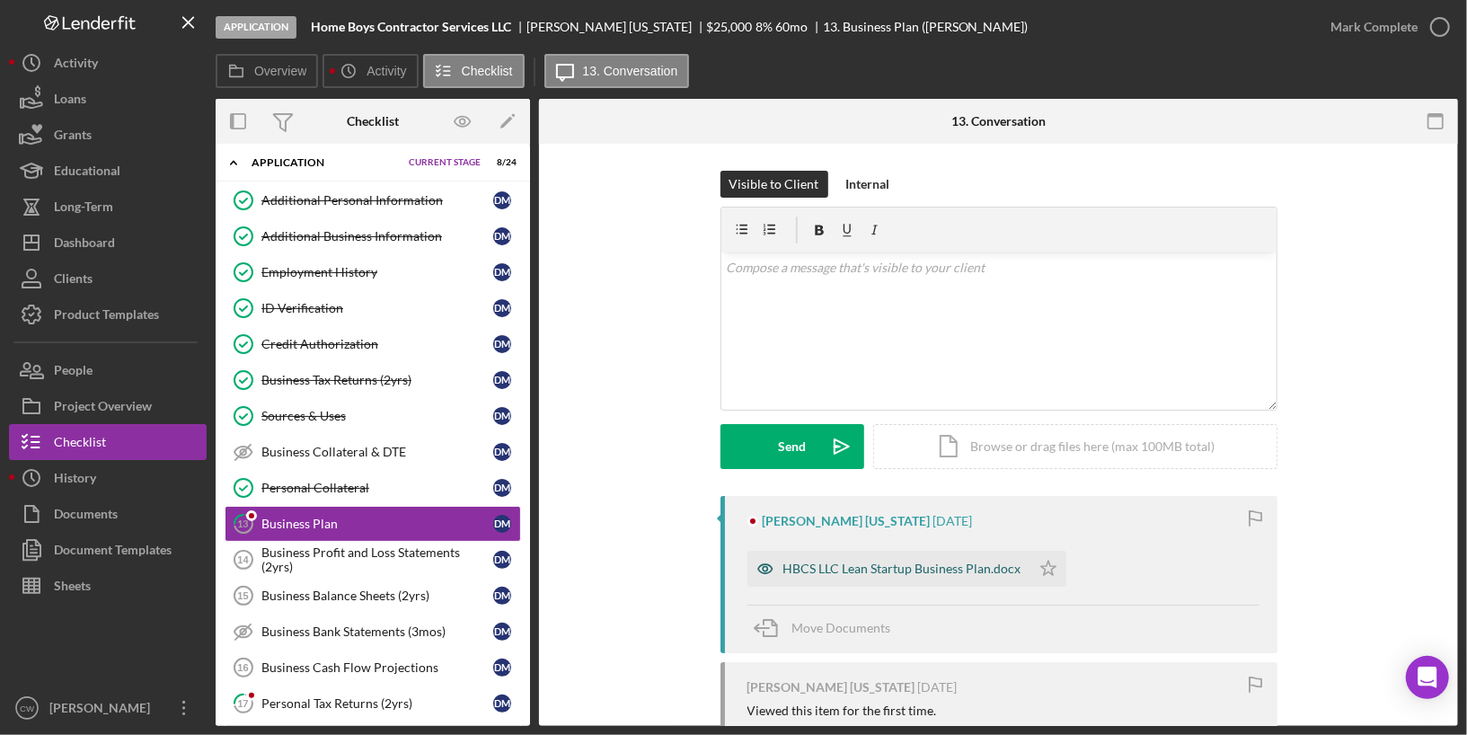
click at [898, 568] on div "HBCS LLC Lean Startup Business Plan.docx" at bounding box center [902, 568] width 238 height 14
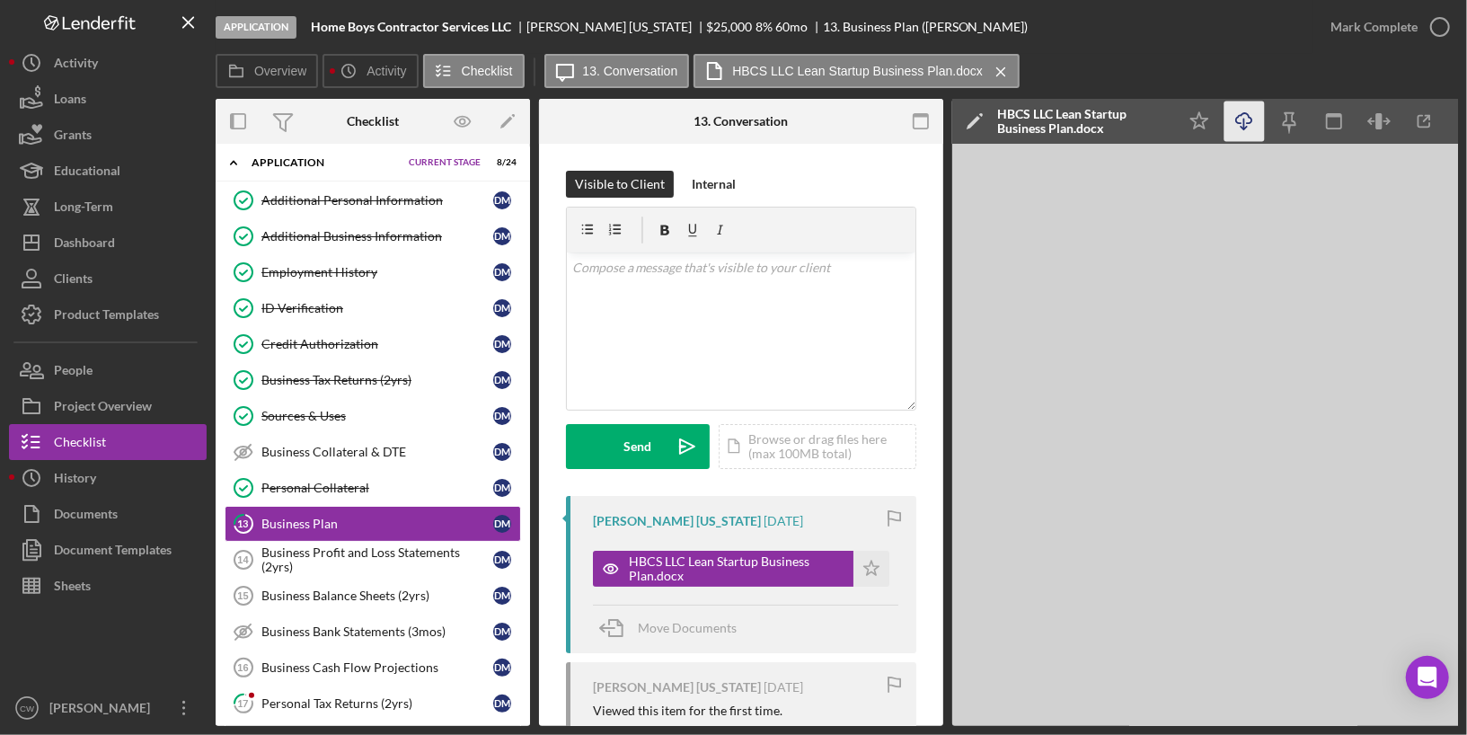
click at [1234, 128] on icon "Icon/Download" at bounding box center [1244, 121] width 40 height 40
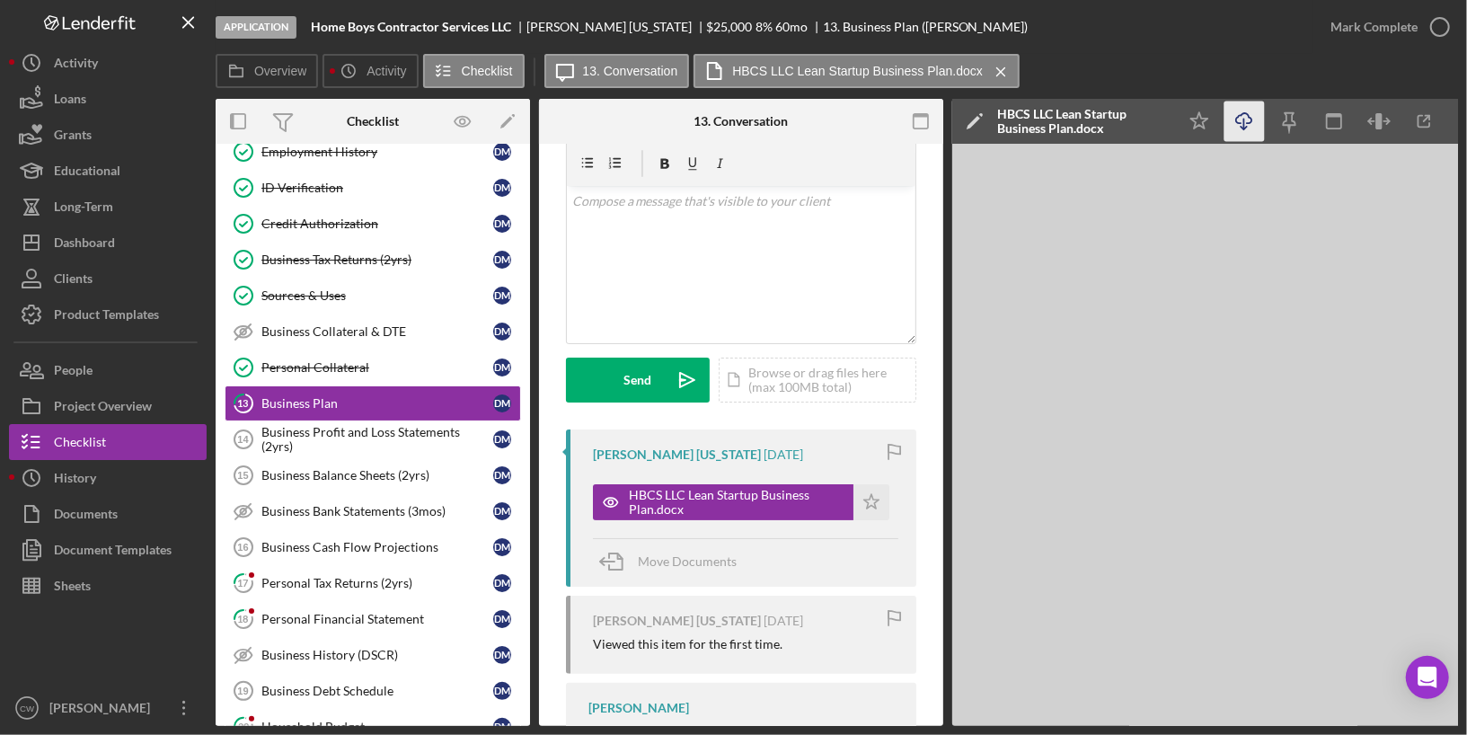
scroll to position [156, 0]
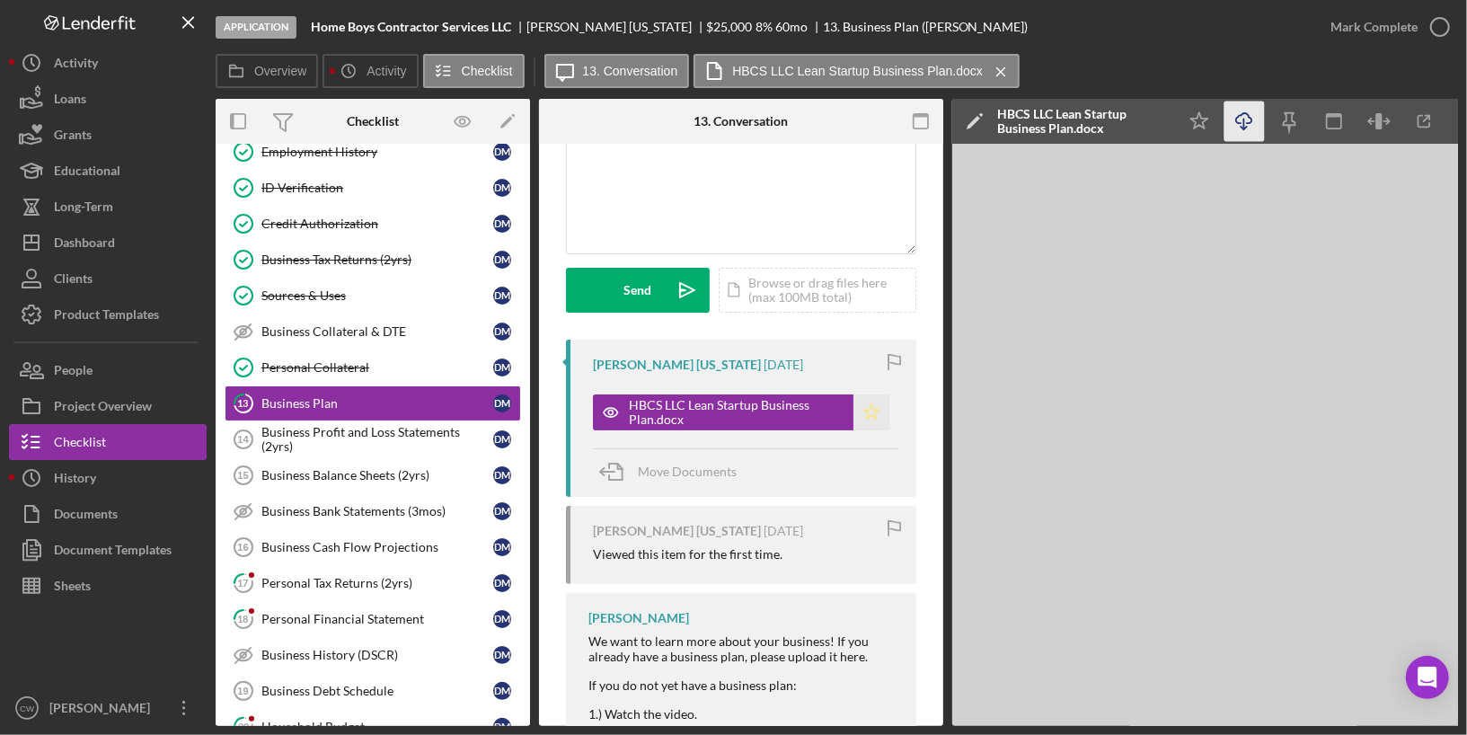
click at [864, 414] on icon "Icon/Star" at bounding box center [871, 412] width 36 height 36
click at [1437, 19] on icon "button" at bounding box center [1439, 26] width 45 height 45
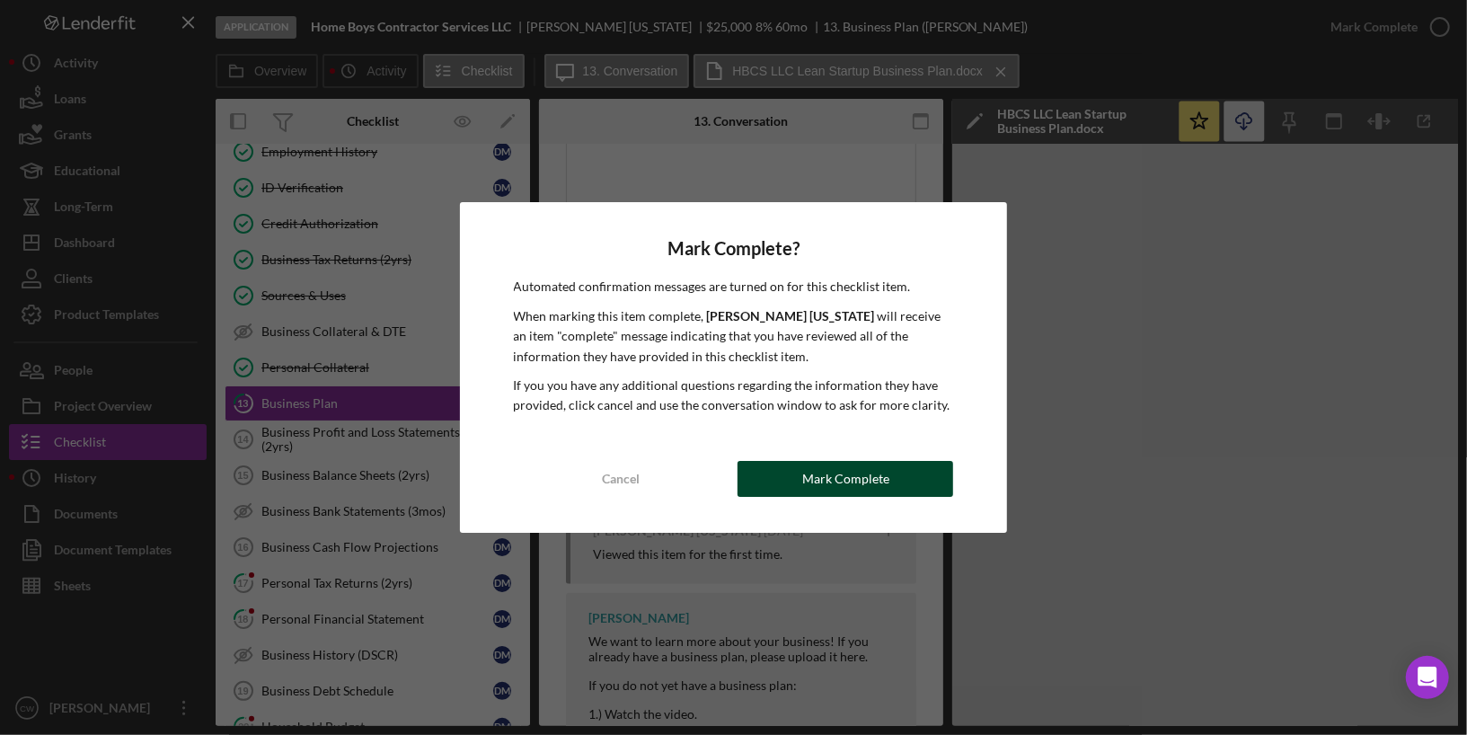
click at [904, 478] on button "Mark Complete" at bounding box center [845, 479] width 216 height 36
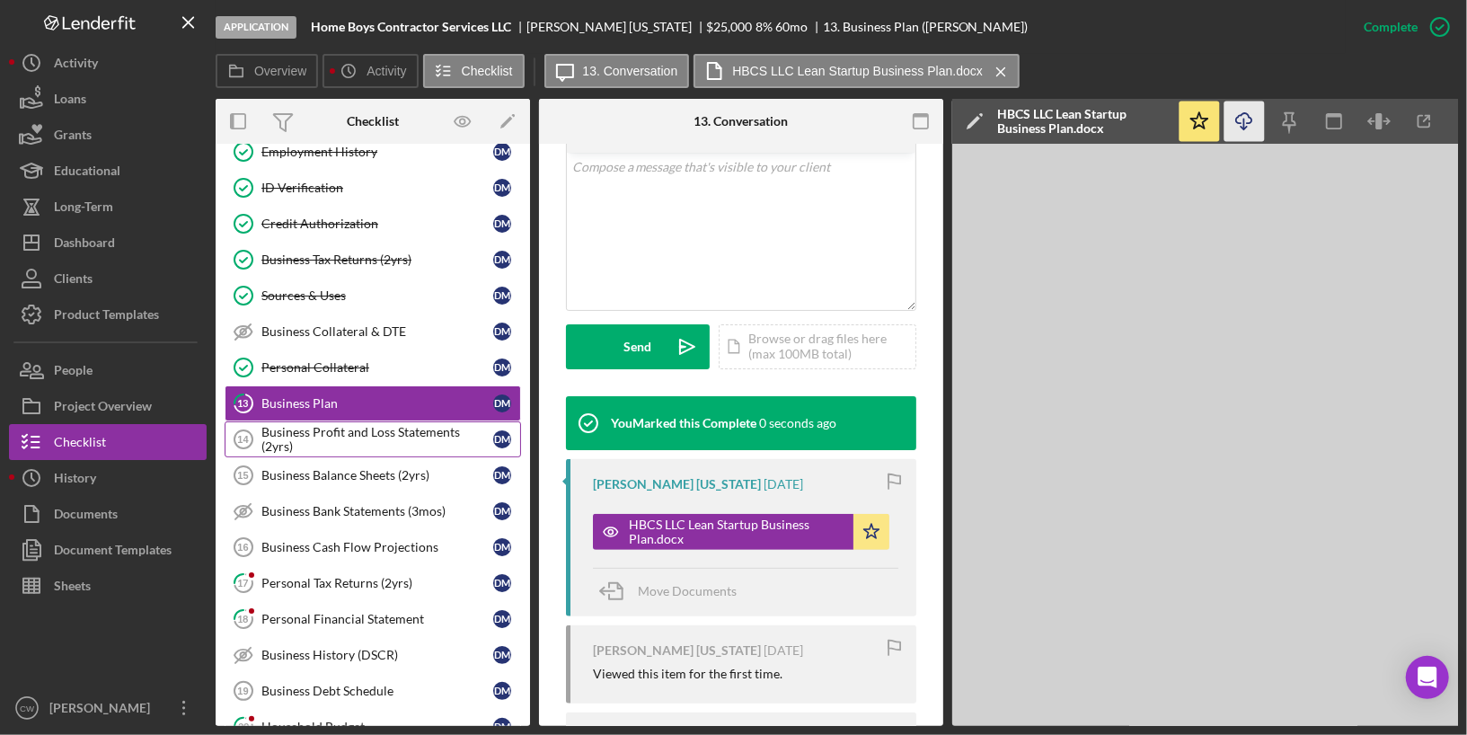
scroll to position [423, 0]
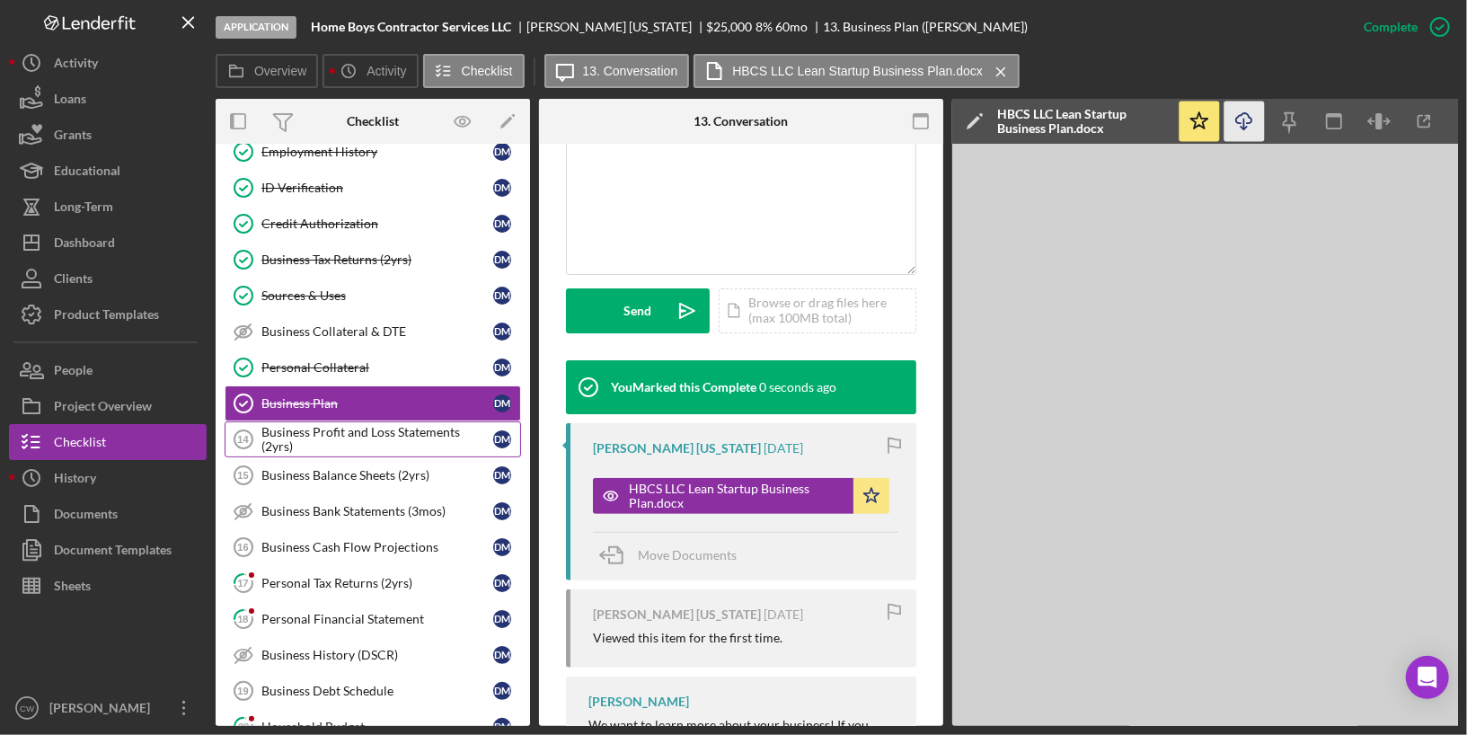
click at [445, 427] on div "Business Profit and Loss Statements (2yrs)" at bounding box center [377, 439] width 232 height 29
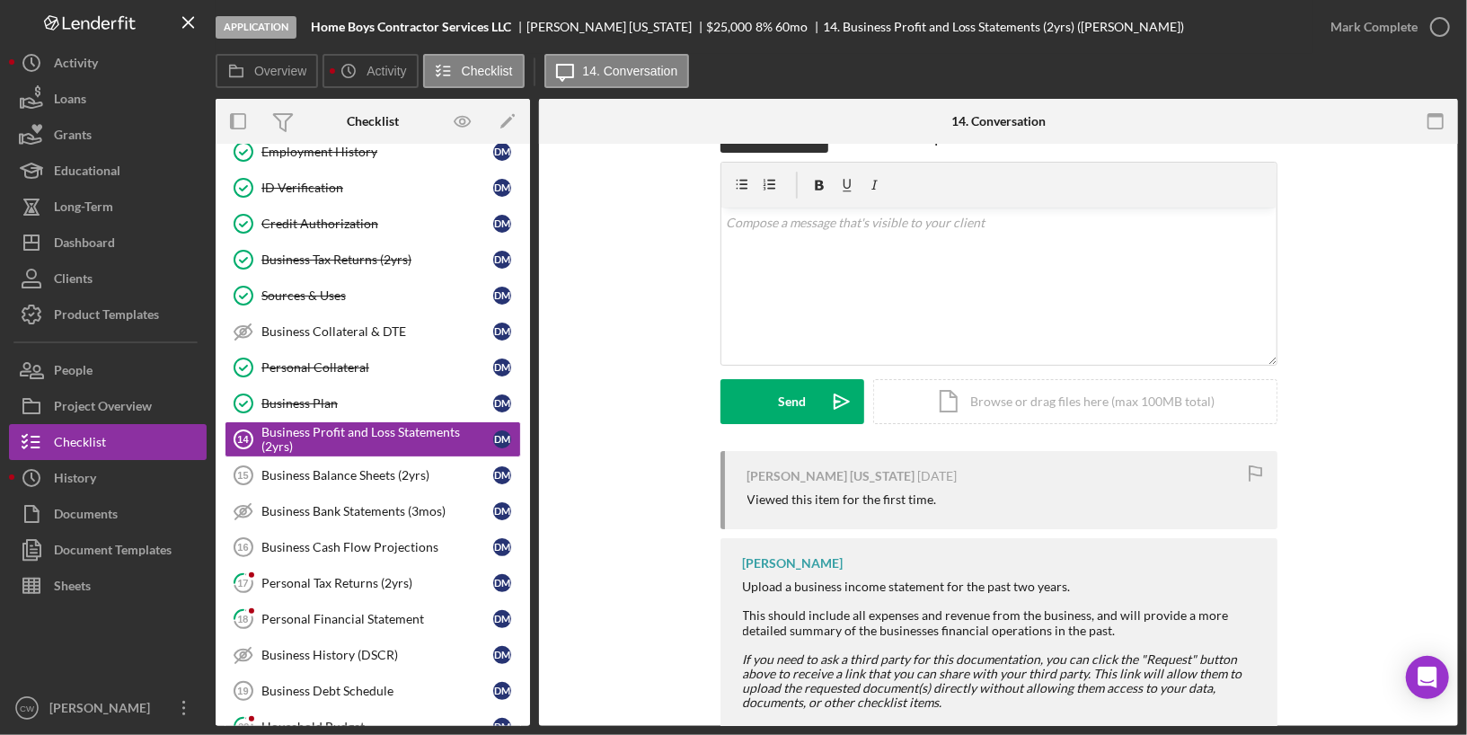
scroll to position [86, 0]
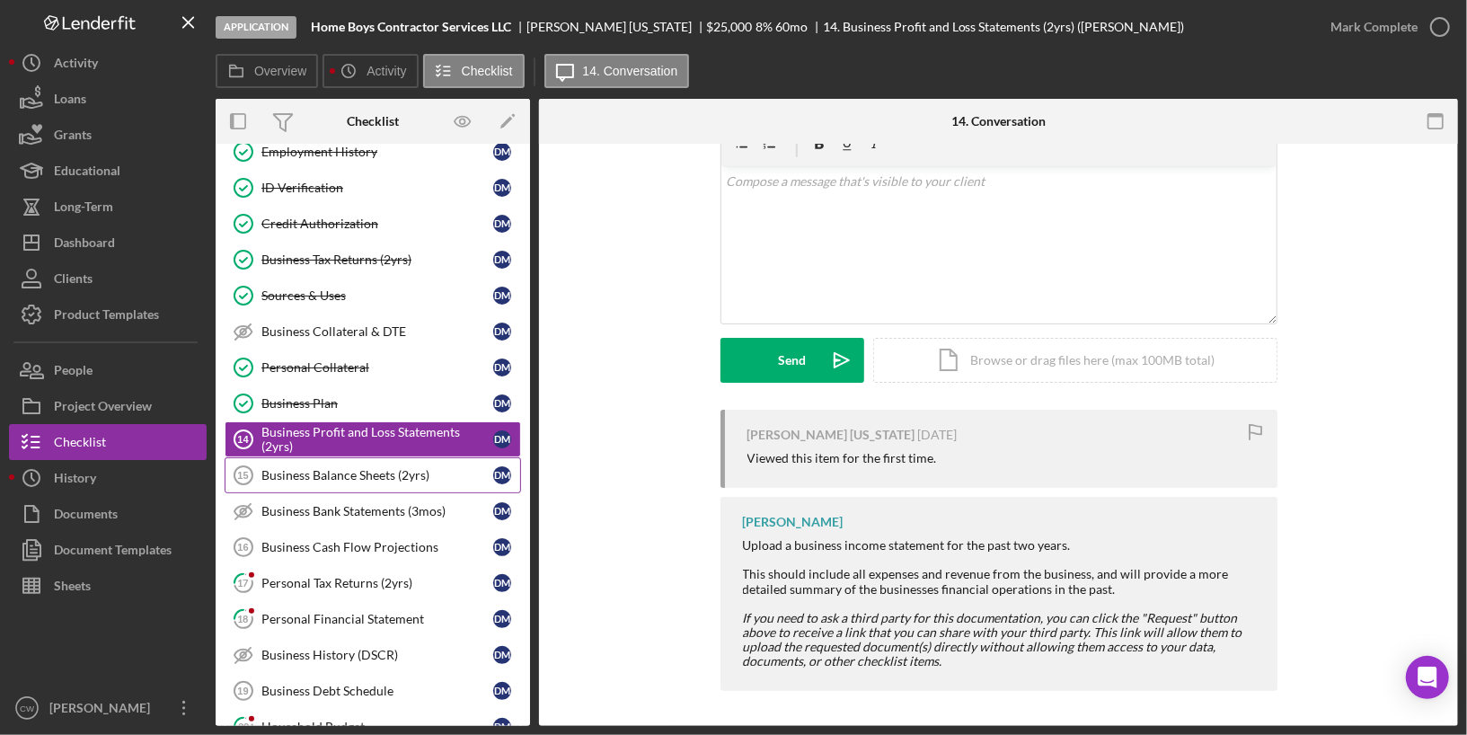
click at [385, 468] on div "Business Balance Sheets (2yrs)" at bounding box center [377, 475] width 232 height 14
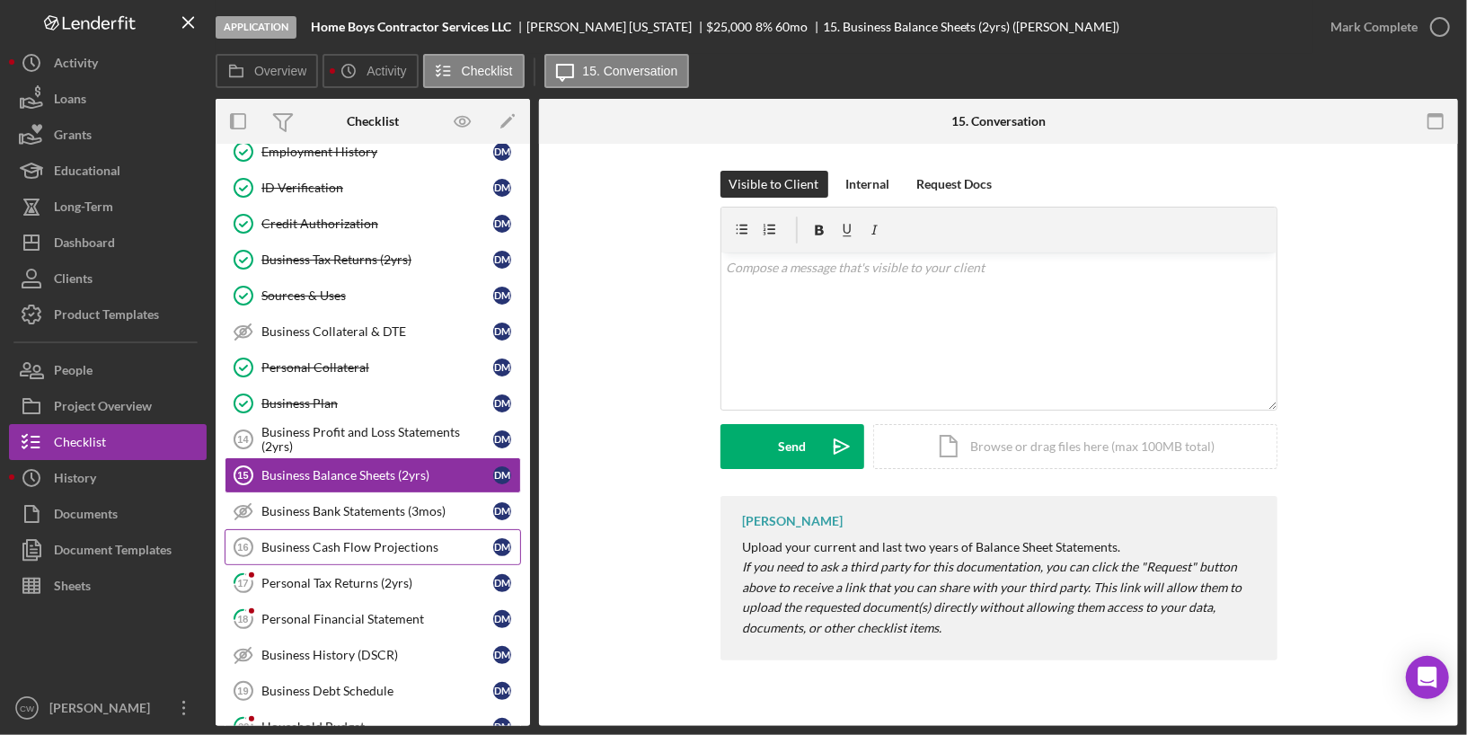
click at [317, 540] on div "Business Cash Flow Projections" at bounding box center [377, 547] width 232 height 14
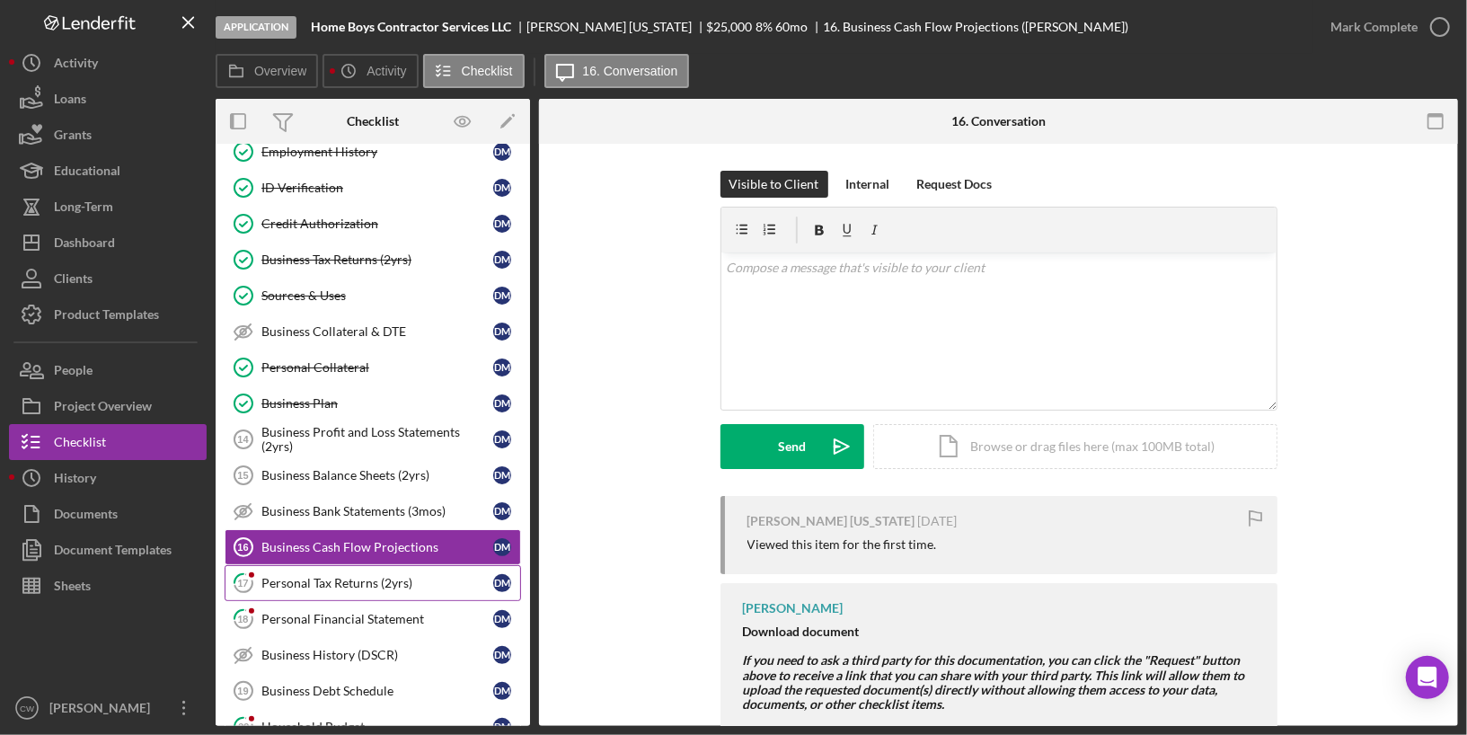
click at [400, 573] on link "17 Personal Tax Returns (2yrs) [PERSON_NAME]" at bounding box center [373, 583] width 296 height 36
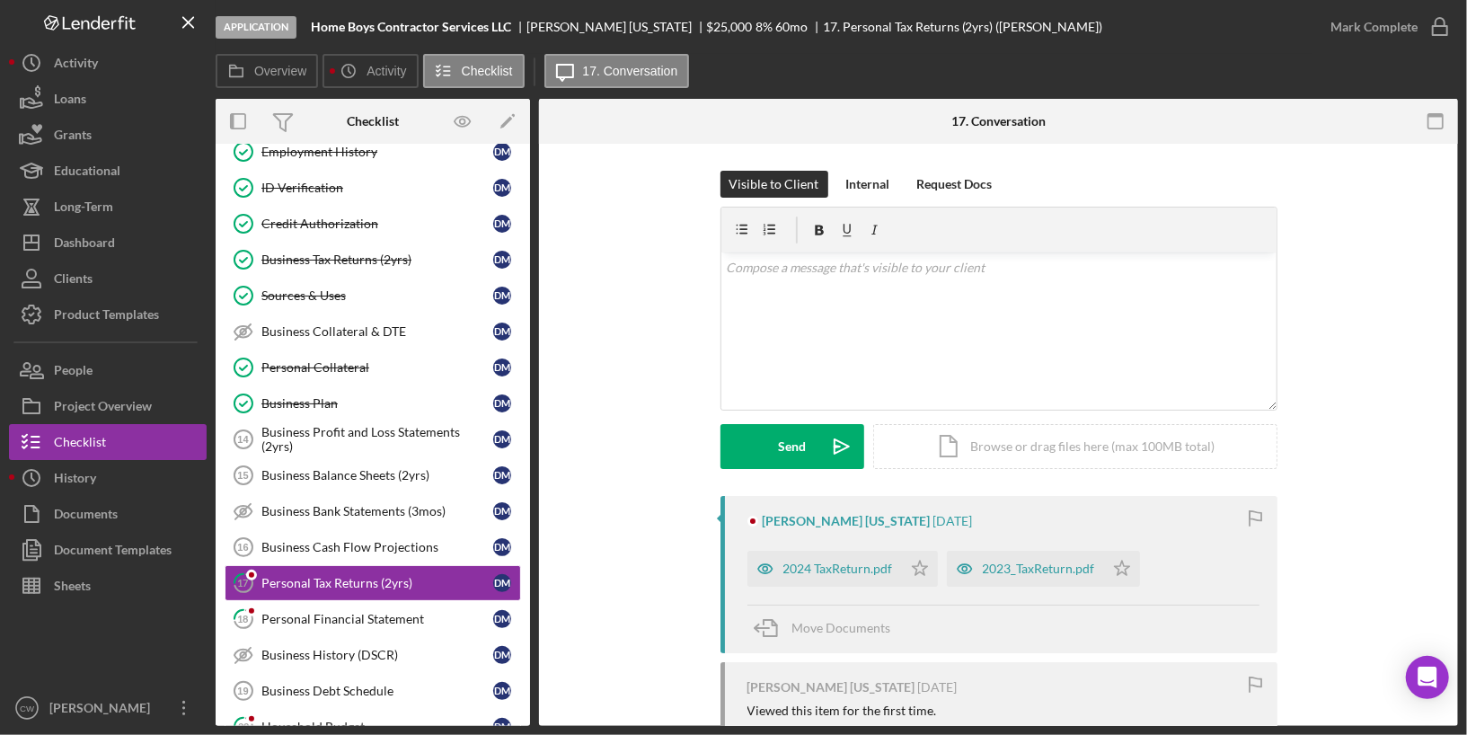
scroll to position [172, 0]
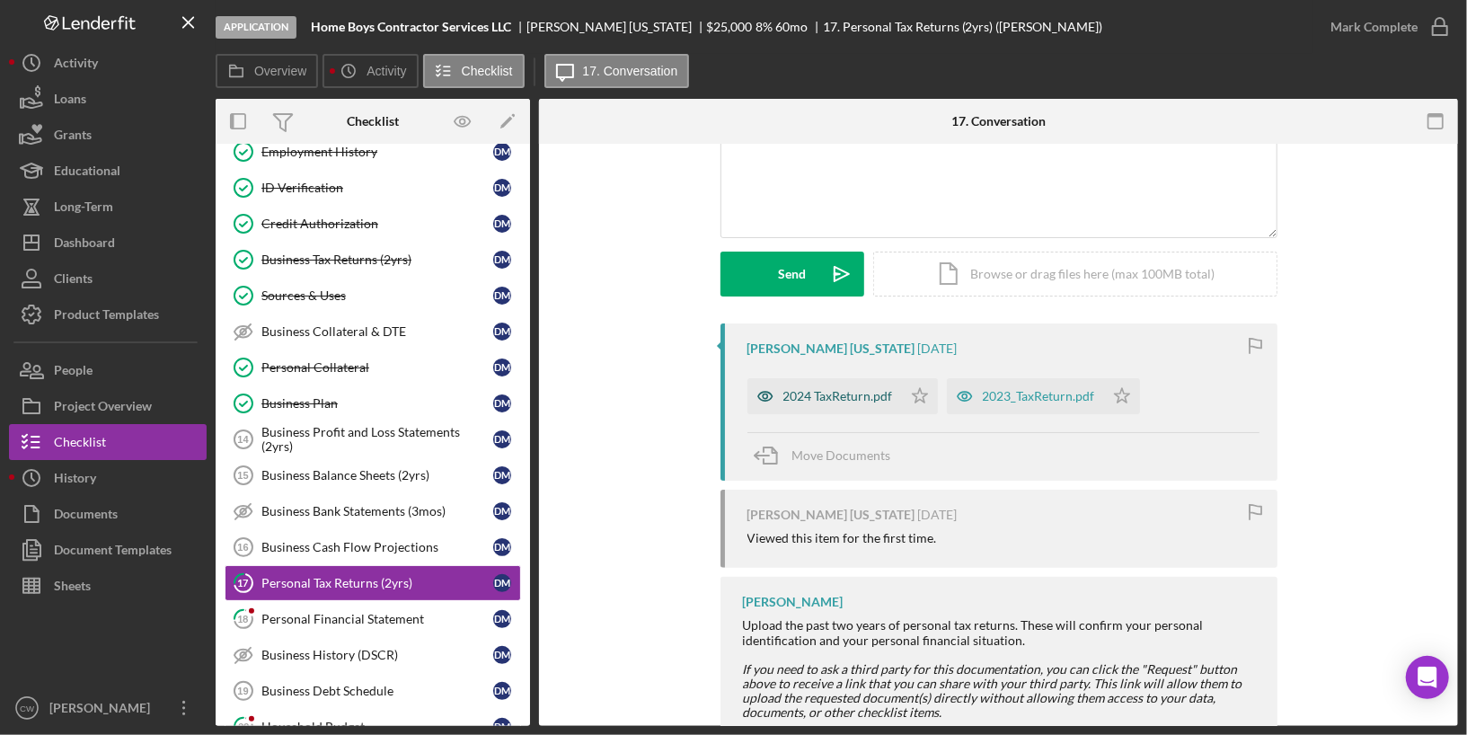
click at [799, 396] on div "2024 TaxReturn.pdf" at bounding box center [838, 396] width 110 height 14
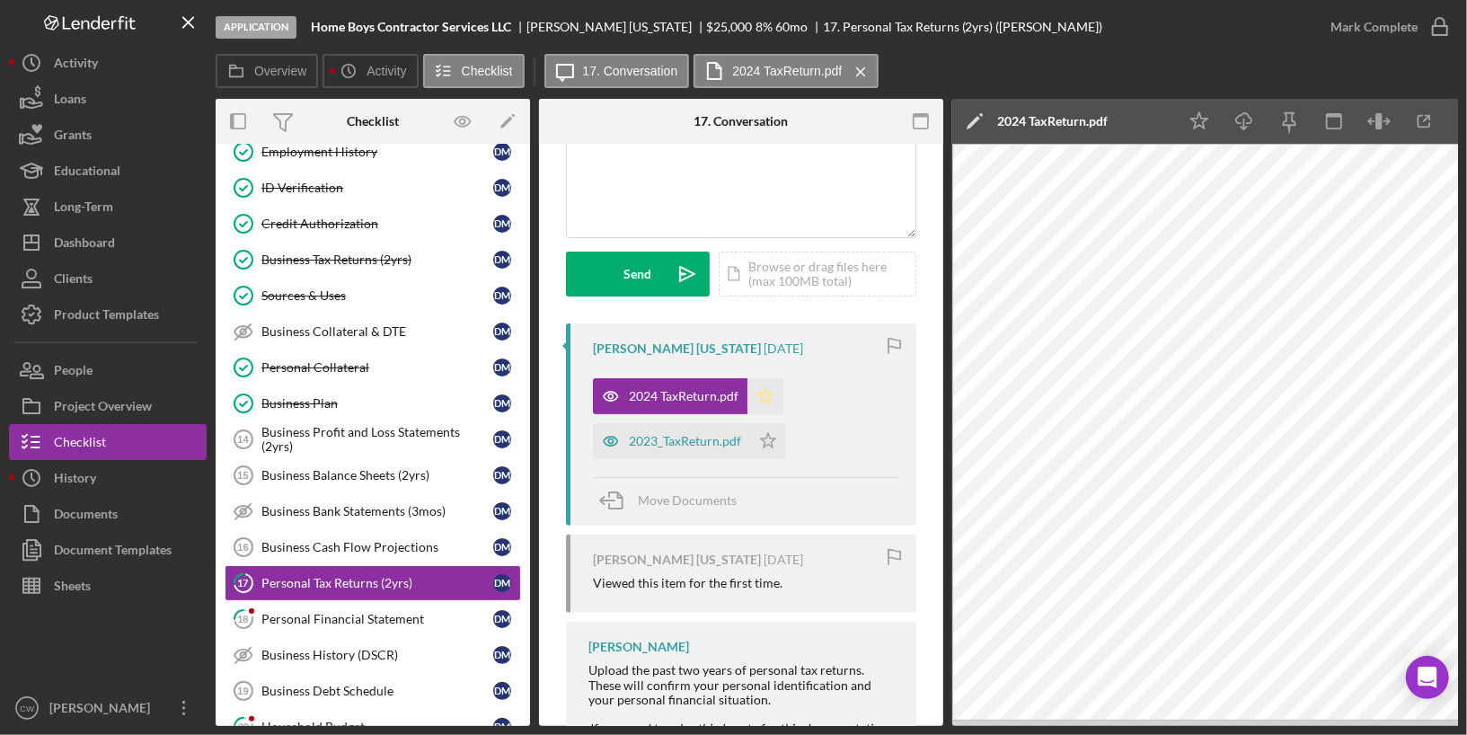
click at [765, 392] on icon "Icon/Star" at bounding box center [765, 396] width 36 height 36
click at [764, 444] on icon "Icon/Star" at bounding box center [768, 441] width 36 height 36
click at [1435, 31] on icon "button" at bounding box center [1439, 26] width 45 height 45
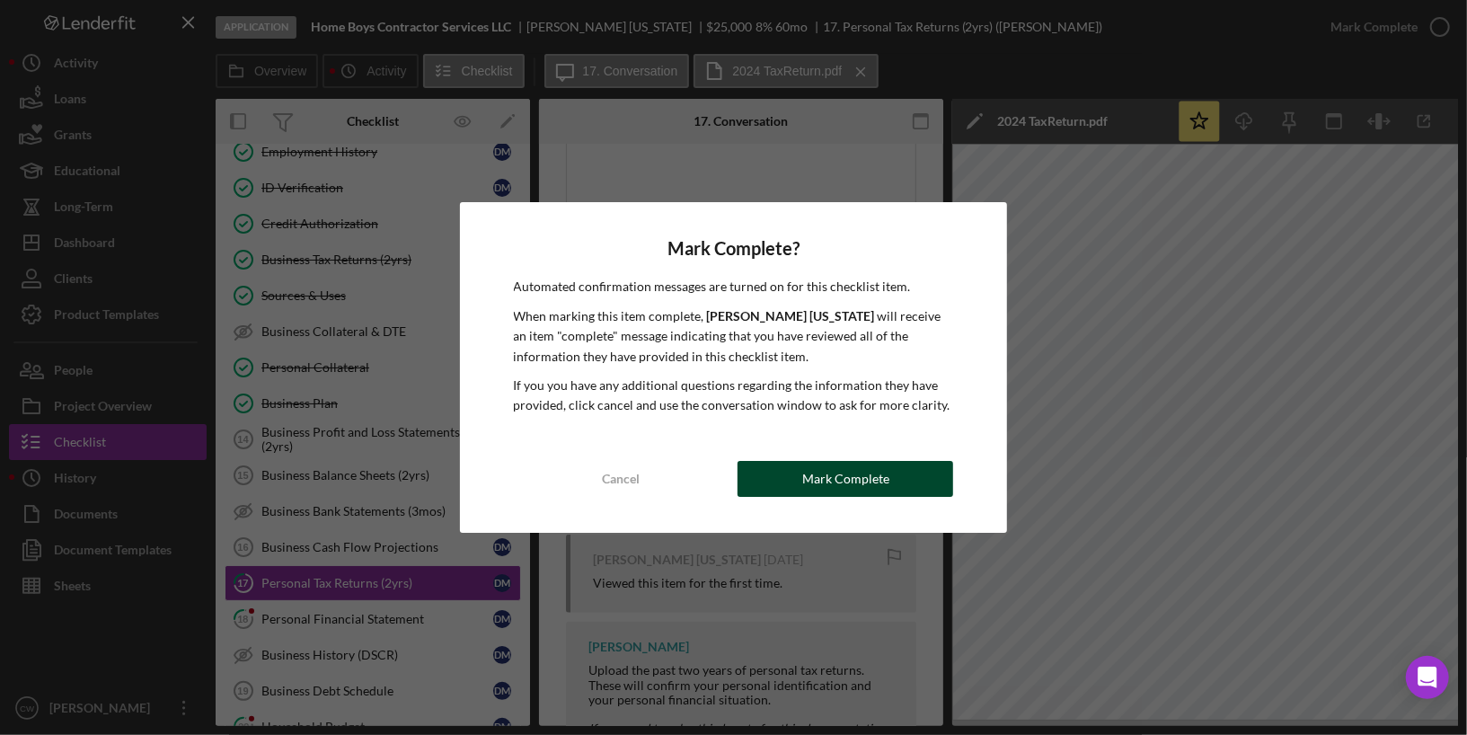
click at [843, 477] on div "Mark Complete" at bounding box center [845, 479] width 87 height 36
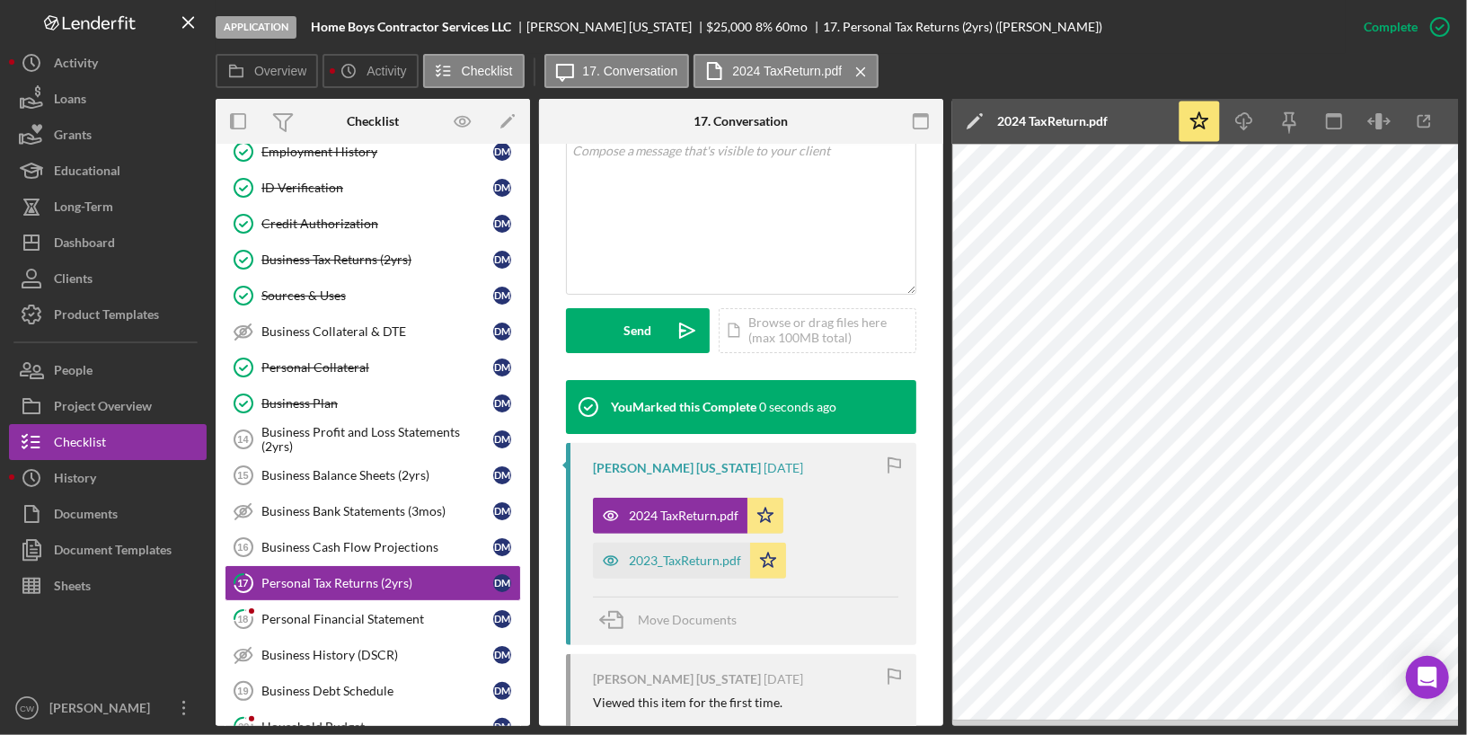
scroll to position [439, 0]
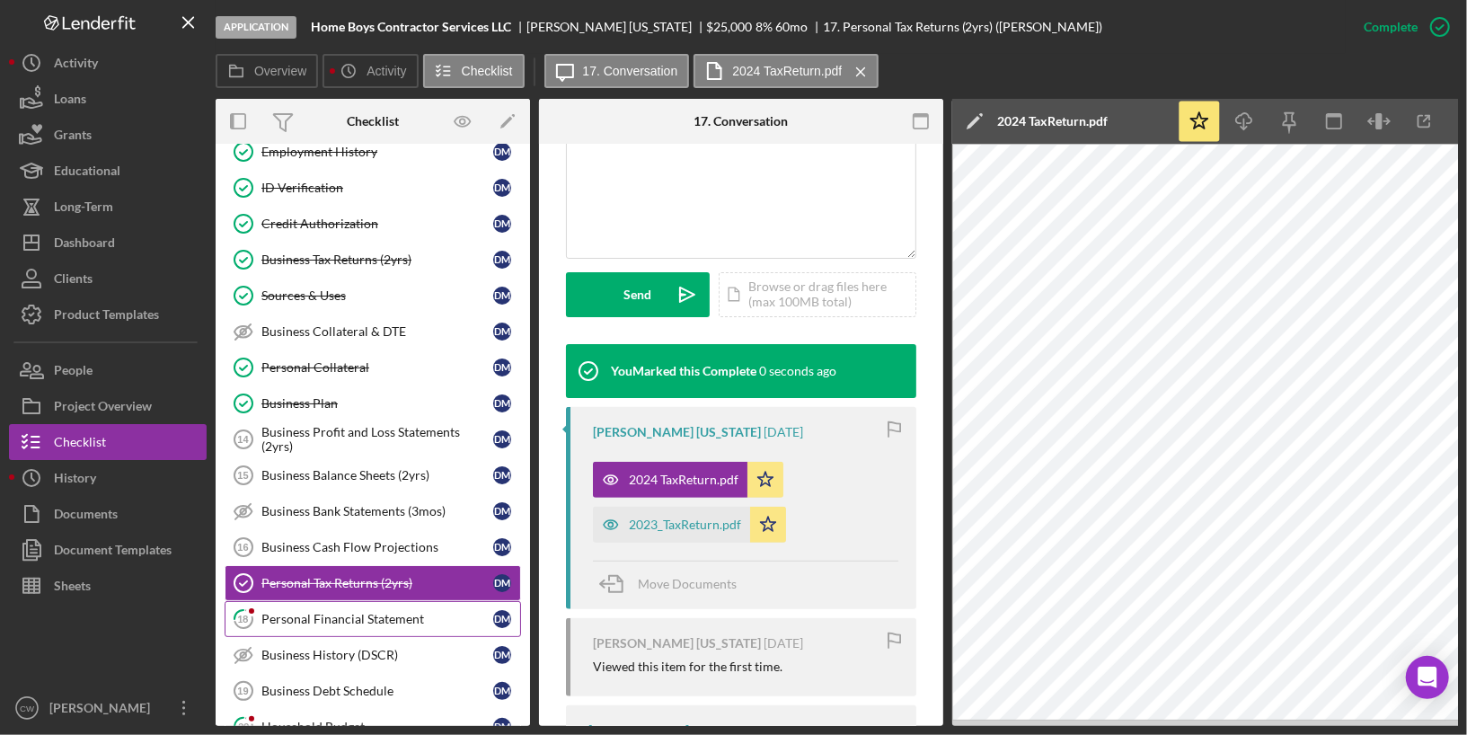
click at [420, 605] on link "18 Personal Financial Statement [PERSON_NAME]" at bounding box center [373, 619] width 296 height 36
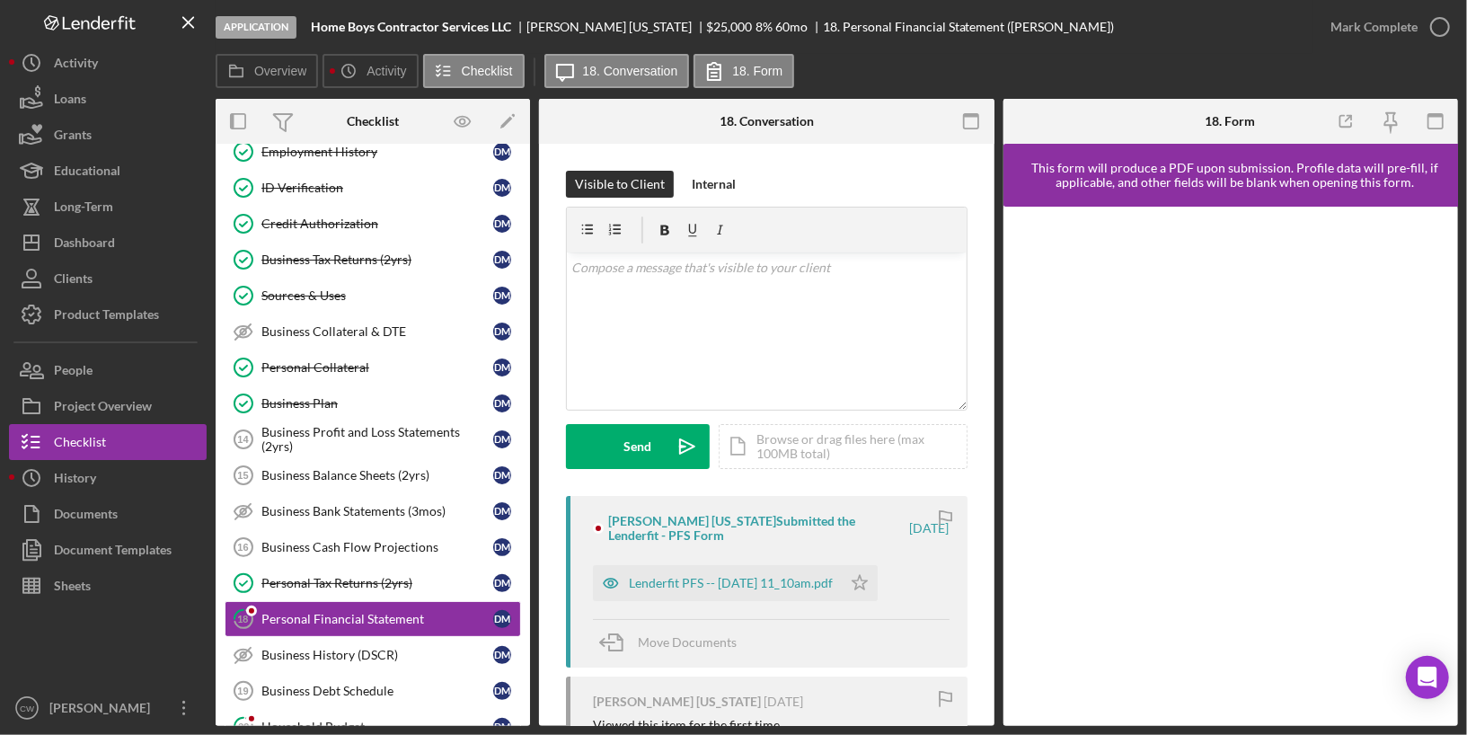
scroll to position [72, 0]
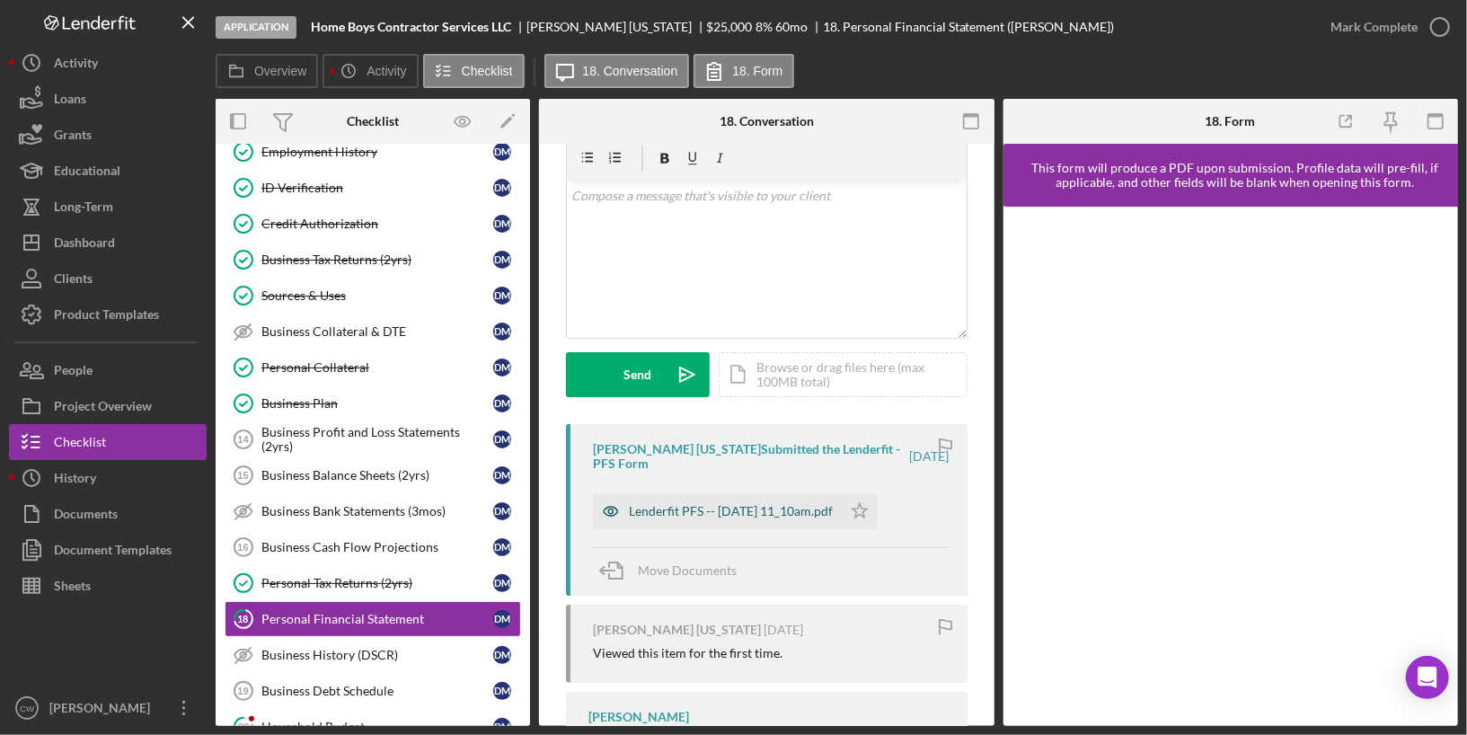
click at [725, 506] on div "Lenderfit PFS -- [DATE] 11_10am.pdf" at bounding box center [731, 511] width 204 height 14
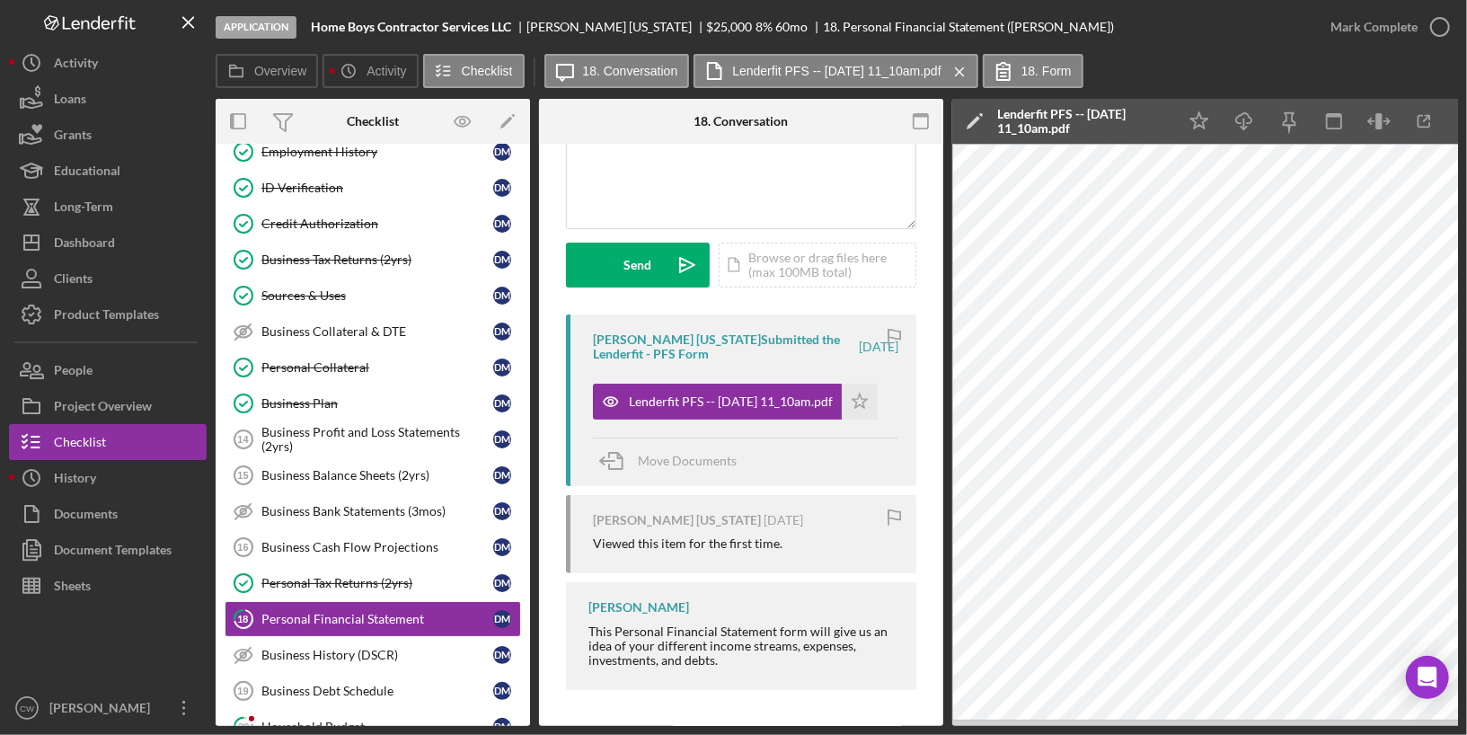
scroll to position [0, 0]
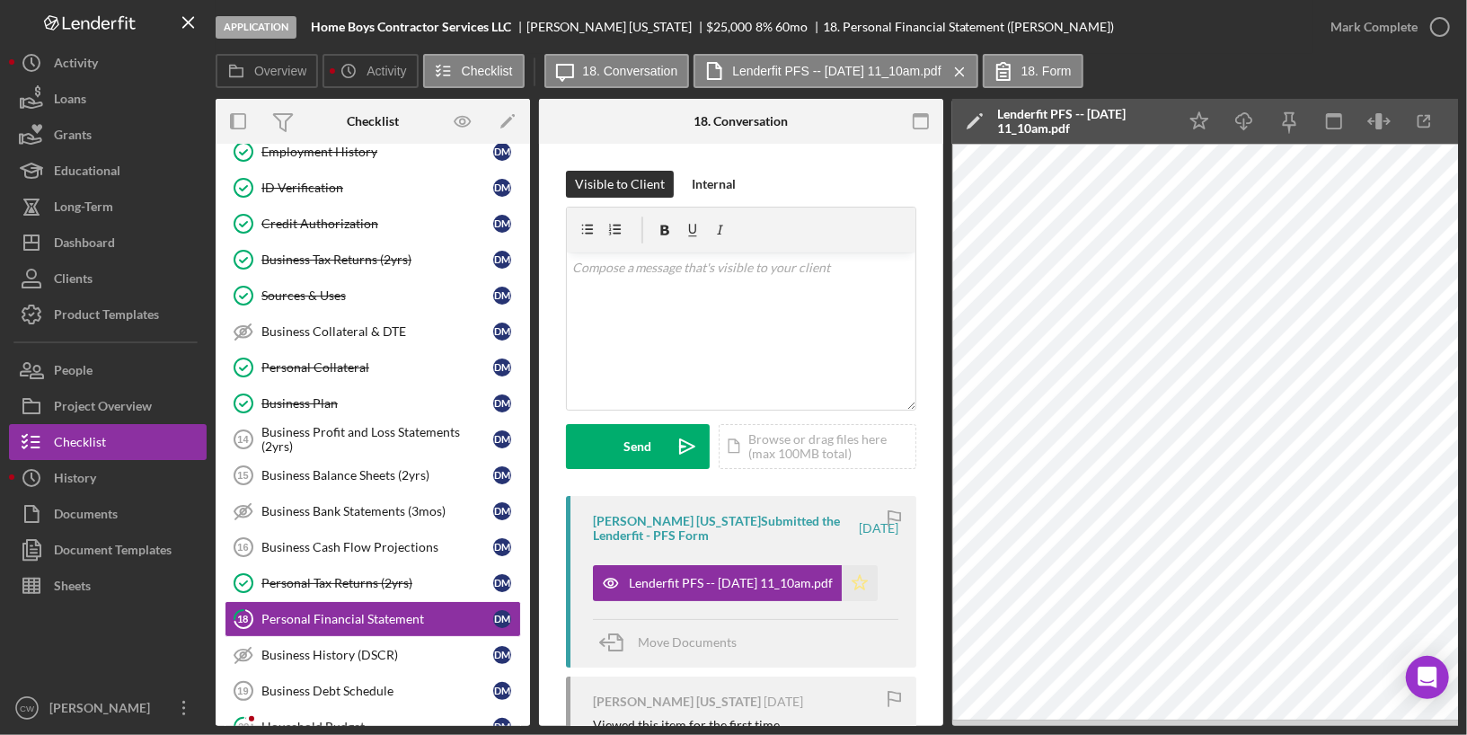
click at [869, 586] on icon "Icon/Star" at bounding box center [860, 583] width 36 height 36
click at [1443, 23] on icon "button" at bounding box center [1439, 26] width 45 height 45
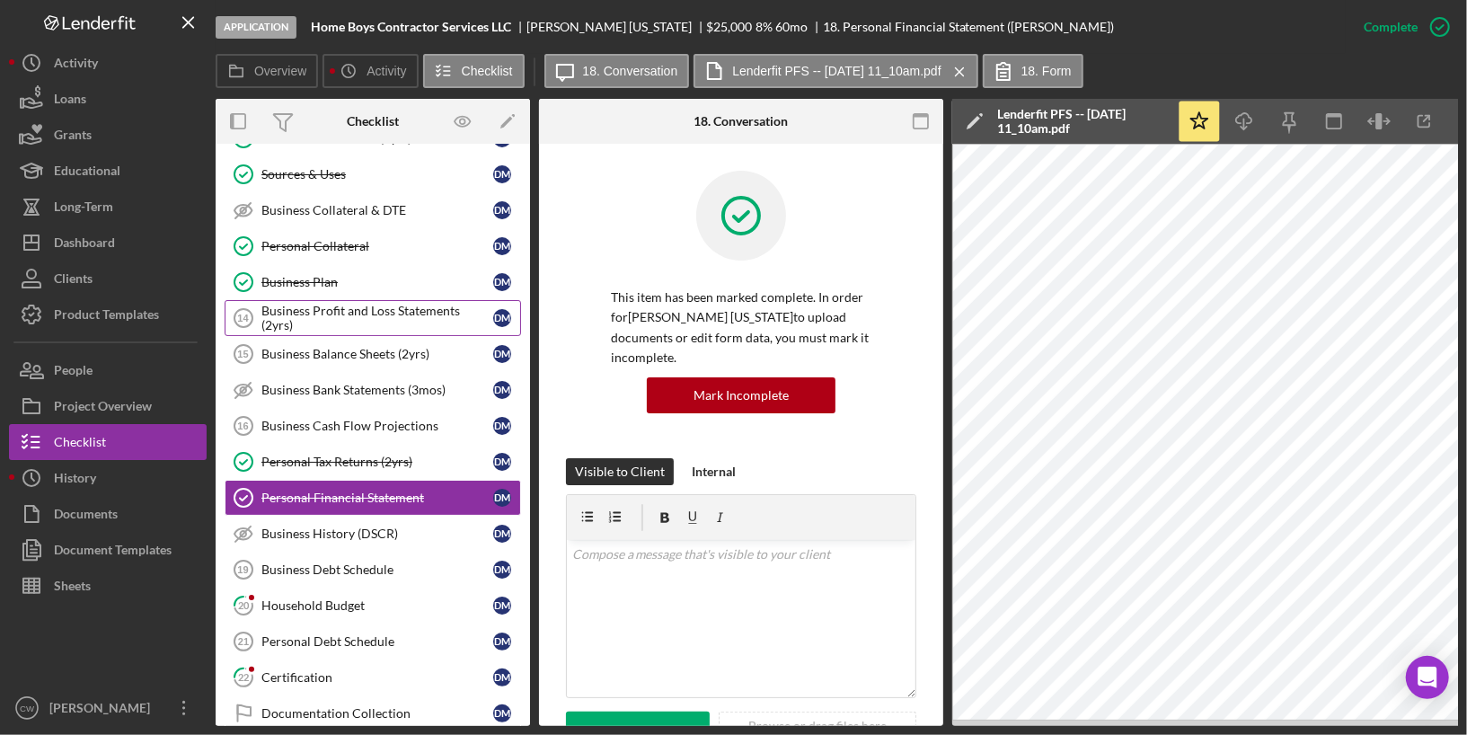
scroll to position [701, 0]
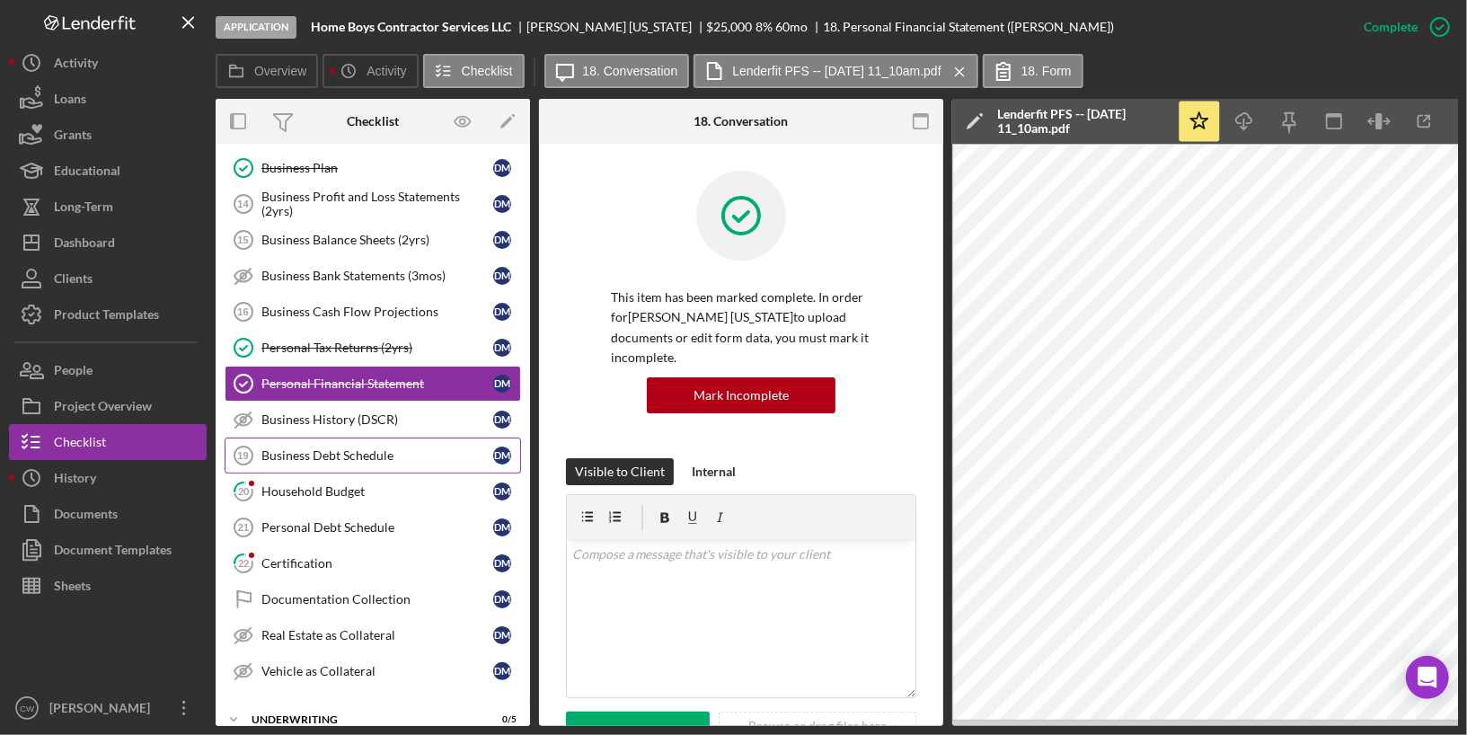
click at [411, 448] on div "Business Debt Schedule" at bounding box center [377, 455] width 232 height 14
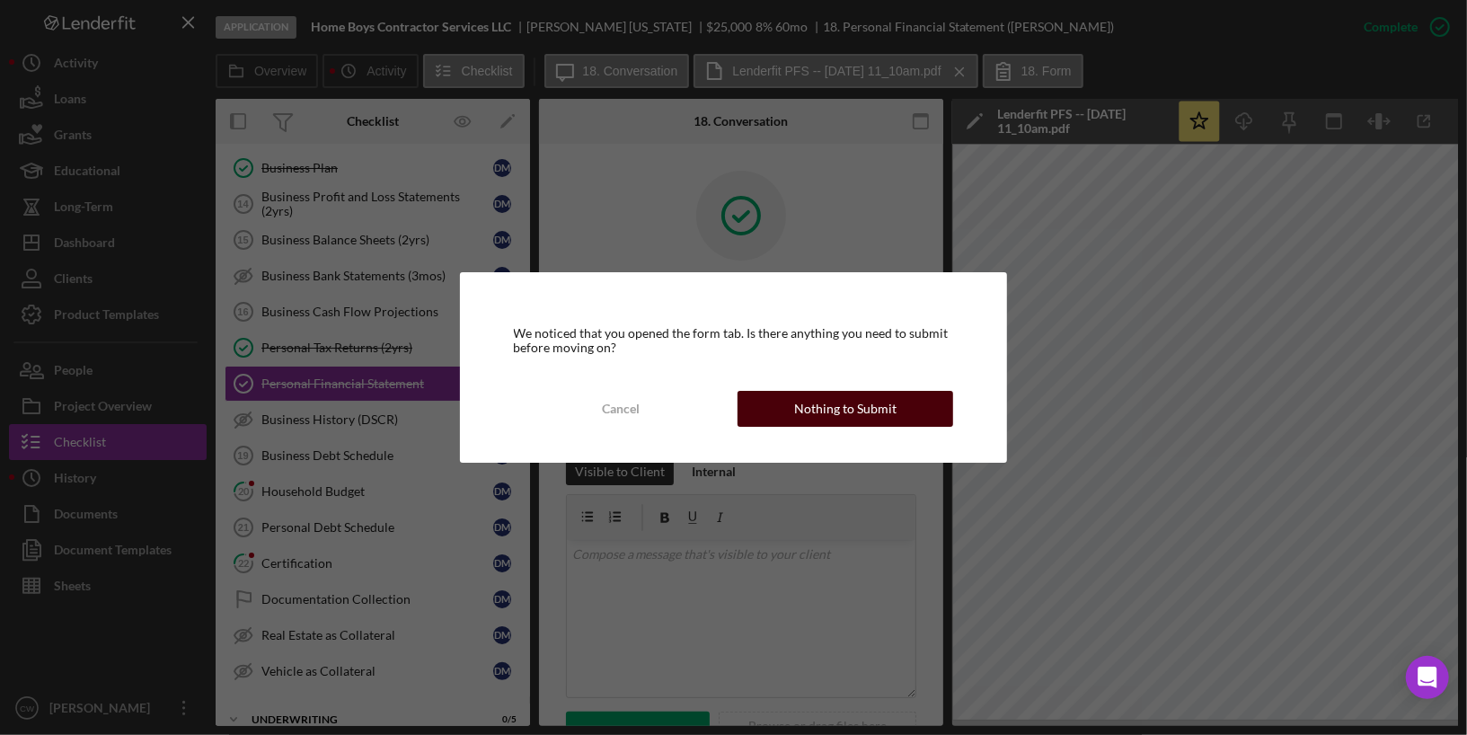
click at [877, 417] on div "Nothing to Submit" at bounding box center [845, 409] width 102 height 36
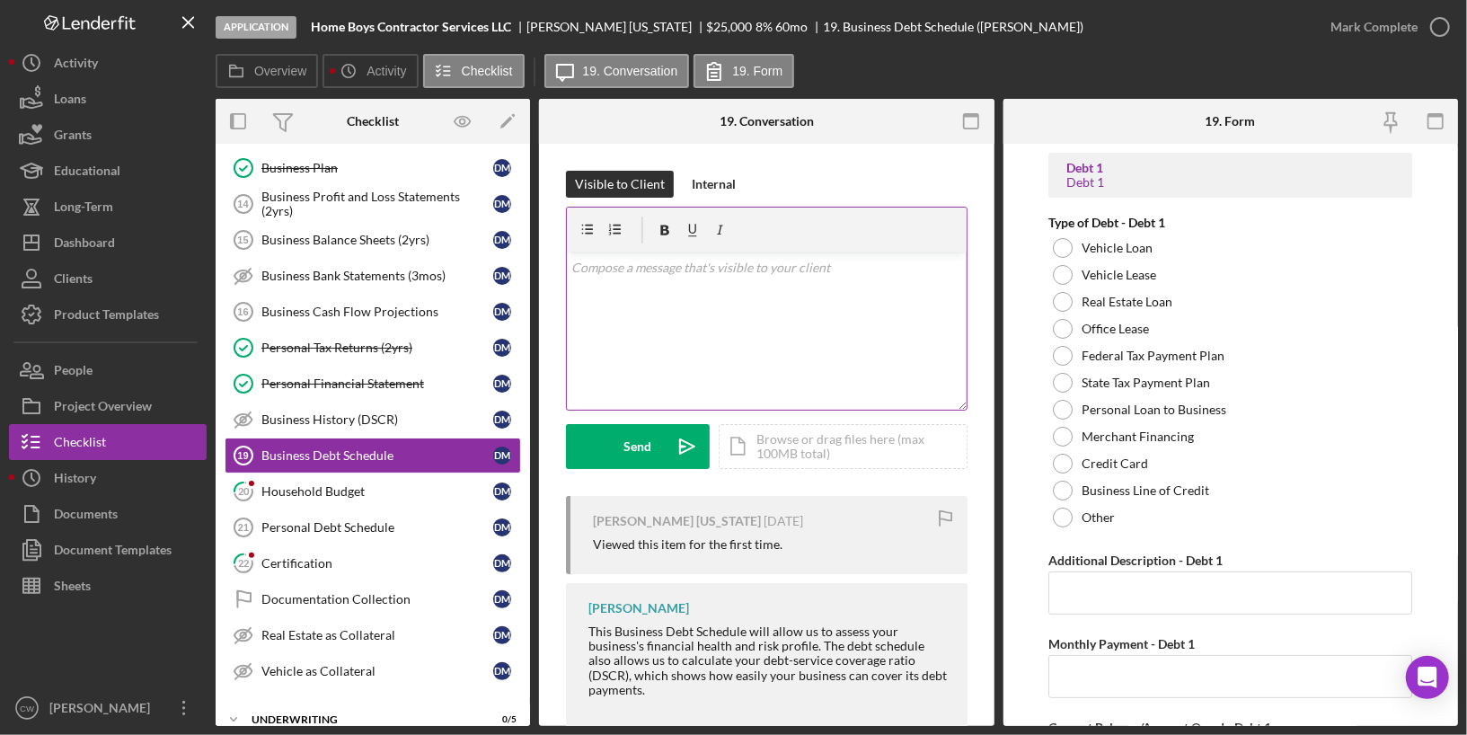
click at [696, 341] on div "v Color teal Color pink Remove color Add row above Add row below Add column bef…" at bounding box center [767, 330] width 400 height 157
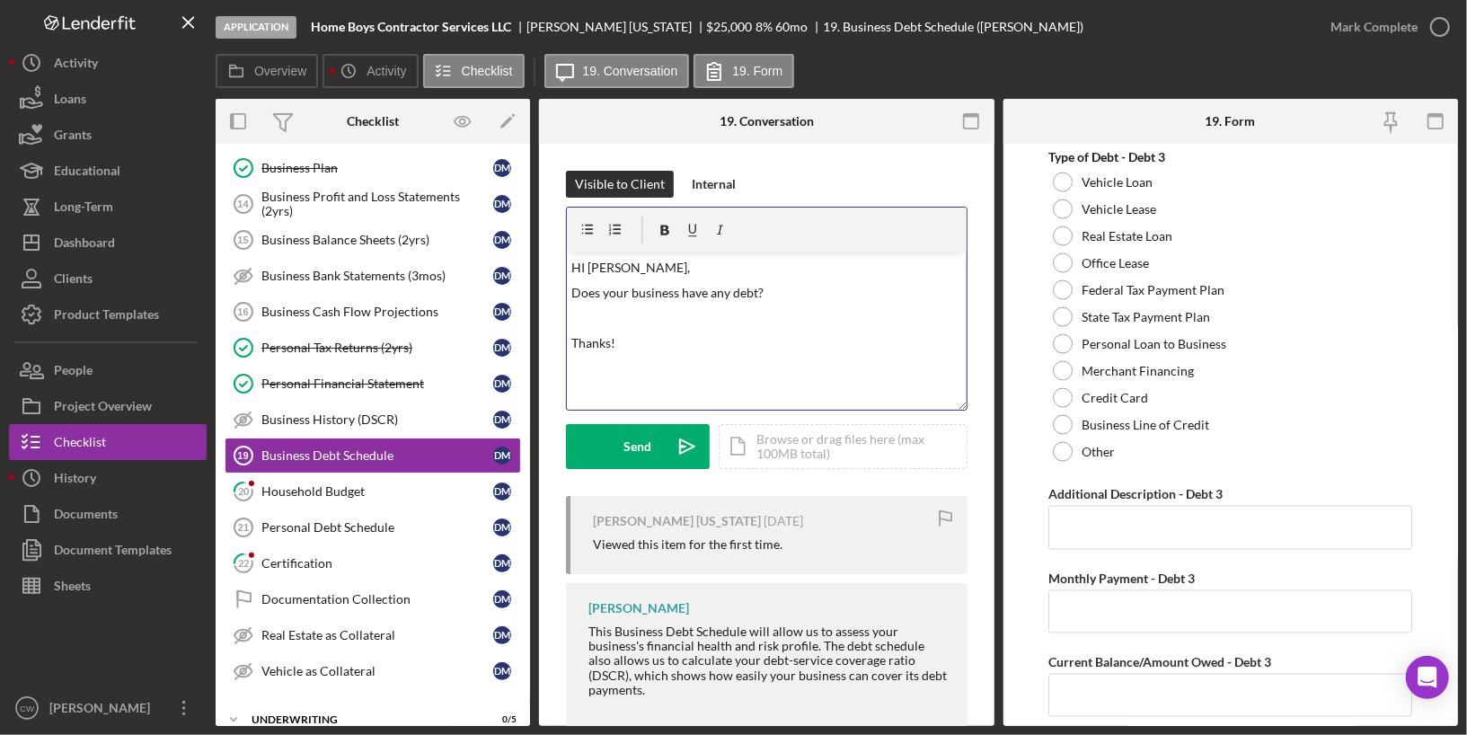
scroll to position [2035, 0]
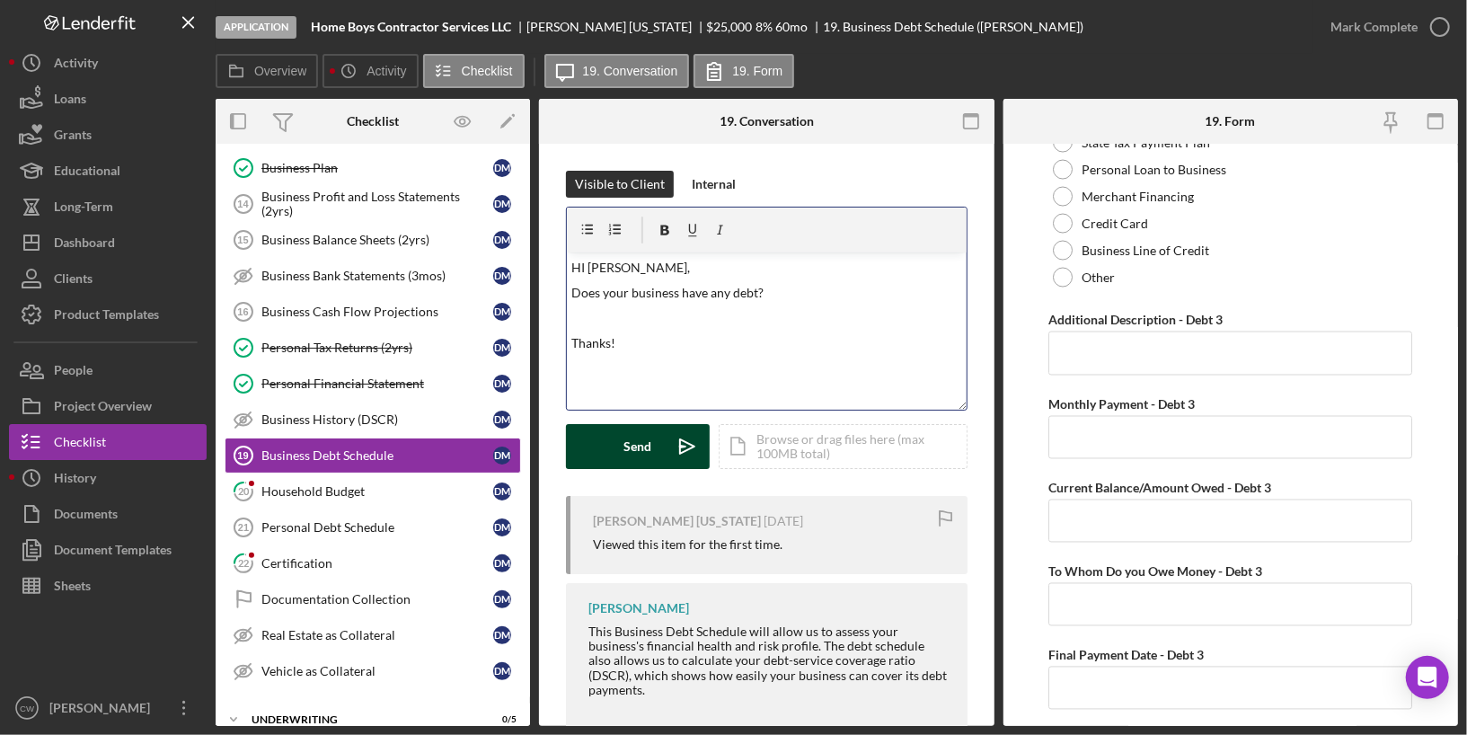
click at [610, 456] on button "Send Icon/icon-invite-send" at bounding box center [638, 446] width 144 height 45
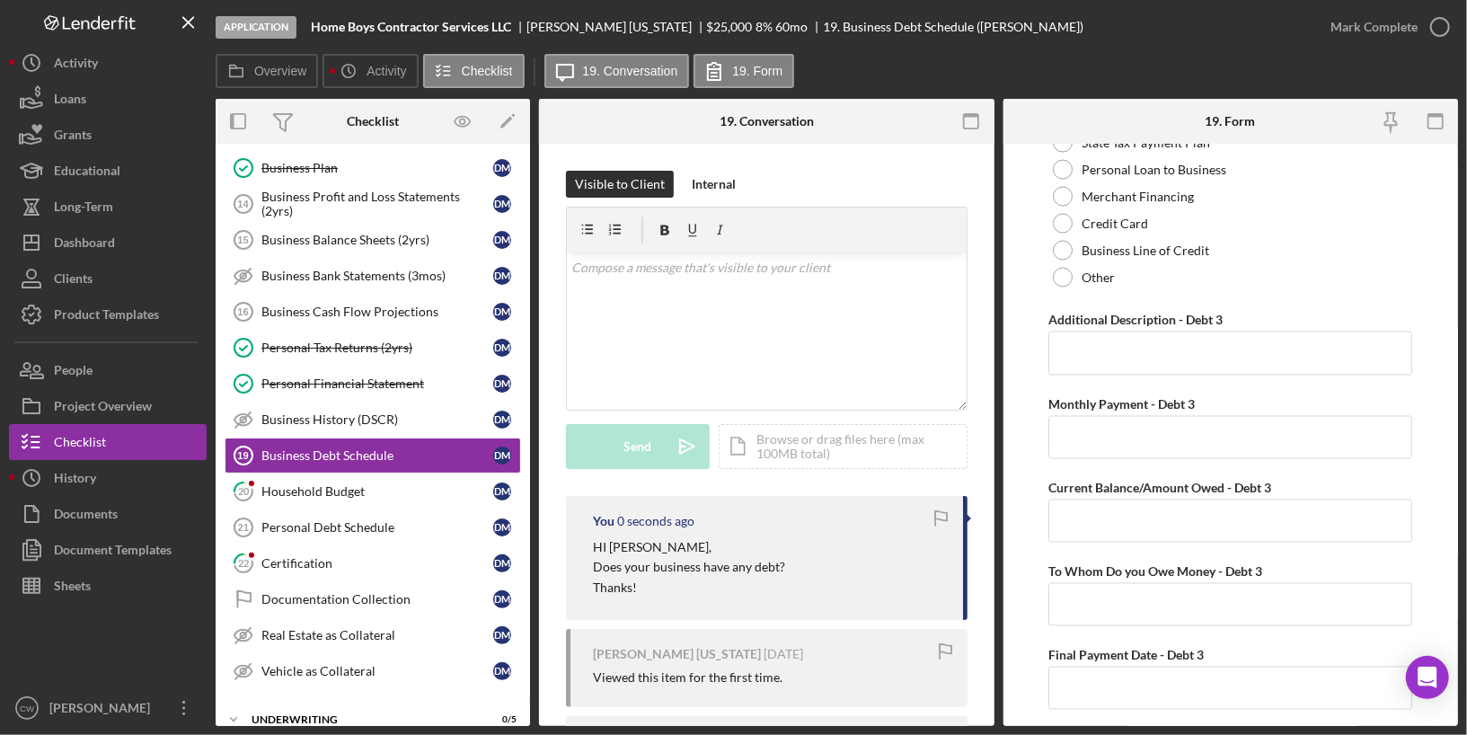
scroll to position [176, 0]
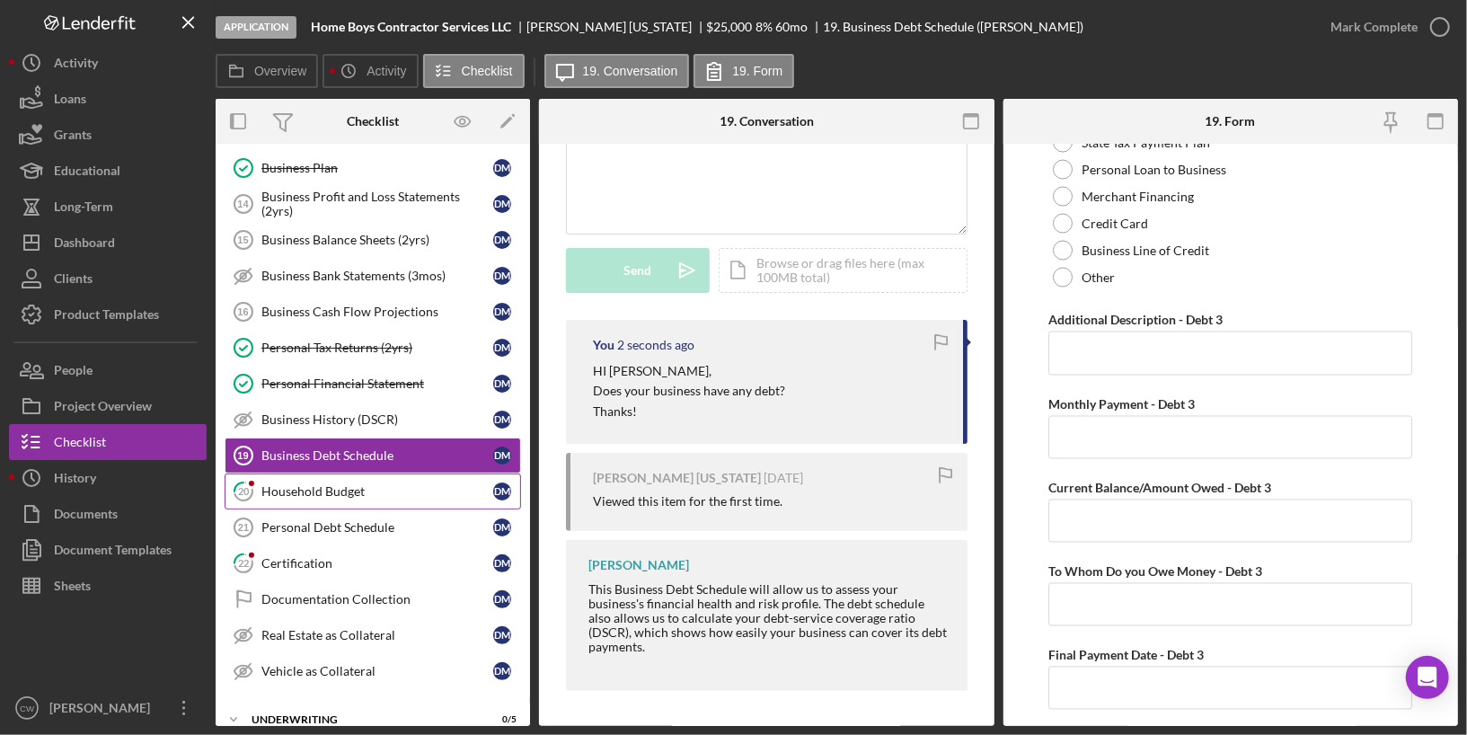
click at [342, 482] on link "20 Household Budget [PERSON_NAME]" at bounding box center [373, 491] width 296 height 36
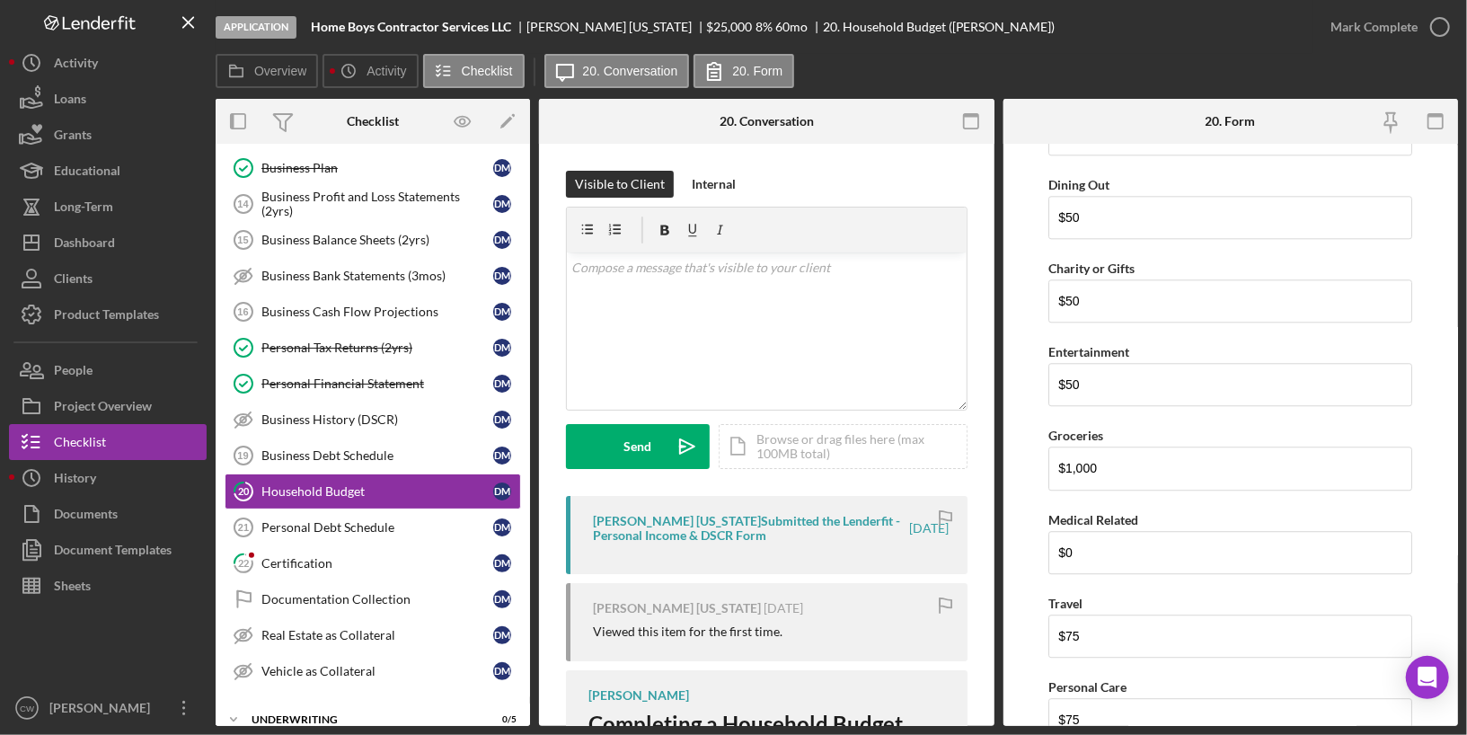
scroll to position [2864, 0]
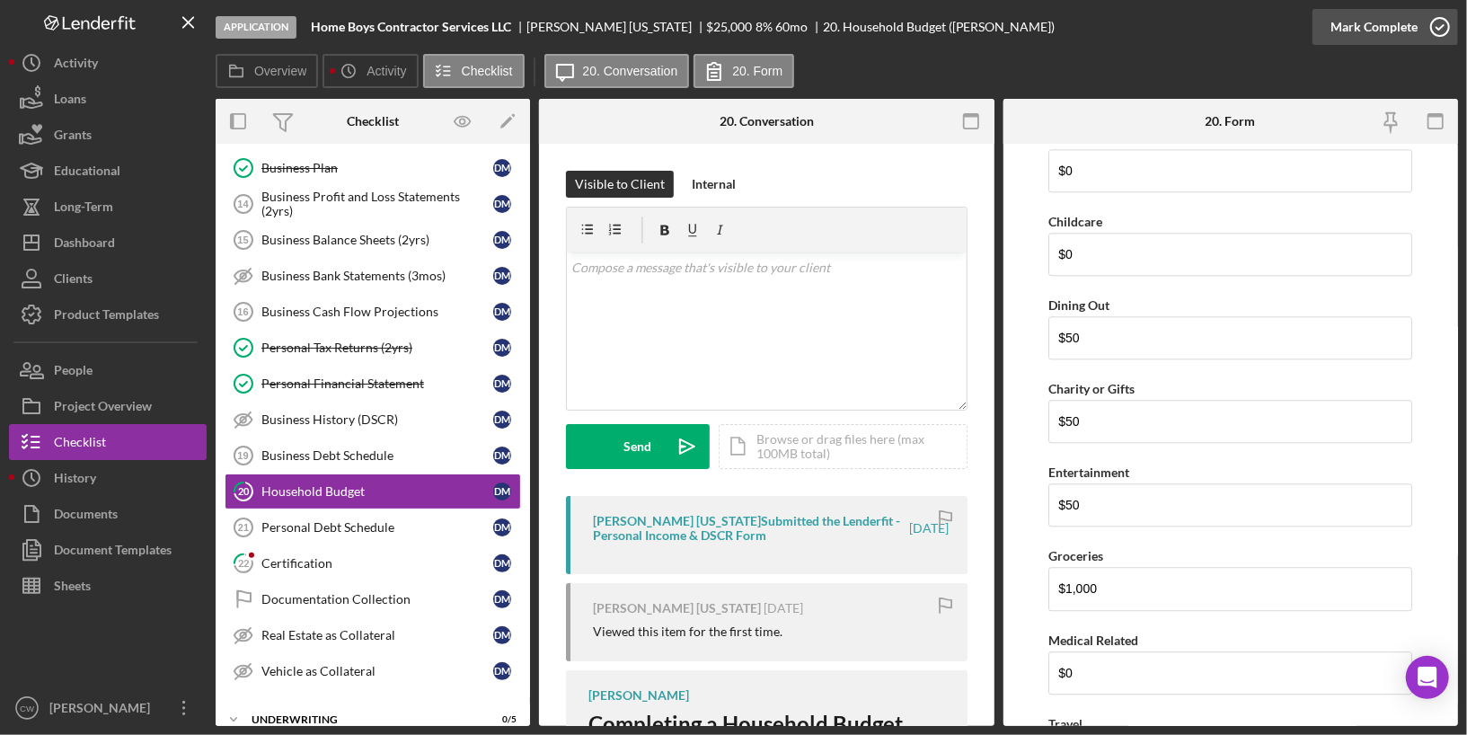
click at [1445, 25] on icon "button" at bounding box center [1439, 26] width 45 height 45
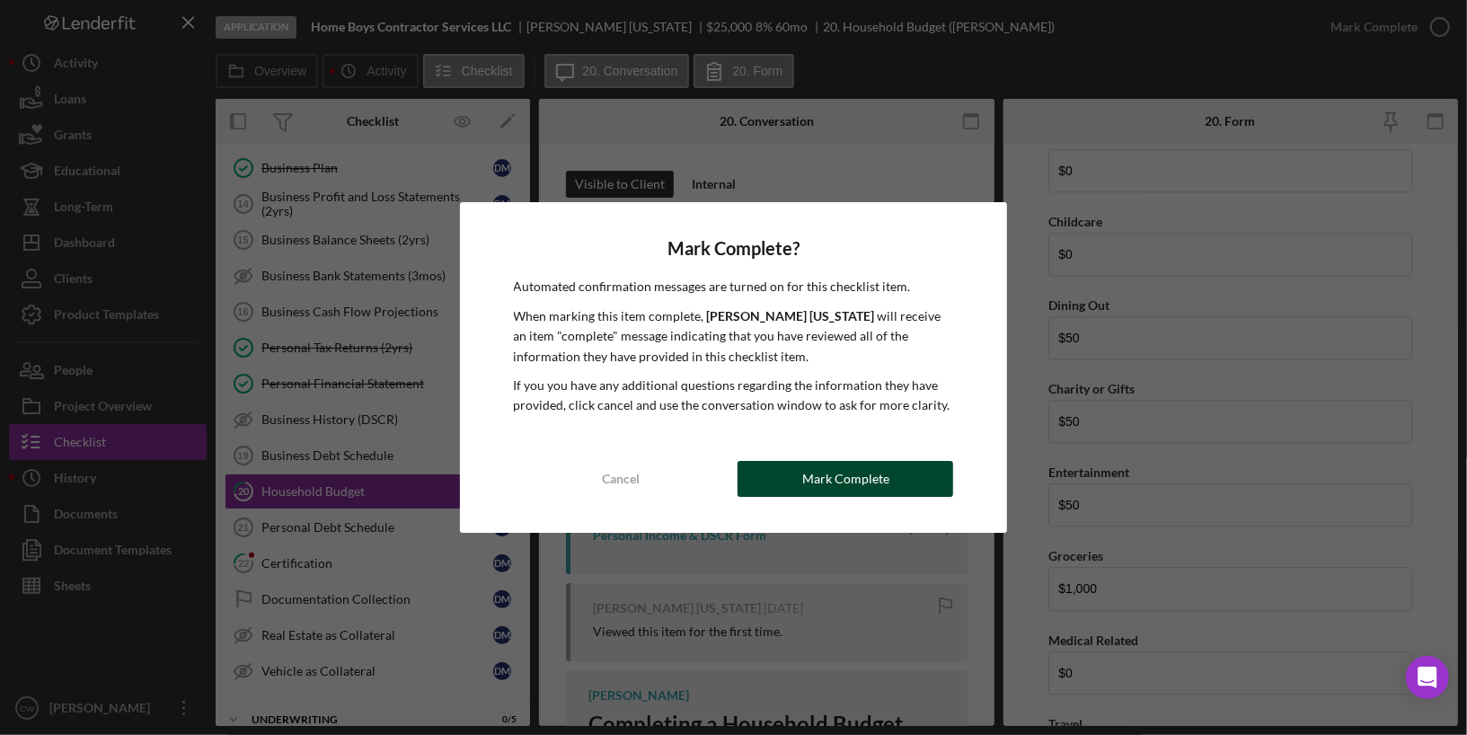
click at [882, 471] on div "Mark Complete" at bounding box center [845, 479] width 87 height 36
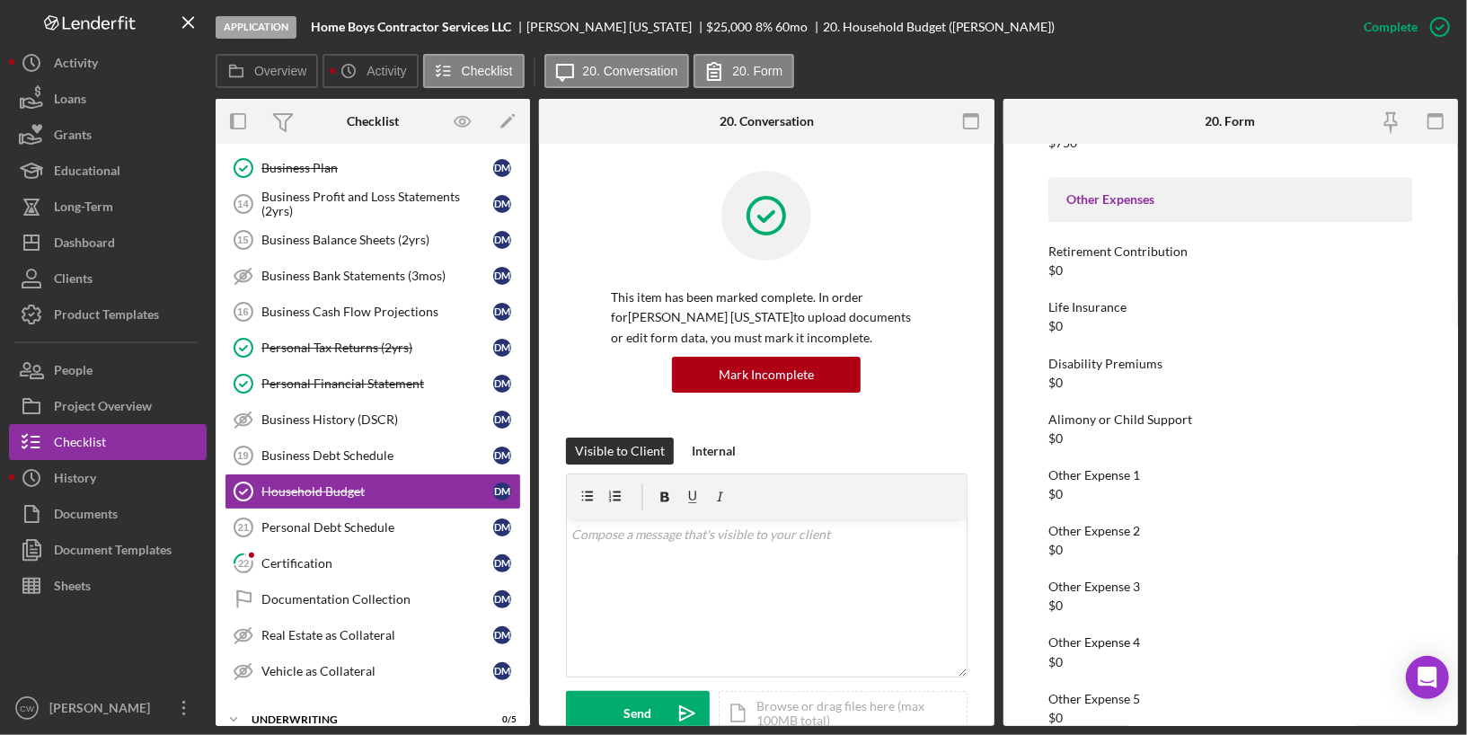
scroll to position [3296, 0]
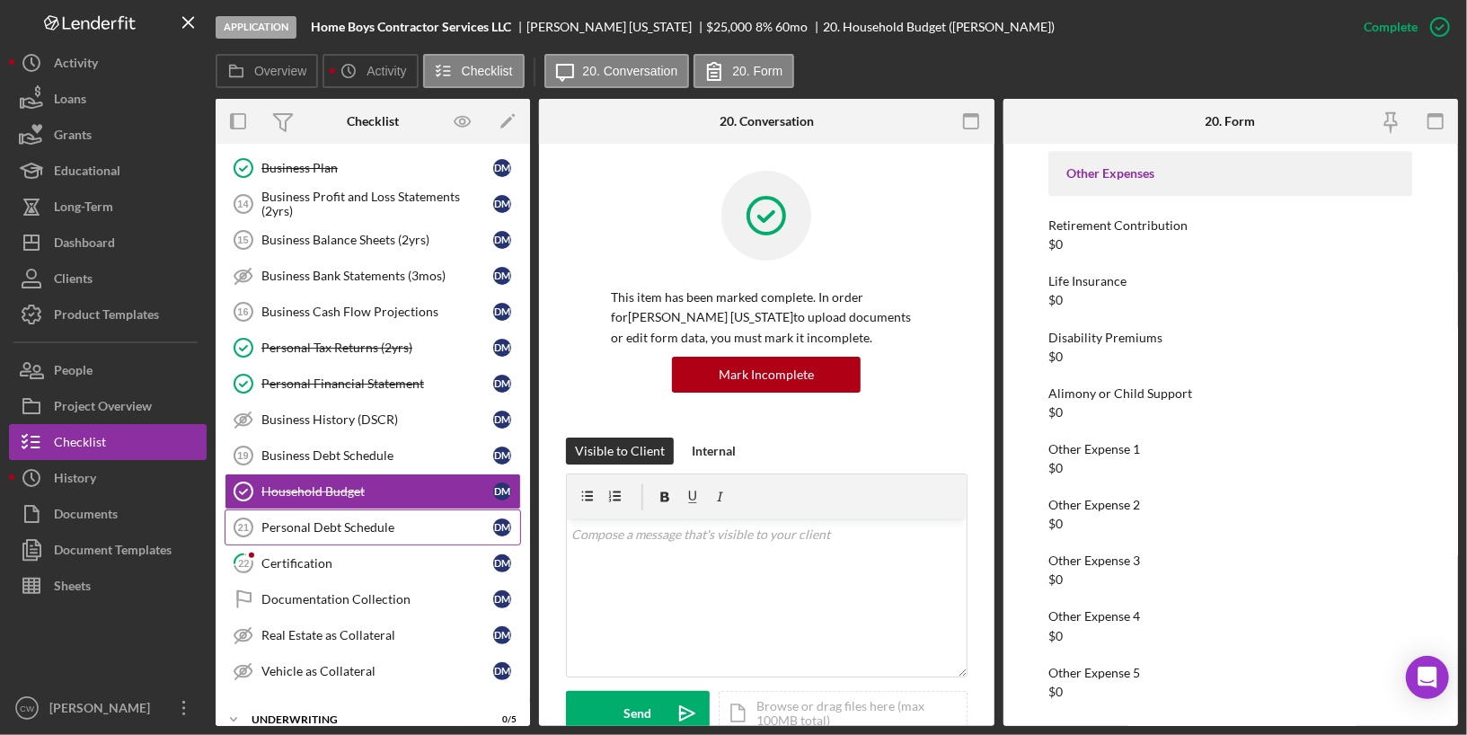
click at [416, 520] on div "Personal Debt Schedule" at bounding box center [377, 527] width 232 height 14
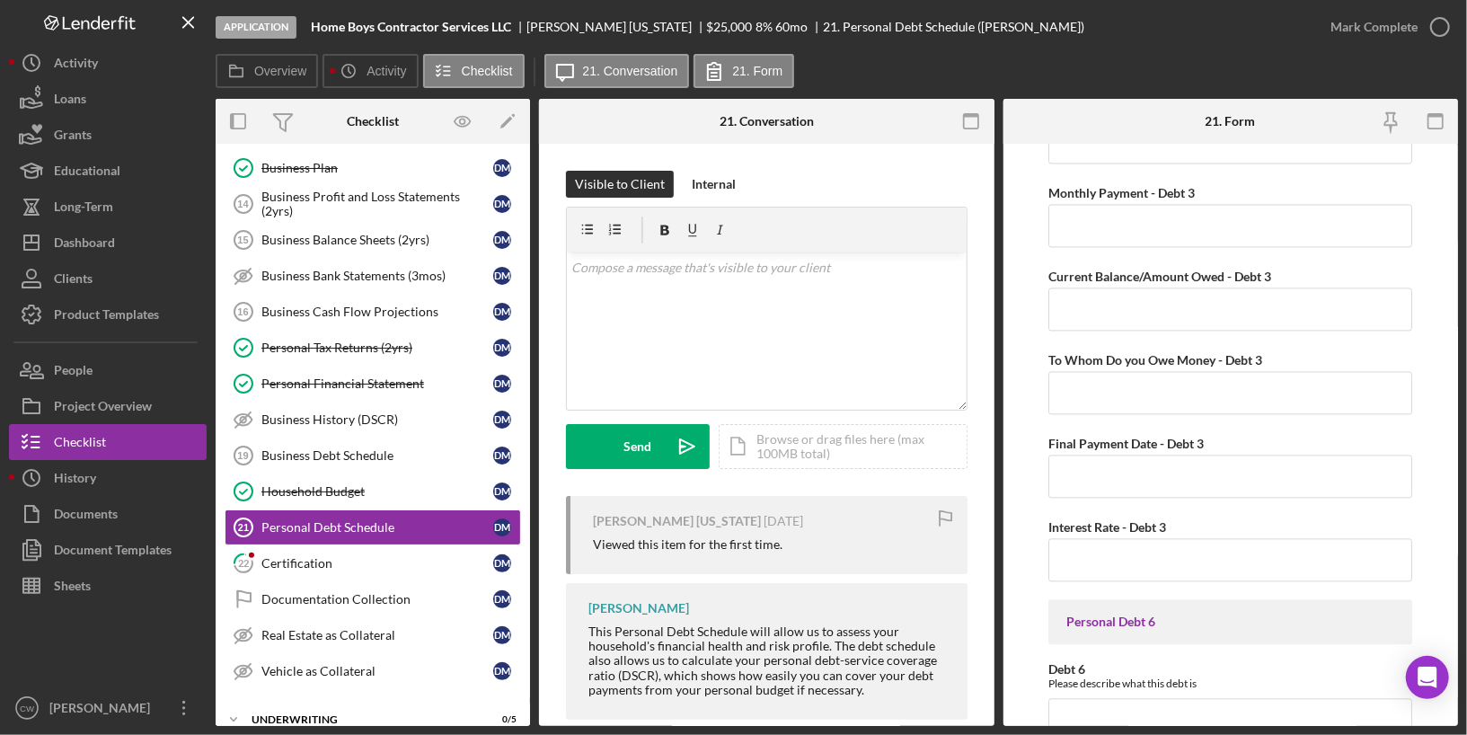
scroll to position [2478, 0]
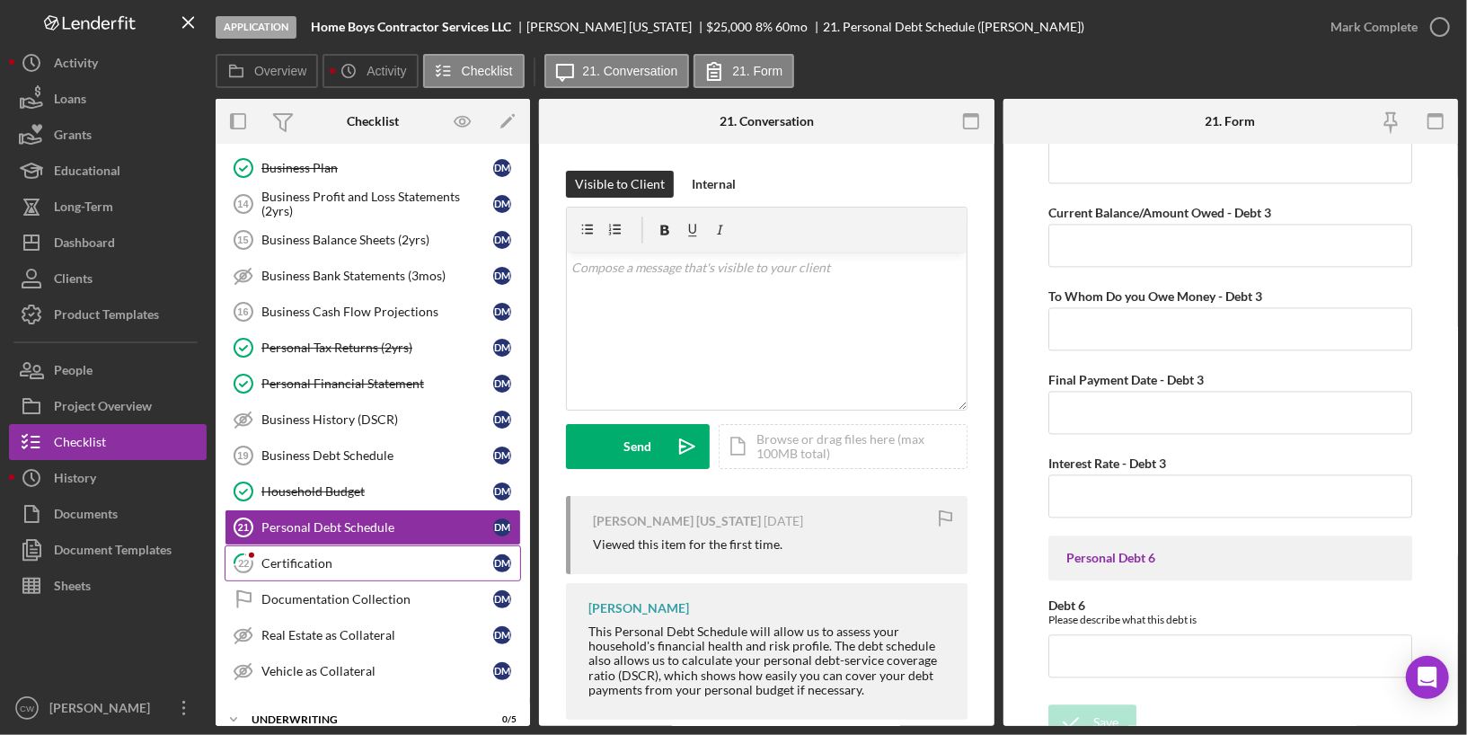
click at [269, 556] on div "Certification" at bounding box center [377, 563] width 232 height 14
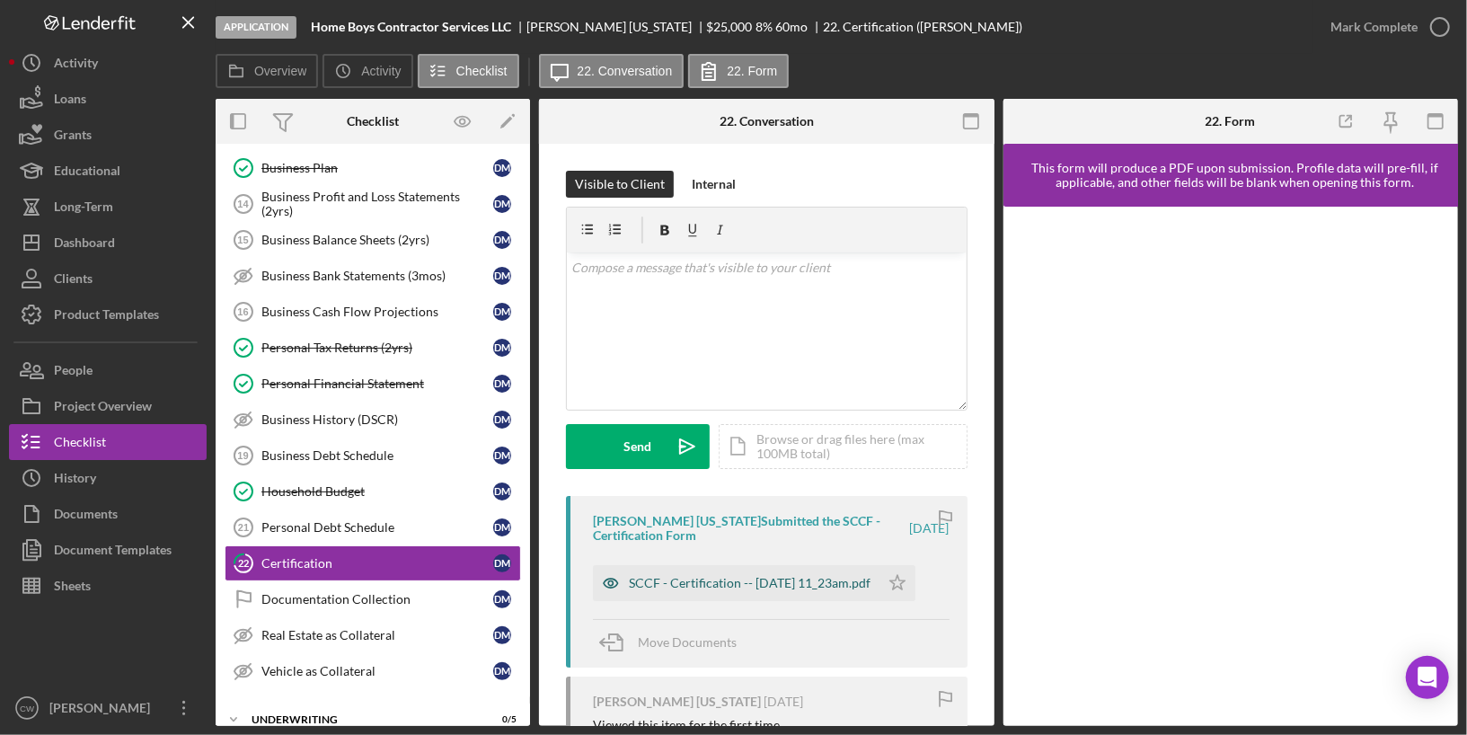
click at [694, 581] on div "SCCF - Certification -- [DATE] 11_23am.pdf" at bounding box center [750, 583] width 242 height 14
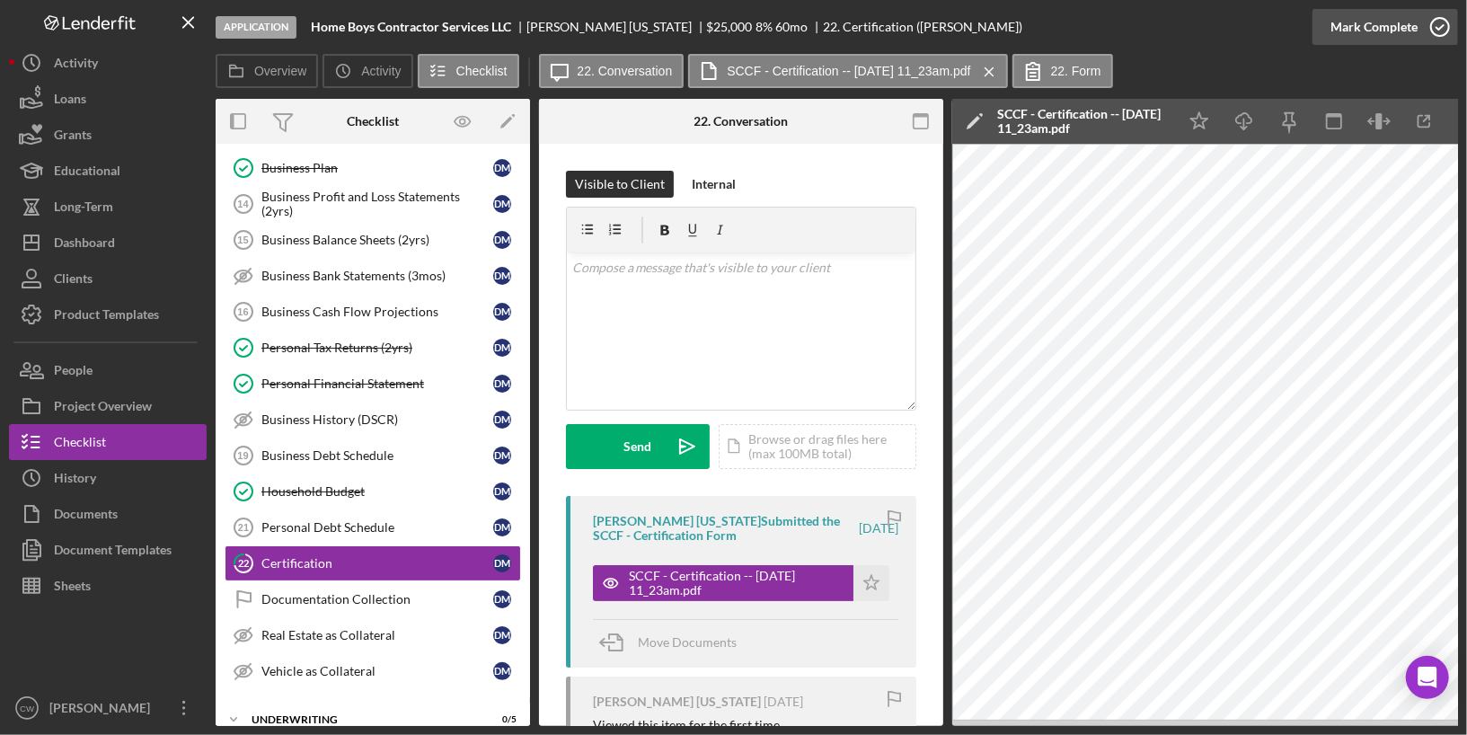
click at [1436, 23] on icon "button" at bounding box center [1439, 26] width 45 height 45
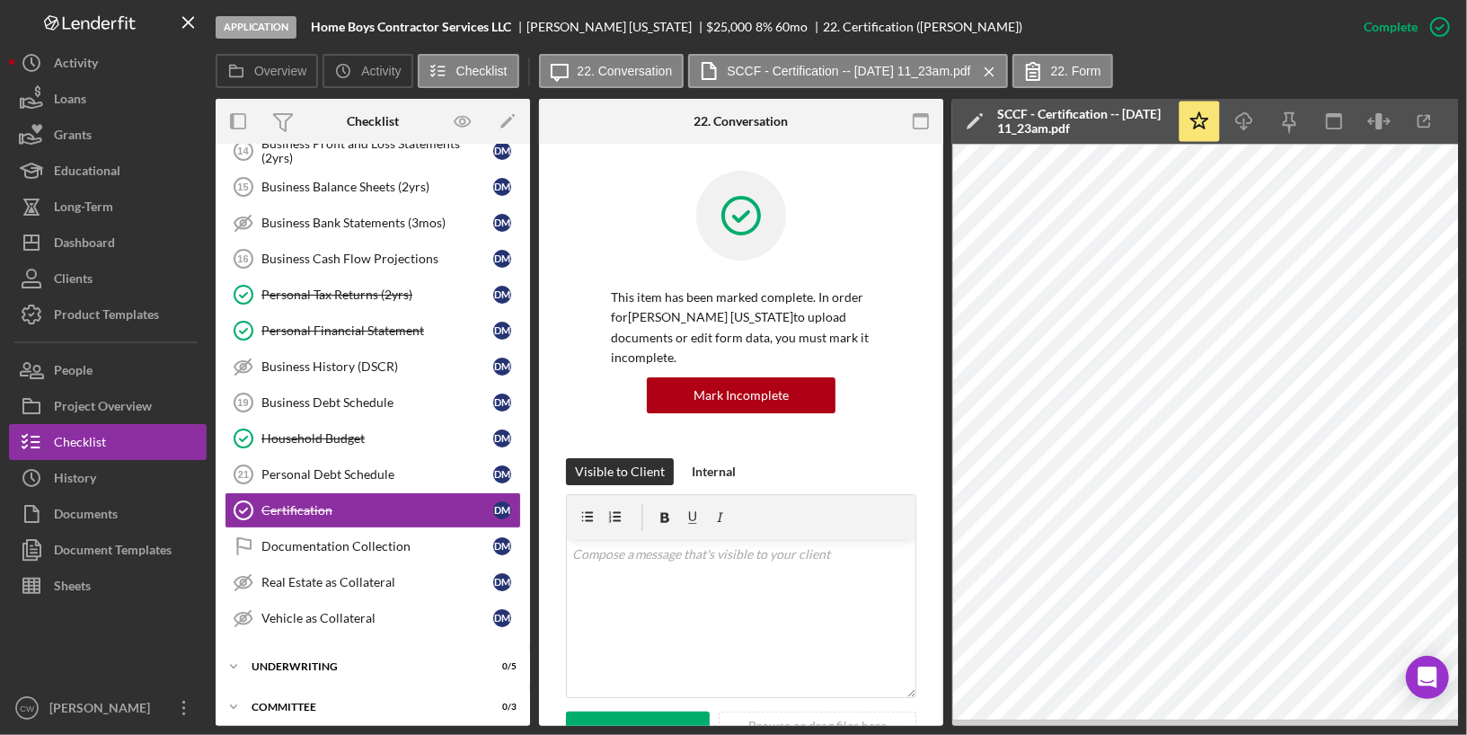
scroll to position [700, 0]
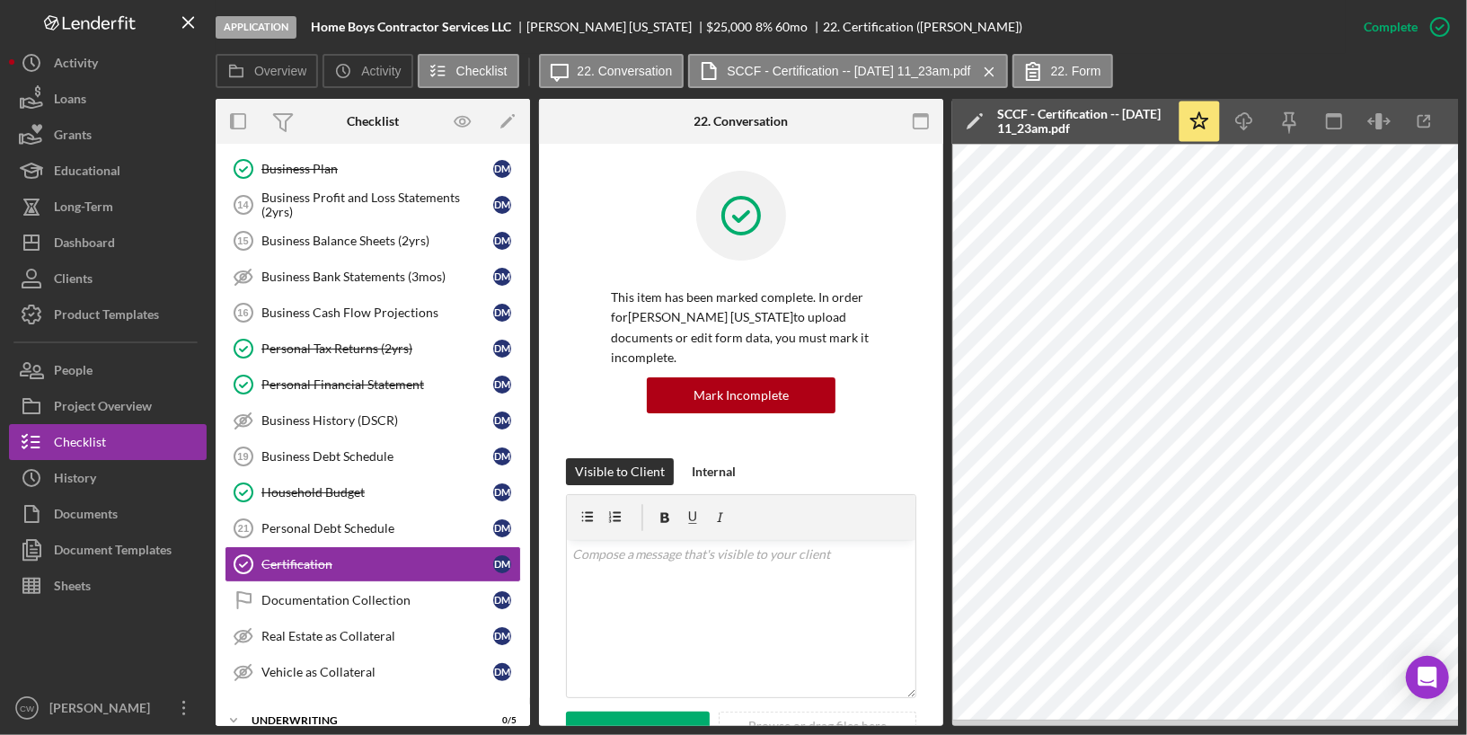
click at [373, 521] on div "Personal Debt Schedule" at bounding box center [377, 528] width 232 height 14
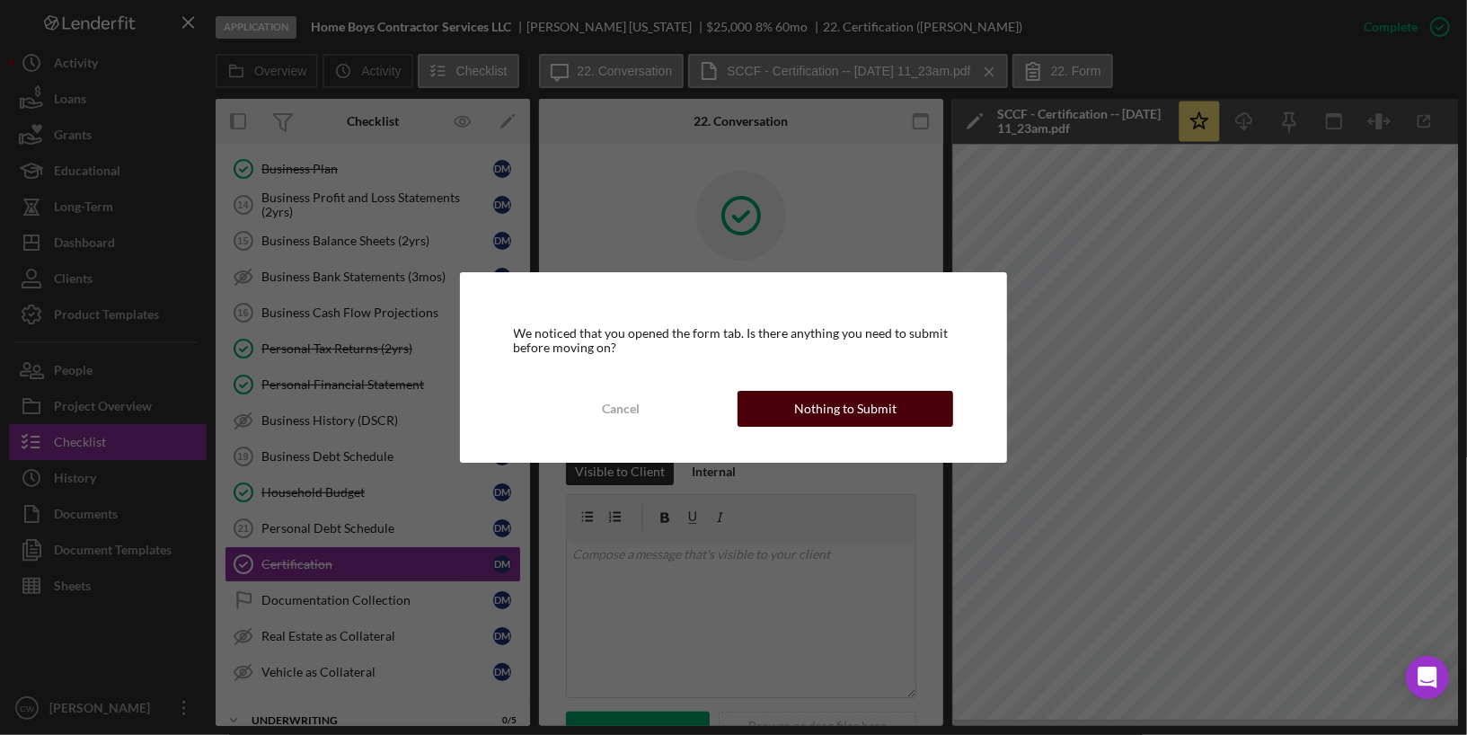
click at [851, 404] on div "Nothing to Submit" at bounding box center [845, 409] width 102 height 36
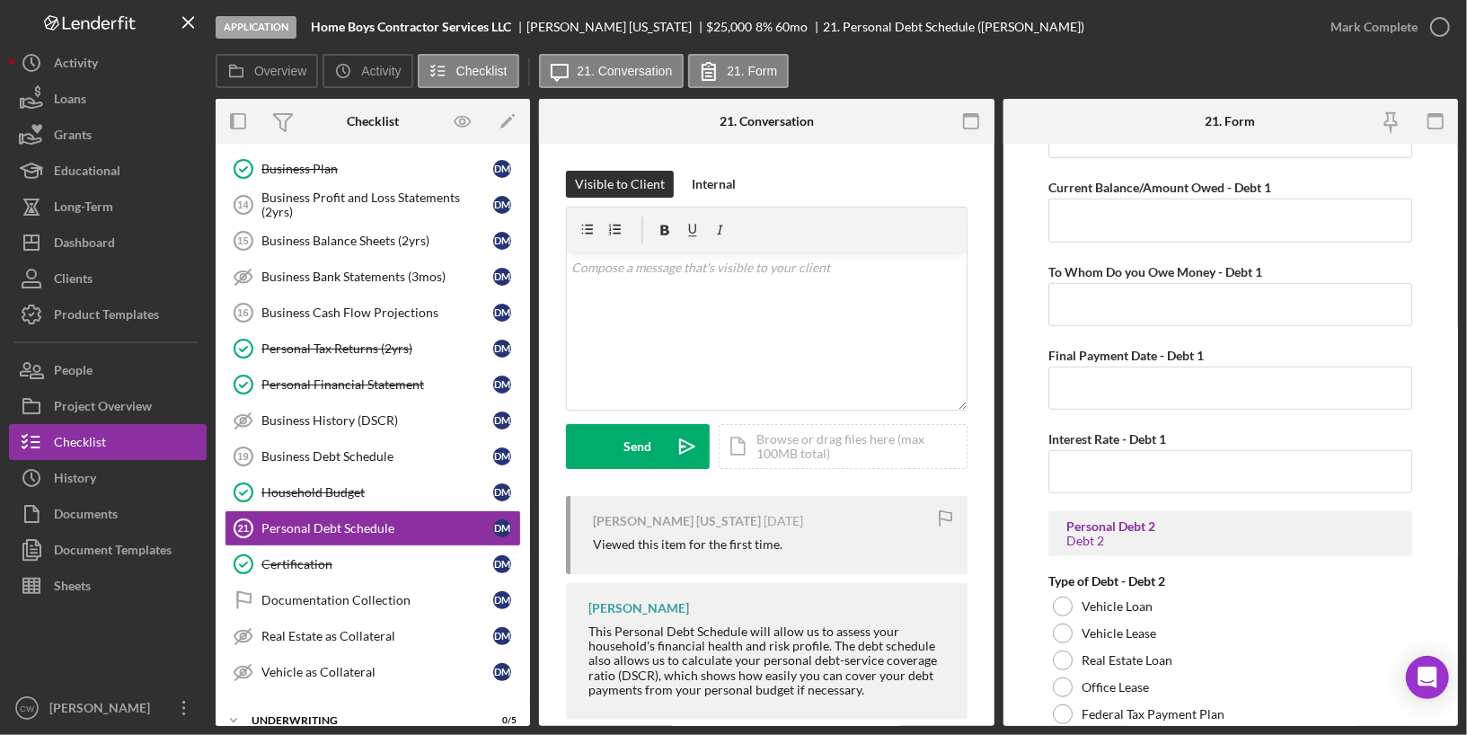
scroll to position [1053, 0]
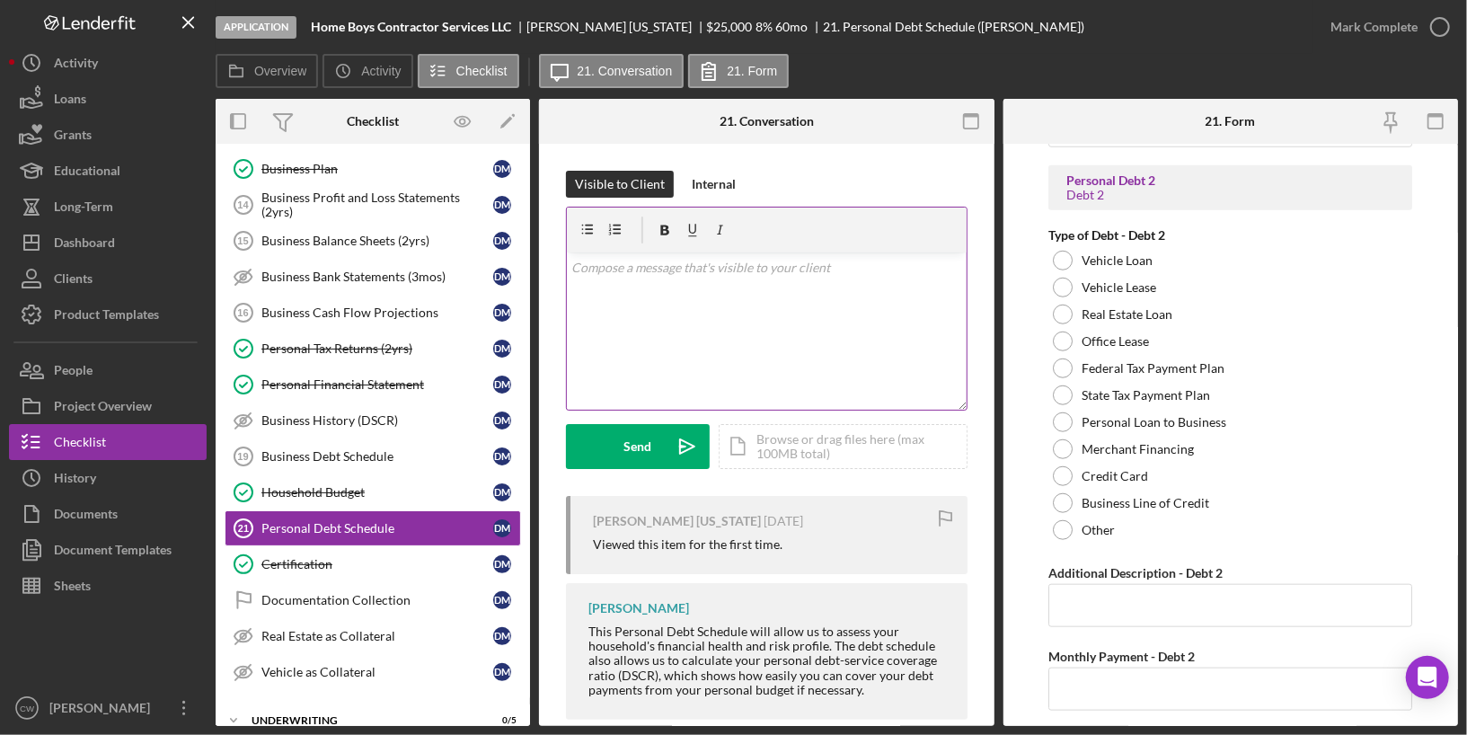
click at [669, 306] on div "v Color teal Color pink Remove color Add row above Add row below Add column bef…" at bounding box center [767, 330] width 400 height 157
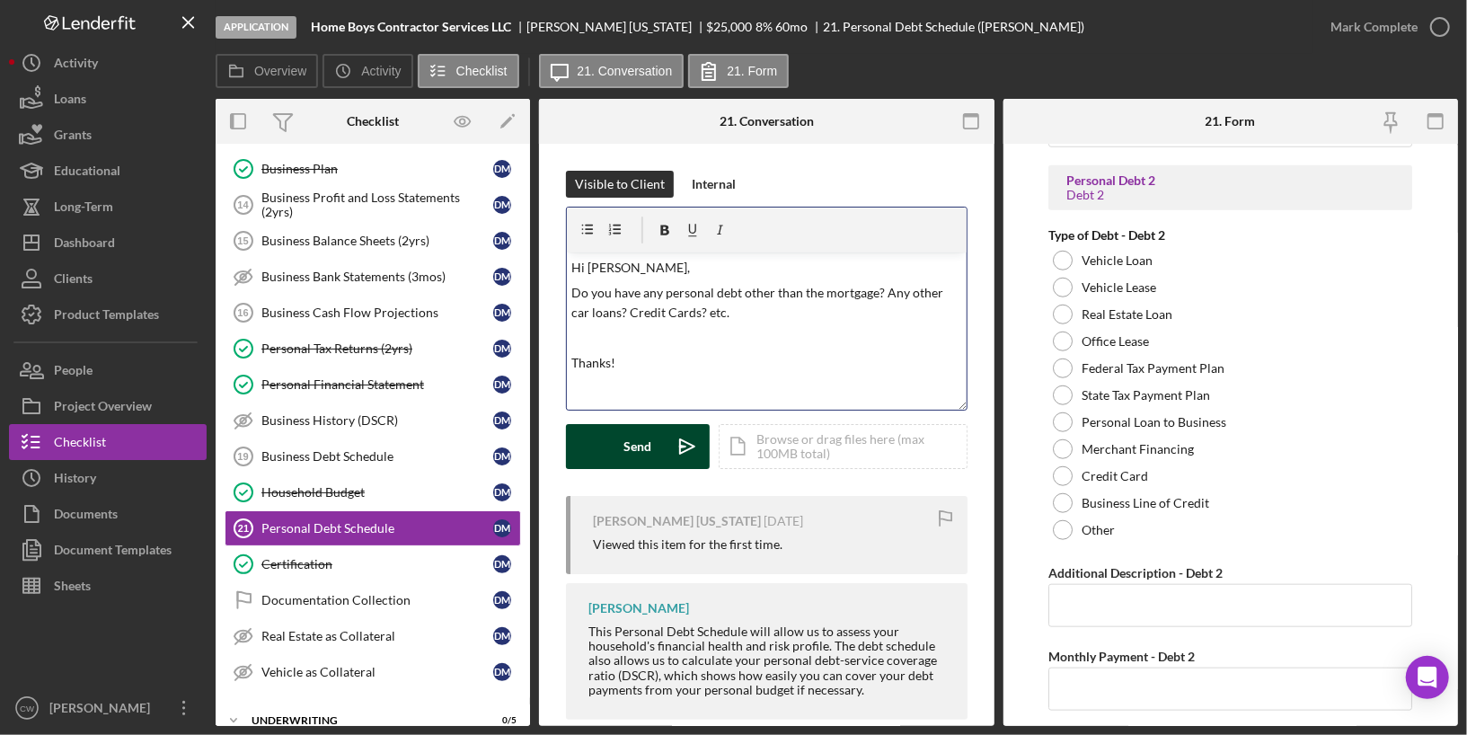
click at [606, 452] on button "Send Icon/icon-invite-send" at bounding box center [638, 446] width 144 height 45
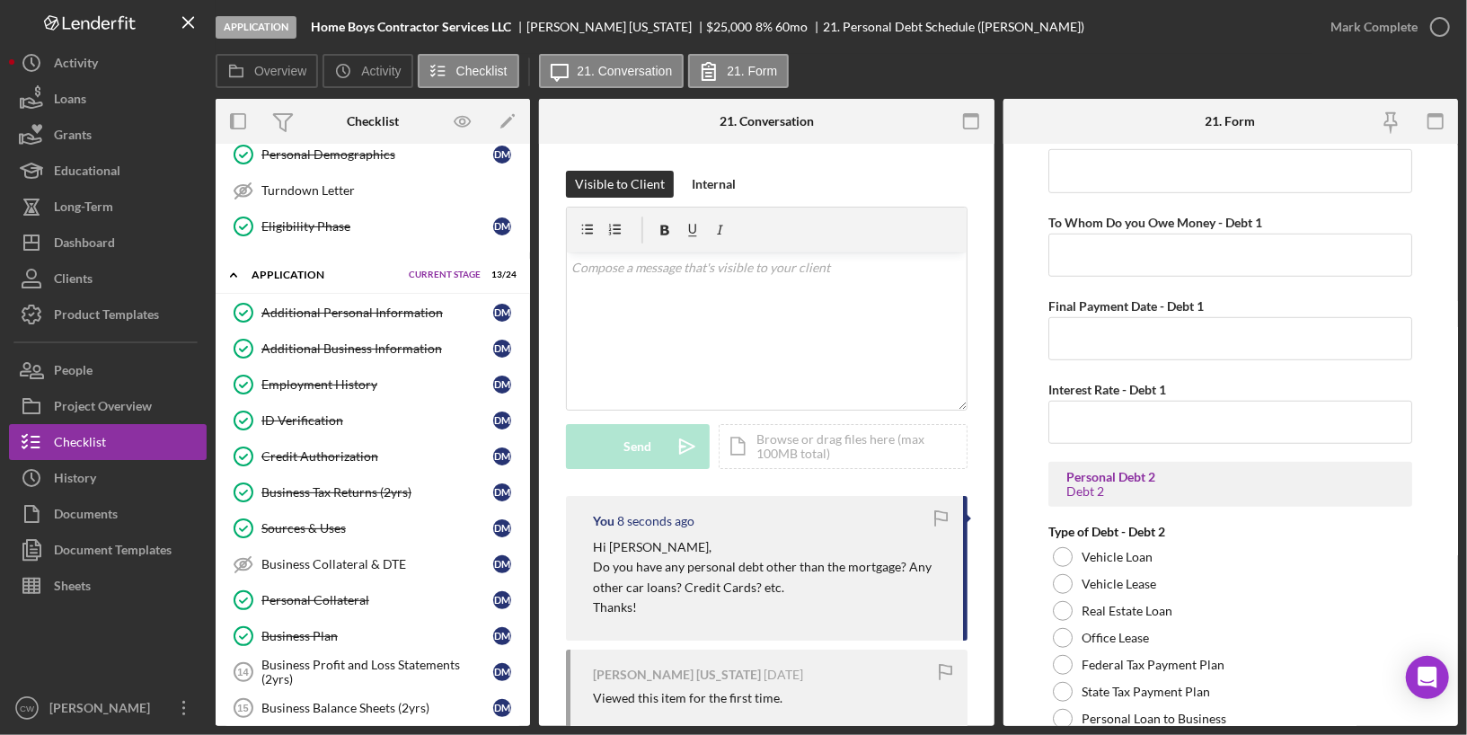
scroll to position [0, 0]
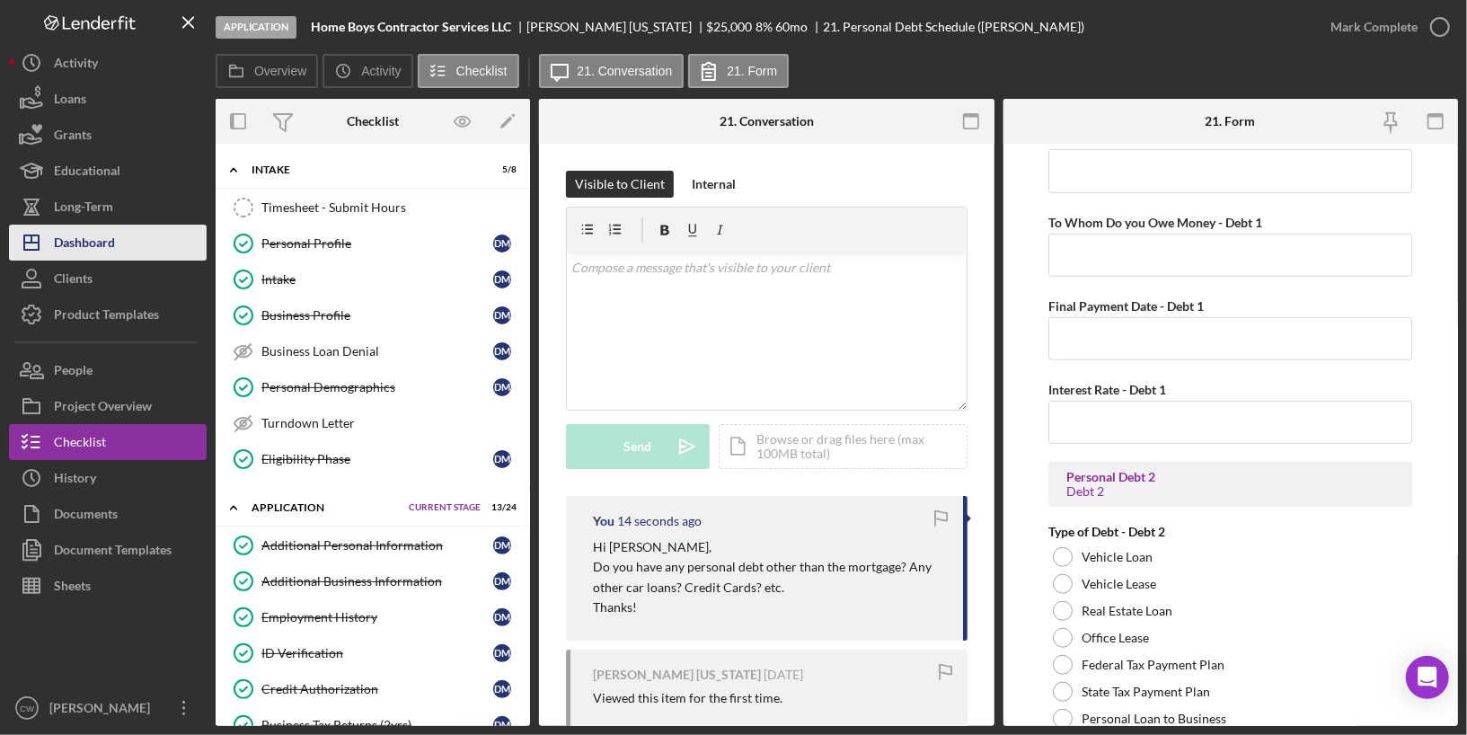
click at [124, 243] on button "Icon/Dashboard Dashboard" at bounding box center [108, 243] width 198 height 36
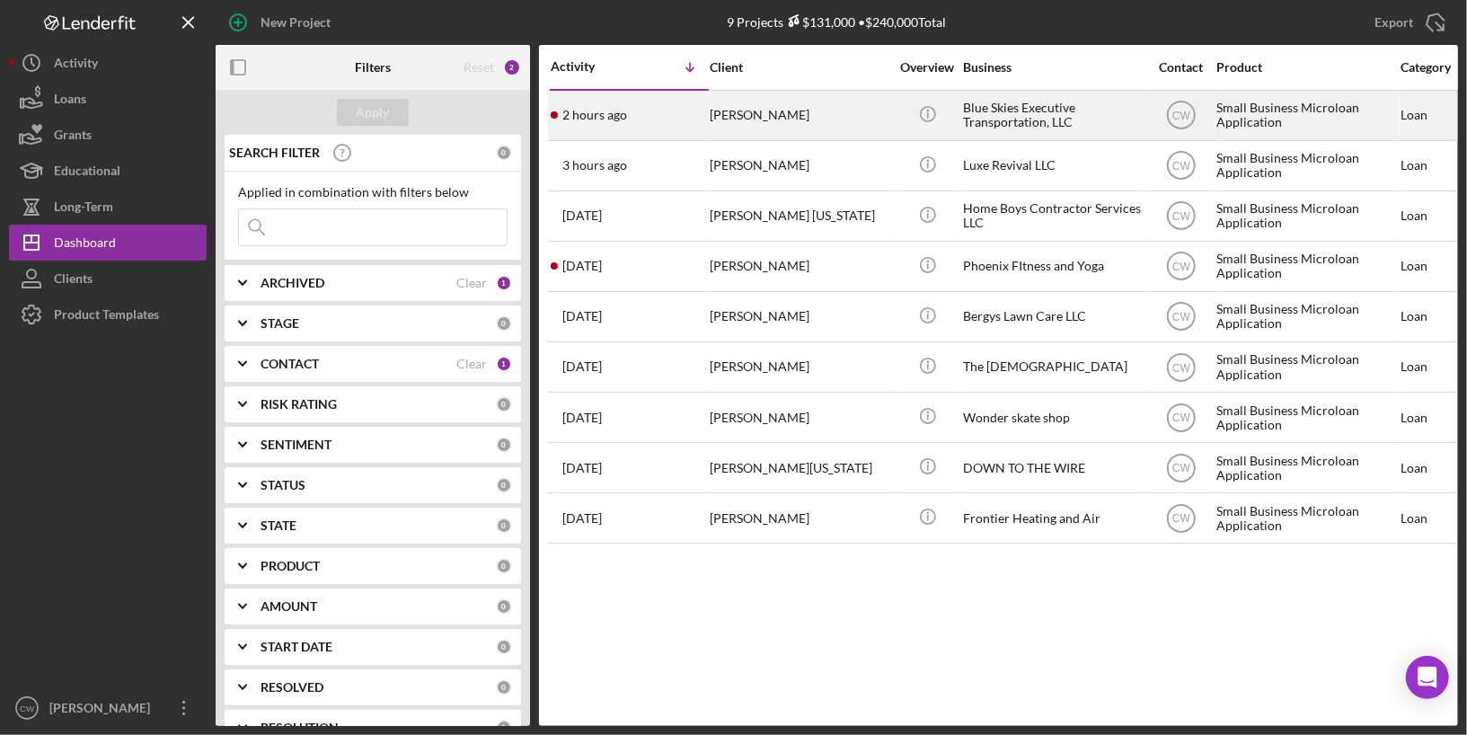
click at [888, 110] on div "[PERSON_NAME]" at bounding box center [800, 116] width 180 height 48
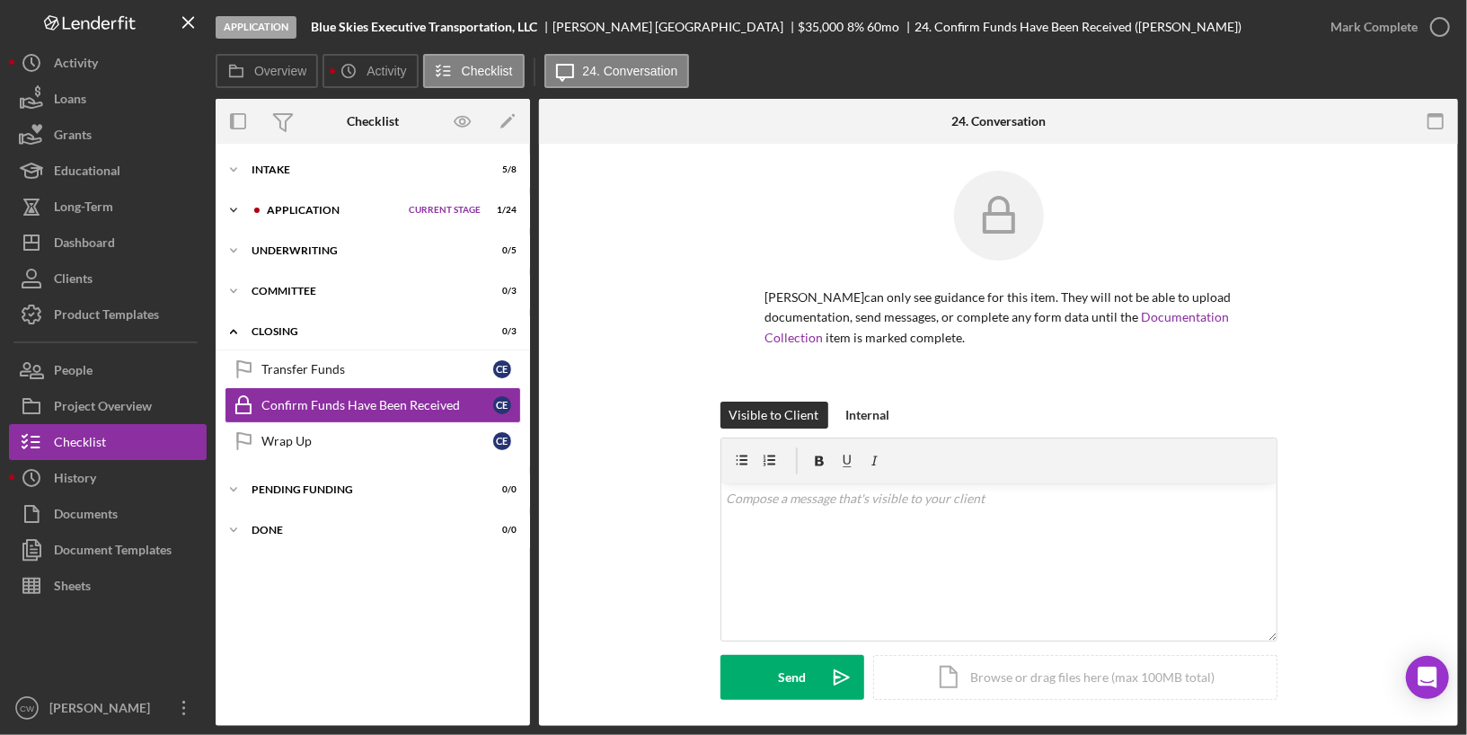
click at [231, 203] on icon "Icon/Expander" at bounding box center [234, 210] width 36 height 36
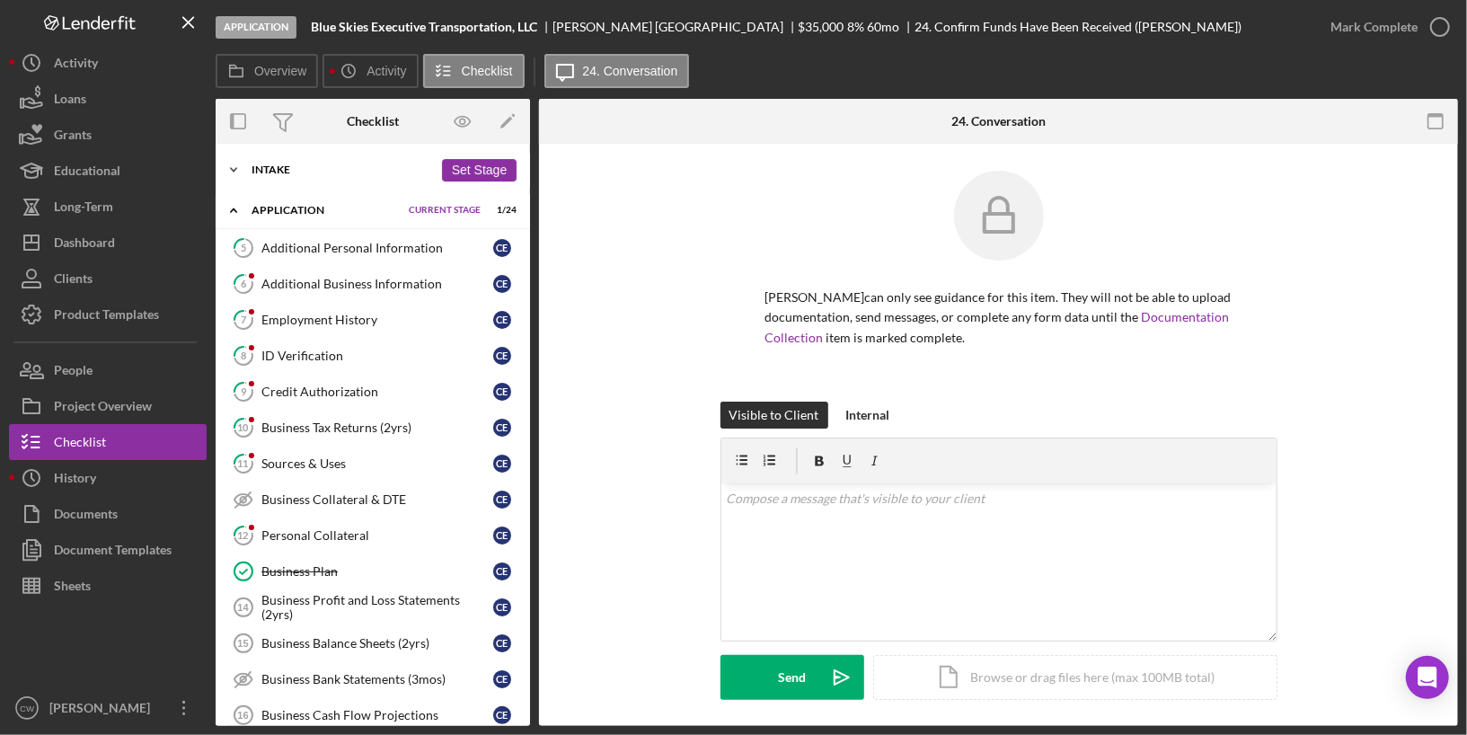
click at [373, 159] on div "Icon/Expander Intake 5 / 8 Set Stage" at bounding box center [373, 170] width 314 height 36
